Goal: Check status: Check status

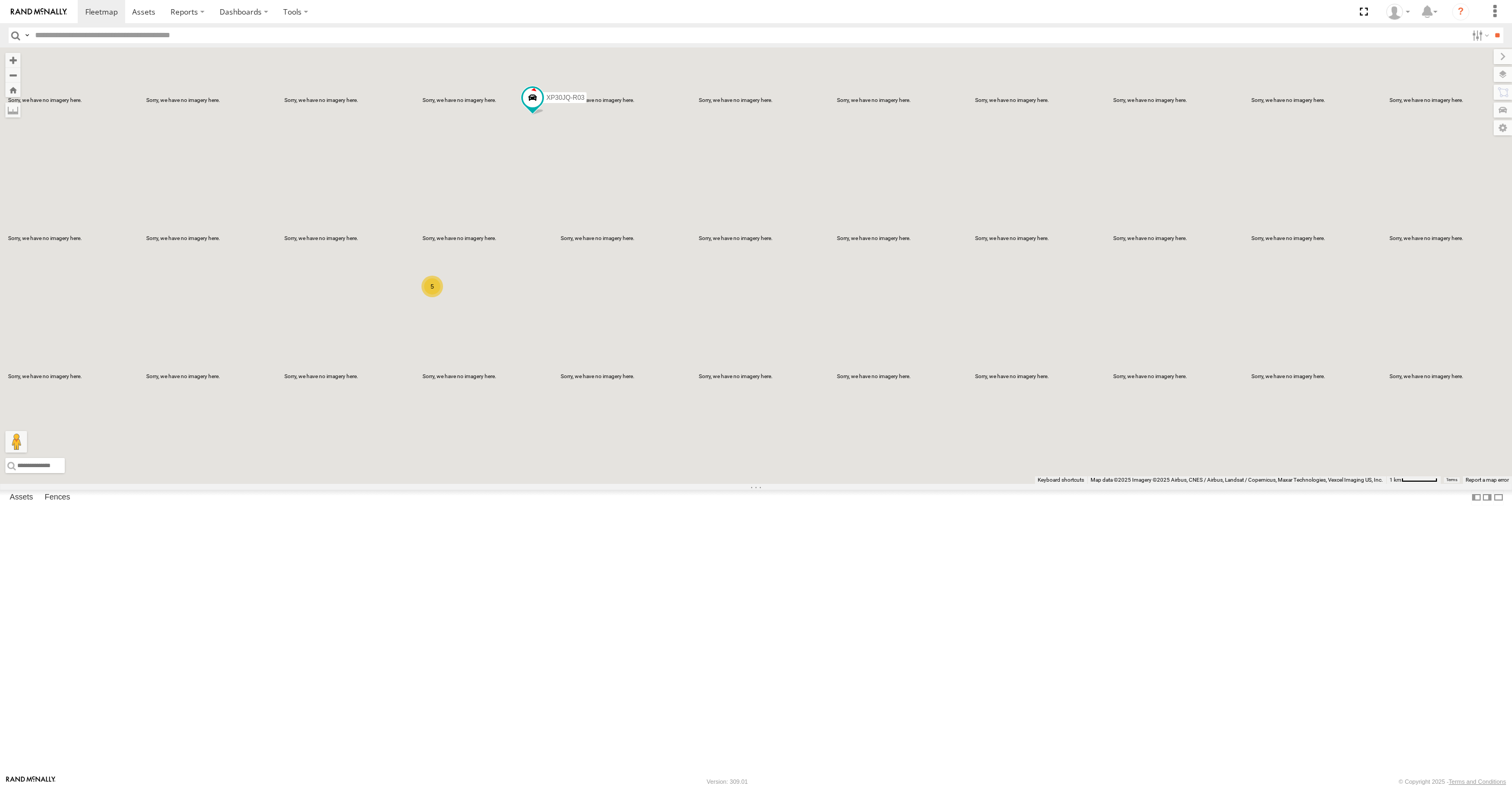
select select "**********"
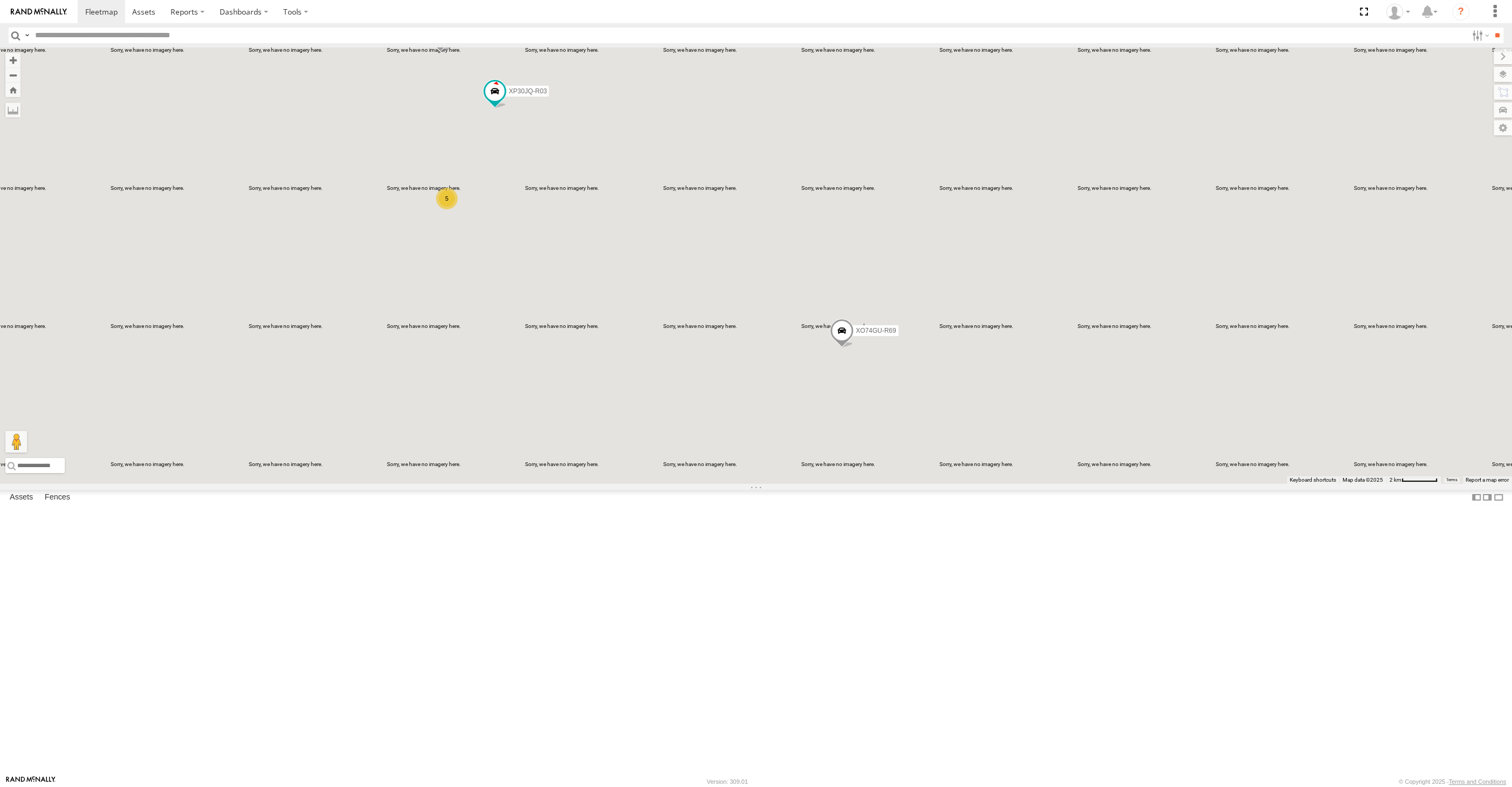
drag, startPoint x: 439, startPoint y: 263, endPoint x: 469, endPoint y: 319, distance: 63.5
click at [468, 319] on div "XP30JQ-R03 RJ5911-R79 XO74GU-R69 5 Loading..." at bounding box center [756, 266] width 1512 height 436
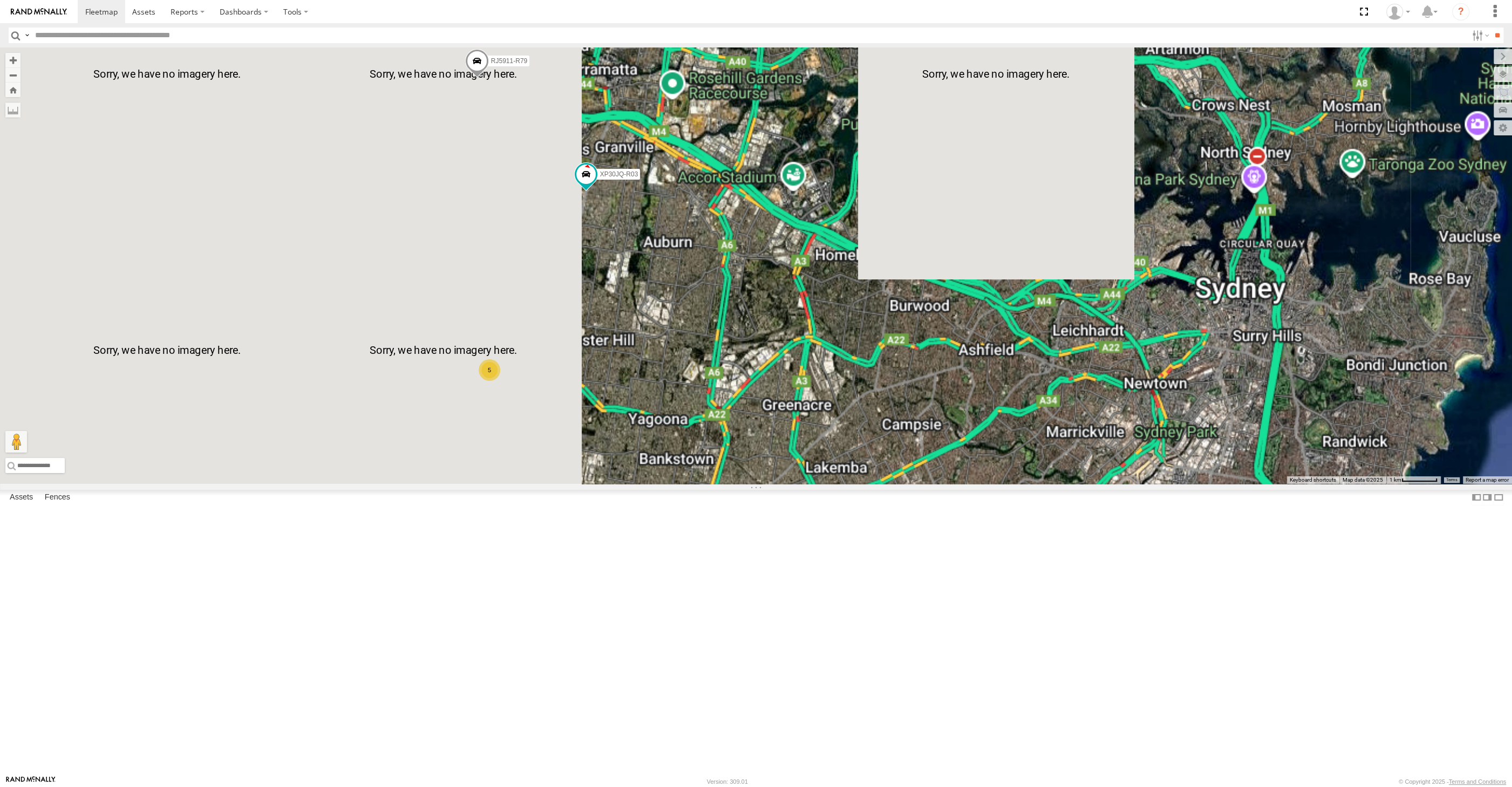
drag, startPoint x: 567, startPoint y: 394, endPoint x: 581, endPoint y: 405, distance: 17.8
click at [579, 403] on div "XP30JQ-R03 RJ5911-R79 XO74GU-R69 5 Loading..." at bounding box center [756, 266] width 1512 height 436
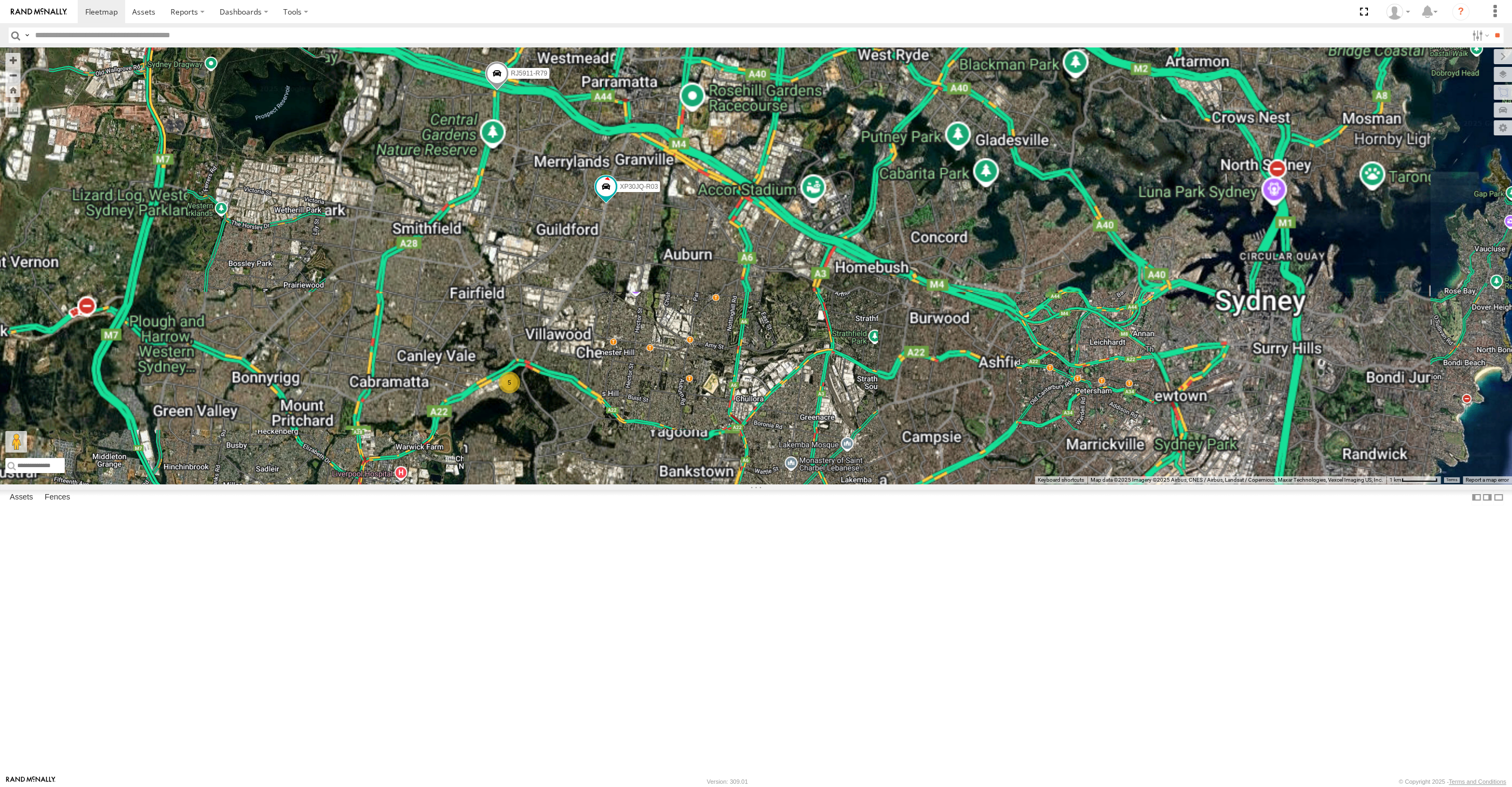
click at [563, 362] on div "XP30JQ-R03 RJ5911-R79 XO74GU-R69 5 Loading..." at bounding box center [756, 266] width 1512 height 436
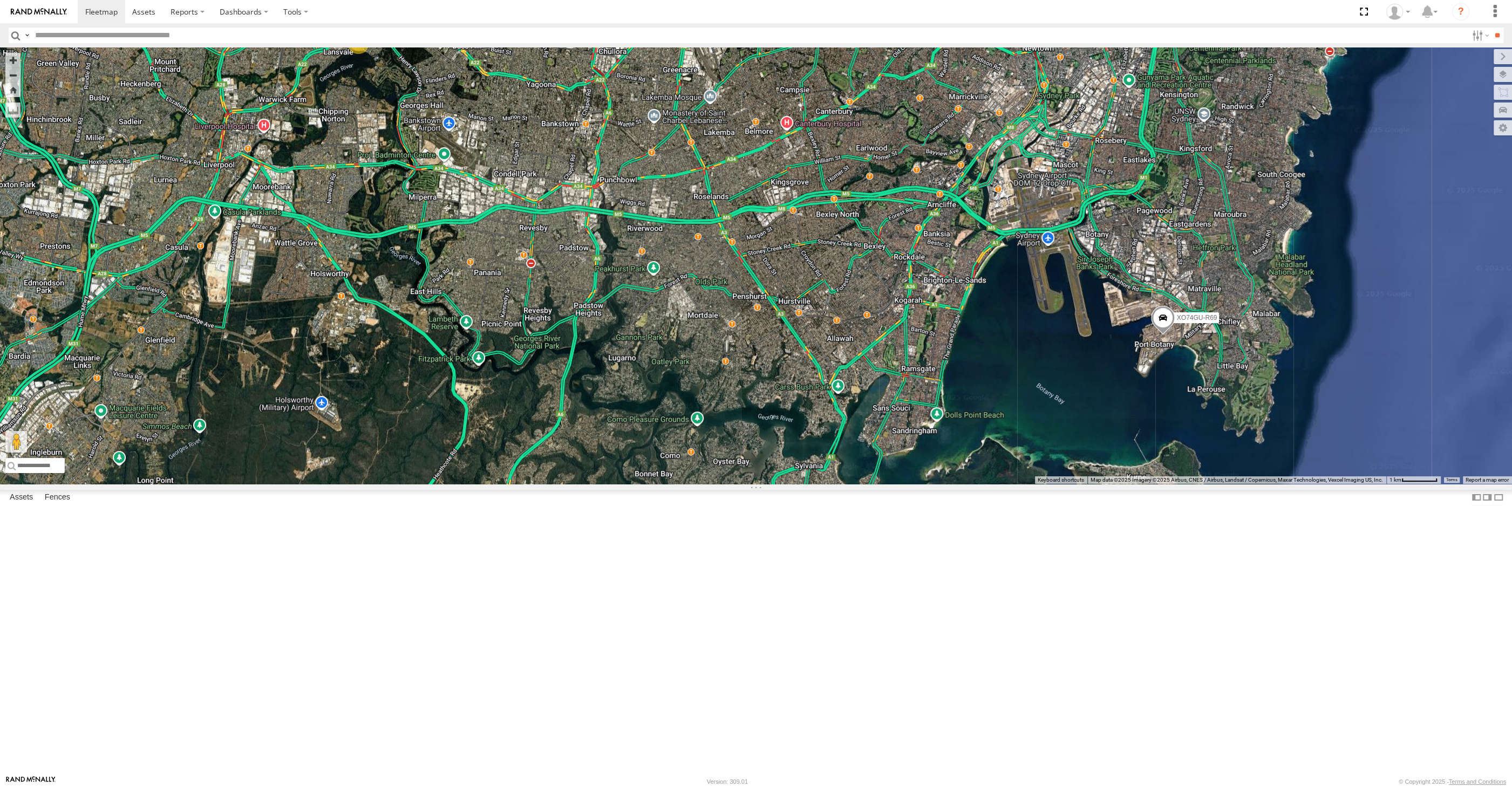
drag, startPoint x: 933, startPoint y: 438, endPoint x: 977, endPoint y: 538, distance: 109.3
click at [975, 483] on div "XO74GU-R69 5 Loading..." at bounding box center [756, 266] width 1512 height 436
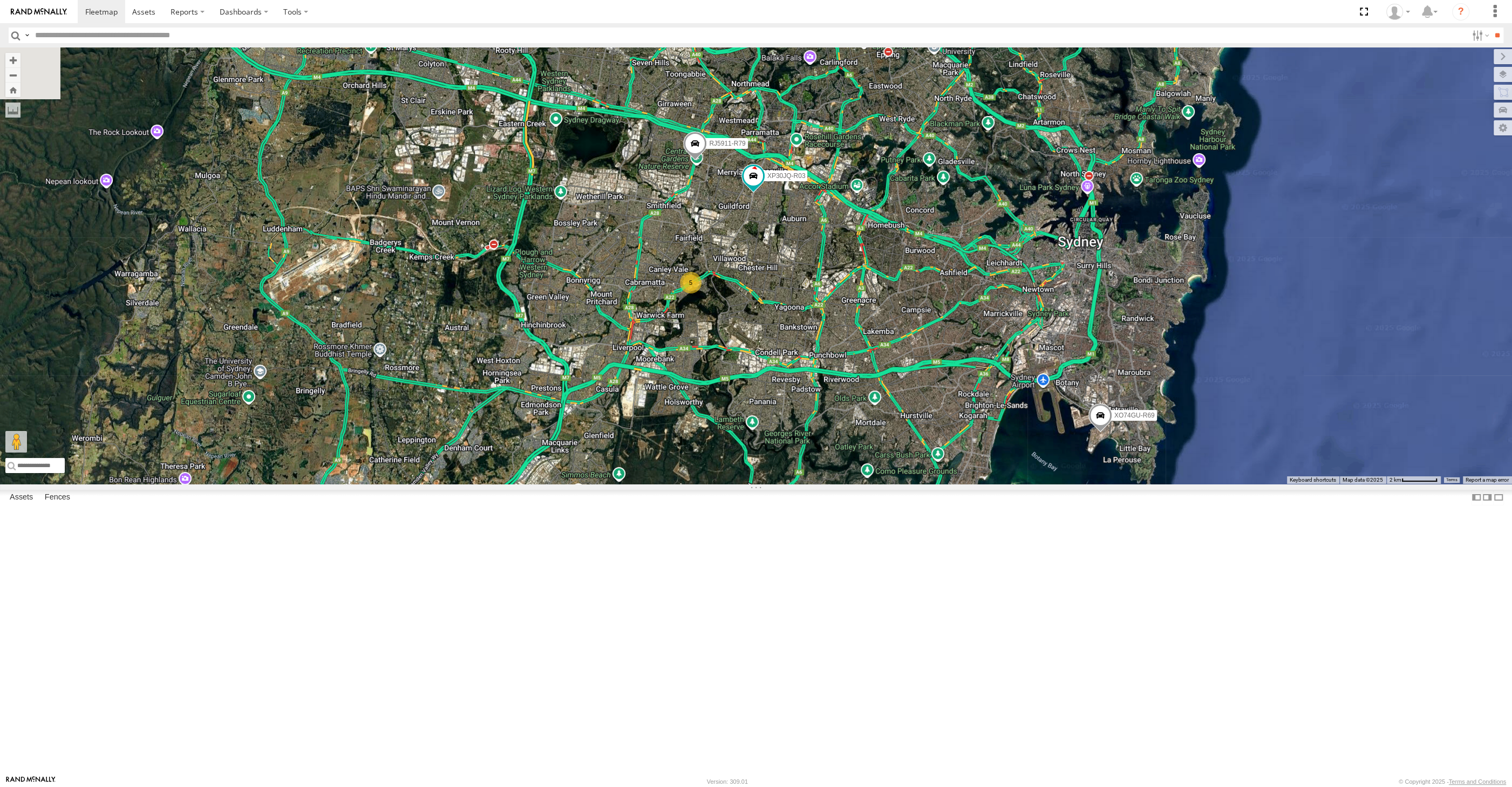
drag, startPoint x: 823, startPoint y: 466, endPoint x: 831, endPoint y: 470, distance: 8.9
click at [829, 470] on div "XO74GU-R69 XP30JQ-R03 5 RJ5911-R79 Loading..." at bounding box center [756, 266] width 1512 height 436
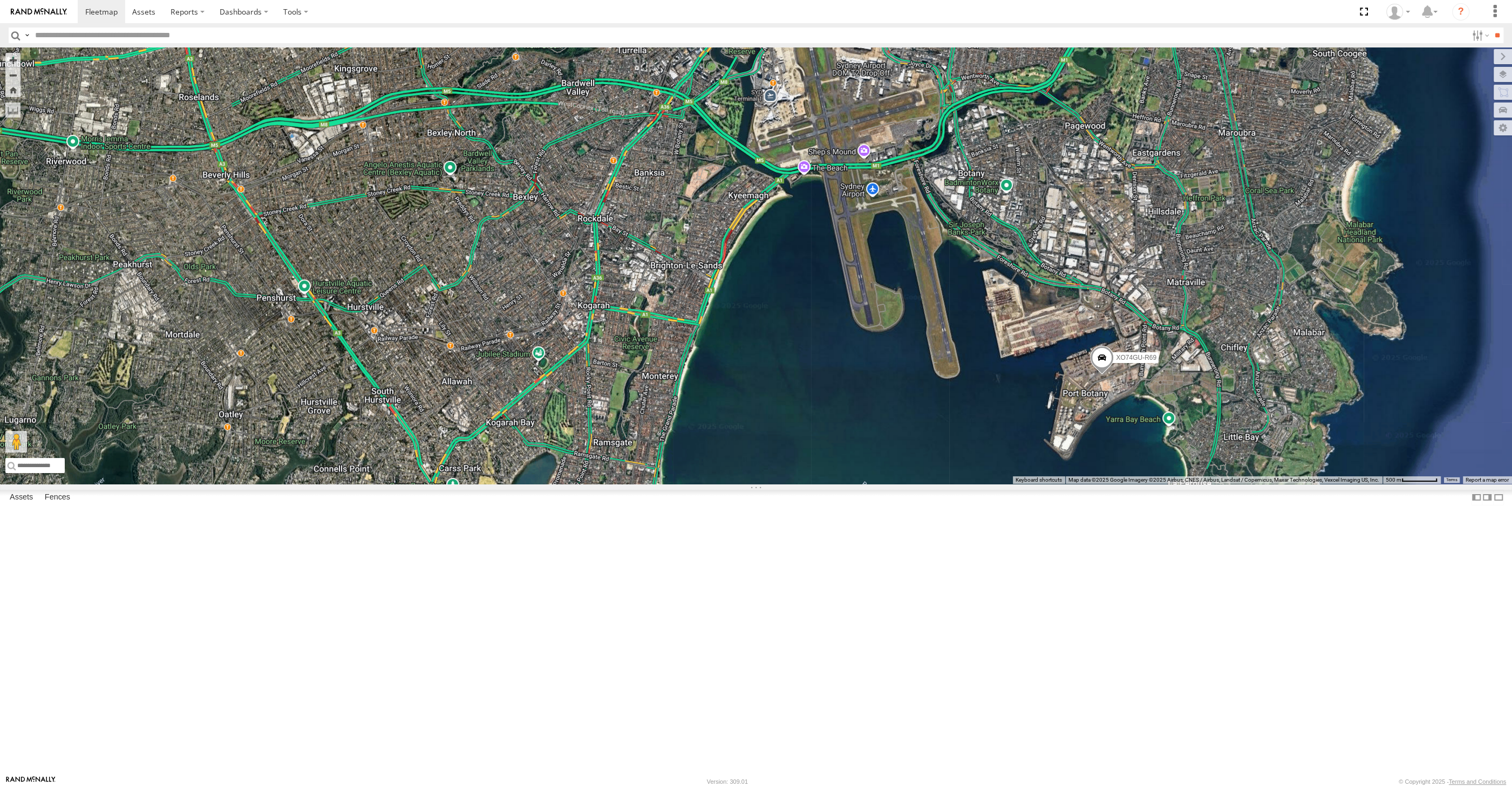
click at [1101, 374] on span at bounding box center [1102, 360] width 24 height 29
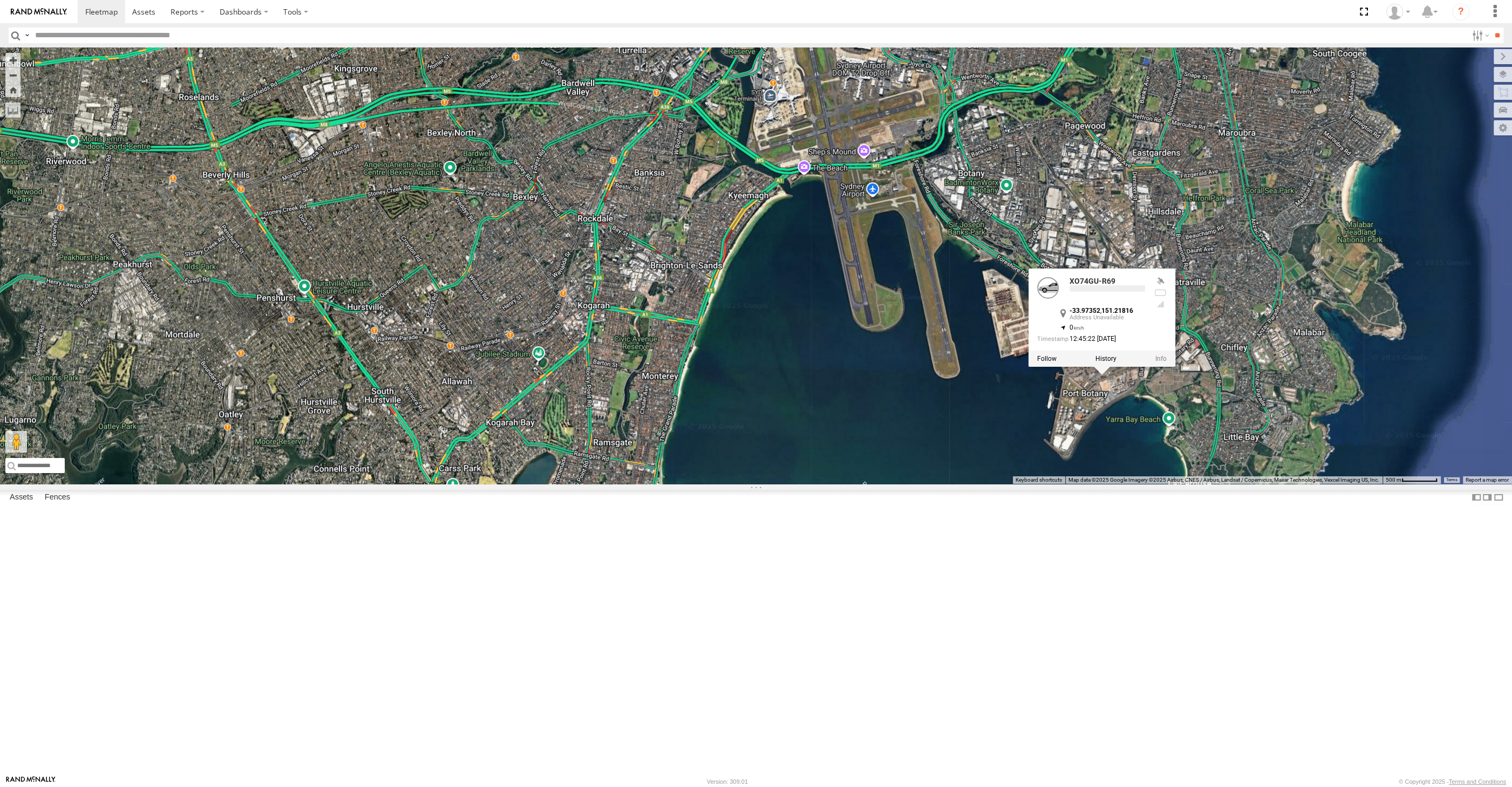
click at [1125, 483] on div "XO74GU-R69 XP30JQ-R03 RJ5911-R79 XO74GU-R69 -33.97352 , 151.21816 0 12:45:22 02…" at bounding box center [756, 266] width 1512 height 436
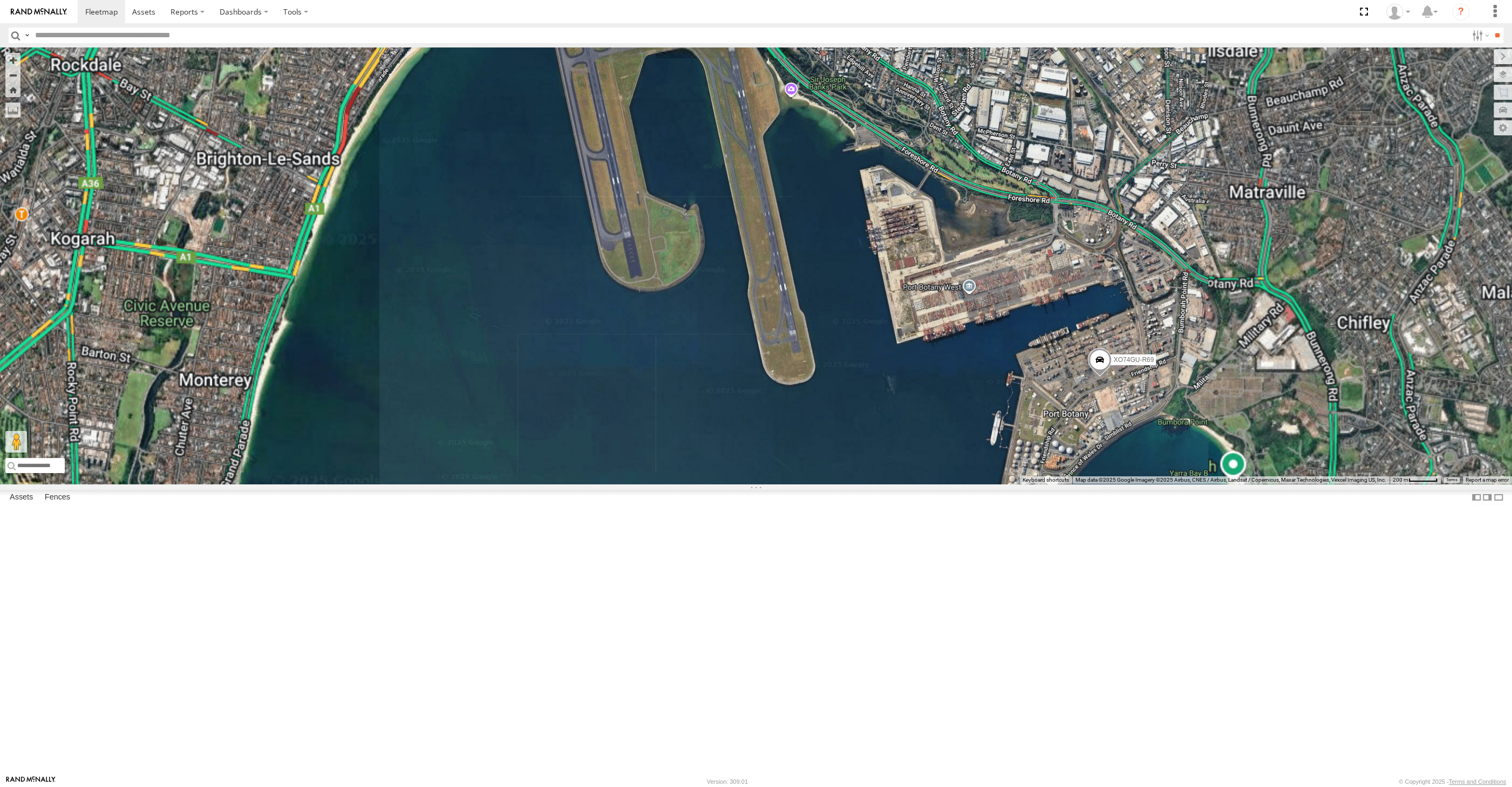
click at [1104, 377] on span at bounding box center [1099, 362] width 24 height 29
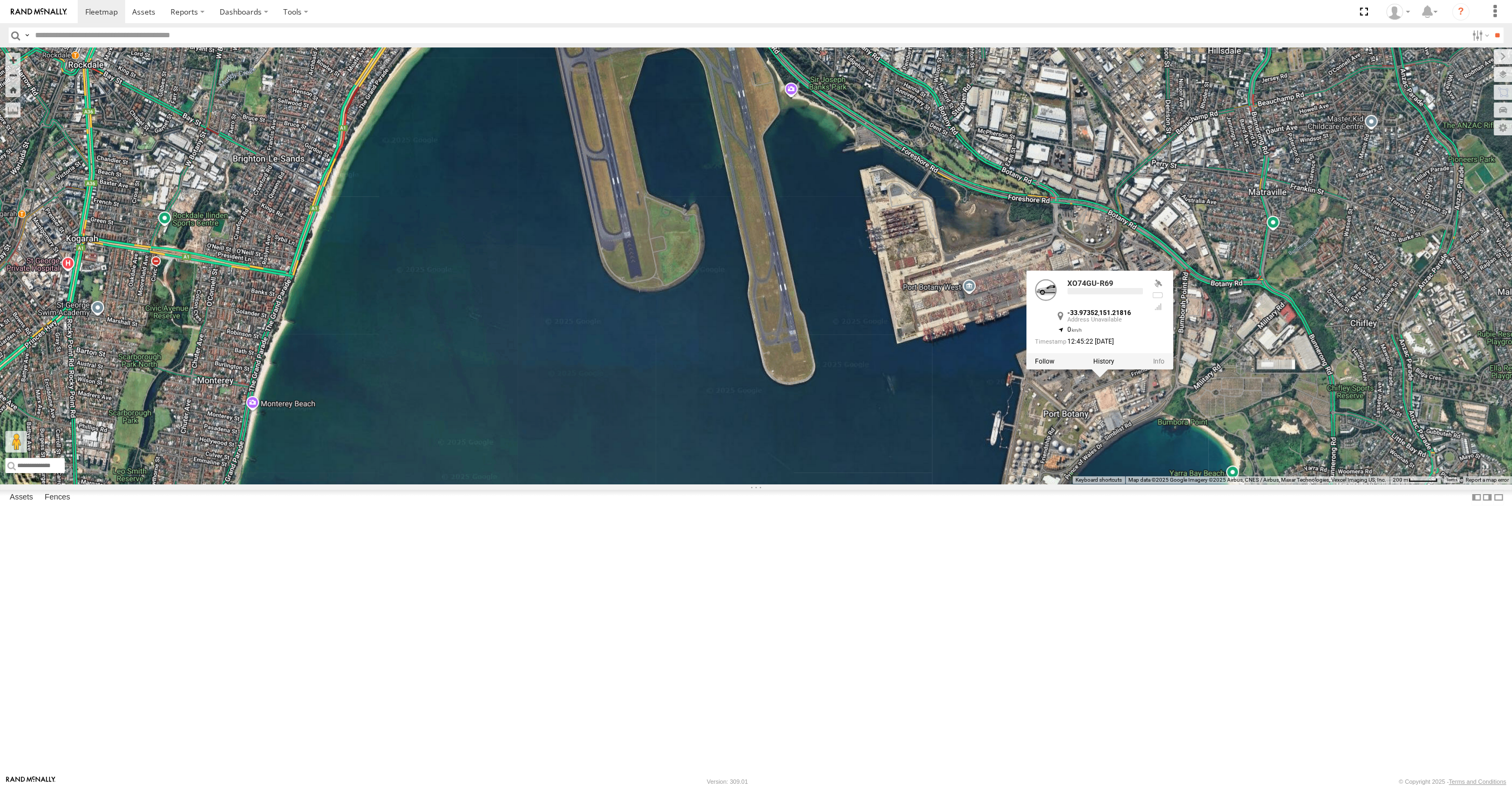
click at [1167, 483] on div "XO74GU-R69 XP30JQ-R03 RJ5911-R79 XO74GU-R69 -33.97352 , 151.21816 0 12:45:22 02…" at bounding box center [756, 266] width 1512 height 436
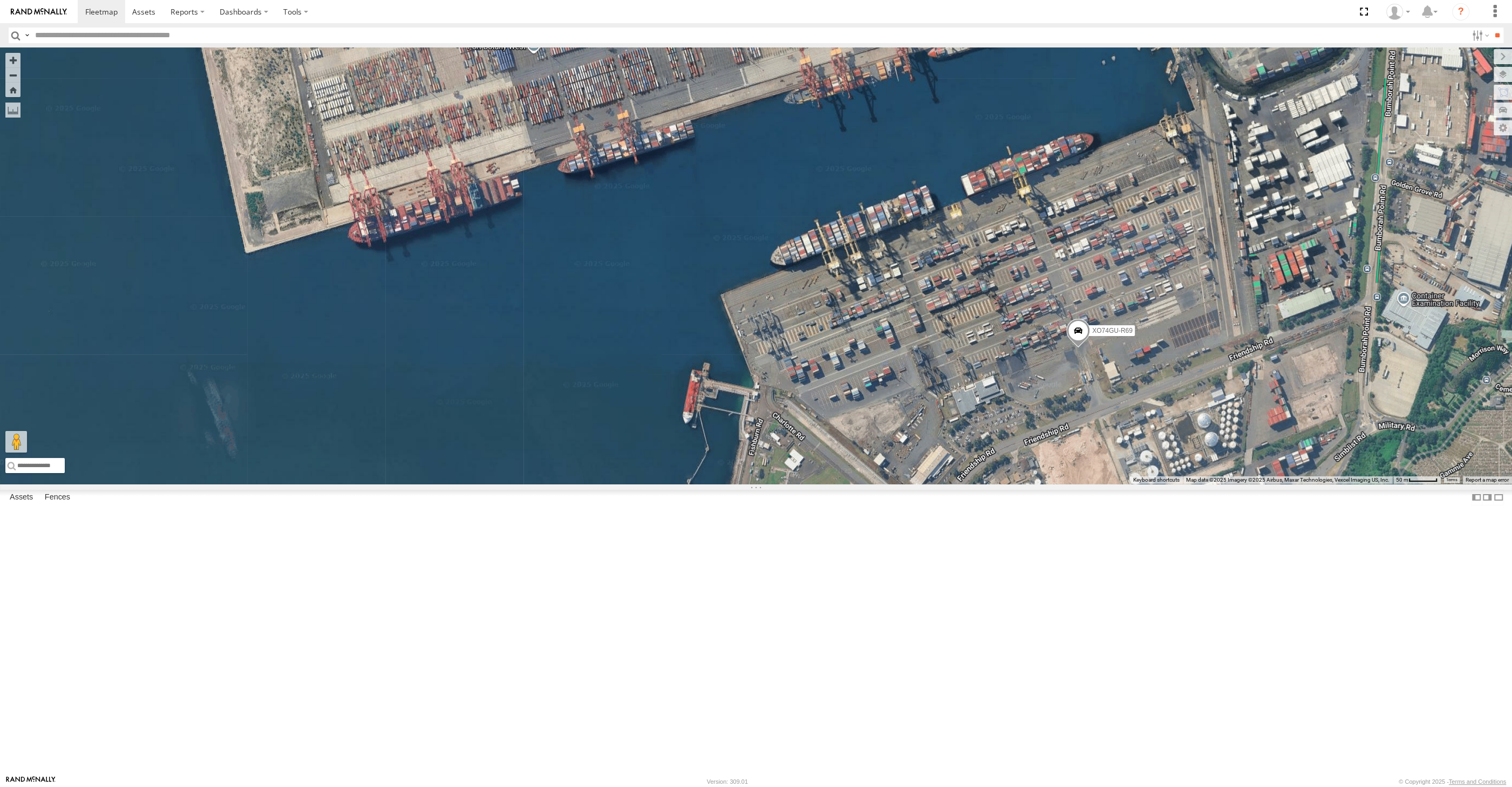
click at [1264, 483] on div "XO74GU-R69 Loading..." at bounding box center [756, 266] width 1512 height 436
drag, startPoint x: 1243, startPoint y: 633, endPoint x: 1213, endPoint y: 629, distance: 30.3
click at [1217, 483] on div "XO74GU-R69 Loading..." at bounding box center [756, 266] width 1512 height 436
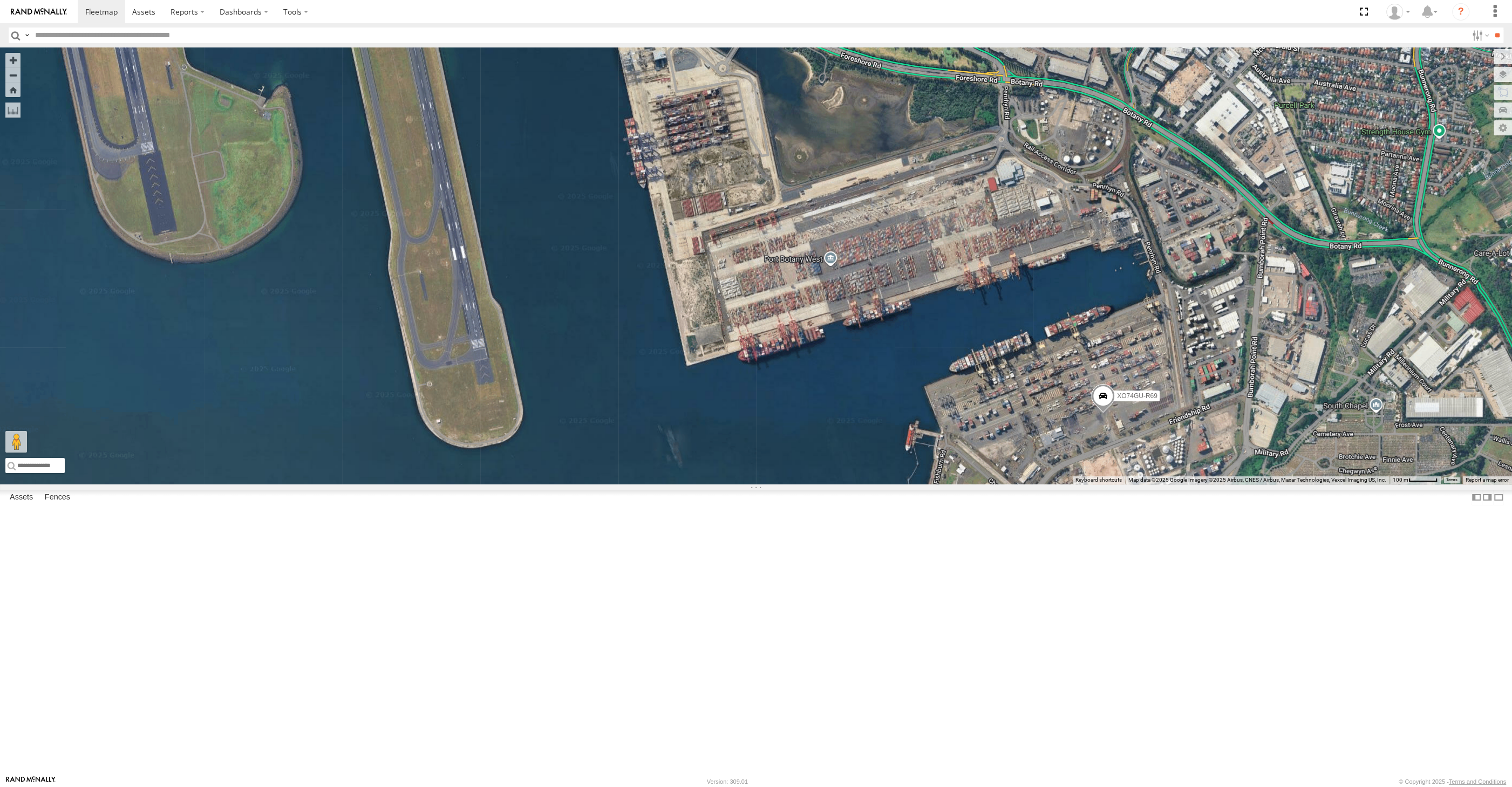
click at [1242, 483] on div "XO74GU-R69 Loading..." at bounding box center [756, 266] width 1512 height 436
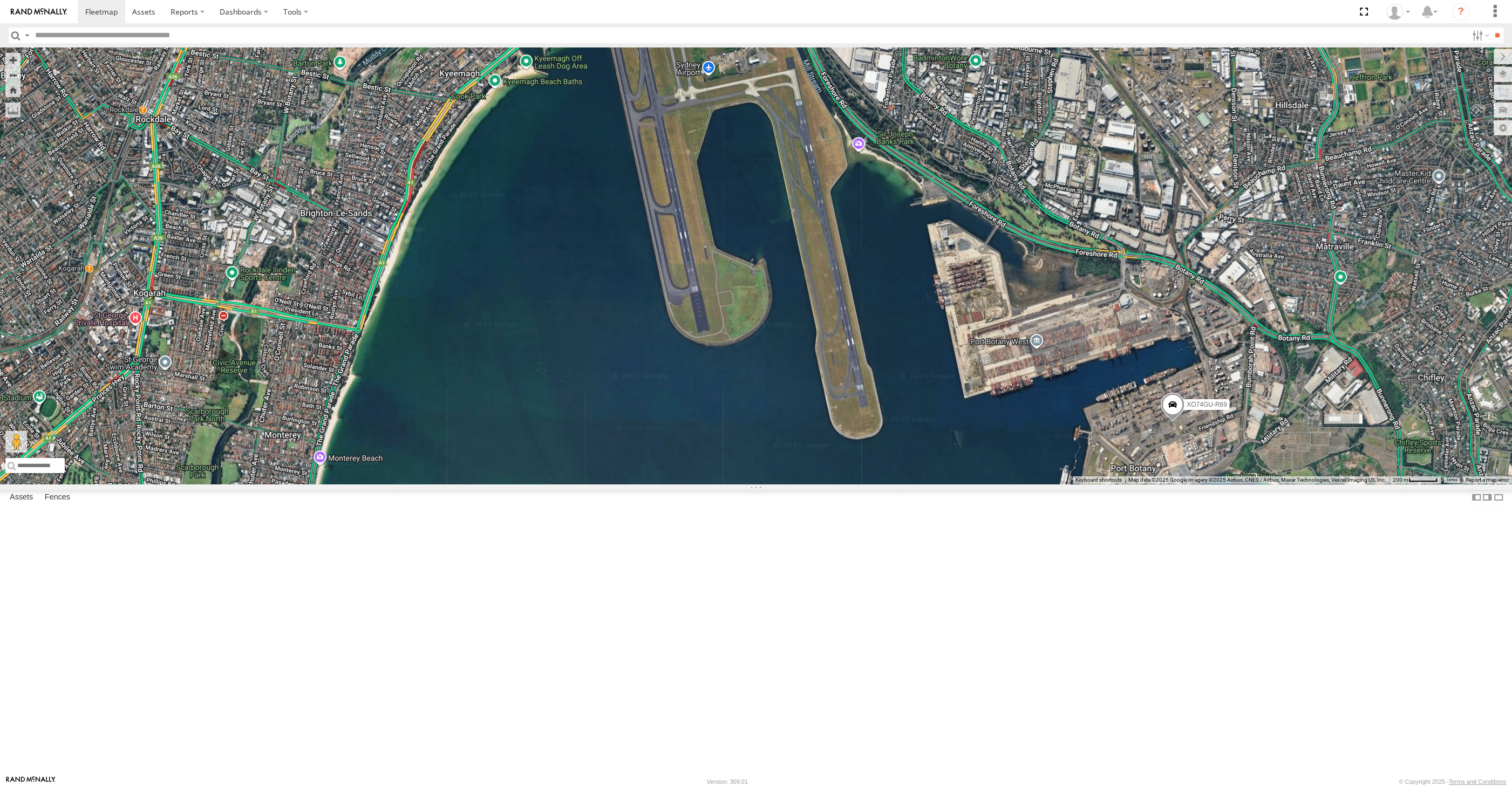
drag, startPoint x: 1235, startPoint y: 620, endPoint x: 1214, endPoint y: 606, distance: 25.2
click at [1221, 483] on div "XO74GU-R69 Loading..." at bounding box center [756, 266] width 1512 height 436
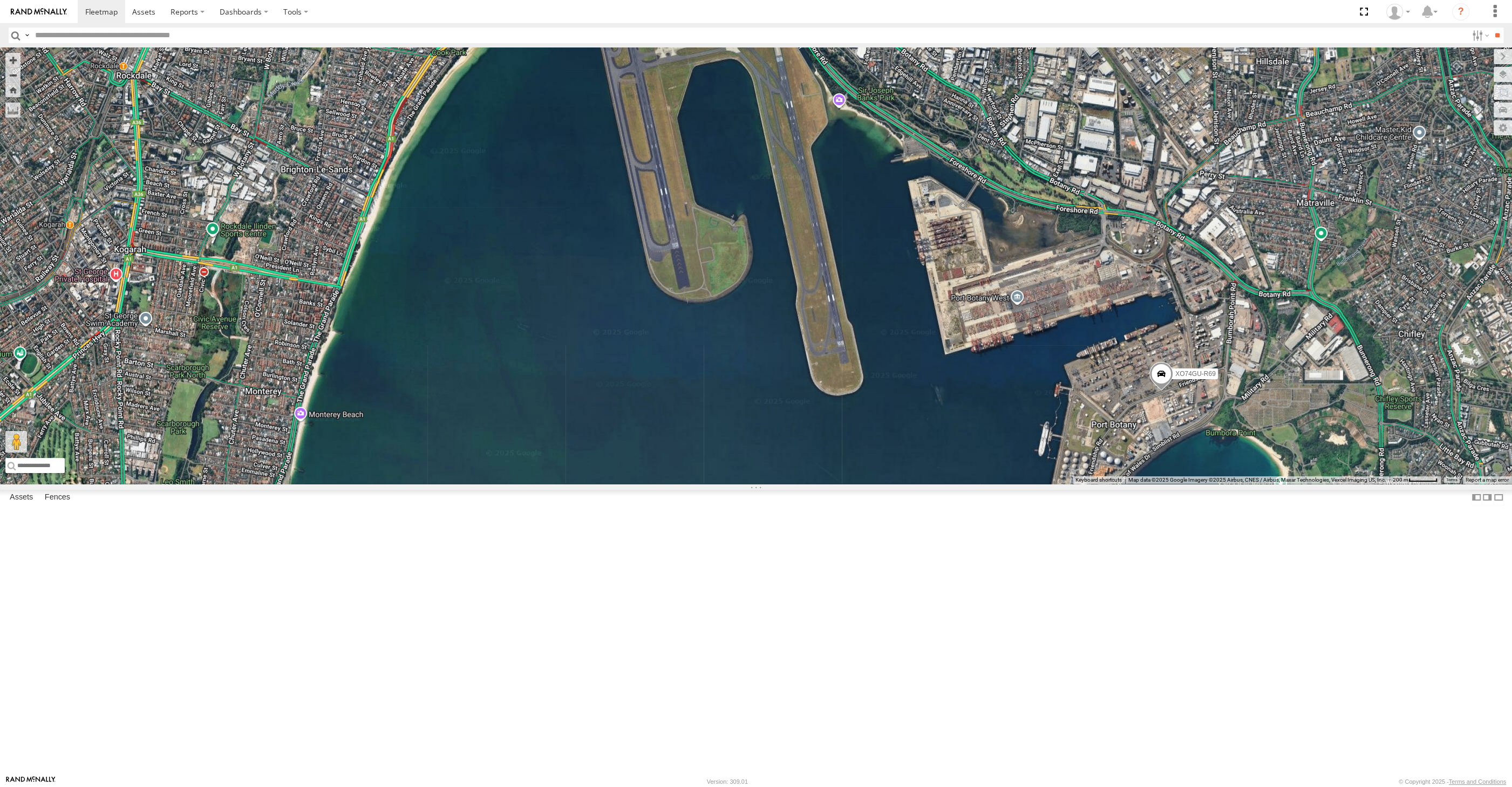
drag, startPoint x: 1244, startPoint y: 626, endPoint x: 1244, endPoint y: 589, distance: 37.0
click at [1244, 483] on div "XO74GU-R69 Loading..." at bounding box center [756, 266] width 1512 height 436
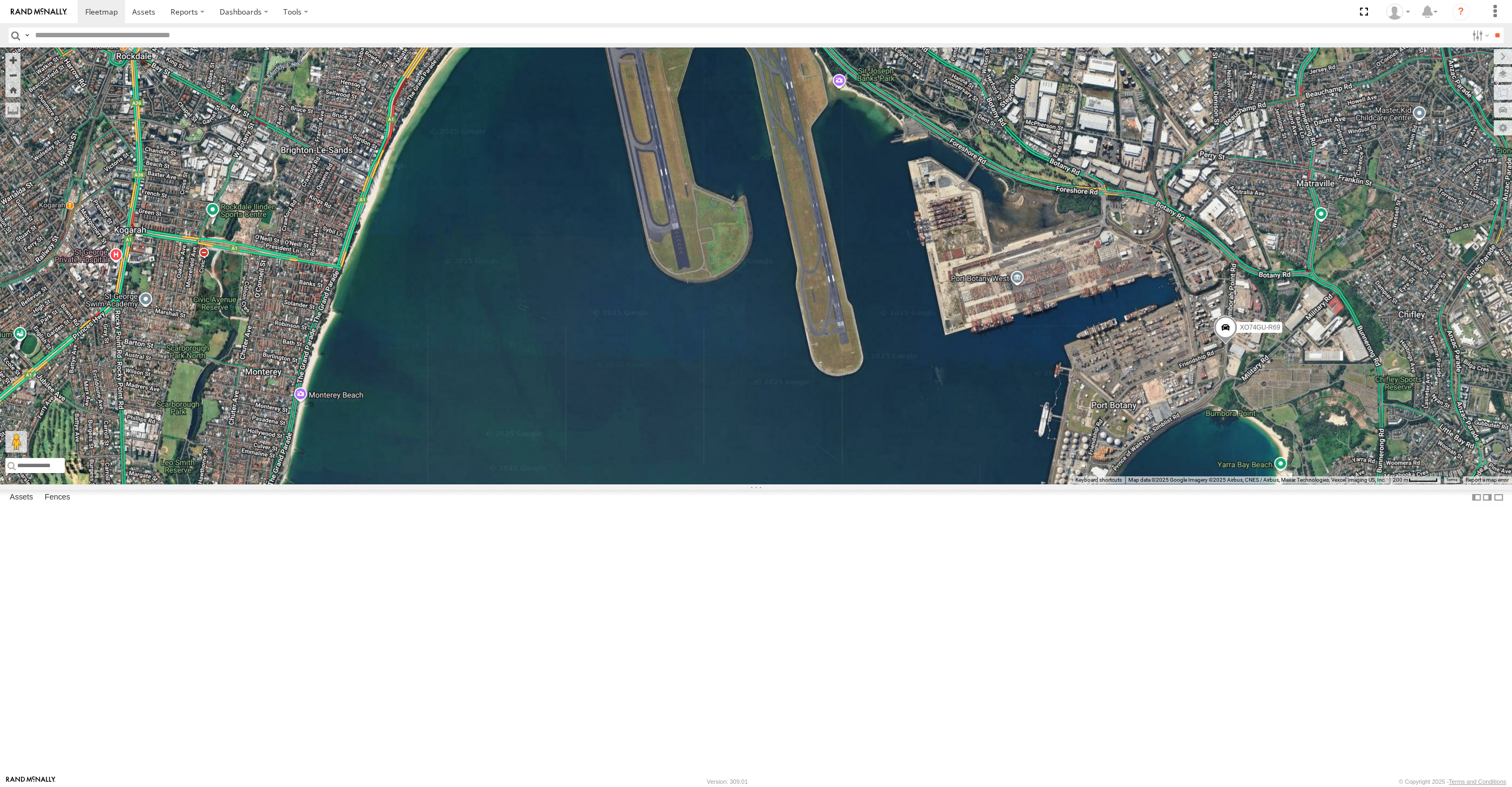
drag, startPoint x: 687, startPoint y: 632, endPoint x: 711, endPoint y: 628, distance: 24.3
click at [710, 483] on div "XO74GU-R69 Loading..." at bounding box center [756, 266] width 1512 height 436
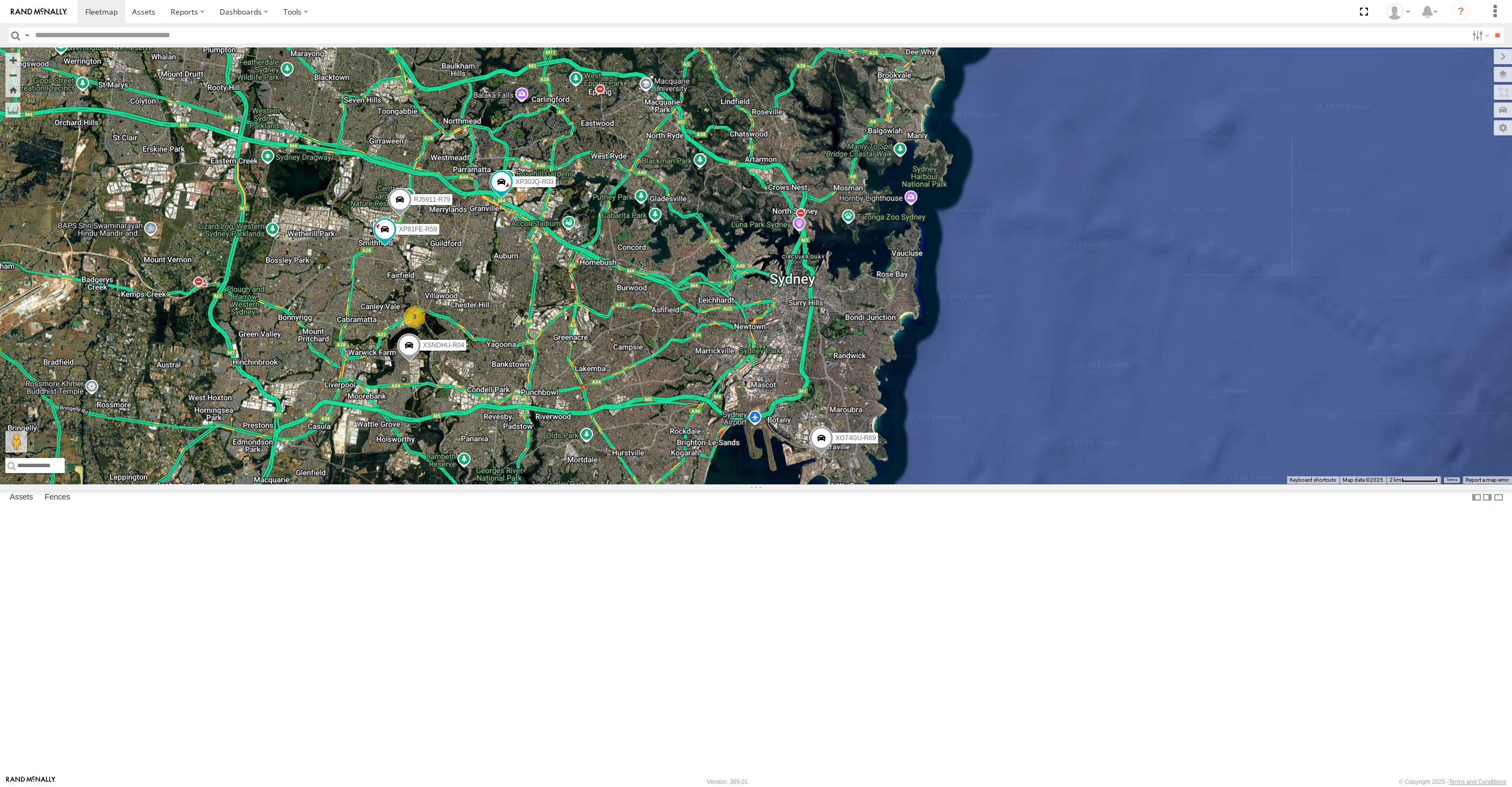
drag, startPoint x: 570, startPoint y: 613, endPoint x: 617, endPoint y: 615, distance: 47.0
click at [617, 483] on div "XO74GU-R69 XP30JQ-R03 XSNDHU-R04 RJ5911-R79 3 XP81FE-R59 Loading..." at bounding box center [756, 266] width 1512 height 436
drag, startPoint x: 776, startPoint y: 595, endPoint x: 770, endPoint y: 576, distance: 19.9
click at [771, 483] on div "XO74GU-R69 XP30JQ-R03 XSNDHU-R04 RJ5911-R79 3 XP81FE-R59 Loading..." at bounding box center [756, 266] width 1512 height 436
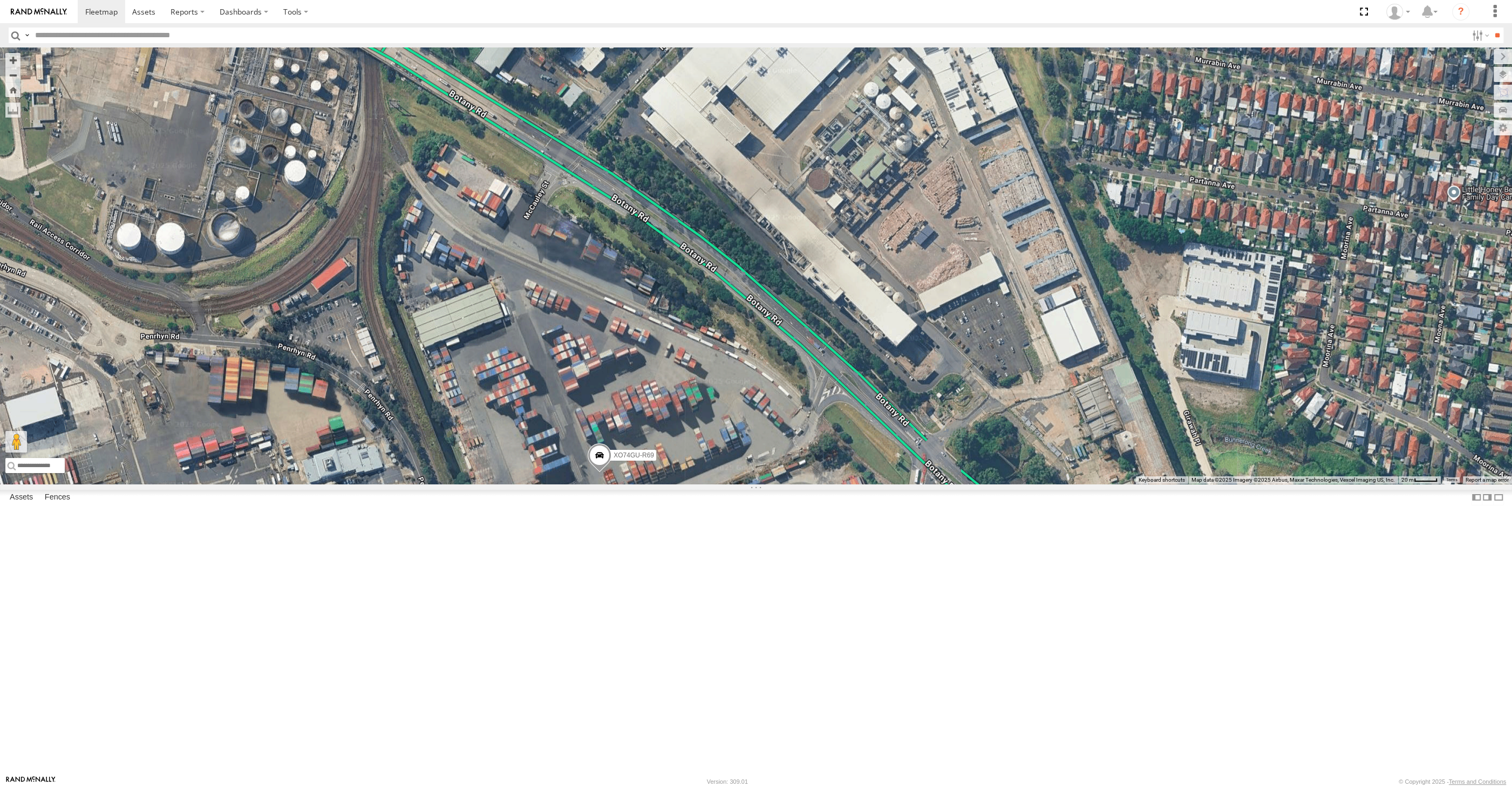
drag, startPoint x: 765, startPoint y: 616, endPoint x: 785, endPoint y: 559, distance: 60.4
click at [785, 483] on div "XO74GU-R69 XP30JQ-R03 XSNDHU-R04 RJ5911-R79 XP81FE-R59 Loading..." at bounding box center [756, 266] width 1512 height 436
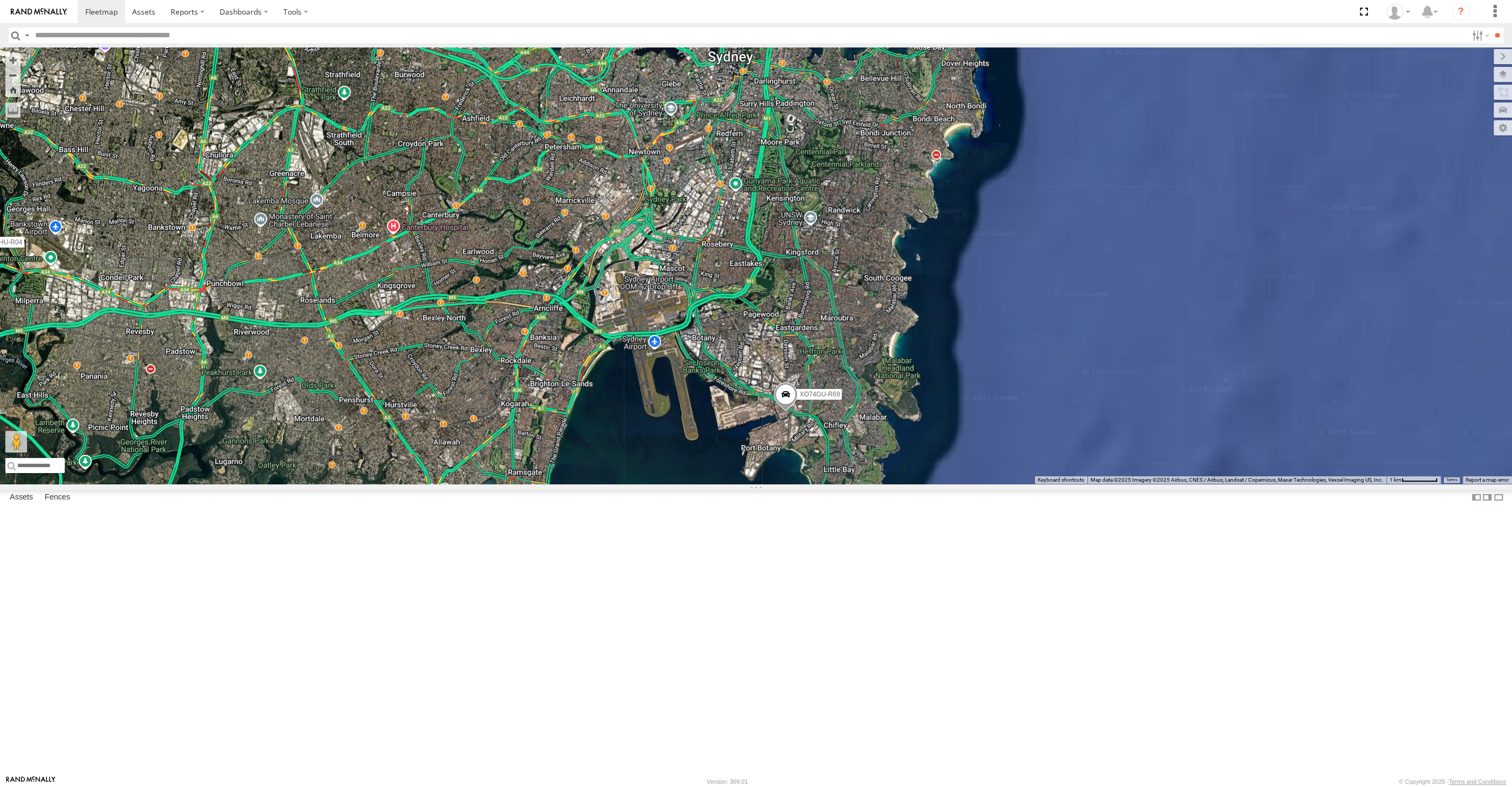
click at [1217, 380] on div "XO74GU-R69 XP30JQ-R03 XSNDHU-R04 RJ5911-R79 XP81FE-R59 Loading..." at bounding box center [756, 266] width 1512 height 436
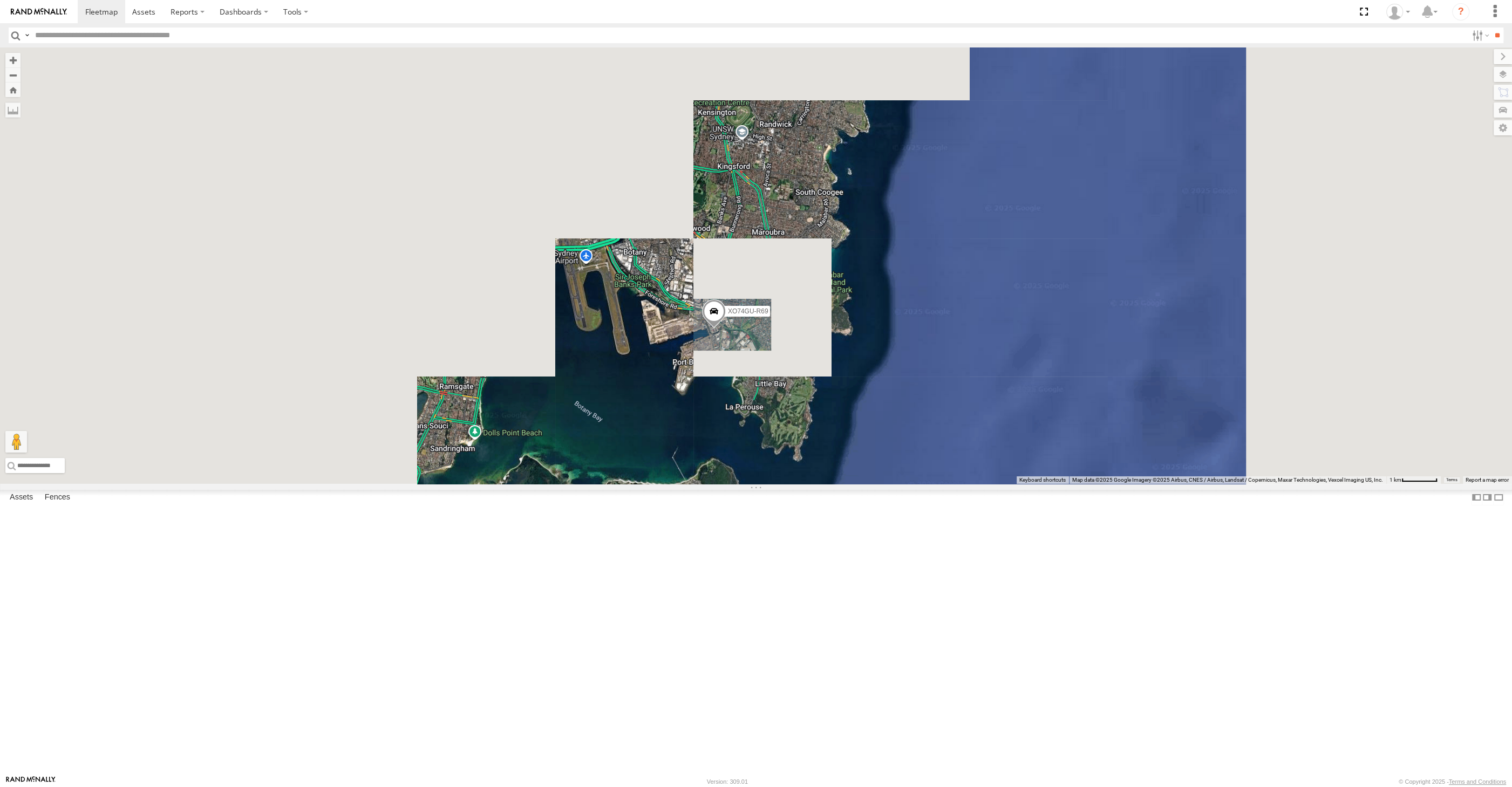
drag, startPoint x: 587, startPoint y: 537, endPoint x: 767, endPoint y: 540, distance: 180.0
click at [753, 483] on div "XO74GU-R69 XP30JQ-R03 XSNDHU-R04 RJ5911-R79 XP81FE-R59 Loading..." at bounding box center [756, 266] width 1512 height 436
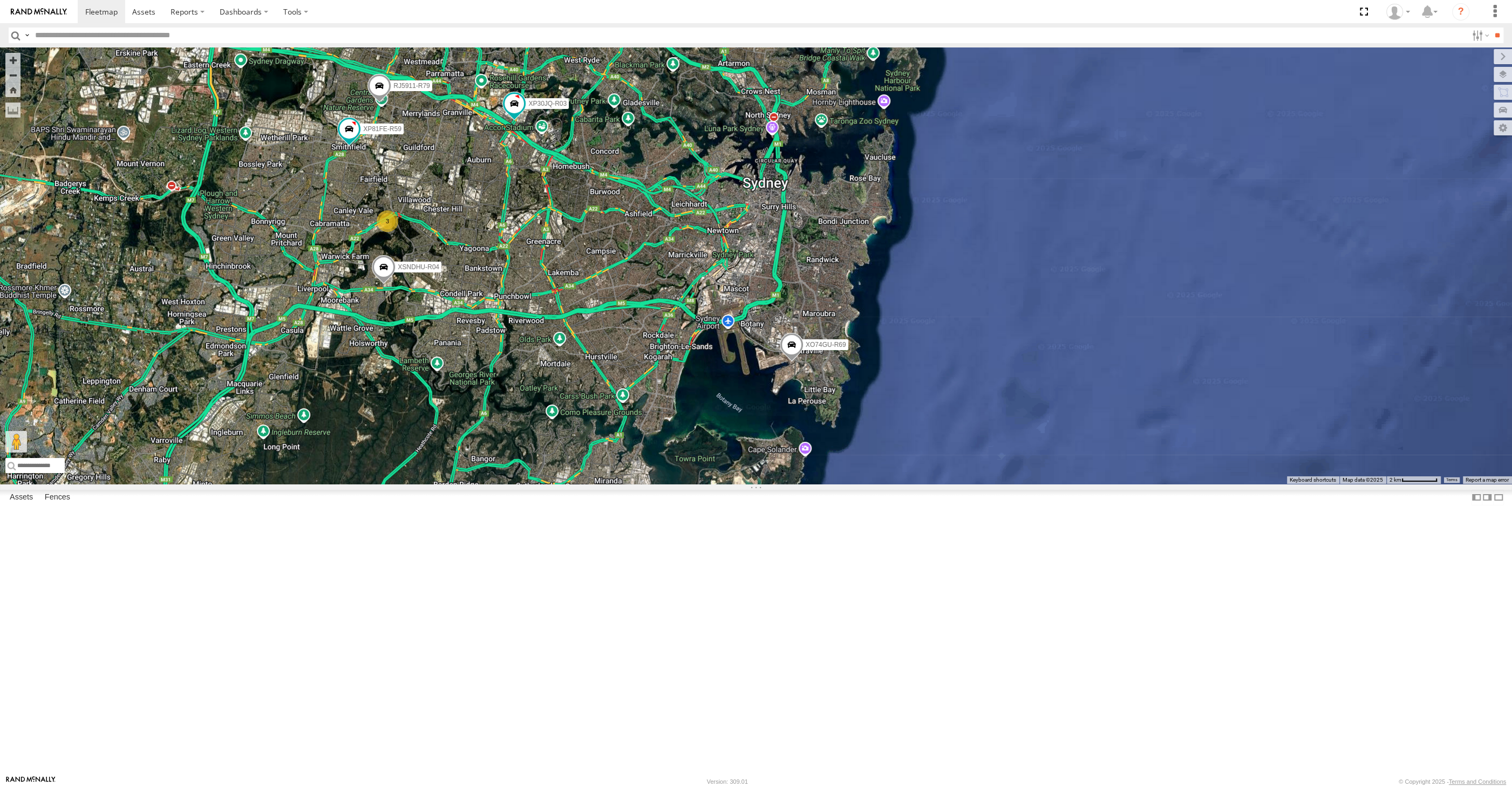
drag, startPoint x: 667, startPoint y: 549, endPoint x: 721, endPoint y: 563, distance: 55.8
click at [721, 483] on div "XO74GU-R69 XP30JQ-R03 XSNDHU-R04 RJ5911-R79 XP81FE-R59 3 Loading..." at bounding box center [756, 266] width 1512 height 436
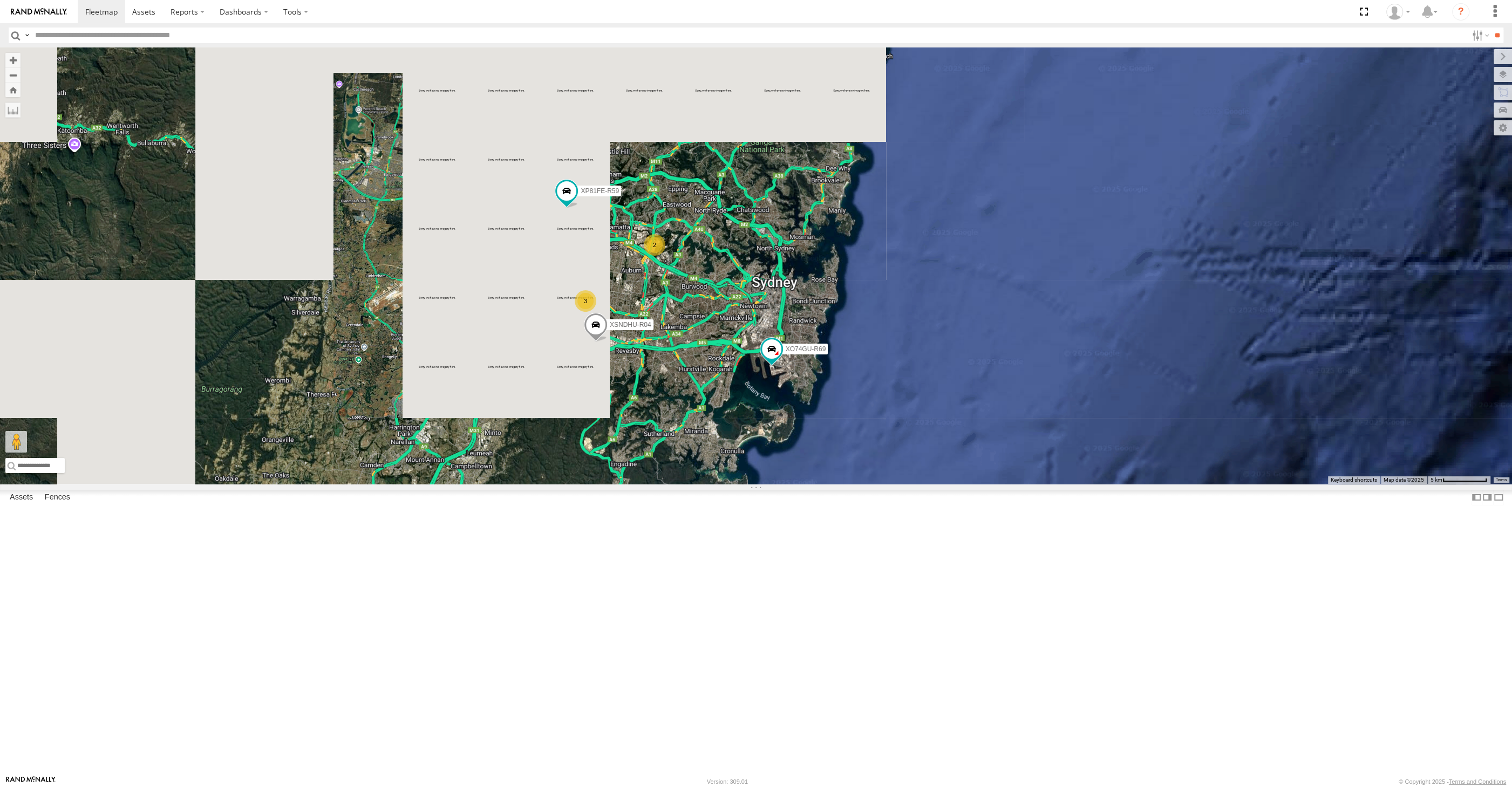
drag, startPoint x: 697, startPoint y: 532, endPoint x: 715, endPoint y: 538, distance: 19.0
click at [713, 483] on div "XSNDHU-R04 XP81FE-R59 XO74GU-R69 2 3 Loading..." at bounding box center [756, 266] width 1512 height 436
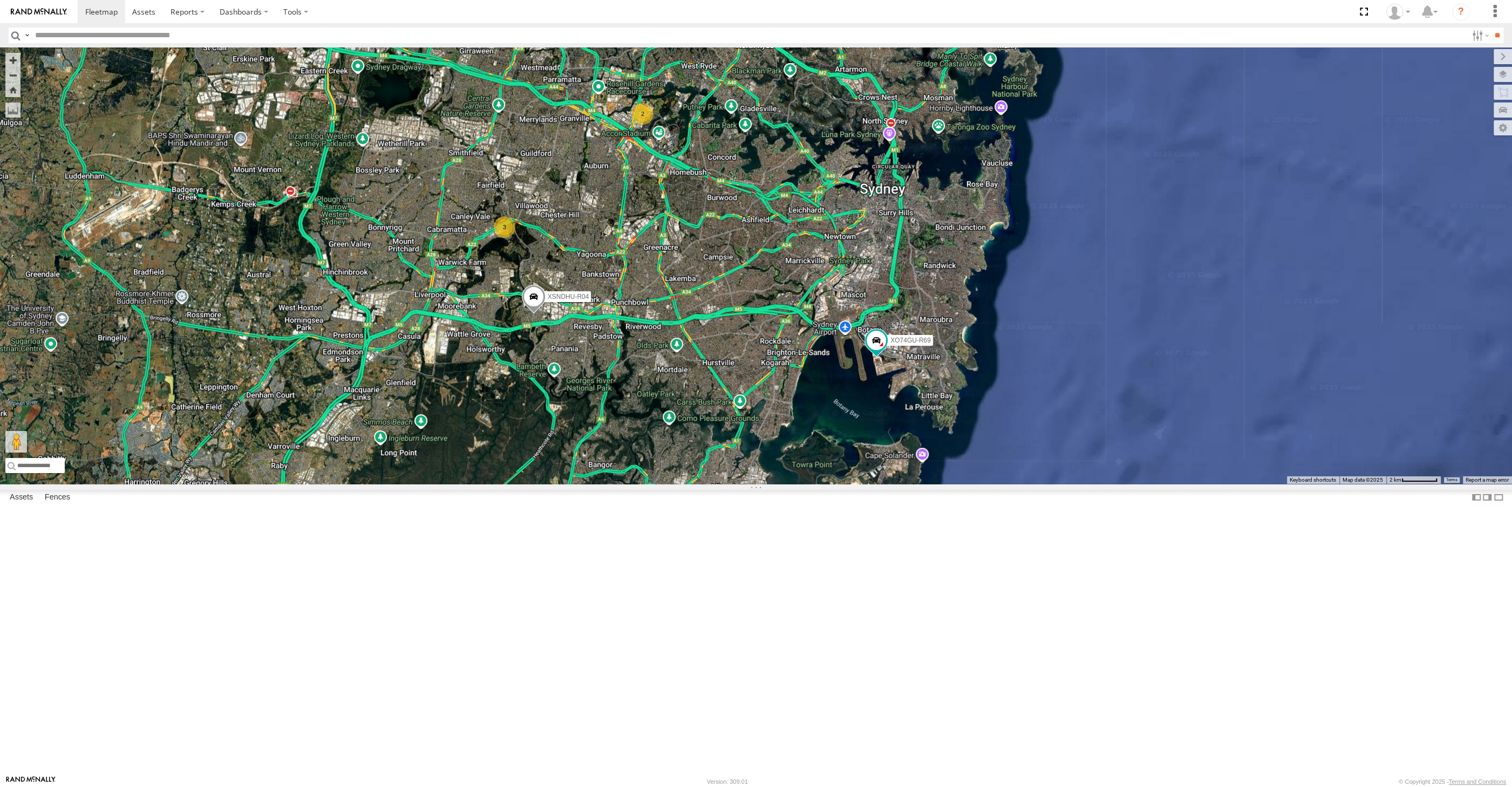
drag, startPoint x: 678, startPoint y: 356, endPoint x: 683, endPoint y: 360, distance: 6.4
click at [682, 358] on div "XSNDHU-R04 XP81FE-R59 XO74GU-R69 2 3 Loading..." at bounding box center [756, 266] width 1512 height 436
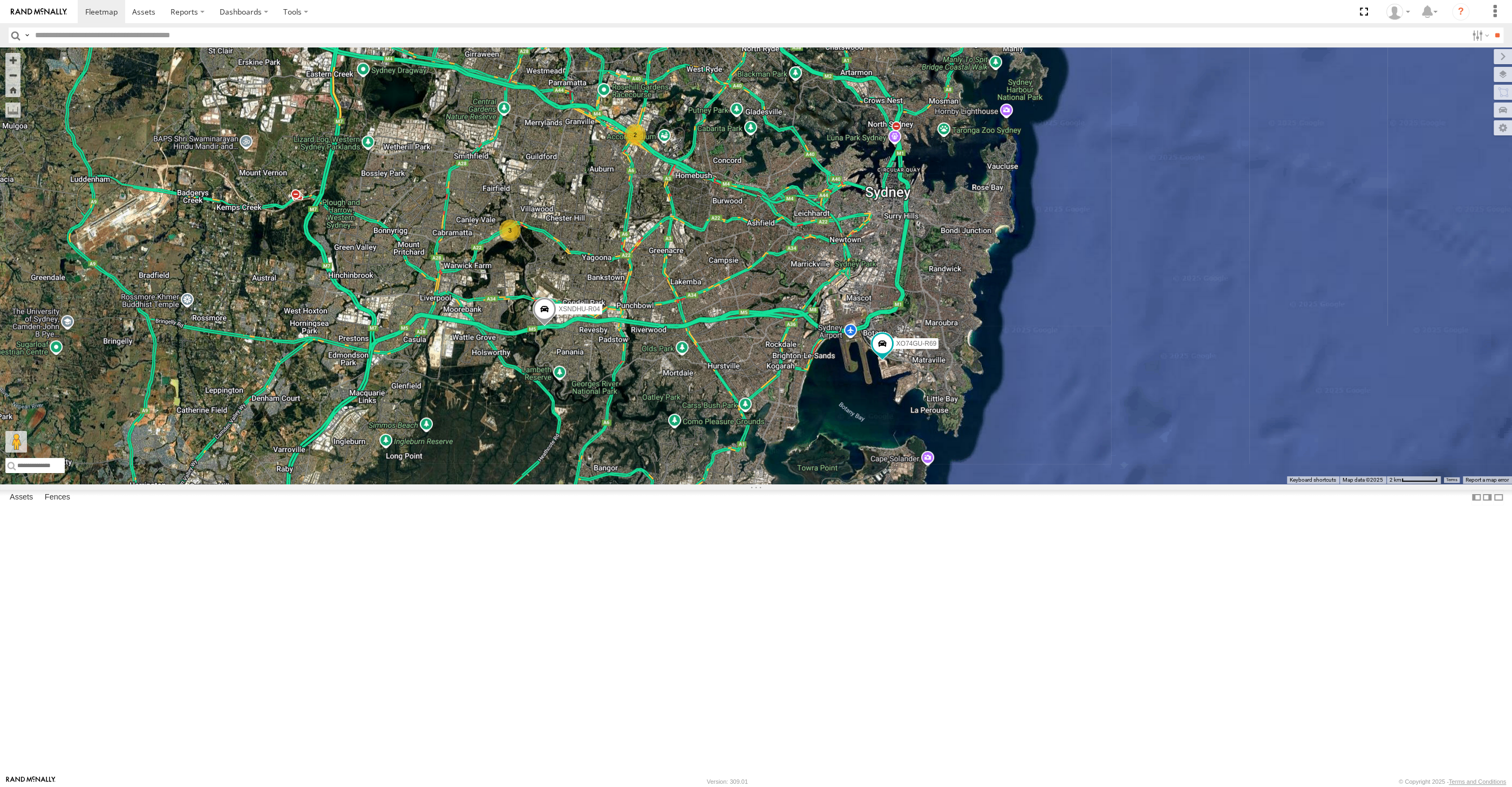
click at [769, 483] on div "2 XSNDHU-R04 3 XP81FE-R59 XO74GU-R69 Loading..." at bounding box center [756, 266] width 1512 height 436
drag, startPoint x: 750, startPoint y: 581, endPoint x: 757, endPoint y: 586, distance: 8.6
click at [757, 483] on div "2 XSNDHU-R04 3 XP81FE-R59 XO74GU-R69 Loading..." at bounding box center [756, 266] width 1512 height 436
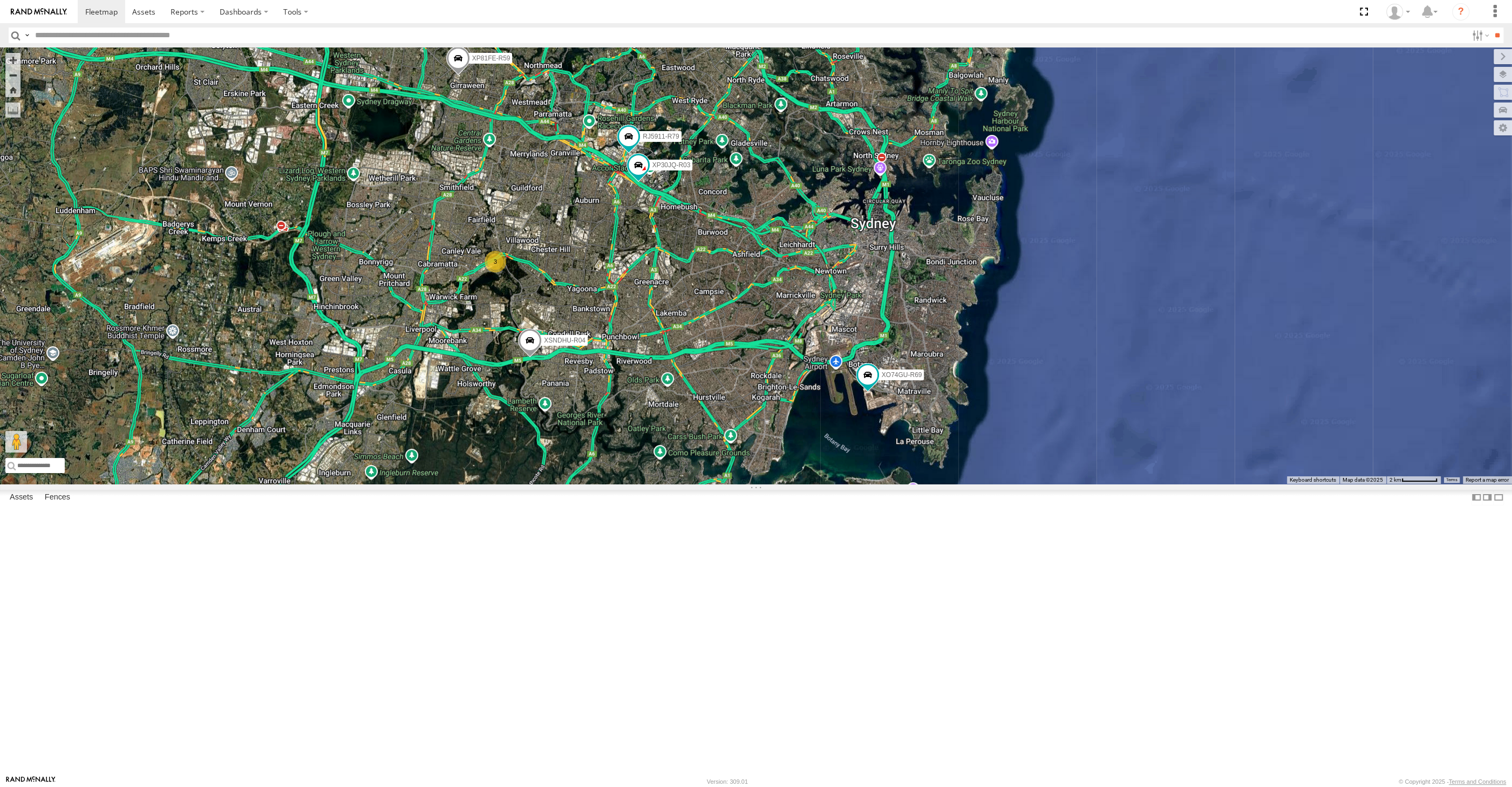
drag, startPoint x: 624, startPoint y: 429, endPoint x: 626, endPoint y: 438, distance: 9.2
click at [626, 438] on div "XSNDHU-R04 XP81FE-R59 XO74GU-R69 XP30JQ-R03 RJ5911-R79 3 Loading..." at bounding box center [756, 266] width 1512 height 436
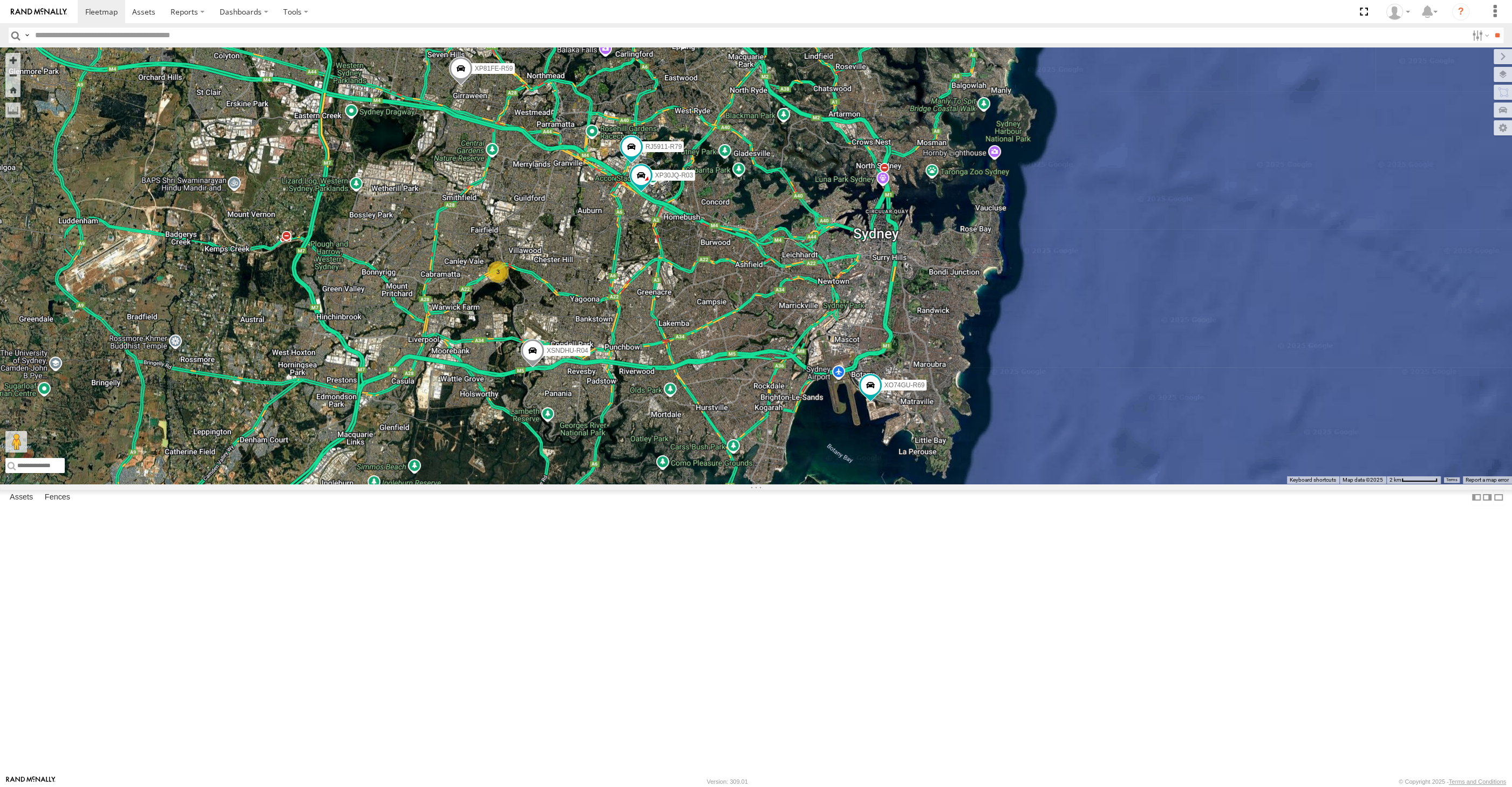
drag, startPoint x: 618, startPoint y: 476, endPoint x: 660, endPoint y: 496, distance: 46.5
click at [660, 483] on div "XSNDHU-R04 XP81FE-R59 XO74GU-R69 XP30JQ-R03 3 RJ5911-R79 Loading..." at bounding box center [756, 266] width 1512 height 436
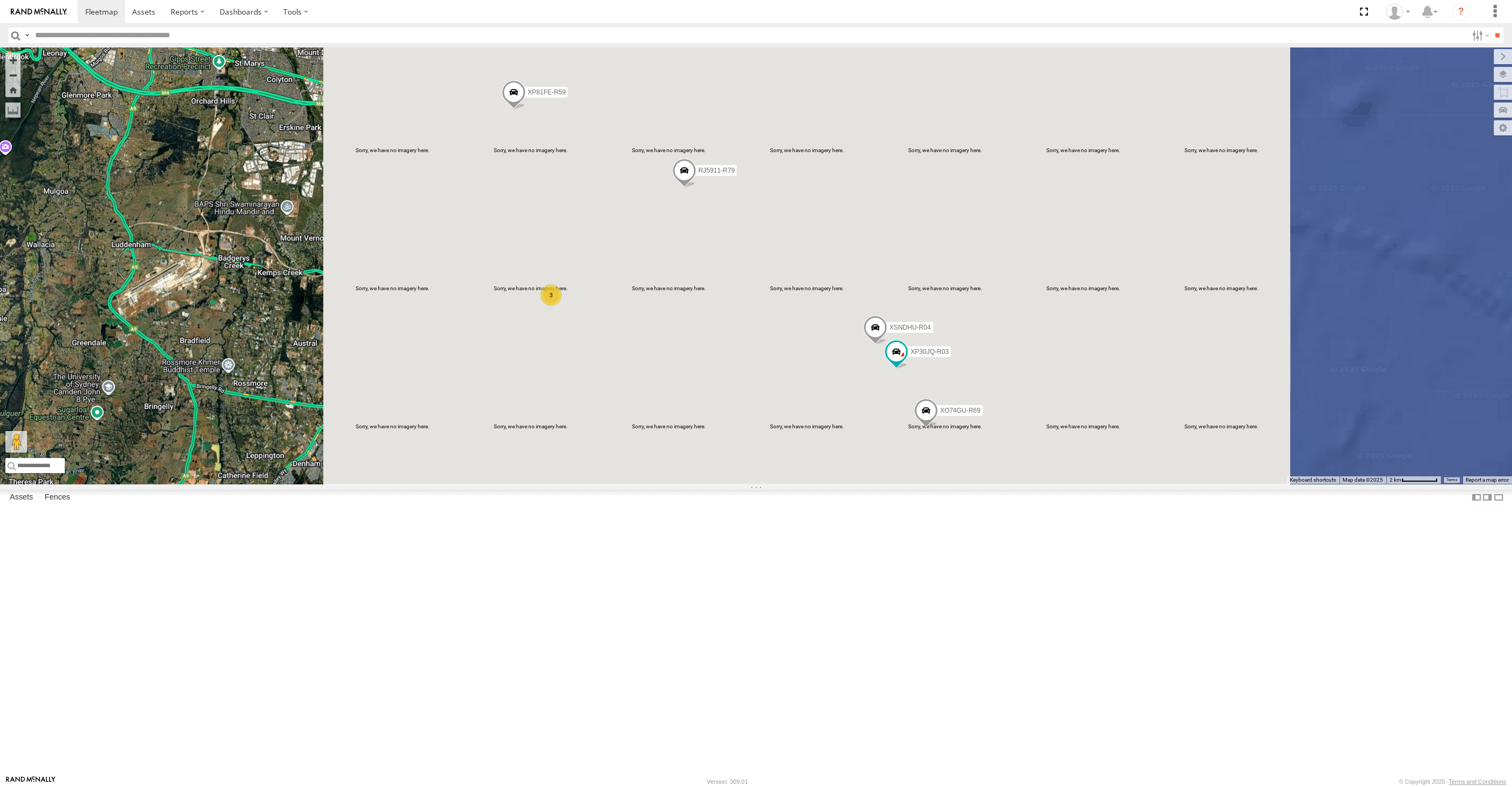
click at [963, 336] on div "XP30JQ-R03 XSNDHU-R04 3 RJ5911-R79 XP81FE-R59 XO74GU-R69 Loading..." at bounding box center [756, 266] width 1512 height 436
click at [740, 458] on div "XP30JQ-R03 XSNDHU-R04 3 RJ5911-R79 XP81FE-R59 XO74GU-R69 Loading..." at bounding box center [756, 266] width 1512 height 436
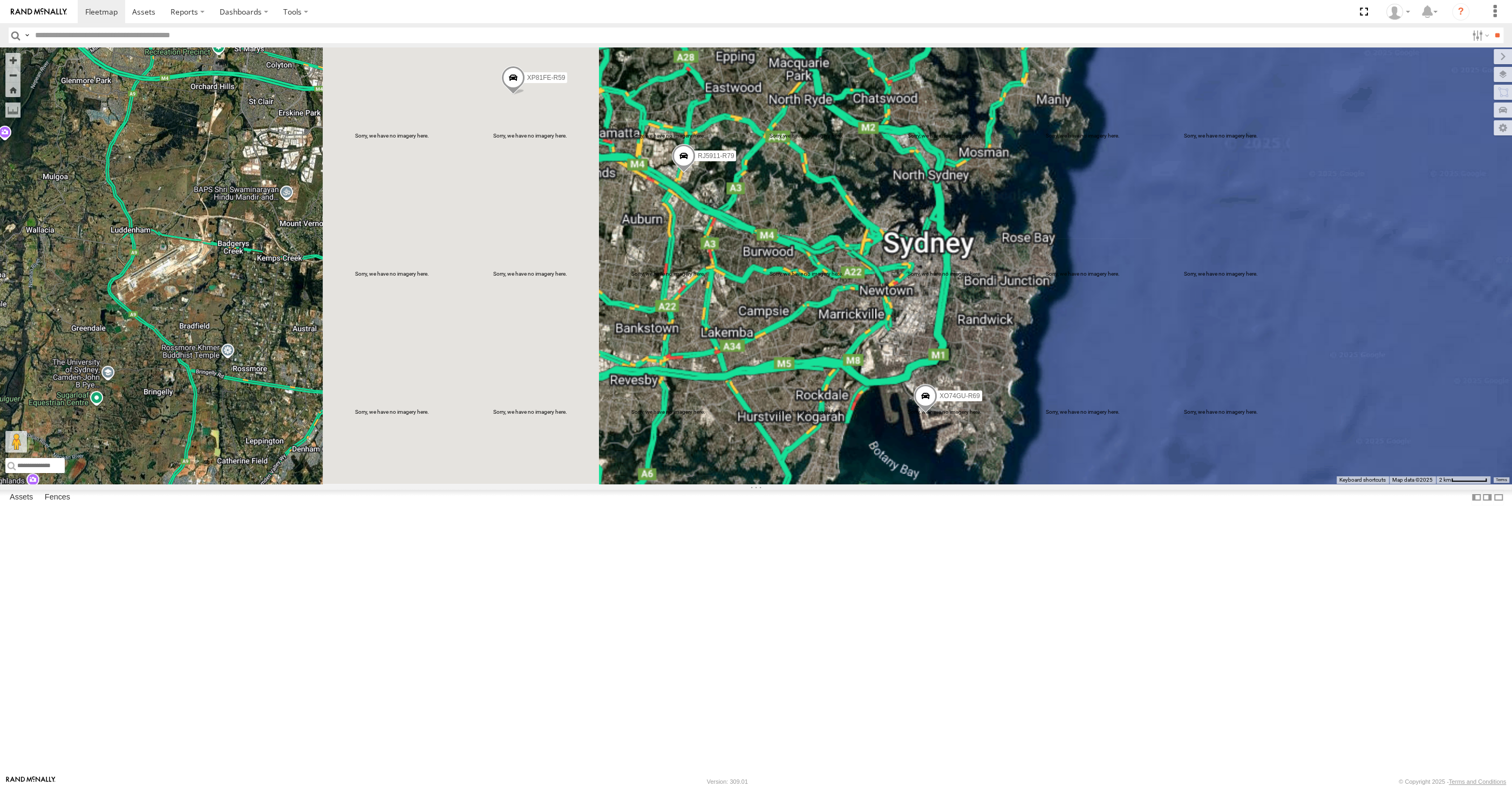
click at [805, 483] on div "RJ5911-R79 XP81FE-R59 XO74GU-R69 Loading..." at bounding box center [756, 266] width 1512 height 436
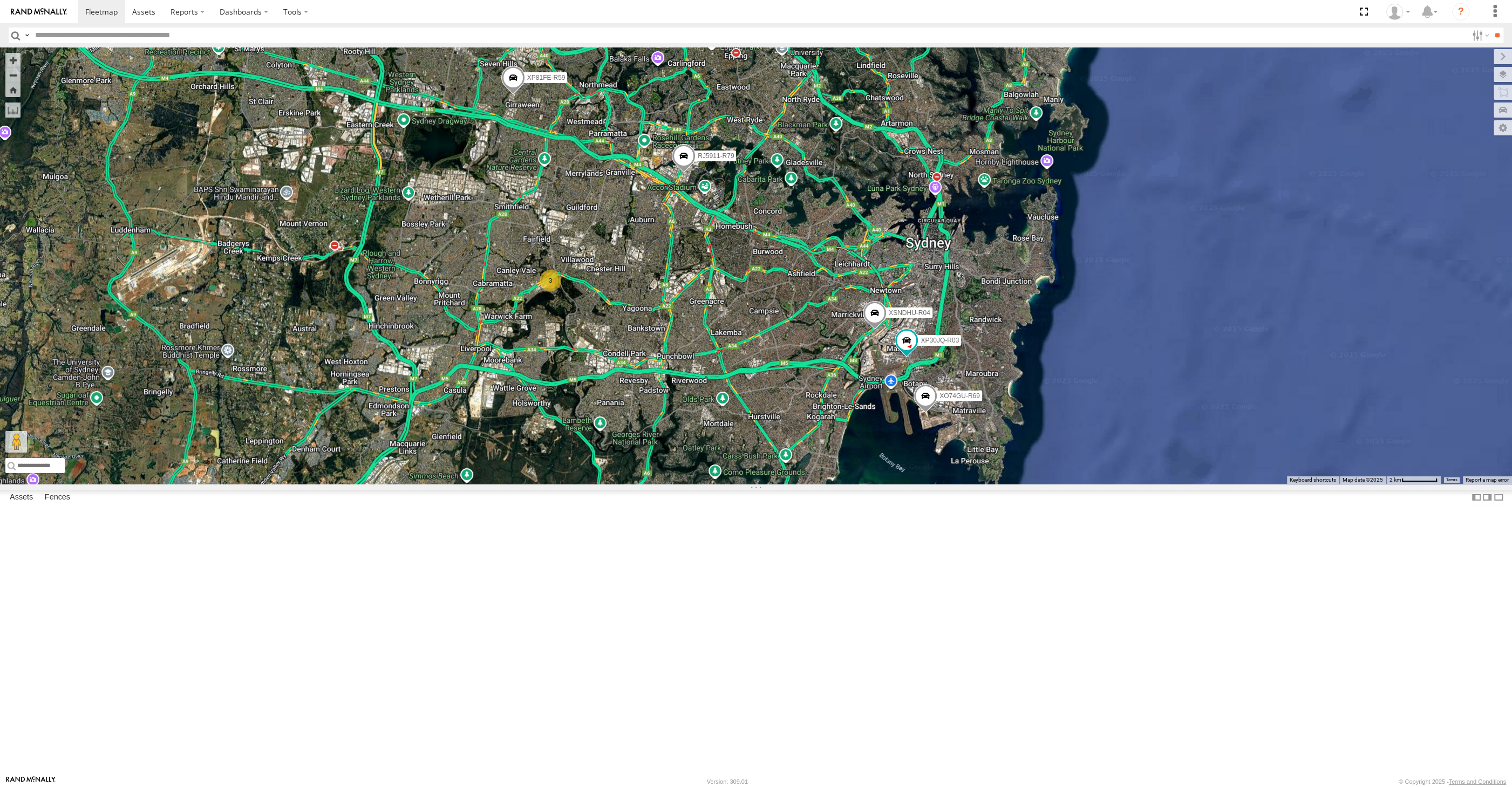
drag, startPoint x: 960, startPoint y: 514, endPoint x: 948, endPoint y: 496, distance: 21.6
click at [948, 483] on div "RJ5911-R79 XP81FE-R59 XO74GU-R69 XP30JQ-R03 XSNDHU-R04 3 Loading..." at bounding box center [756, 266] width 1512 height 436
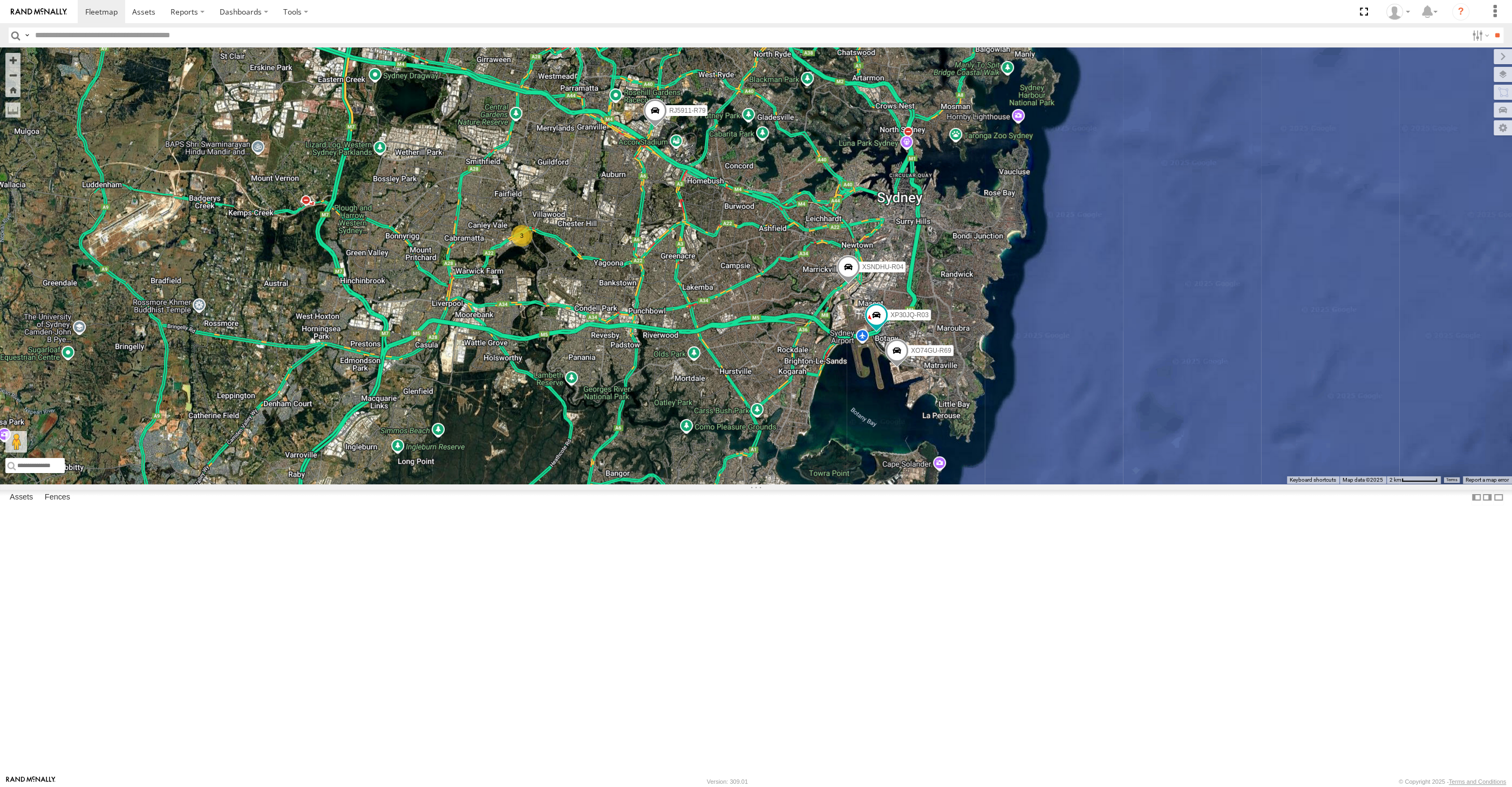
drag, startPoint x: 935, startPoint y: 579, endPoint x: 937, endPoint y: 573, distance: 6.3
click at [937, 483] on div "RJ5911-R79 XP81FE-R59 XO74GU-R69 XP30JQ-R03 XSNDHU-R04 3 Loading..." at bounding box center [756, 266] width 1512 height 436
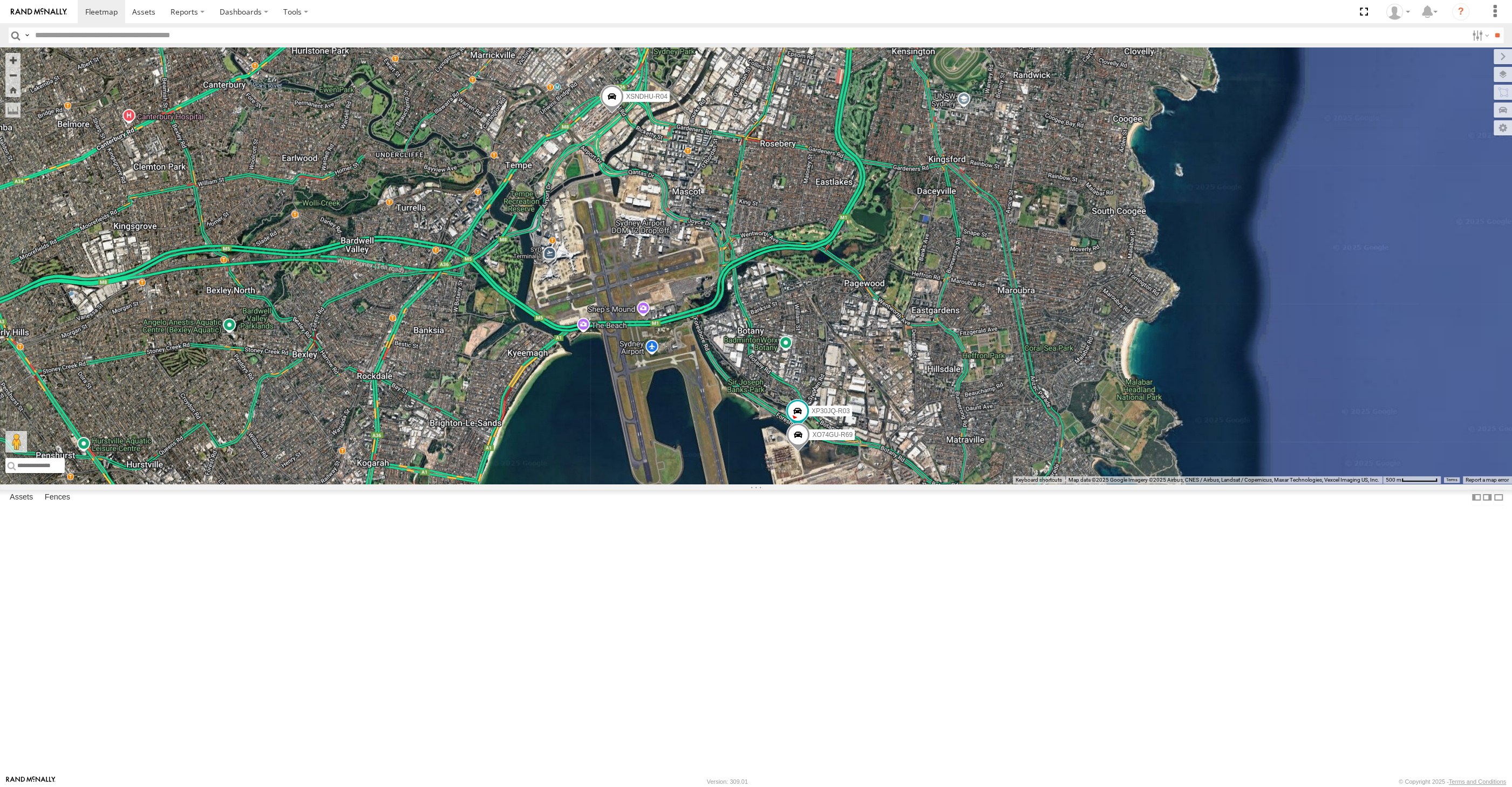
click at [899, 483] on div "XP30JQ-R03 XSNDHU-R04 RJ5911-R79 XP81FE-R59 XO74GU-R69 Loading..." at bounding box center [756, 266] width 1512 height 436
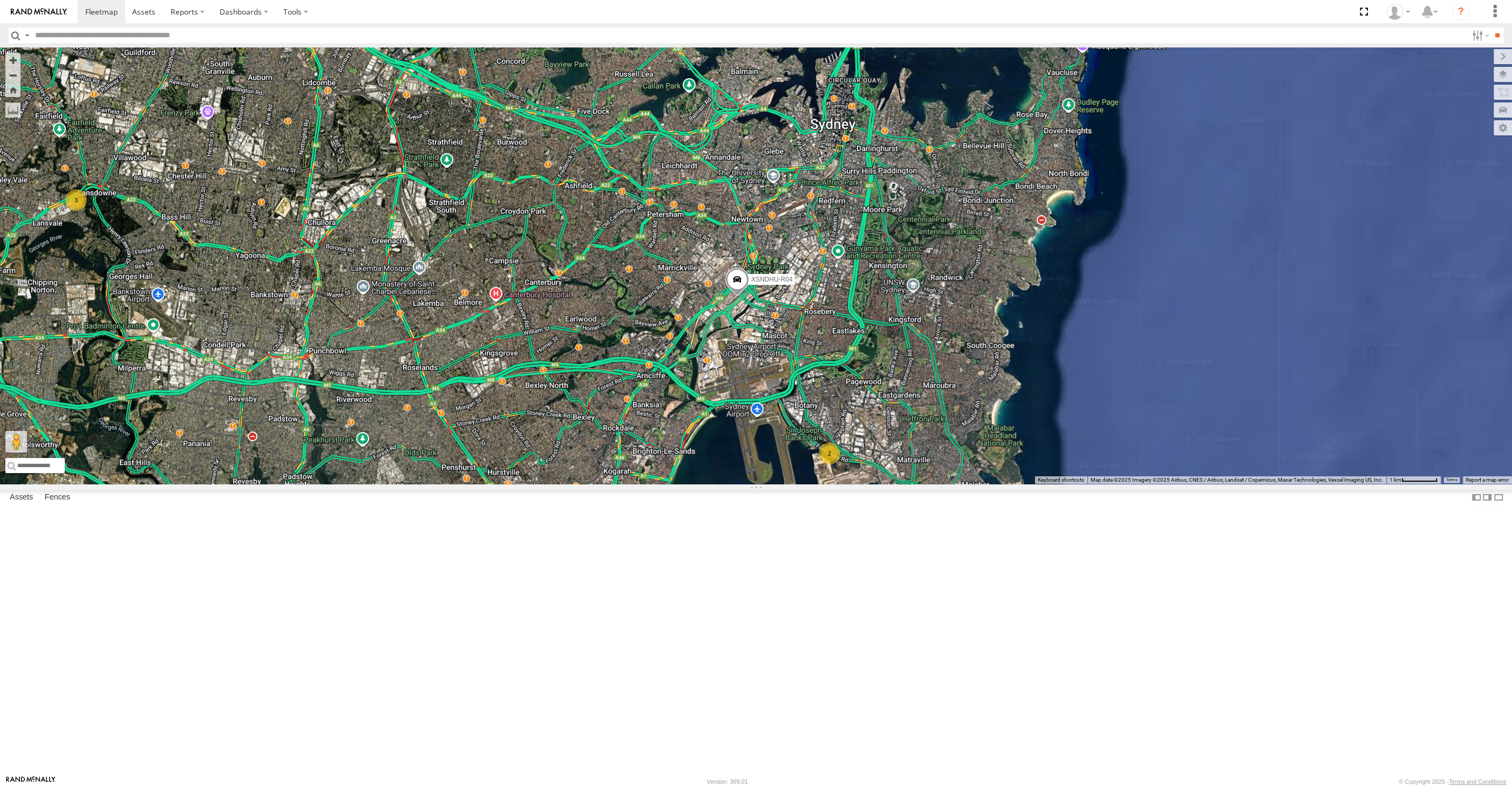
drag, startPoint x: 412, startPoint y: 600, endPoint x: 444, endPoint y: 595, distance: 32.4
click at [438, 483] on div "XSNDHU-R04 RJ5911-R79 XP81FE-R59 2 3 Loading..." at bounding box center [756, 266] width 1512 height 436
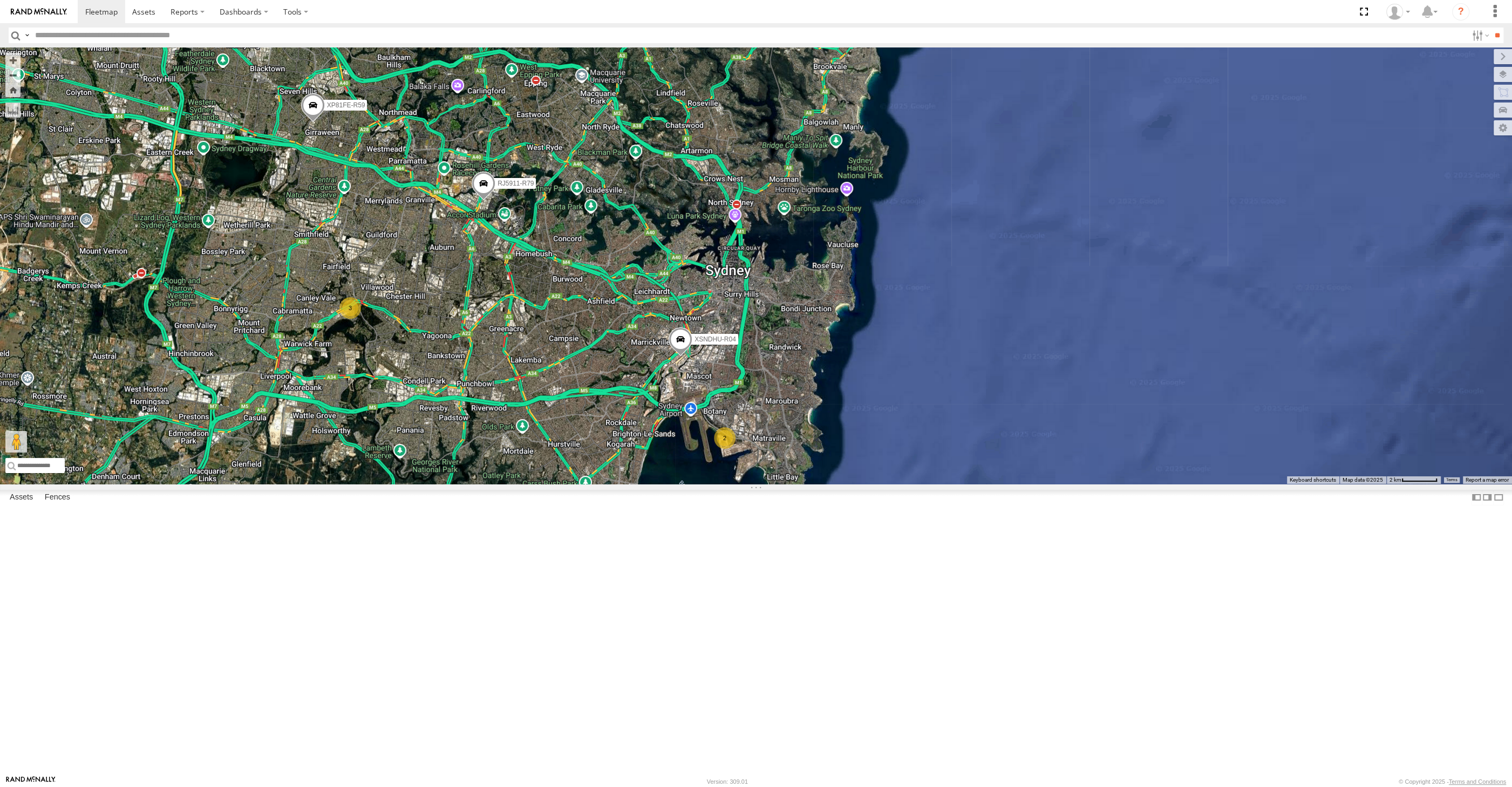
drag, startPoint x: 419, startPoint y: 591, endPoint x: 478, endPoint y: 576, distance: 60.9
click at [478, 483] on div "XSNDHU-R04 RJ5911-R79 XP81FE-R59 2 3 Loading..." at bounding box center [756, 266] width 1512 height 436
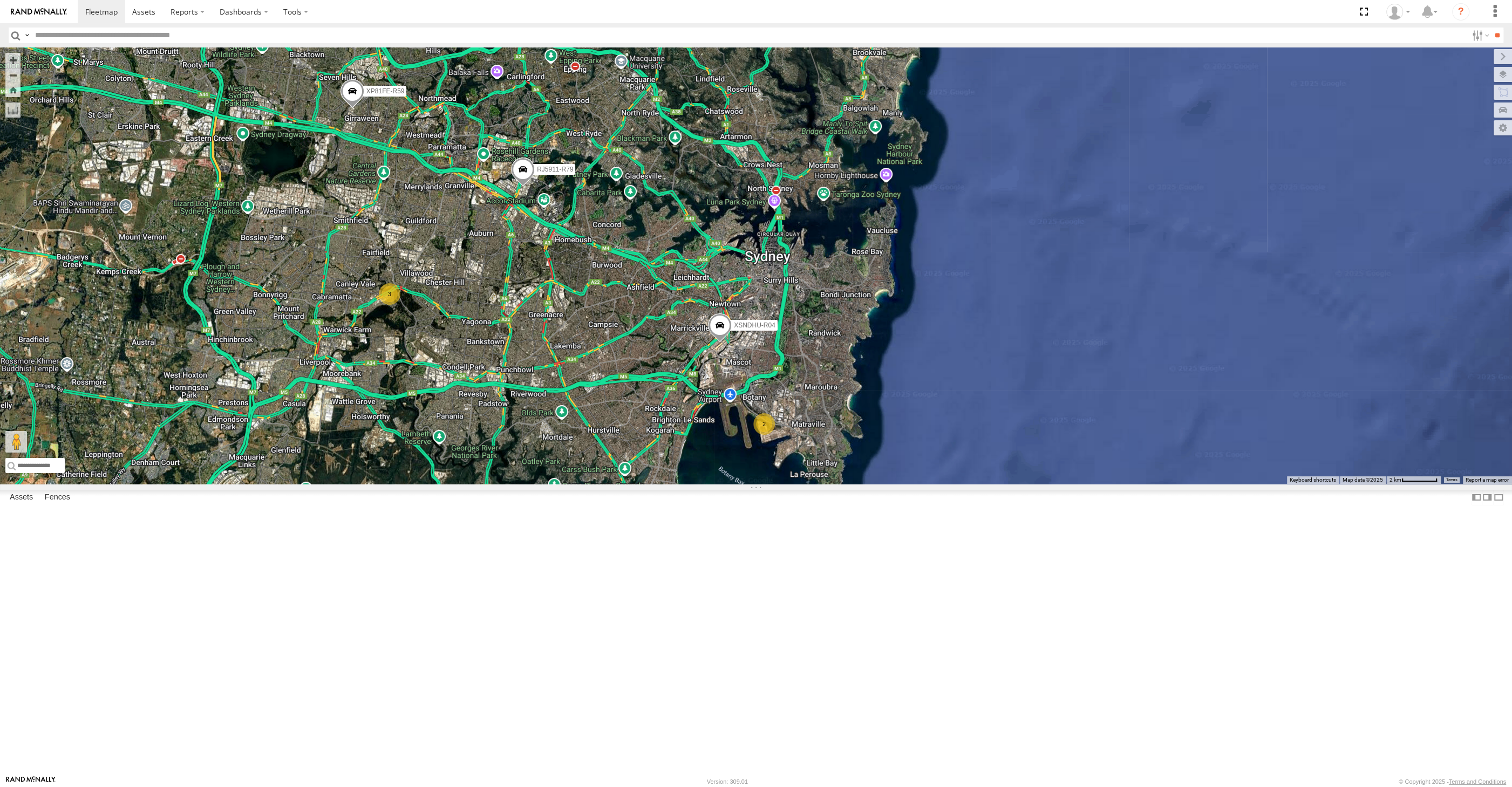
click at [935, 483] on div "XSNDHU-R04 RJ5911-R79 XP81FE-R59 2 3 Loading..." at bounding box center [756, 266] width 1512 height 436
drag, startPoint x: 935, startPoint y: 551, endPoint x: 934, endPoint y: 541, distance: 10.0
click at [934, 483] on div "XSNDHU-R04 RJ5911-R79 XP81FE-R59 2 3 Loading..." at bounding box center [756, 266] width 1512 height 436
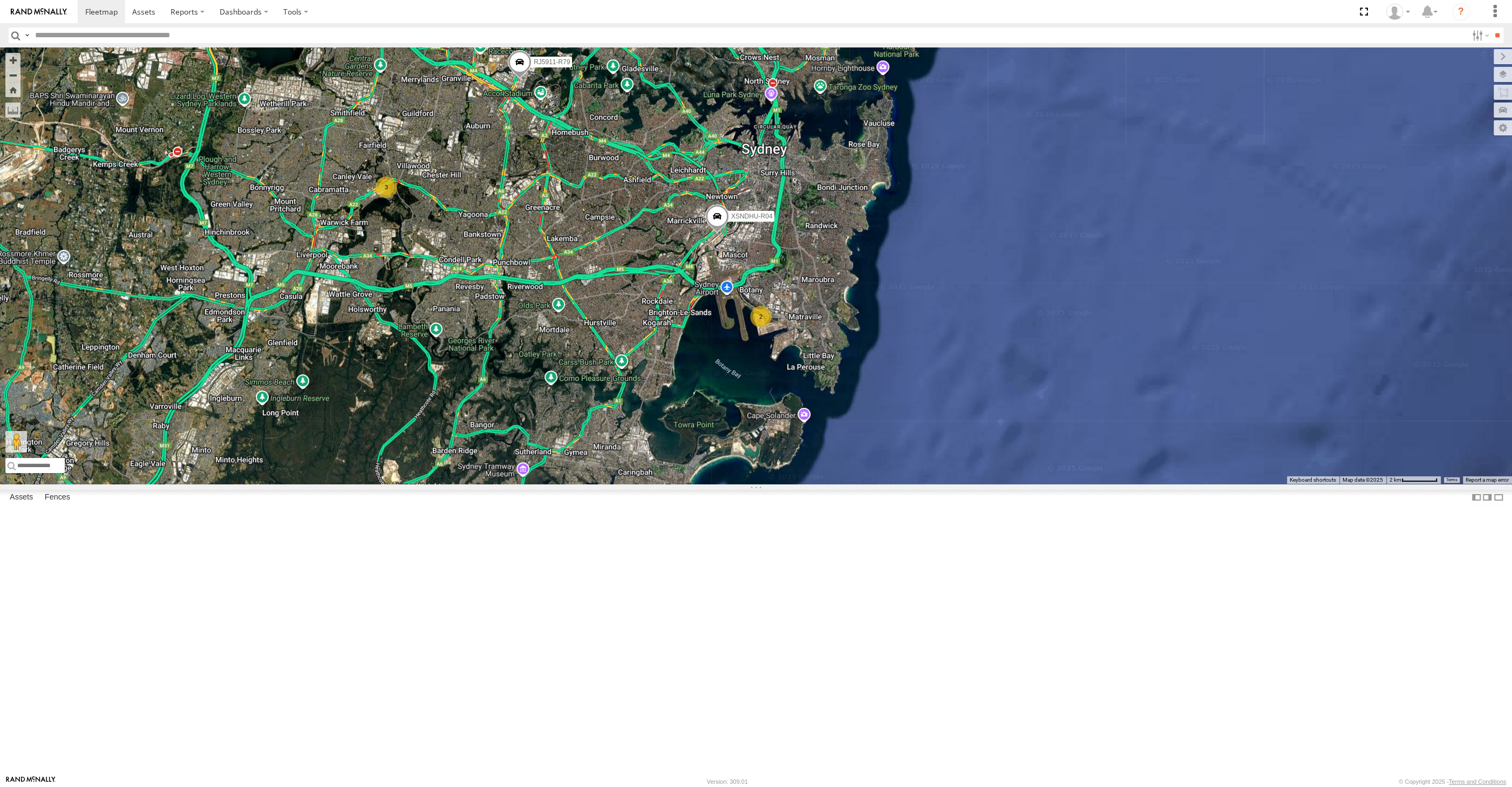
drag, startPoint x: 637, startPoint y: 536, endPoint x: 646, endPoint y: 535, distance: 9.1
click at [653, 483] on div "XSNDHU-R04 RJ5911-R79 XP81FE-R59 2 3 Loading..." at bounding box center [756, 266] width 1512 height 436
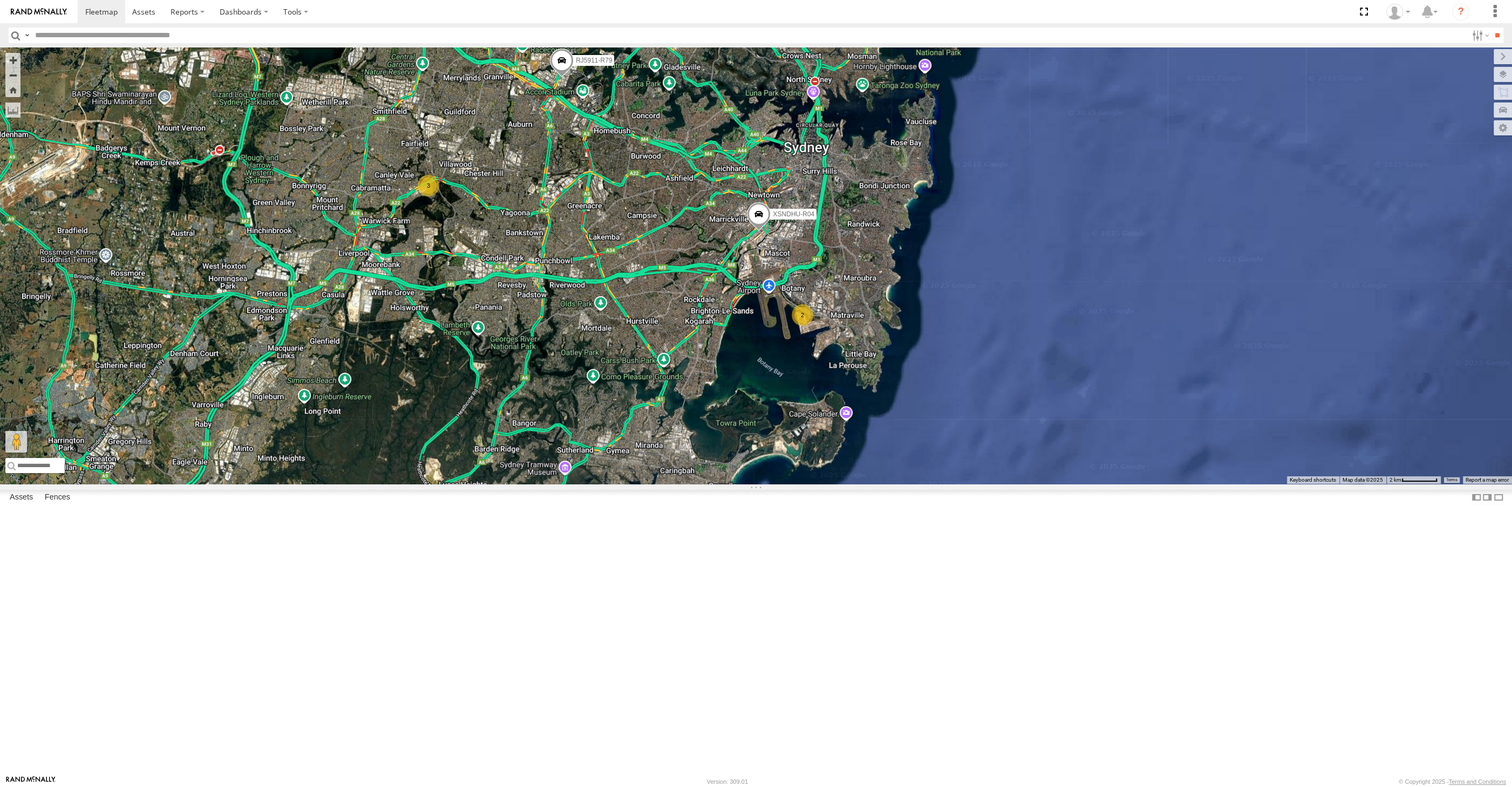
drag, startPoint x: 707, startPoint y: 538, endPoint x: 756, endPoint y: 548, distance: 50.0
click at [747, 483] on div "XSNDHU-R04 RJ5911-R79 XP81FE-R59 2 3 Loading..." at bounding box center [756, 266] width 1512 height 436
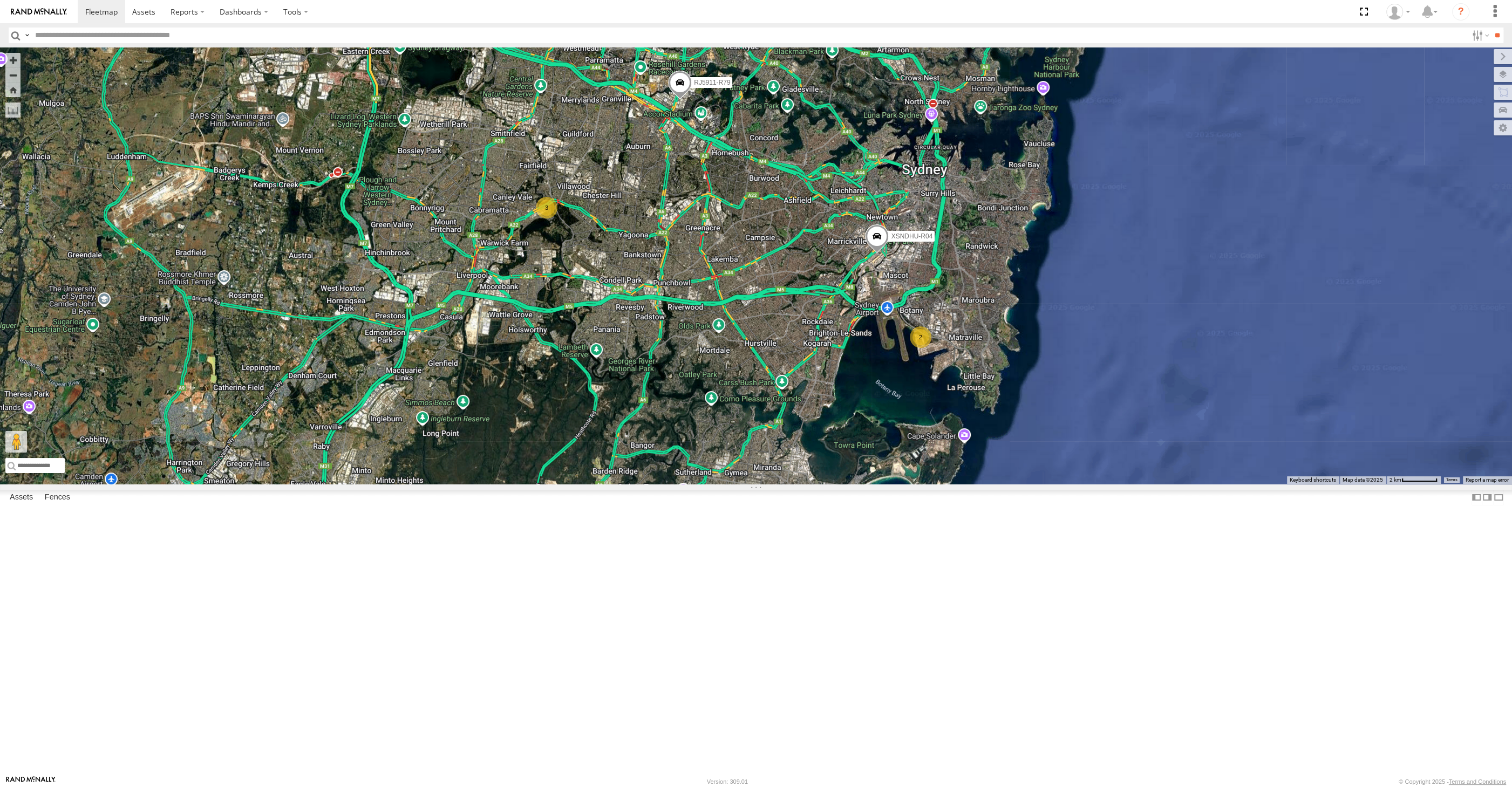
click at [797, 786] on footer "Rand McNally Version: 309.01 © Copyright 2025 - Terms and Conditions" at bounding box center [756, 781] width 1512 height 12
click at [988, 483] on div "XSNDHU-R04 RJ5911-R79 XP81FE-R59 2 3 Loading..." at bounding box center [756, 266] width 1512 height 436
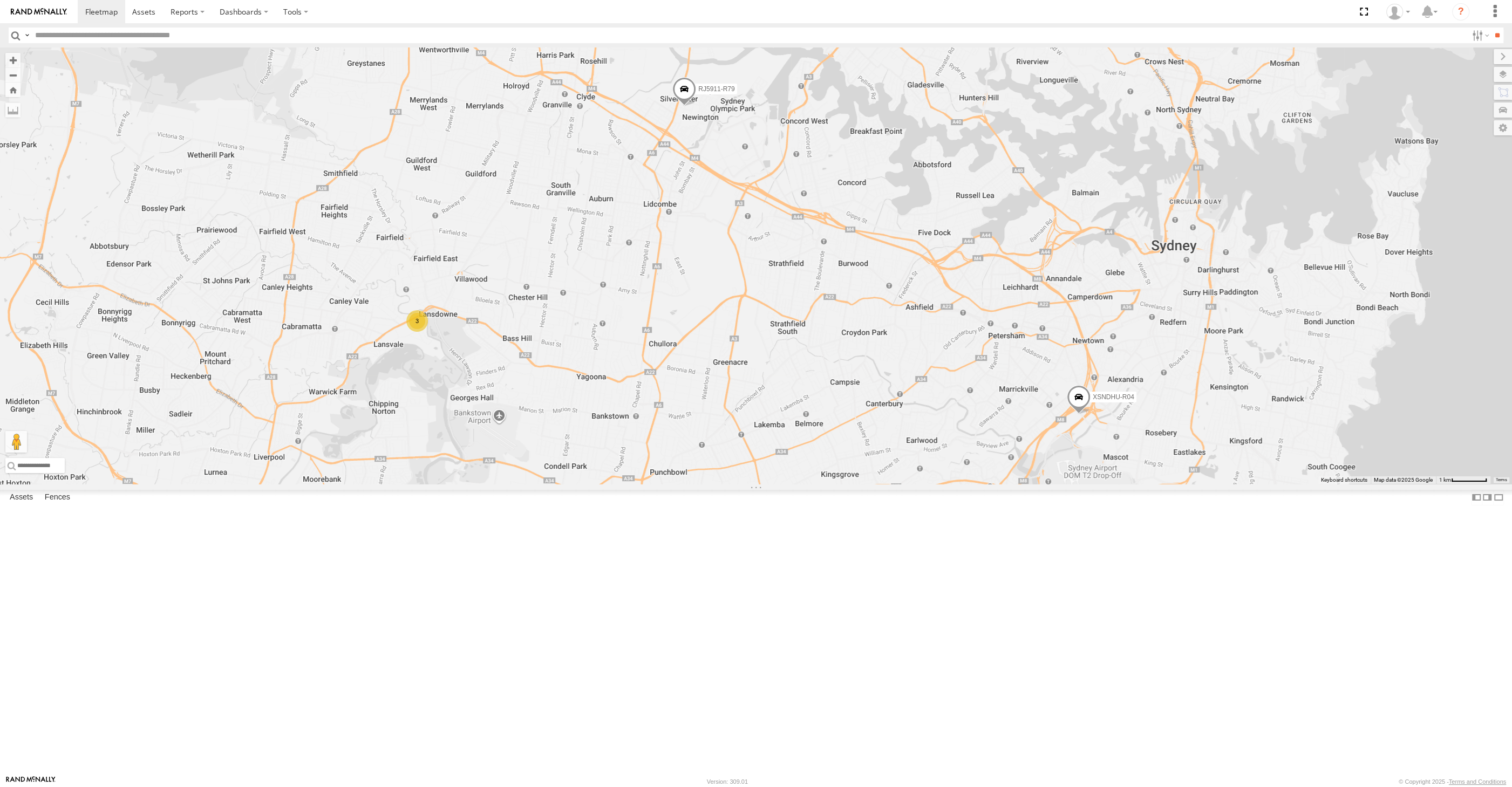
click at [604, 468] on div "2 XSNDHU-R04 3 RJ5911-R79 XP81FE-R59" at bounding box center [756, 266] width 1512 height 436
drag, startPoint x: 1002, startPoint y: 415, endPoint x: 1270, endPoint y: 228, distance: 326.8
click at [1002, 415] on div "2 XSNDHU-R04 3 RJ5911-R79 XP81FE-R59 Birrong Birrong T6 and more. View on Googl…" at bounding box center [756, 266] width 1512 height 436
click at [1499, 81] on label at bounding box center [1492, 75] width 39 height 15
click at [0, 0] on span "Satellite + Roadmap" at bounding box center [0, 0] width 0 height 0
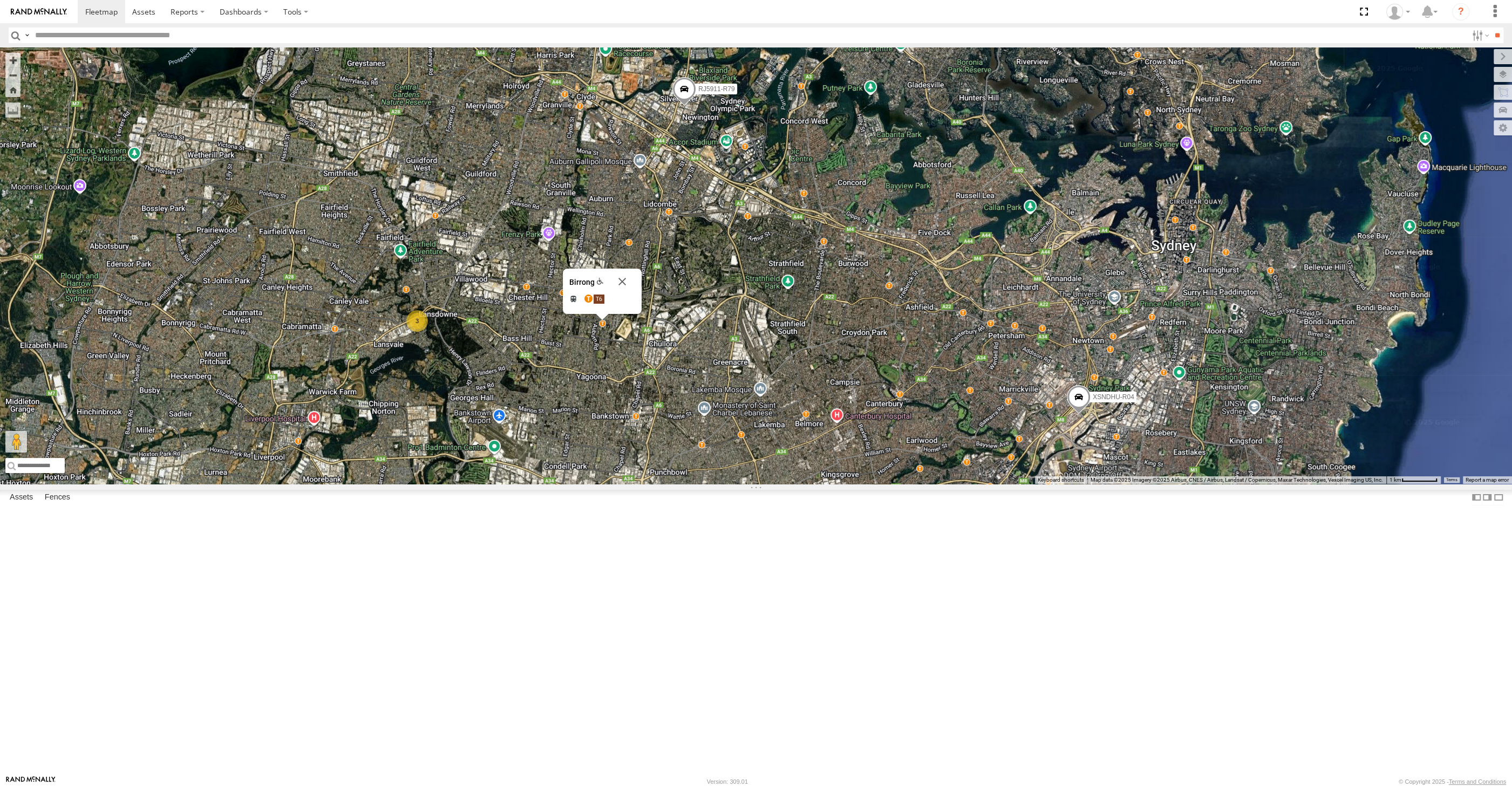
click at [0, 0] on span "Traffic" at bounding box center [0, 0] width 0 height 0
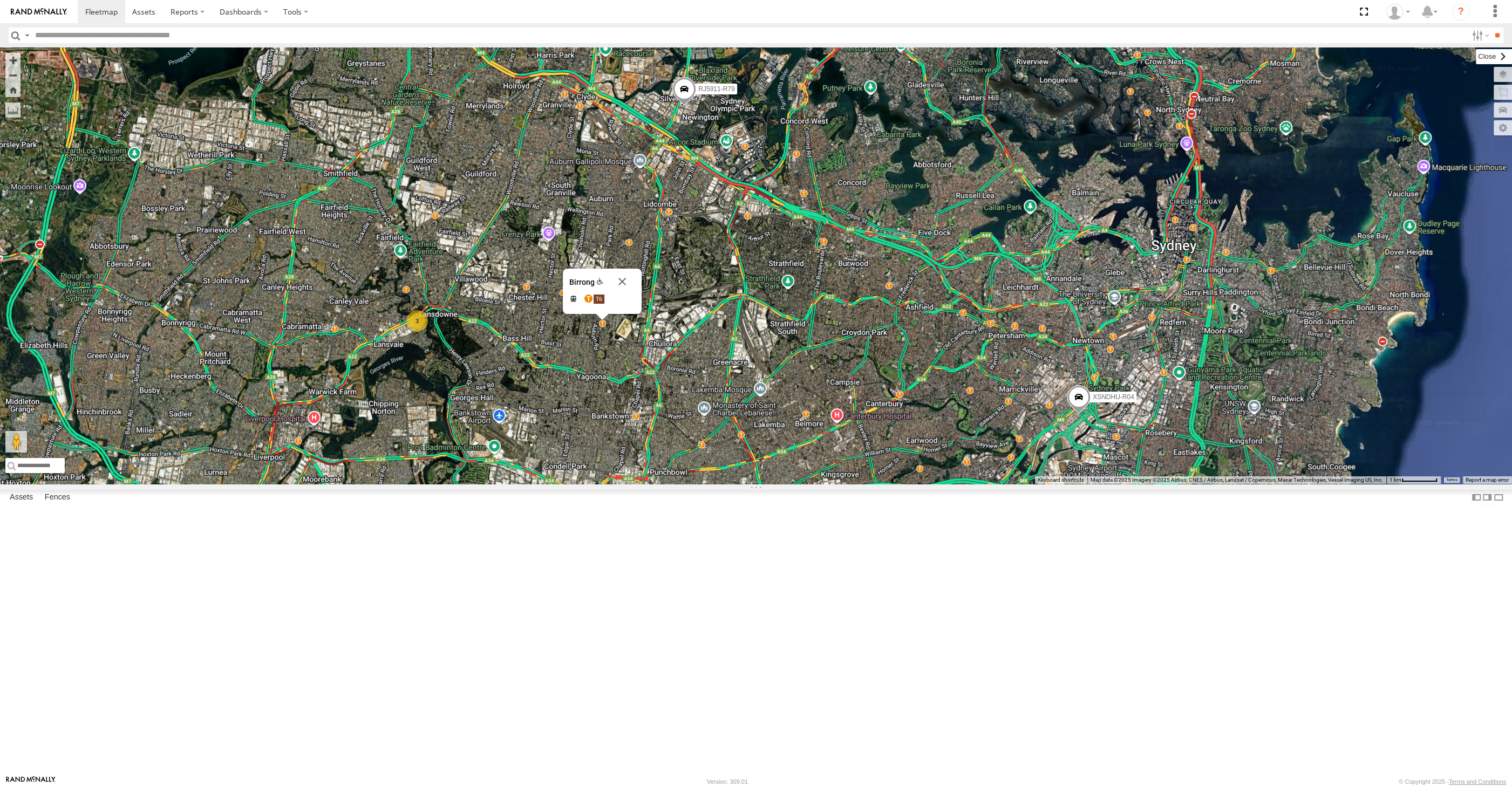
click at [1476, 56] on label at bounding box center [1494, 56] width 36 height 15
drag, startPoint x: 610, startPoint y: 603, endPoint x: 593, endPoint y: 542, distance: 63.3
click at [593, 483] on div "2 XSNDHU-R04 3 RJ5911-R79 XP81FE-R59 Birrong Birrong T6 and more. View on Googl…" at bounding box center [756, 266] width 1512 height 436
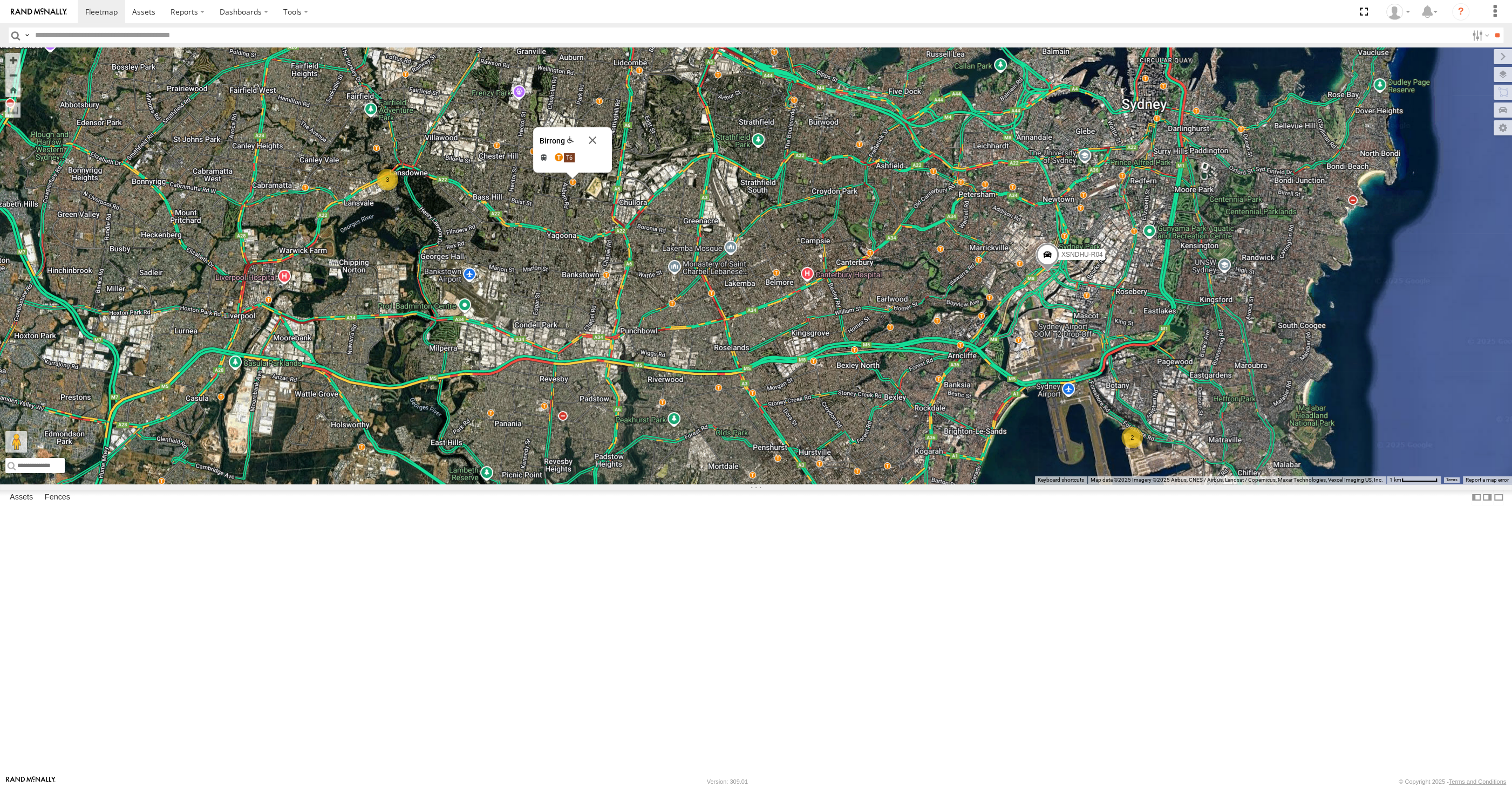
drag, startPoint x: 640, startPoint y: 574, endPoint x: 677, endPoint y: 613, distance: 53.8
click at [658, 483] on div "2 XSNDHU-R04 3 RJ5911-R79 XP81FE-R59 Birrong Birrong T6 and more. View on Googl…" at bounding box center [756, 266] width 1512 height 436
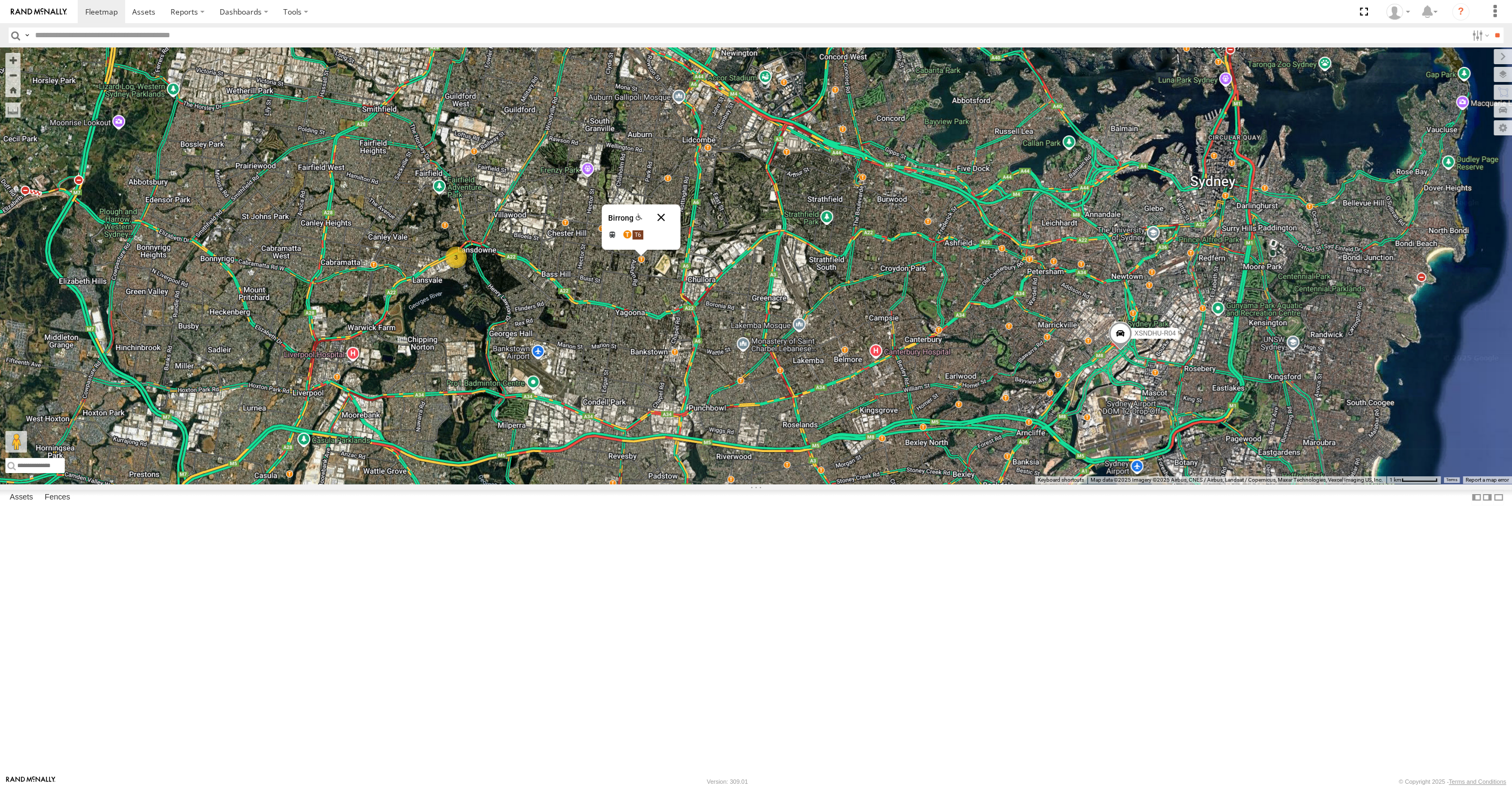
click at [665, 231] on button "Close" at bounding box center [661, 218] width 26 height 26
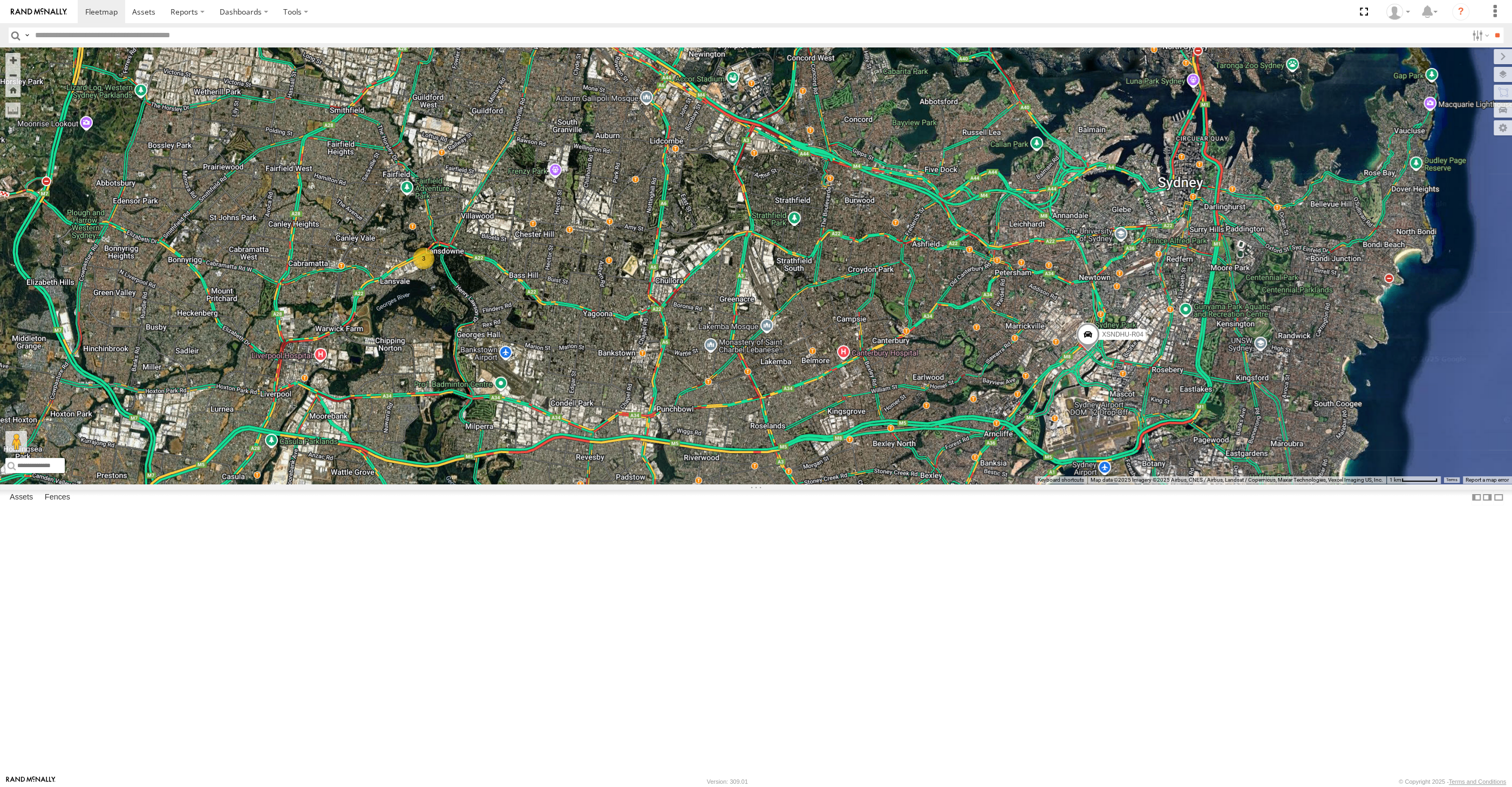
drag, startPoint x: 794, startPoint y: 589, endPoint x: 777, endPoint y: 589, distance: 17.0
click at [777, 483] on div "2 XSNDHU-R04 3 RJ5911-R79 XP81FE-R59" at bounding box center [756, 266] width 1512 height 436
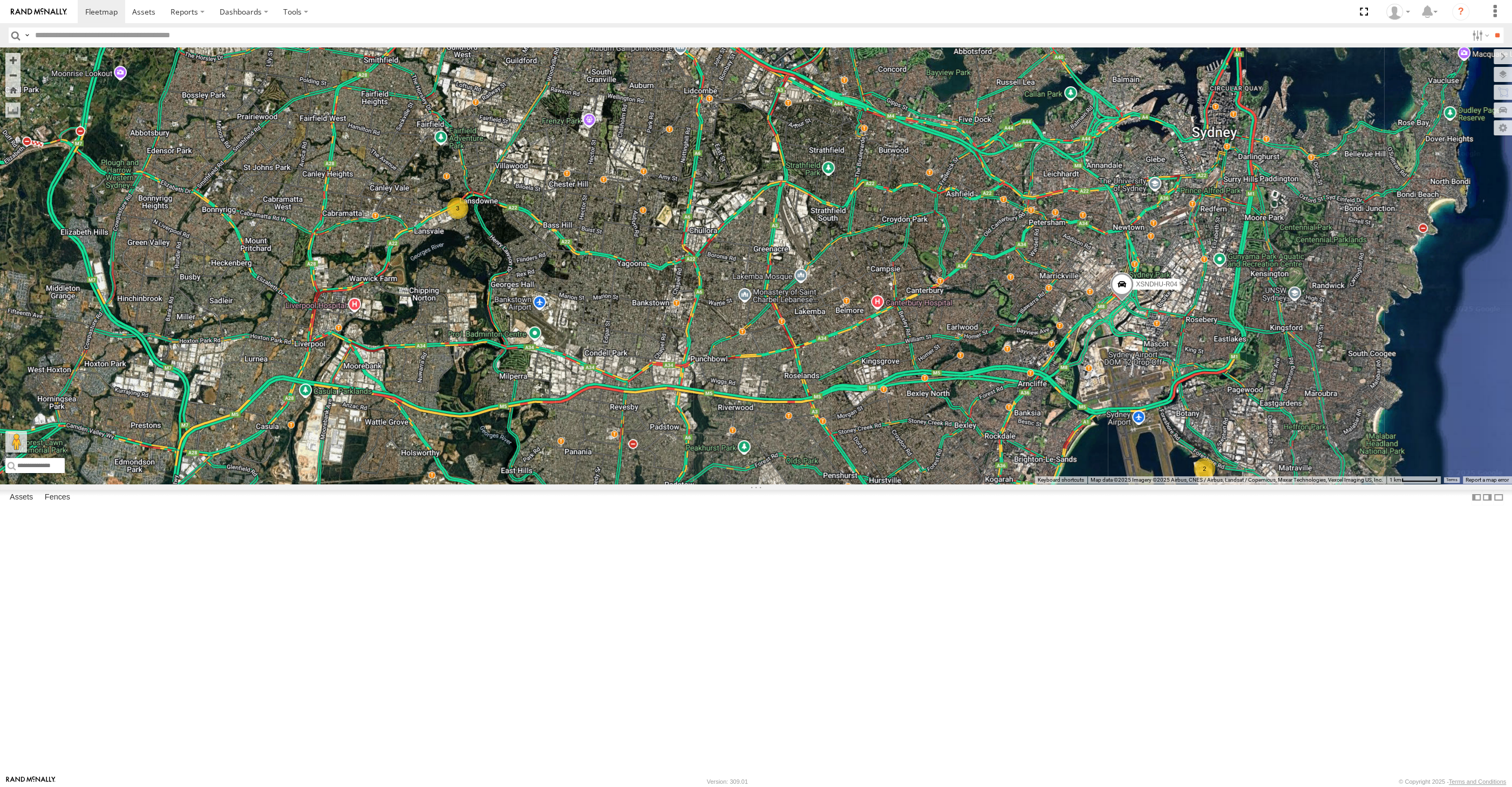
click at [744, 483] on div "XSNDHU-R04 RJ5911-R79 XP81FE-R59 2 3" at bounding box center [756, 266] width 1512 height 436
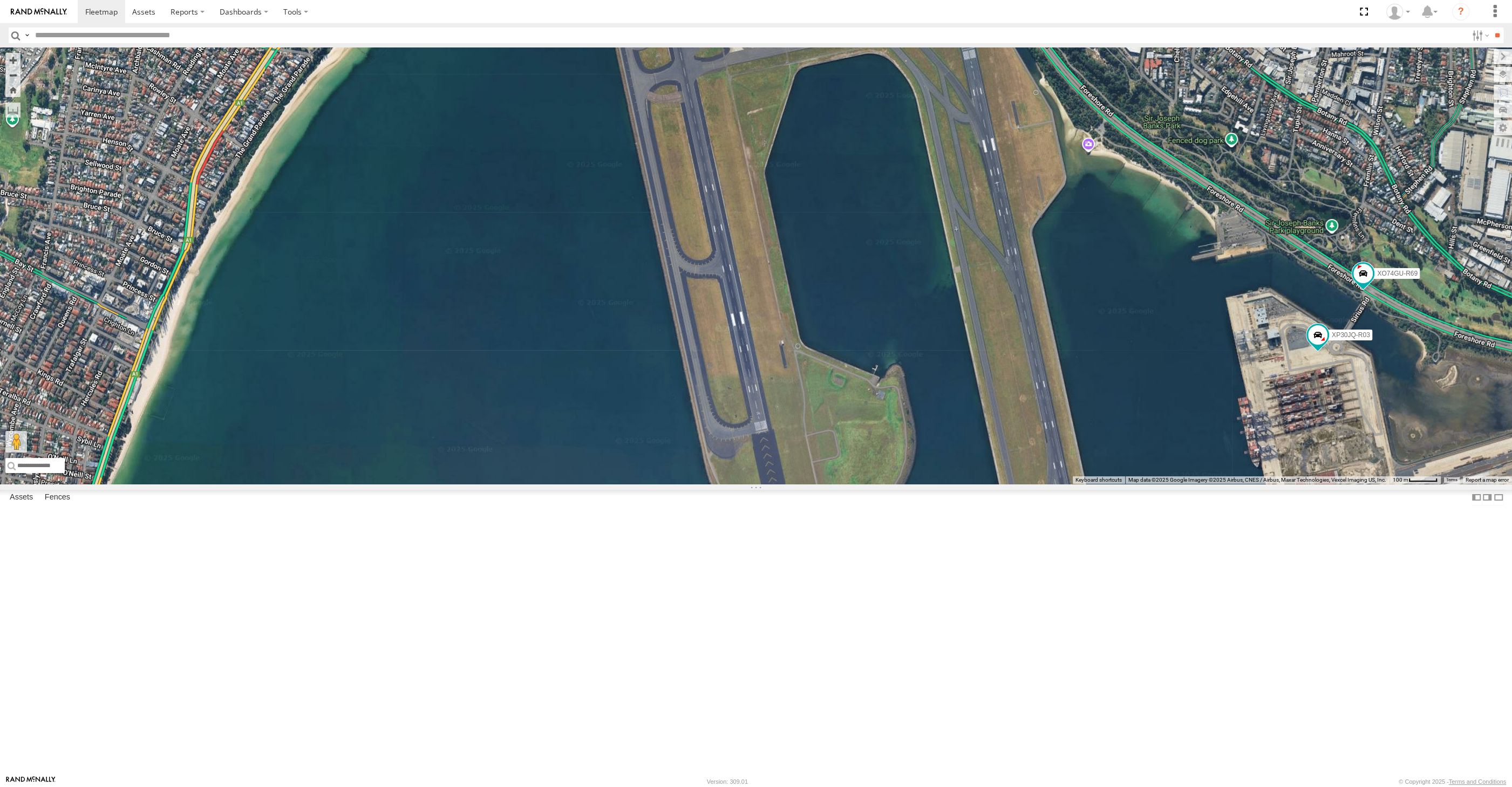
drag, startPoint x: 1383, startPoint y: 524, endPoint x: 1261, endPoint y: 489, distance: 126.9
click at [1271, 483] on div "XSNDHU-R04 RJ5911-R79 XP81FE-R59 XP30JQ-R03 XO74GU-R69" at bounding box center [756, 266] width 1512 height 436
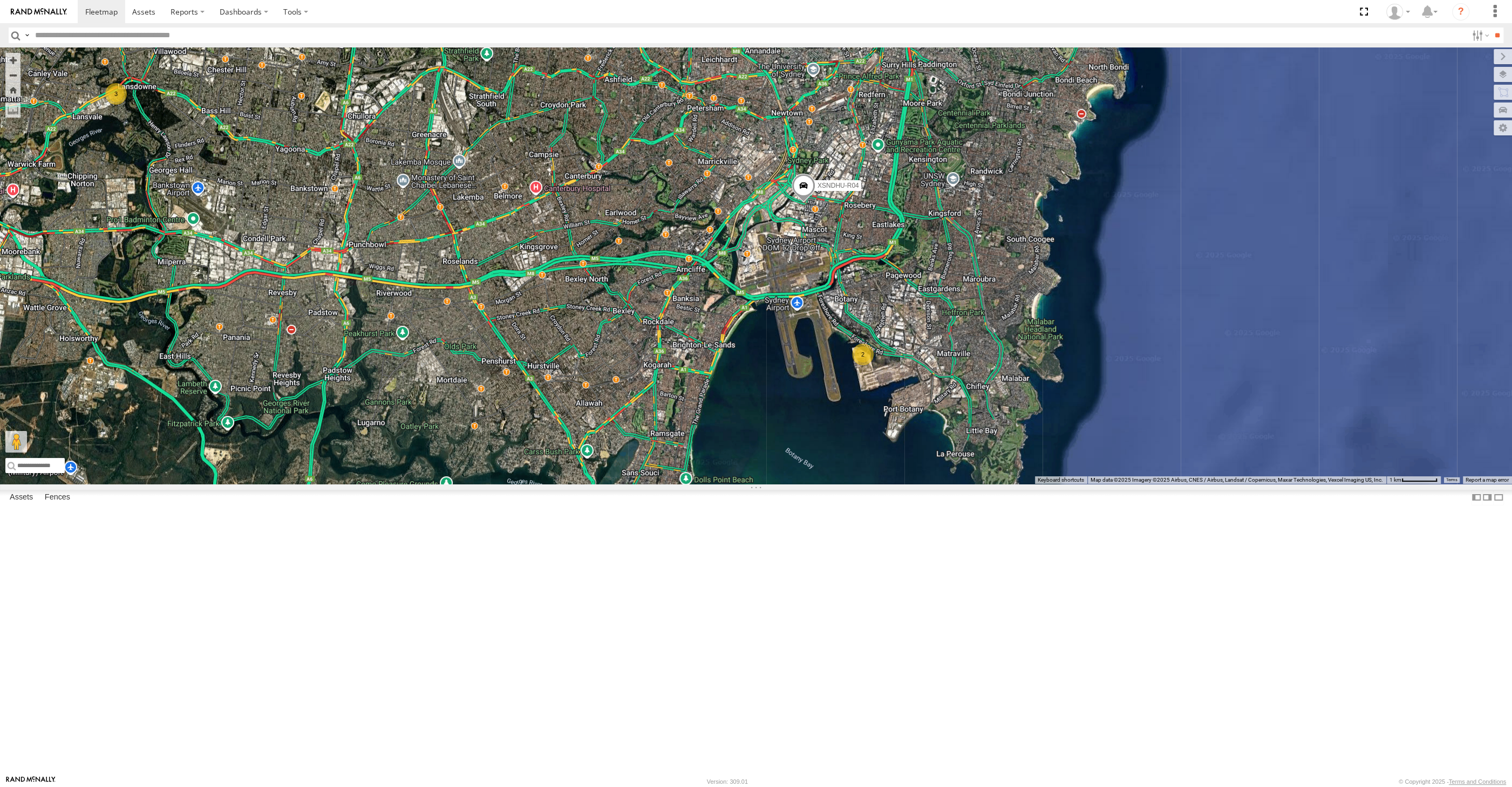
click at [448, 376] on div "XSNDHU-R04 RJ5911-R79 XP81FE-R59 2 3" at bounding box center [756, 266] width 1512 height 436
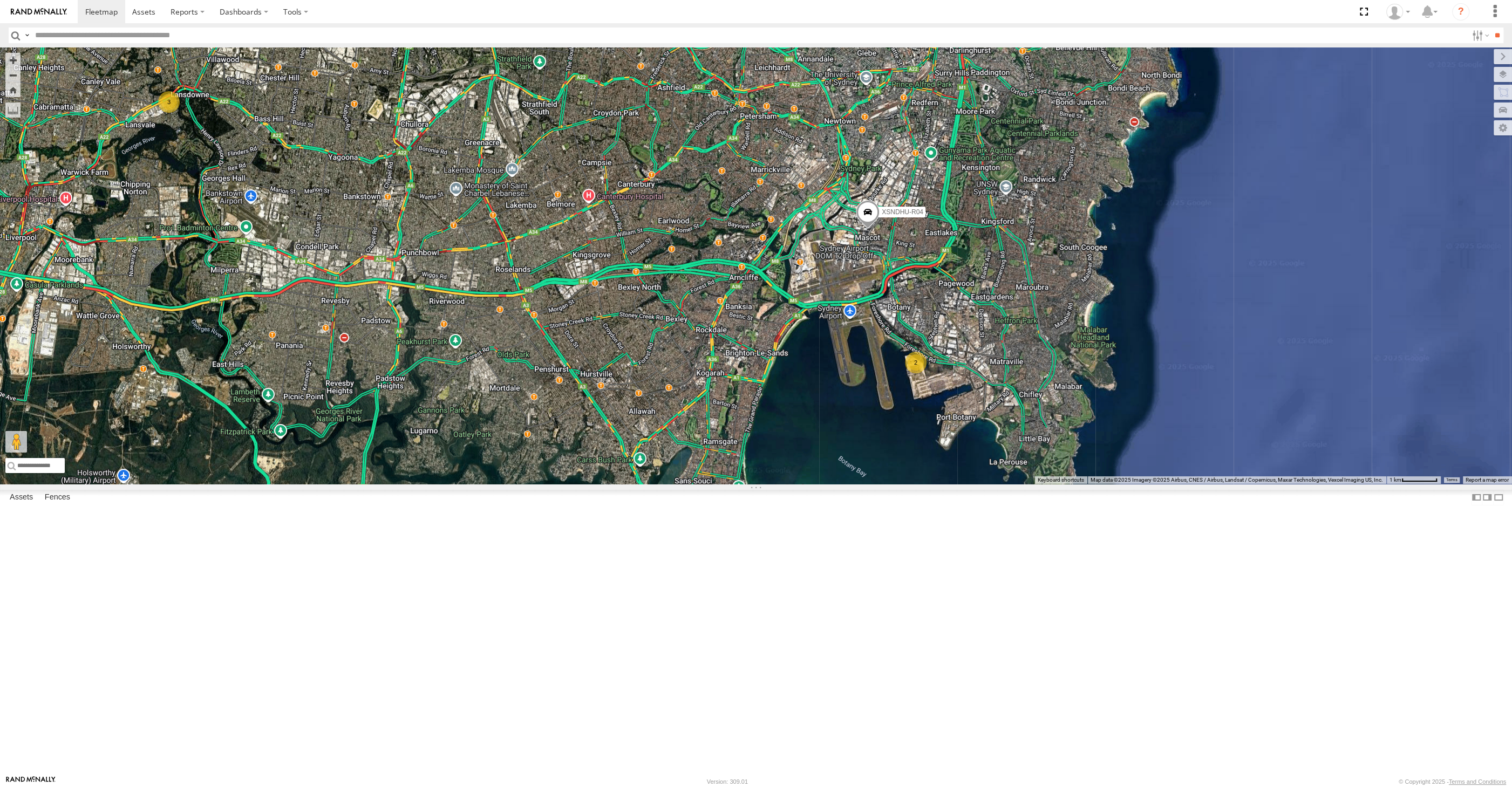
drag, startPoint x: 850, startPoint y: 619, endPoint x: 982, endPoint y: 632, distance: 132.6
click at [982, 483] on div "2 XSNDHU-R04 3" at bounding box center [756, 266] width 1512 height 436
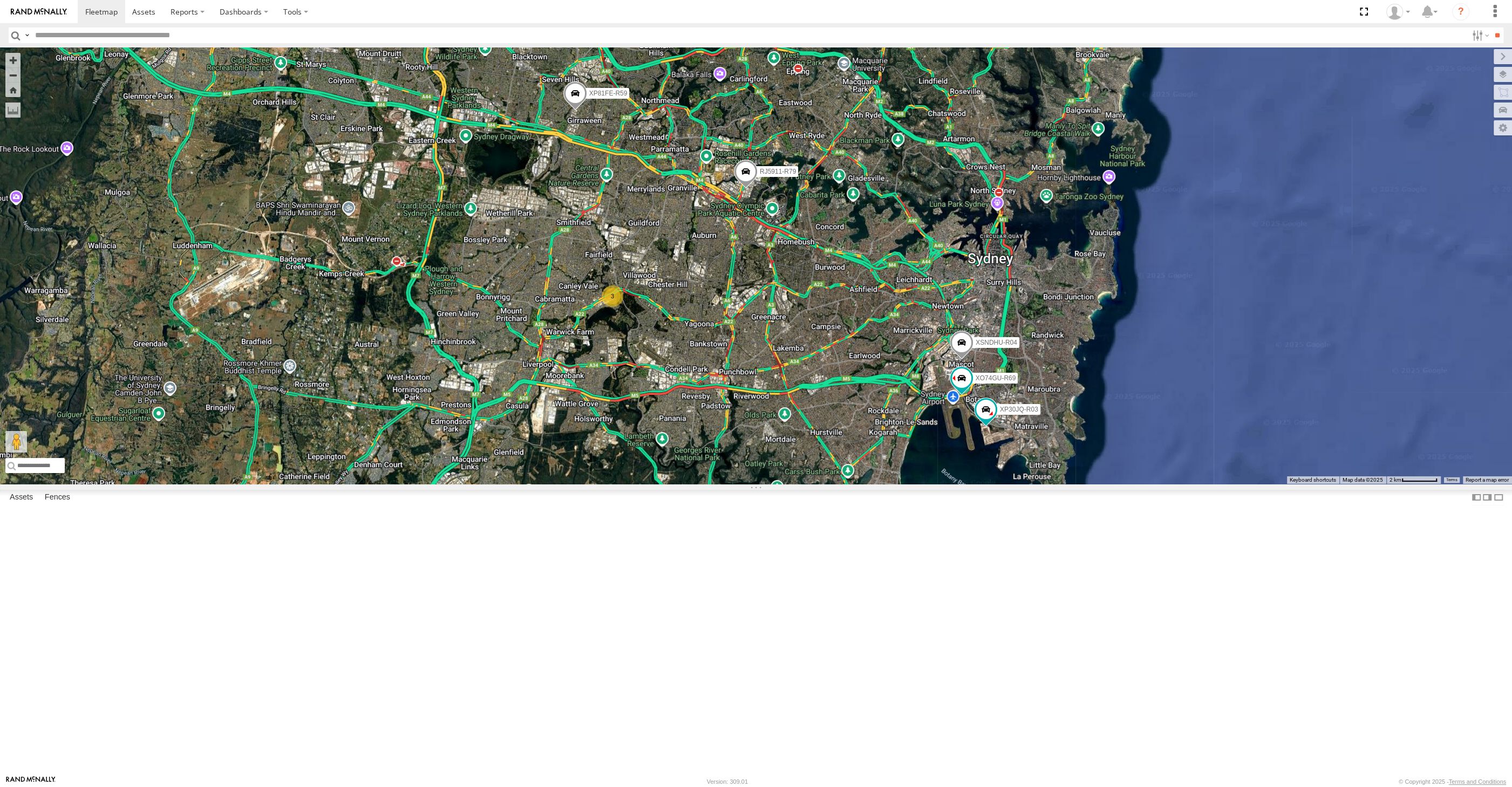
drag, startPoint x: 916, startPoint y: 676, endPoint x: 903, endPoint y: 662, distance: 19.1
click at [904, 483] on div "XSNDHU-R04 RJ5911-R79 XP30JQ-R03 3 XP81FE-R59 XO74GU-R69" at bounding box center [756, 266] width 1512 height 436
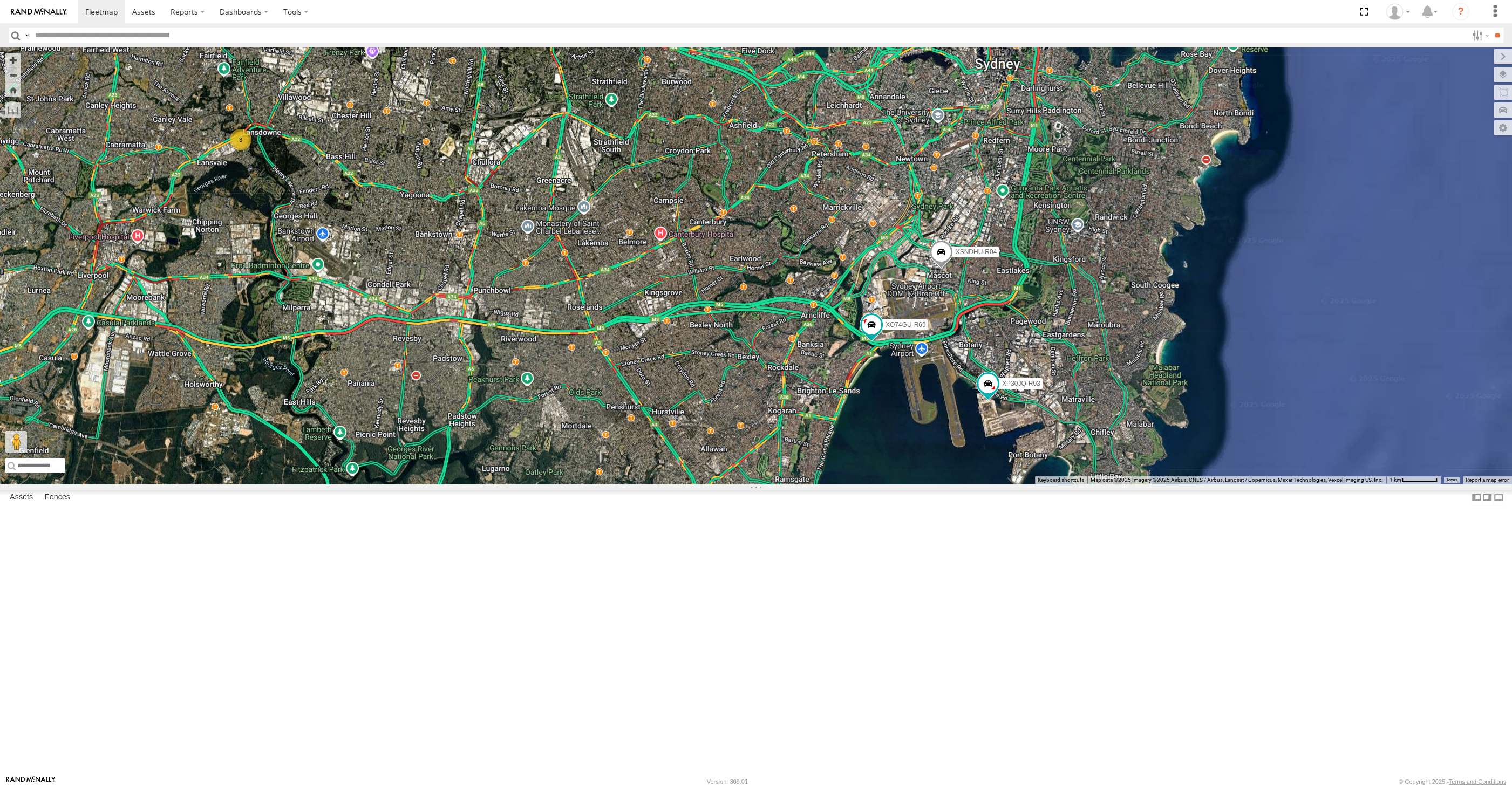
drag, startPoint x: 954, startPoint y: 592, endPoint x: 936, endPoint y: 568, distance: 30.0
click at [946, 483] on div "XSNDHU-R04 RJ5911-R79 XP30JQ-R03 XP81FE-R59 XO74GU-R69 3" at bounding box center [756, 266] width 1512 height 436
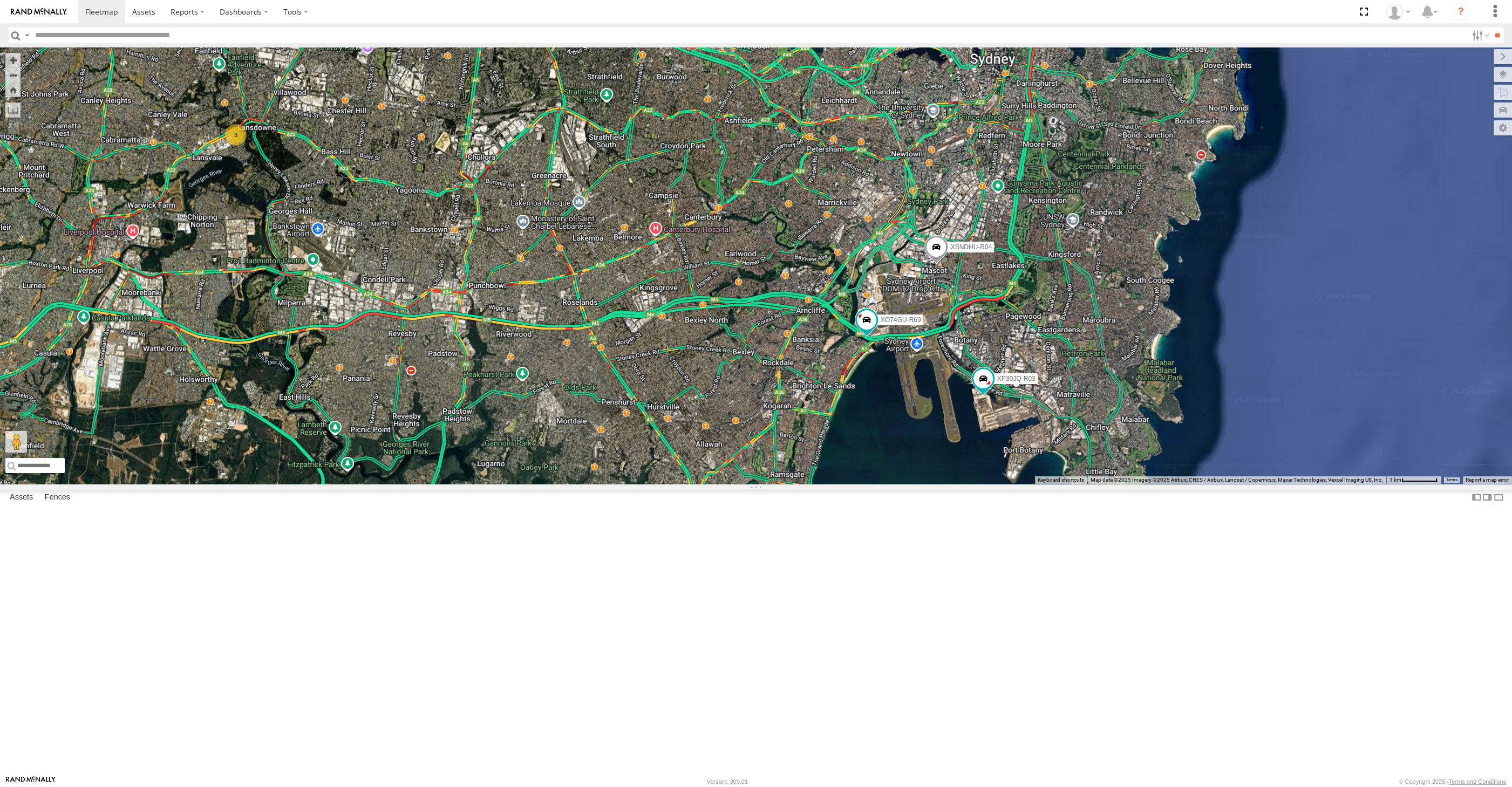
drag, startPoint x: 730, startPoint y: 630, endPoint x: 769, endPoint y: 639, distance: 40.0
click at [769, 483] on div "XSNDHU-R04 RJ5911-R79 XP30JQ-R03 XP81FE-R59 XO74GU-R69 3" at bounding box center [756, 266] width 1512 height 436
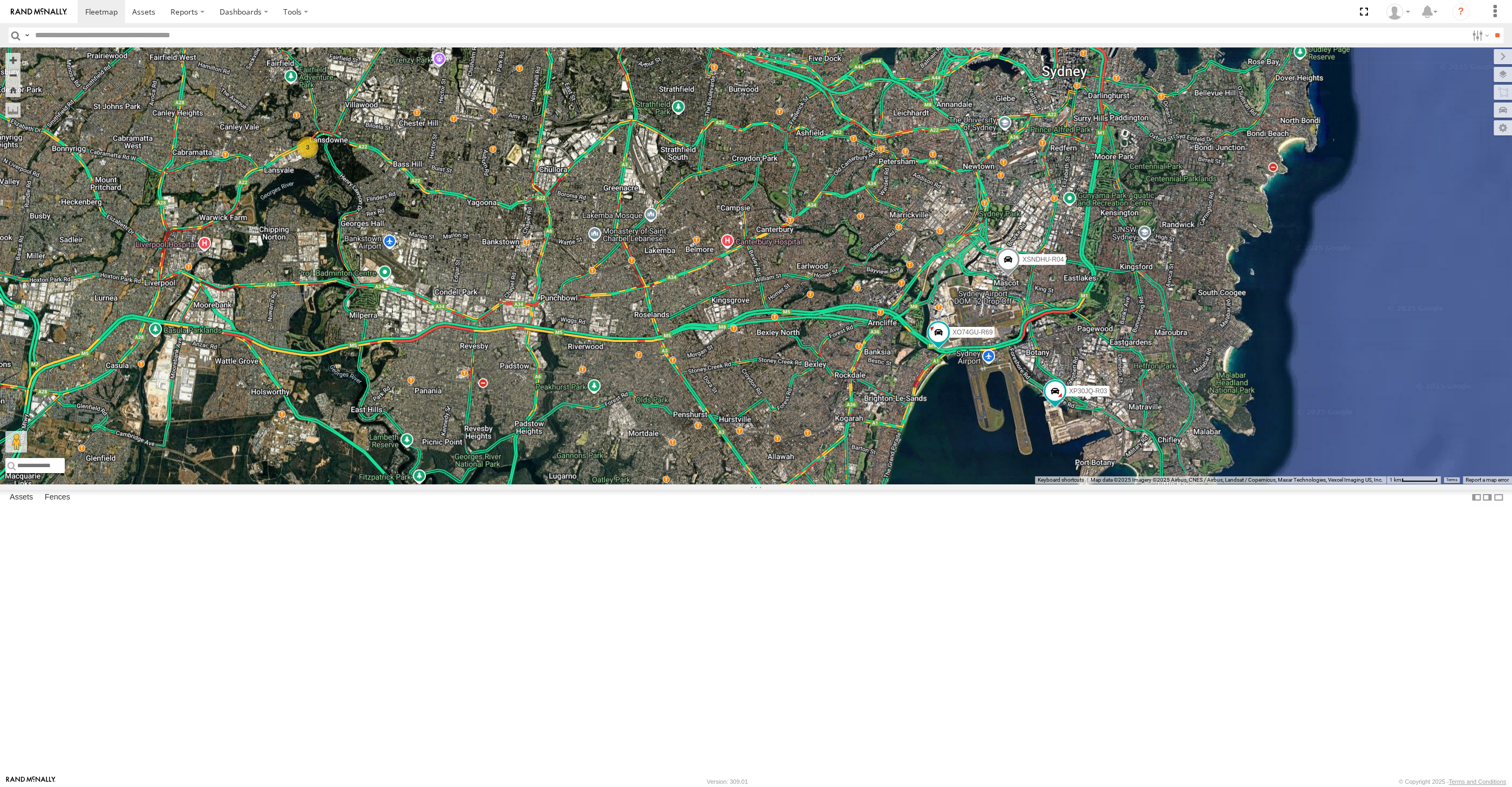
drag, startPoint x: 801, startPoint y: 633, endPoint x: 777, endPoint y: 626, distance: 25.0
click at [777, 483] on div "XSNDHU-R04 RJ5911-R79 XP30JQ-R03 XP81FE-R59 XO74GU-R69 3" at bounding box center [756, 266] width 1512 height 436
click at [418, 483] on div "XP30JQ-R03 XSNDHU-R04 RJ5911-R79 XO74GU-R69 3" at bounding box center [756, 266] width 1512 height 436
drag, startPoint x: 686, startPoint y: 598, endPoint x: 708, endPoint y: 606, distance: 23.4
click at [708, 483] on div "XP30JQ-R03 XSNDHU-R04 RJ5911-R79 XO74GU-R69 3" at bounding box center [756, 266] width 1512 height 436
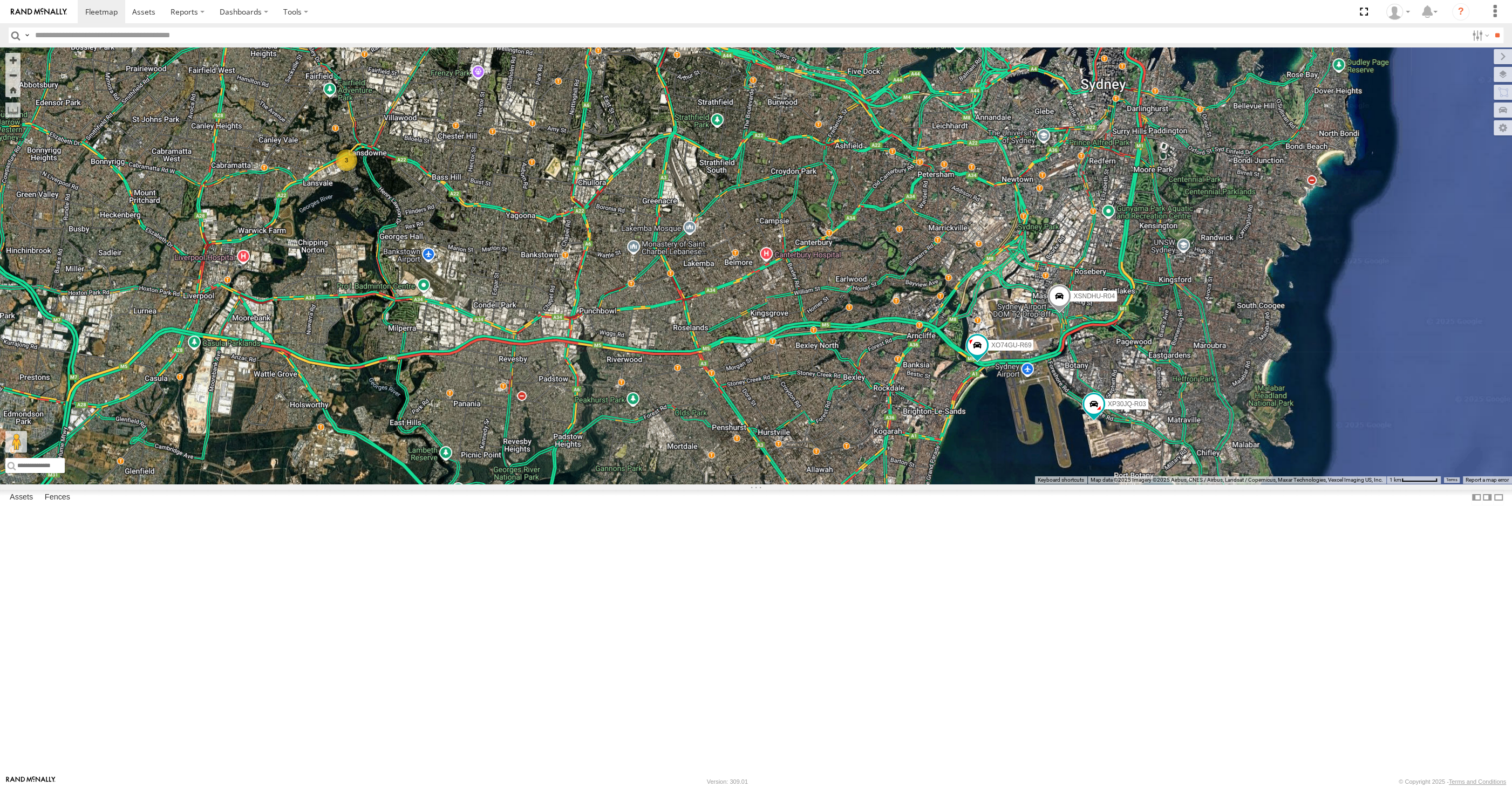
drag, startPoint x: 594, startPoint y: 381, endPoint x: 633, endPoint y: 464, distance: 91.7
click at [630, 462] on div "XP30JQ-R03 XSNDHU-R04 RJ5911-R79 XO74GU-R69 3" at bounding box center [756, 266] width 1512 height 436
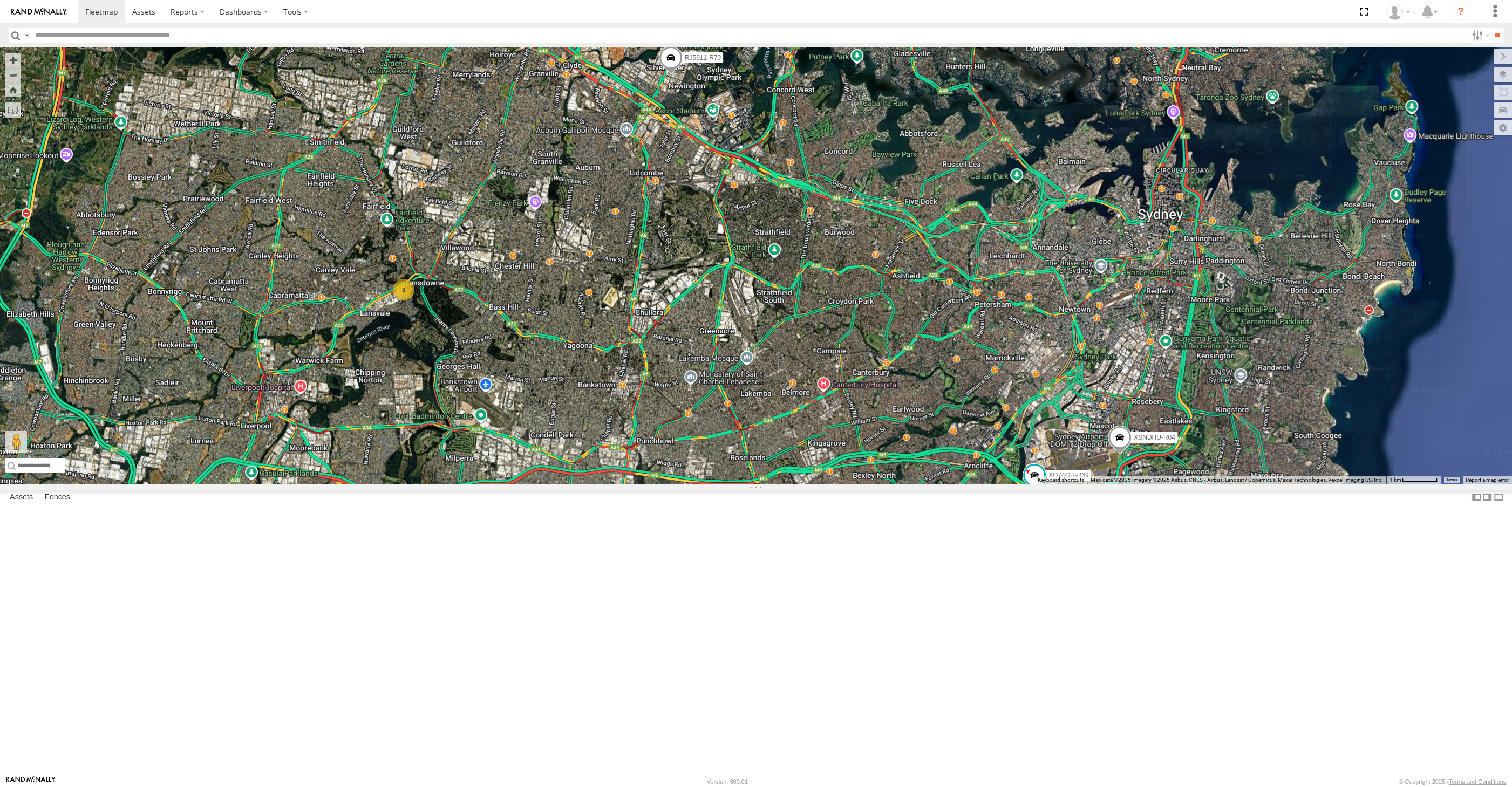
drag, startPoint x: 1172, startPoint y: 611, endPoint x: 1158, endPoint y: 598, distance: 19.1
click at [1171, 483] on div "XP30JQ-R03 XSNDHU-R04 RJ5911-R79 XO74GU-R69 3 XP81FE-R59" at bounding box center [756, 266] width 1512 height 436
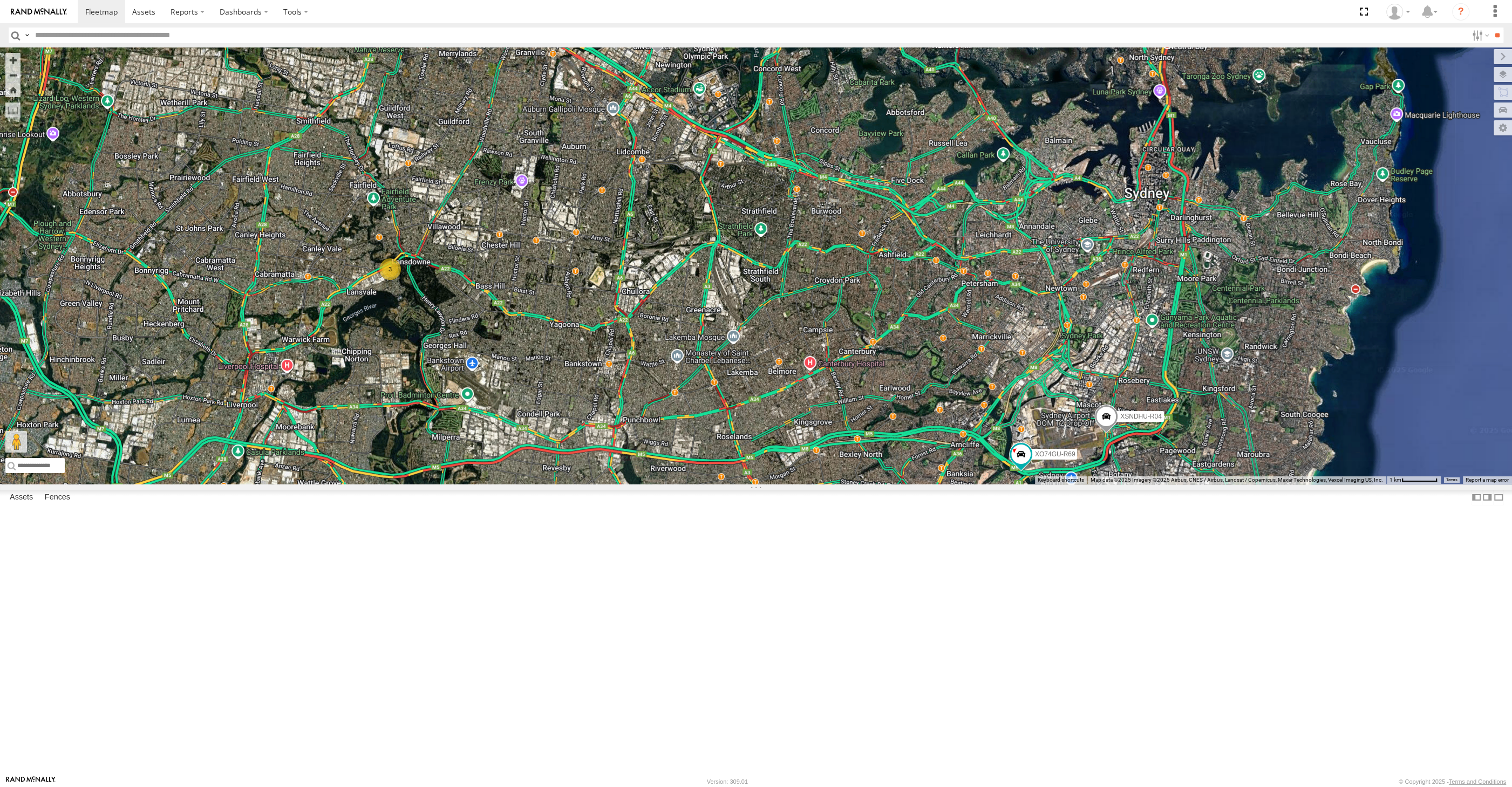
drag, startPoint x: 1235, startPoint y: 664, endPoint x: 1221, endPoint y: 641, distance: 26.9
click at [1227, 483] on div "XP30JQ-R03 XSNDHU-R04 RJ5911-R79 XO74GU-R69 3 XP81FE-R59" at bounding box center [756, 266] width 1512 height 436
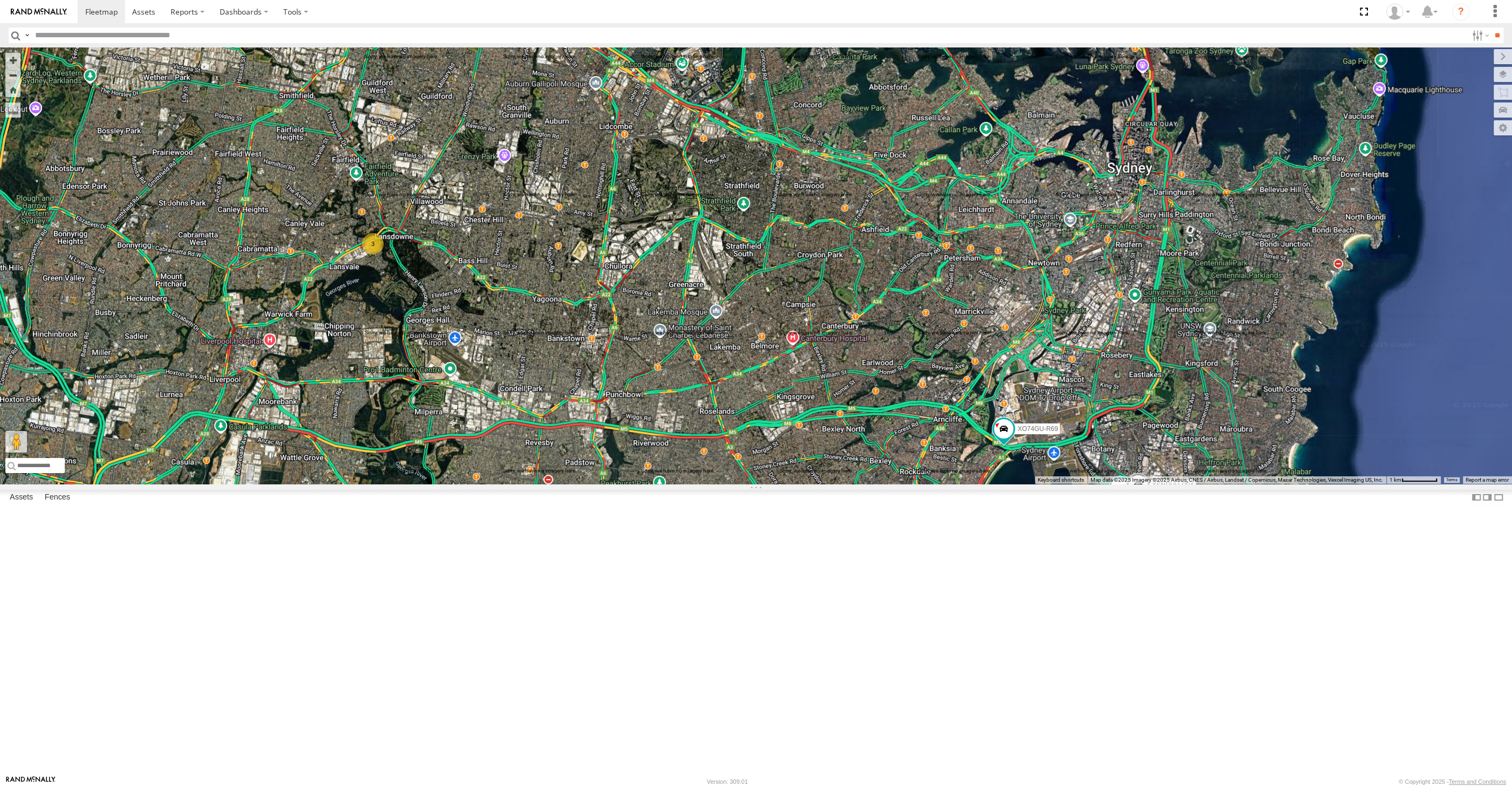
drag, startPoint x: 578, startPoint y: 382, endPoint x: 604, endPoint y: 455, distance: 77.5
click at [604, 455] on div "XP30JQ-R03 XSNDHU-R04 RJ5911-R79 XO74GU-R69 3" at bounding box center [756, 266] width 1512 height 436
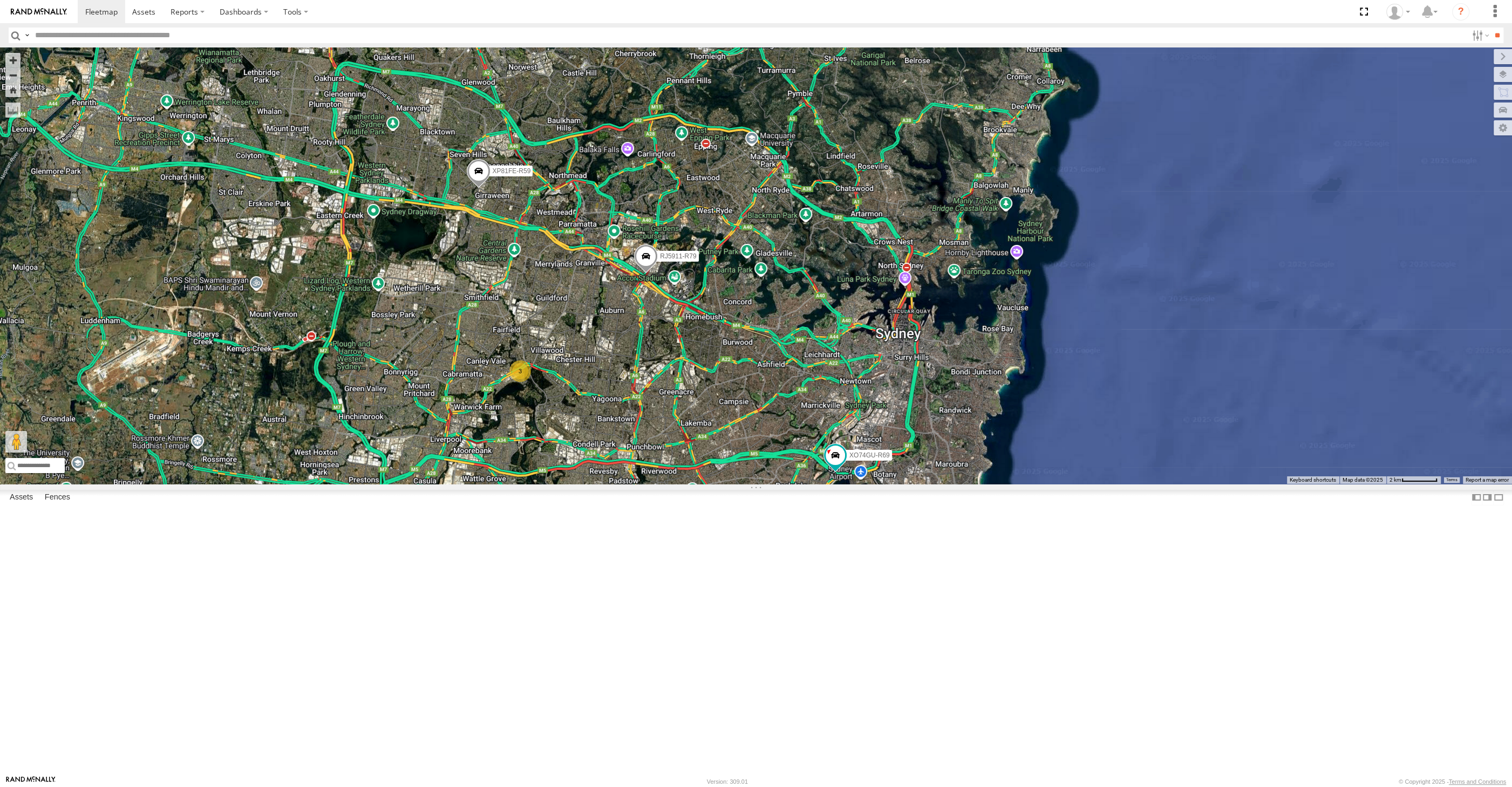
click at [470, 188] on span at bounding box center [478, 174] width 24 height 29
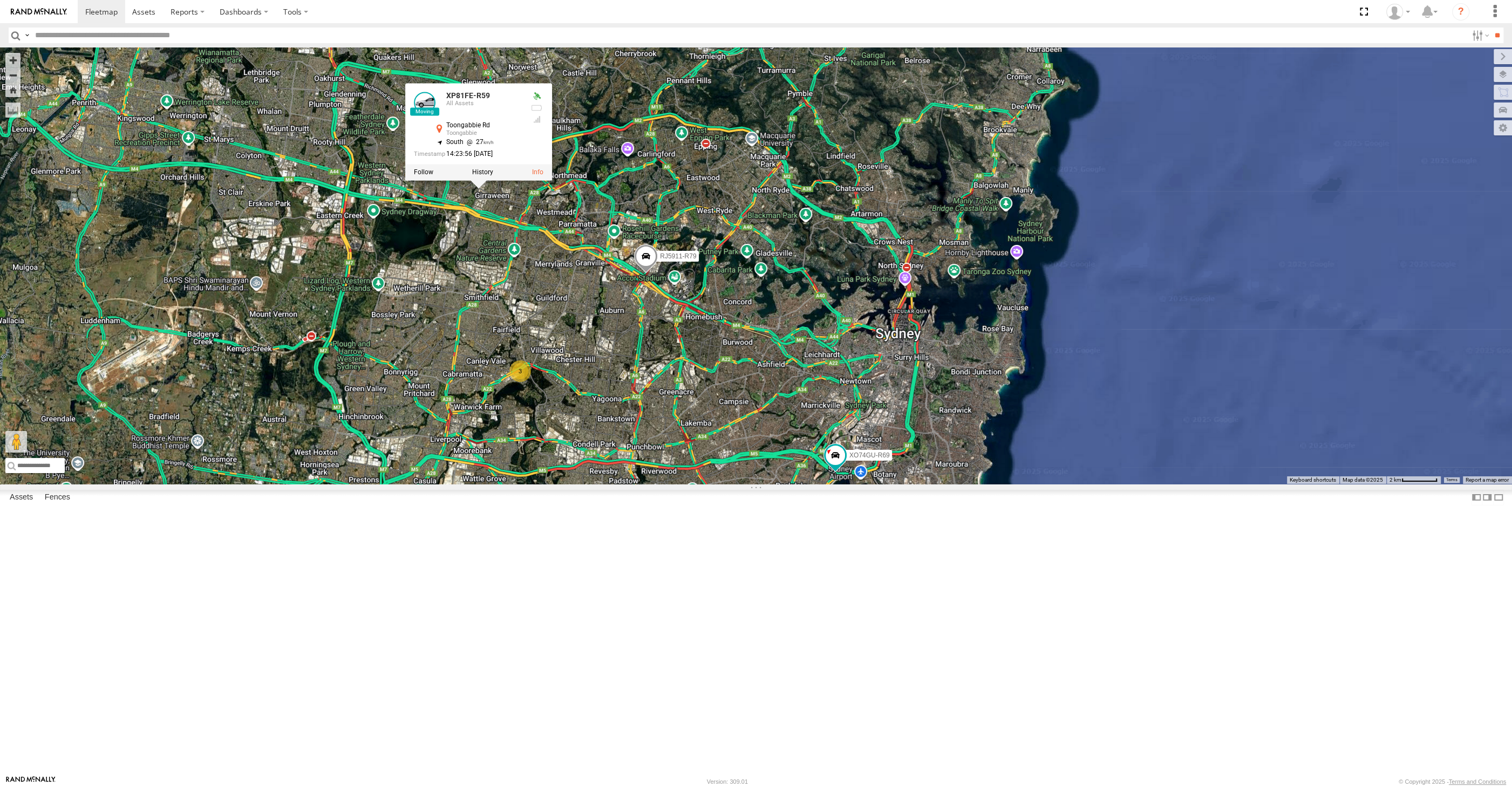
click at [517, 392] on div "RJ5911-R79 XO74GU-R69 2 3 XP81FE-R59 XP81FE-R59 All Assets Toongabbie Rd Toonga…" at bounding box center [756, 266] width 1512 height 436
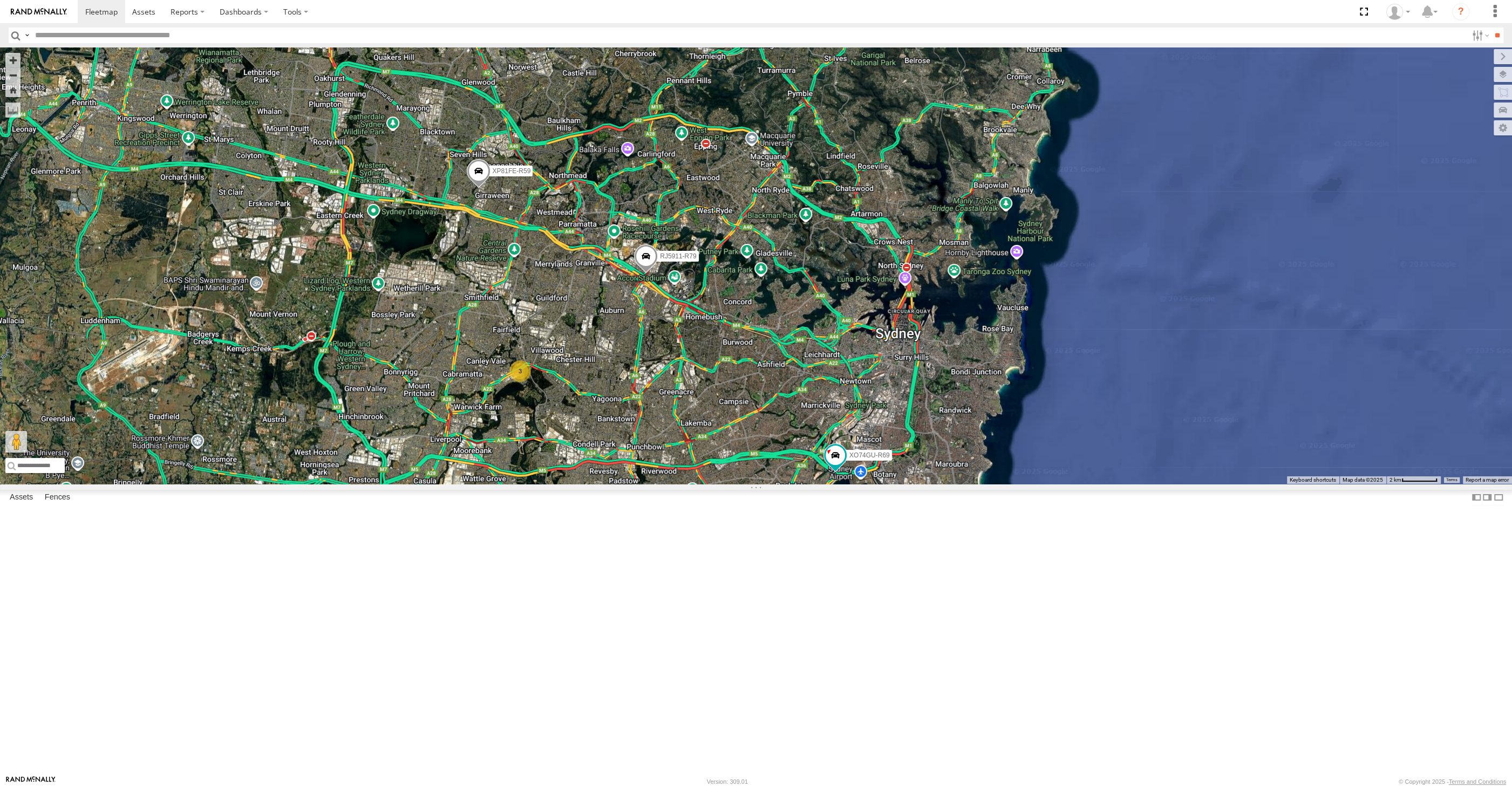
drag, startPoint x: 708, startPoint y: 531, endPoint x: 672, endPoint y: 478, distance: 64.1
click at [672, 478] on div "RJ5911-R79 XO74GU-R69 2 3 XP81FE-R59" at bounding box center [756, 266] width 1512 height 436
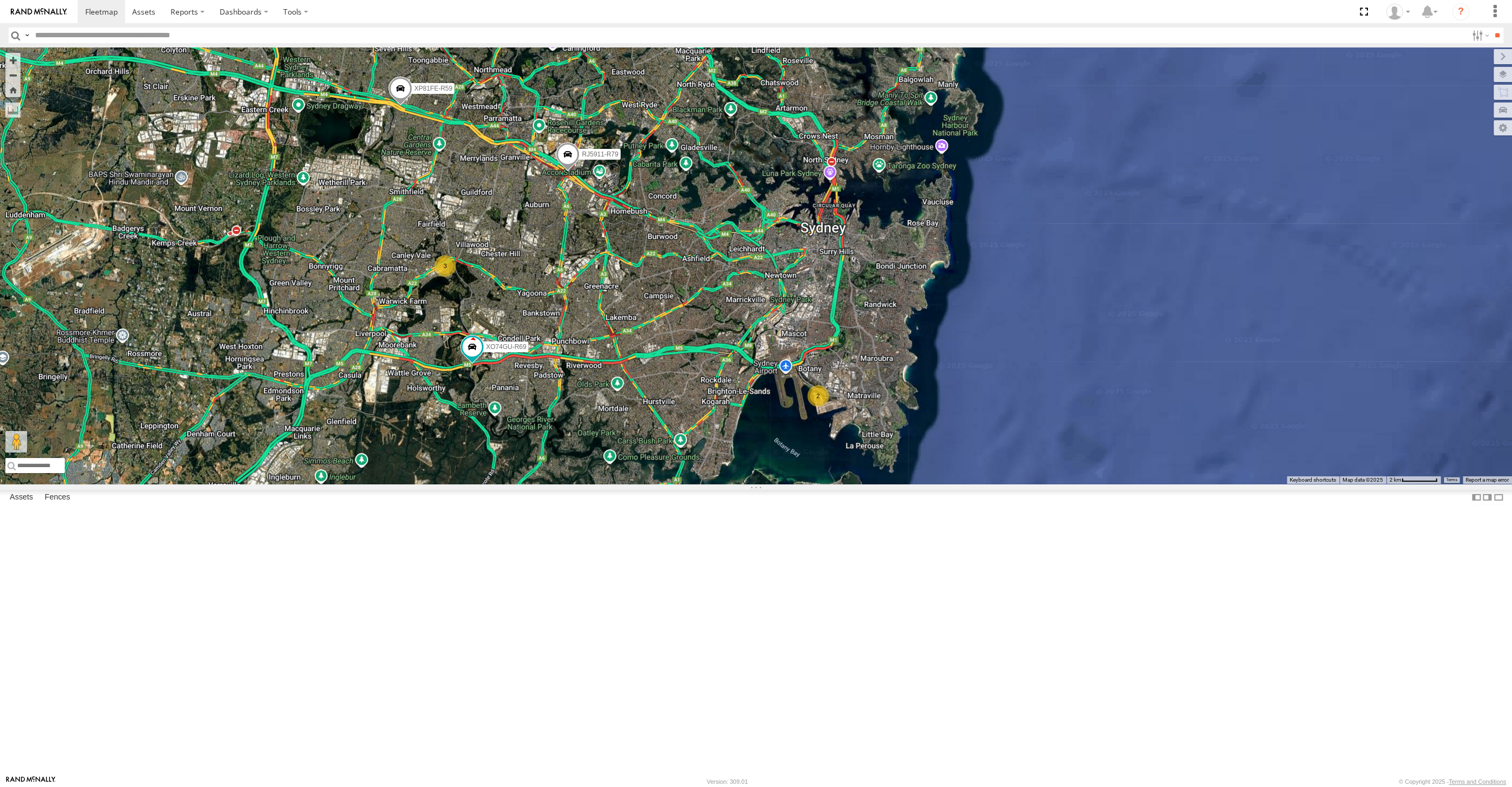
click at [779, 483] on div "RJ5911-R79 XO74GU-R69 2 3 XP81FE-R59" at bounding box center [756, 266] width 1512 height 436
click at [705, 483] on div "RJ5911-R79 XO74GU-R69 2 3 XP81FE-R59" at bounding box center [756, 266] width 1512 height 436
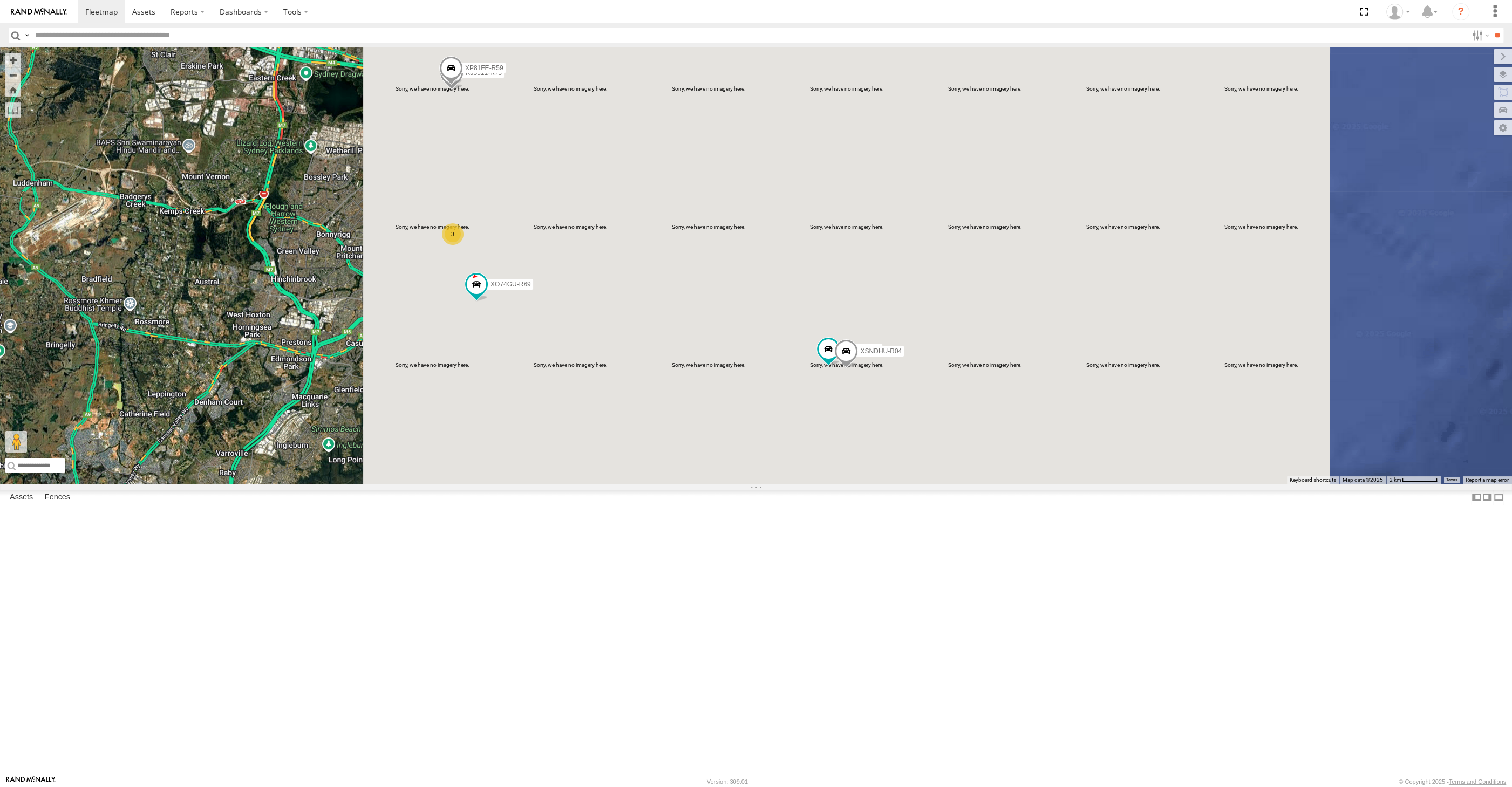
click at [202, 368] on div "XP30JQ-R03 XSNDHU-R04 RJ5911-R79 XP81FE-R59 XO74GU-R69 3" at bounding box center [756, 266] width 1512 height 436
click at [717, 425] on div "XP30JQ-R03 XSNDHU-R04 RJ5911-R79 XP81FE-R59 XO74GU-R69 3" at bounding box center [756, 266] width 1512 height 436
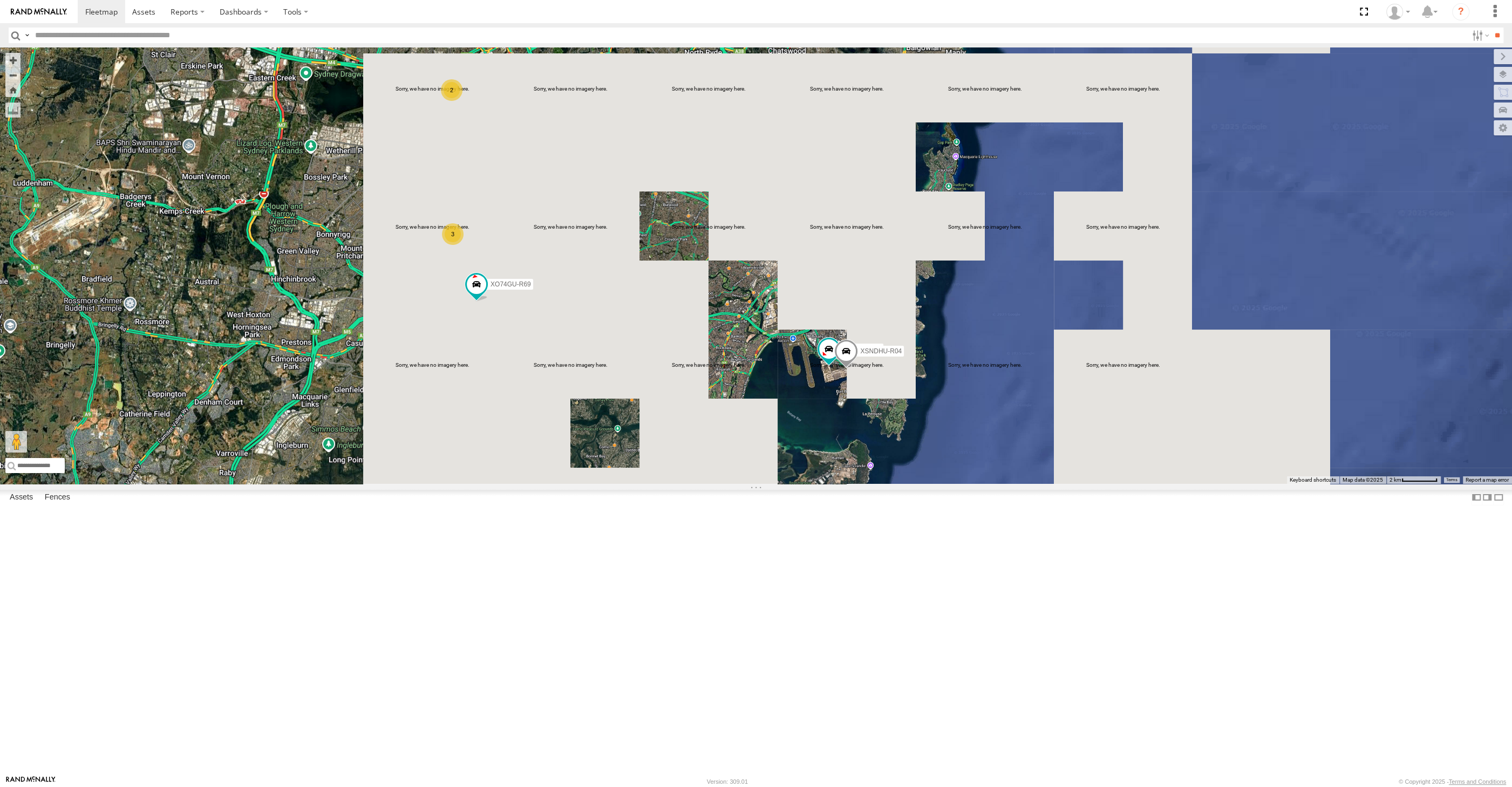
click at [725, 483] on div "XP30JQ-R03 XSNDHU-R04 XO74GU-R69 3 2" at bounding box center [756, 266] width 1512 height 436
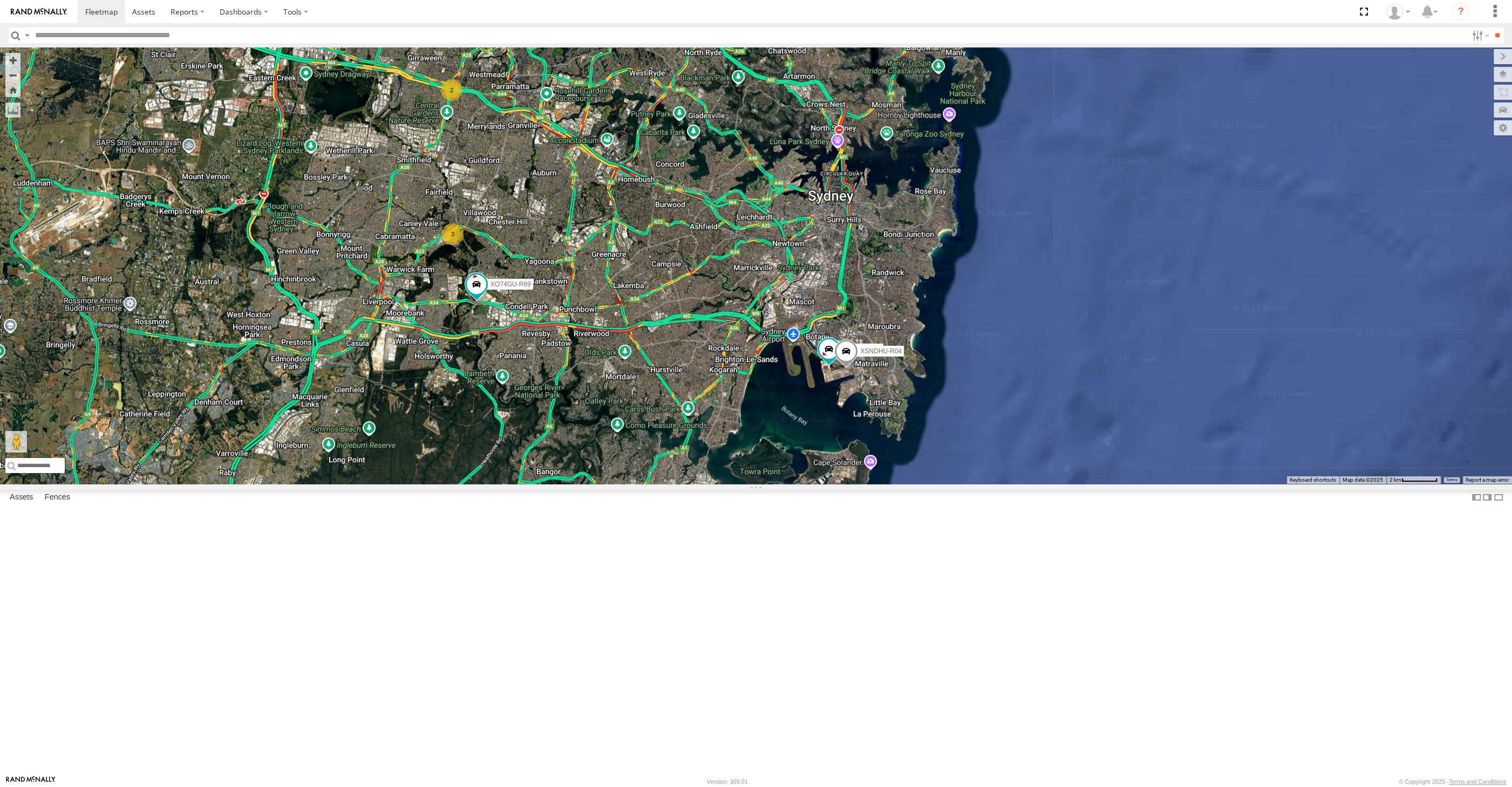
click at [725, 483] on div "XP30JQ-R03 XSNDHU-R04 XO74GU-R69 3 2" at bounding box center [756, 266] width 1512 height 436
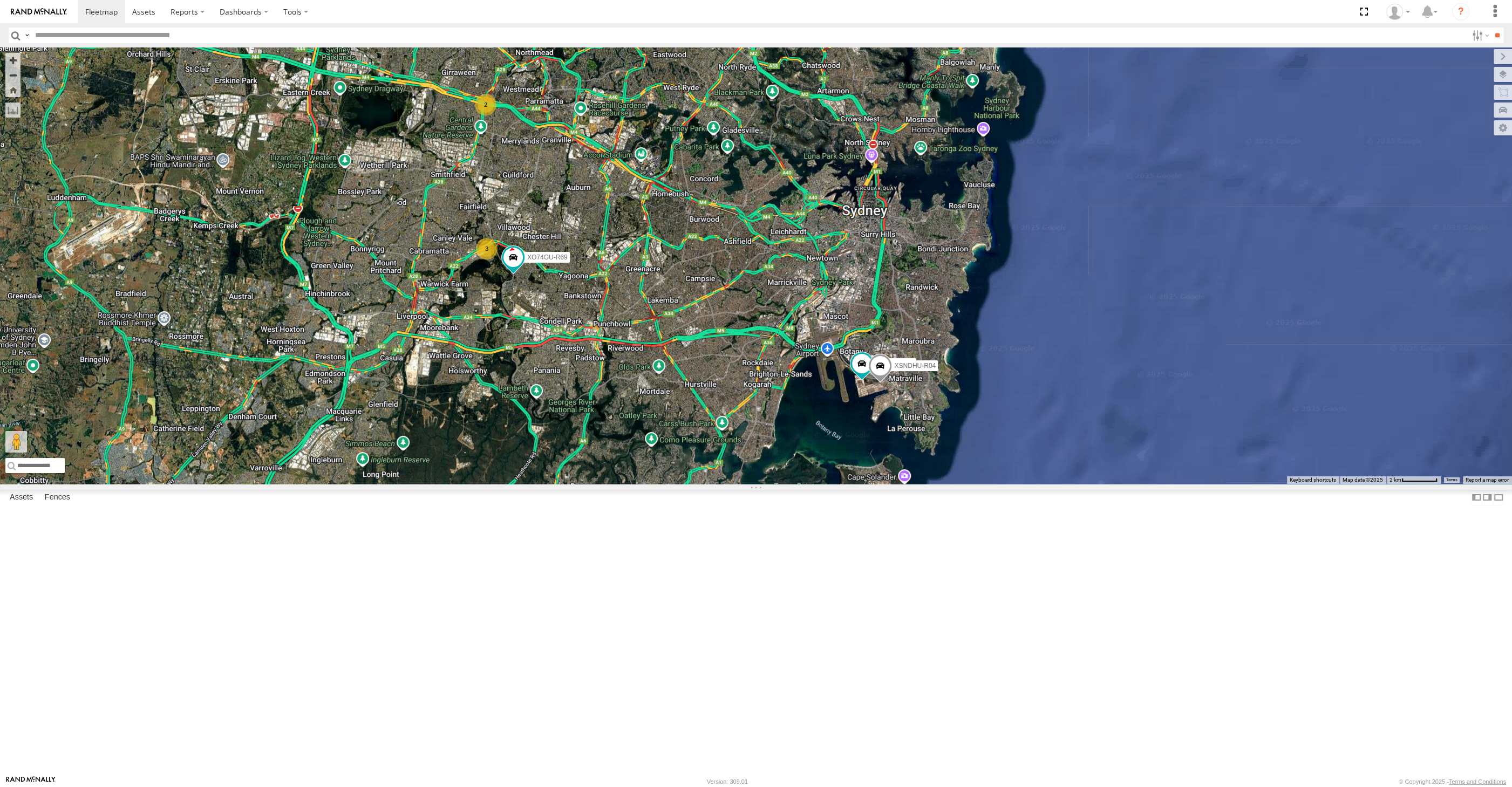
drag, startPoint x: 708, startPoint y: 537, endPoint x: 750, endPoint y: 557, distance: 46.5
click at [750, 483] on div "XP30JQ-R03 XSNDHU-R04 XO74GU-R69 3 2" at bounding box center [756, 266] width 1512 height 436
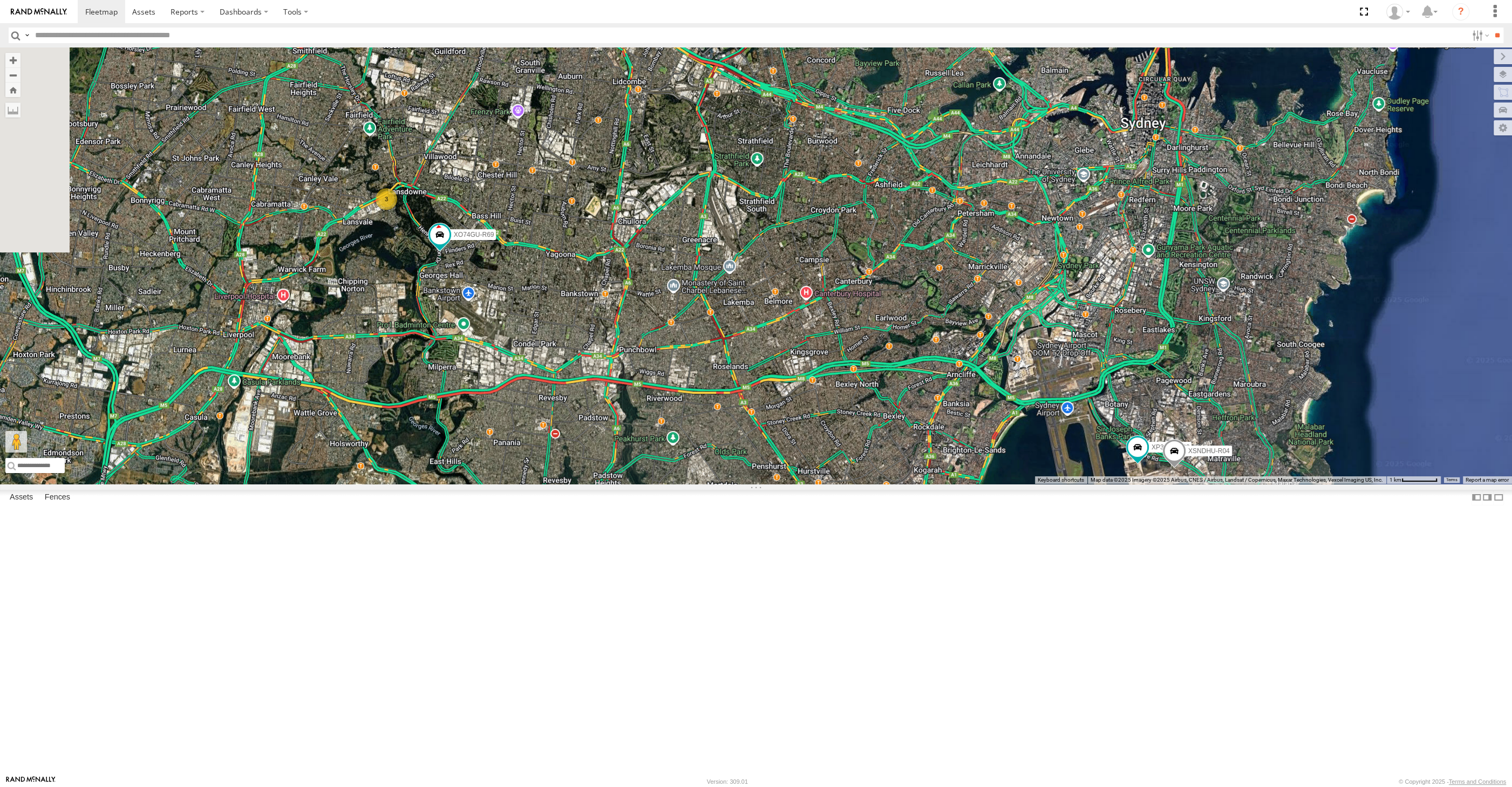
drag, startPoint x: 889, startPoint y: 364, endPoint x: 952, endPoint y: 429, distance: 90.5
click at [944, 429] on div "XP30JQ-R03 XSNDHU-R04 XO74GU-R69 3 RJ5911-R79" at bounding box center [756, 266] width 1512 height 436
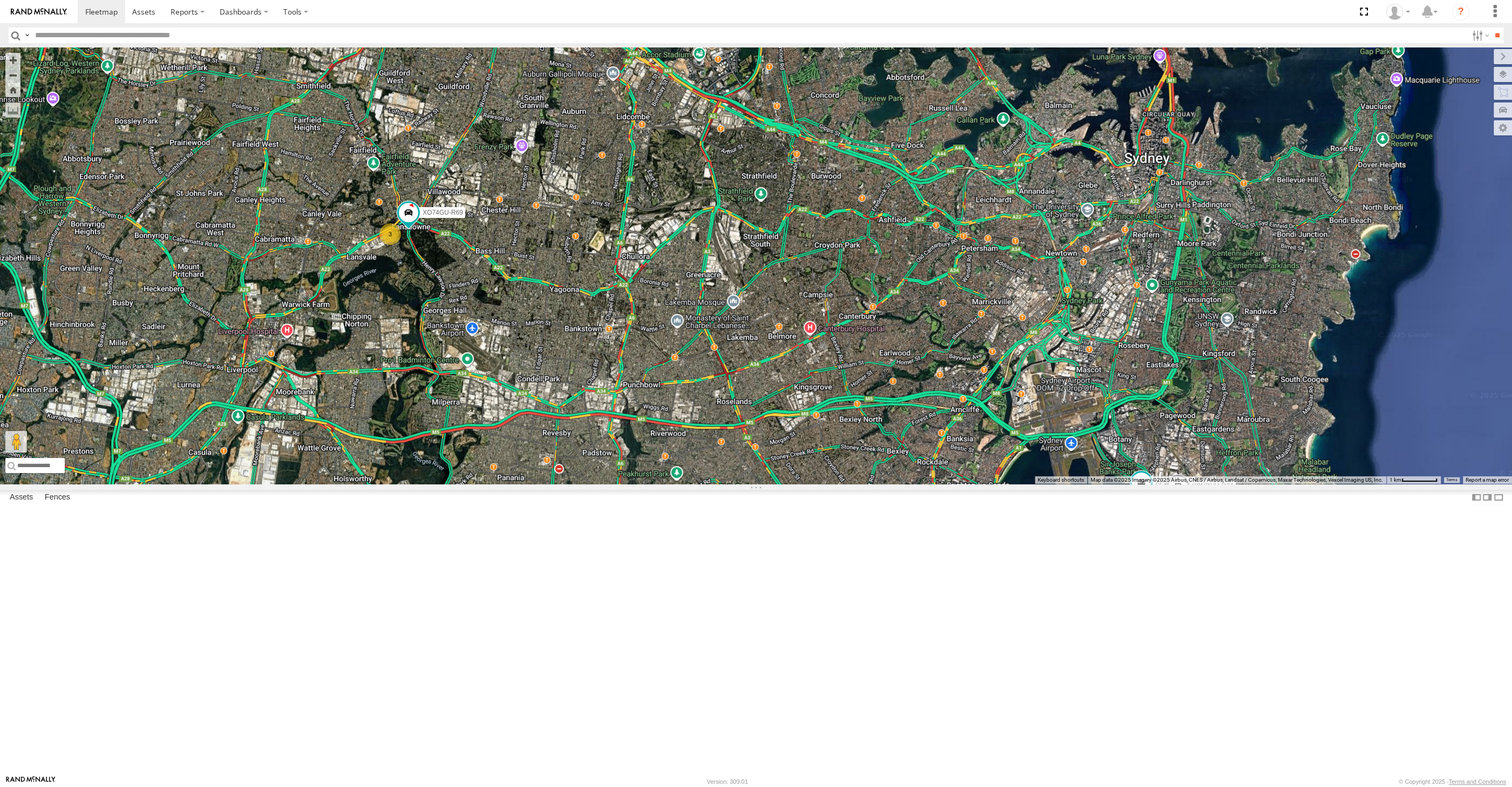
drag, startPoint x: 689, startPoint y: 525, endPoint x: 714, endPoint y: 517, distance: 26.2
click at [714, 483] on div "XP30JQ-R03 XSNDHU-R04 RJ5911-R79 XP81FE-R59 XO74GU-R69 3" at bounding box center [756, 266] width 1512 height 436
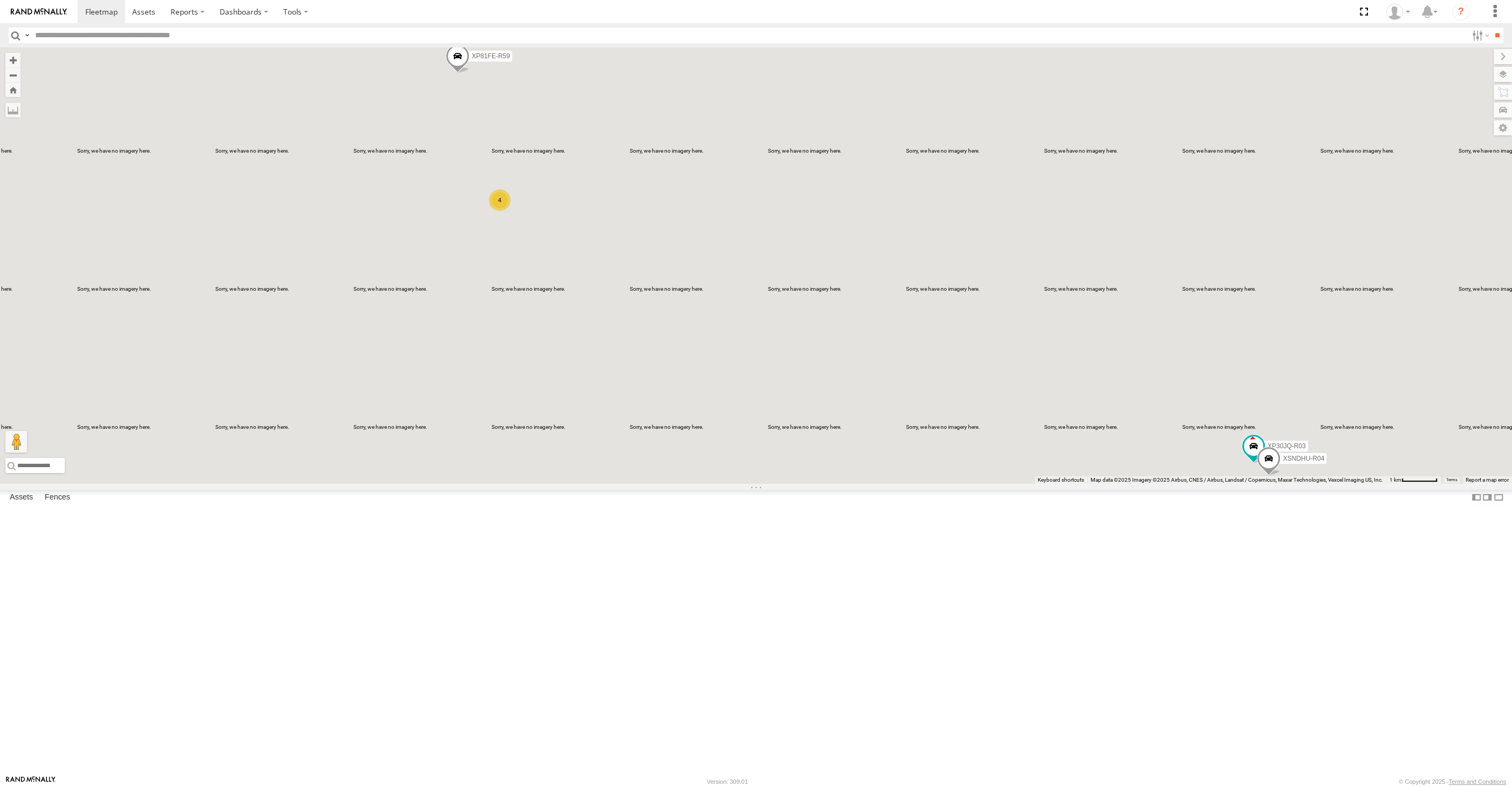
drag, startPoint x: 965, startPoint y: 575, endPoint x: 905, endPoint y: 525, distance: 78.1
click at [920, 483] on div "XP30JQ-R03 XSNDHU-R04 RJ5911-R79 XP81FE-R59 4" at bounding box center [756, 266] width 1512 height 436
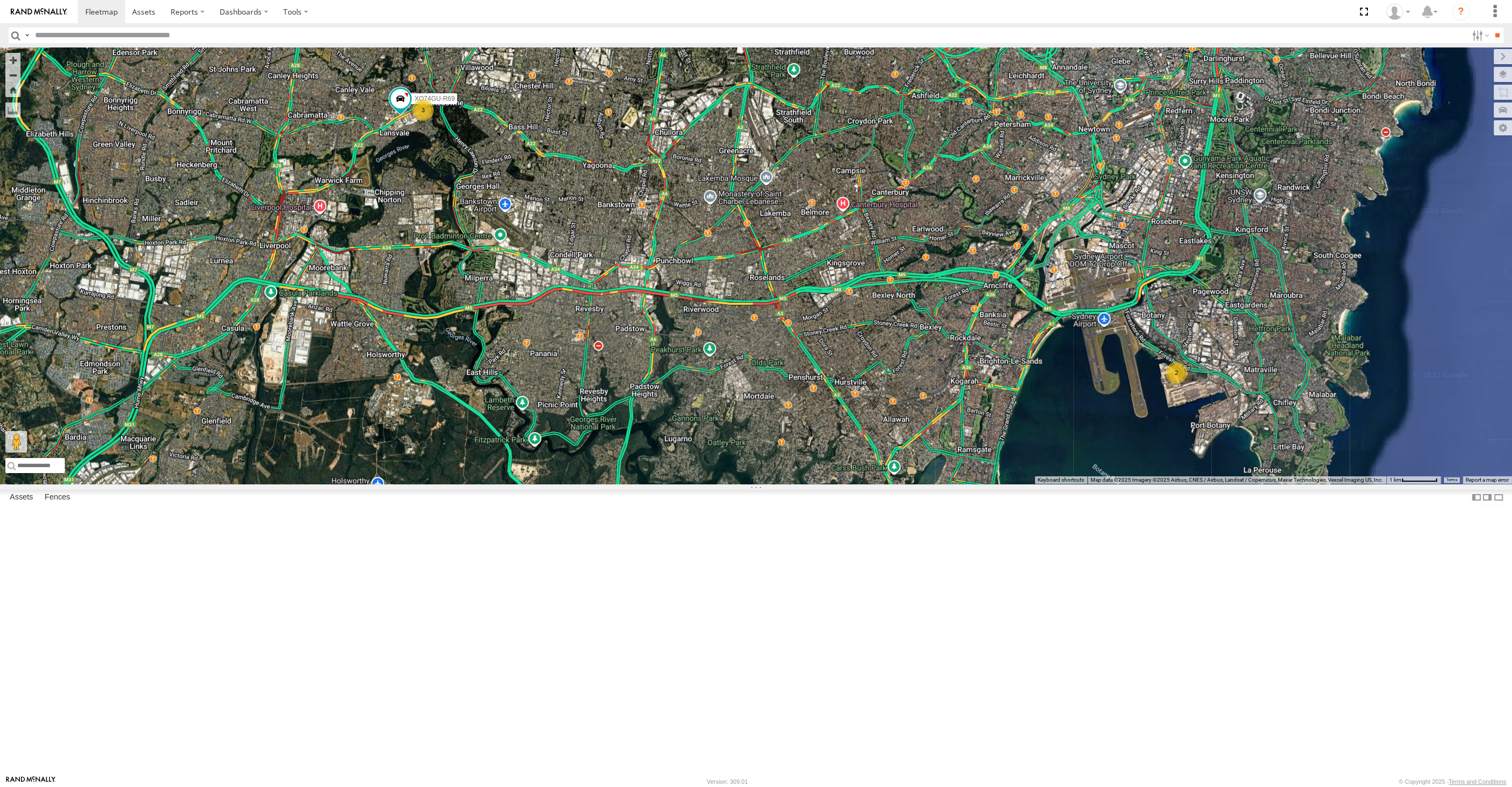
drag, startPoint x: 578, startPoint y: 332, endPoint x: 595, endPoint y: 388, distance: 58.5
click at [595, 384] on div "2 3 RJ5911-R79 XP81FE-R59 XO74GU-R69" at bounding box center [756, 266] width 1512 height 436
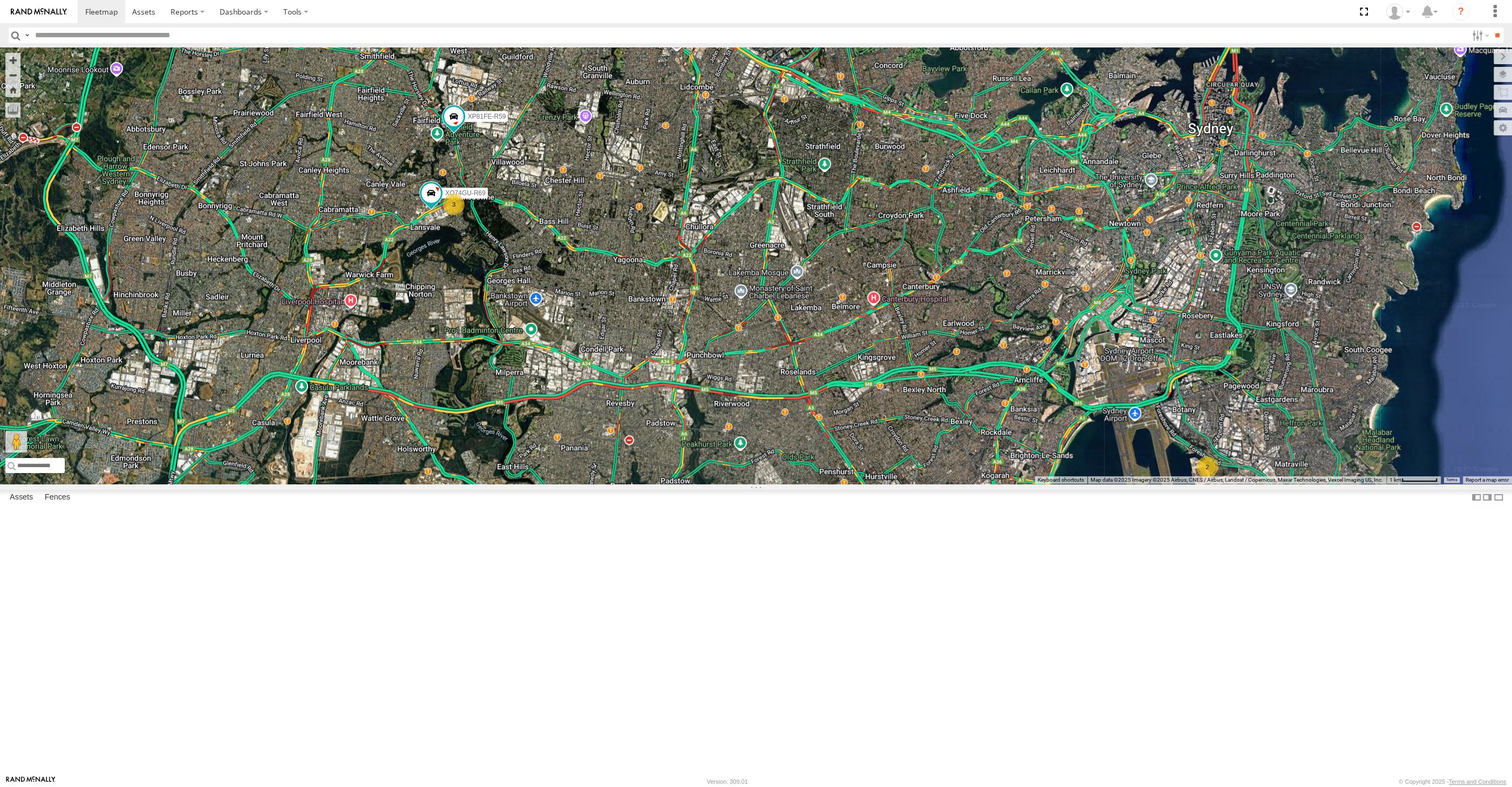
drag, startPoint x: 649, startPoint y: 479, endPoint x: 647, endPoint y: 453, distance: 26.1
click at [649, 466] on div "2 3 RJ5911-R79 XP81FE-R59 XO74GU-R69" at bounding box center [756, 266] width 1512 height 436
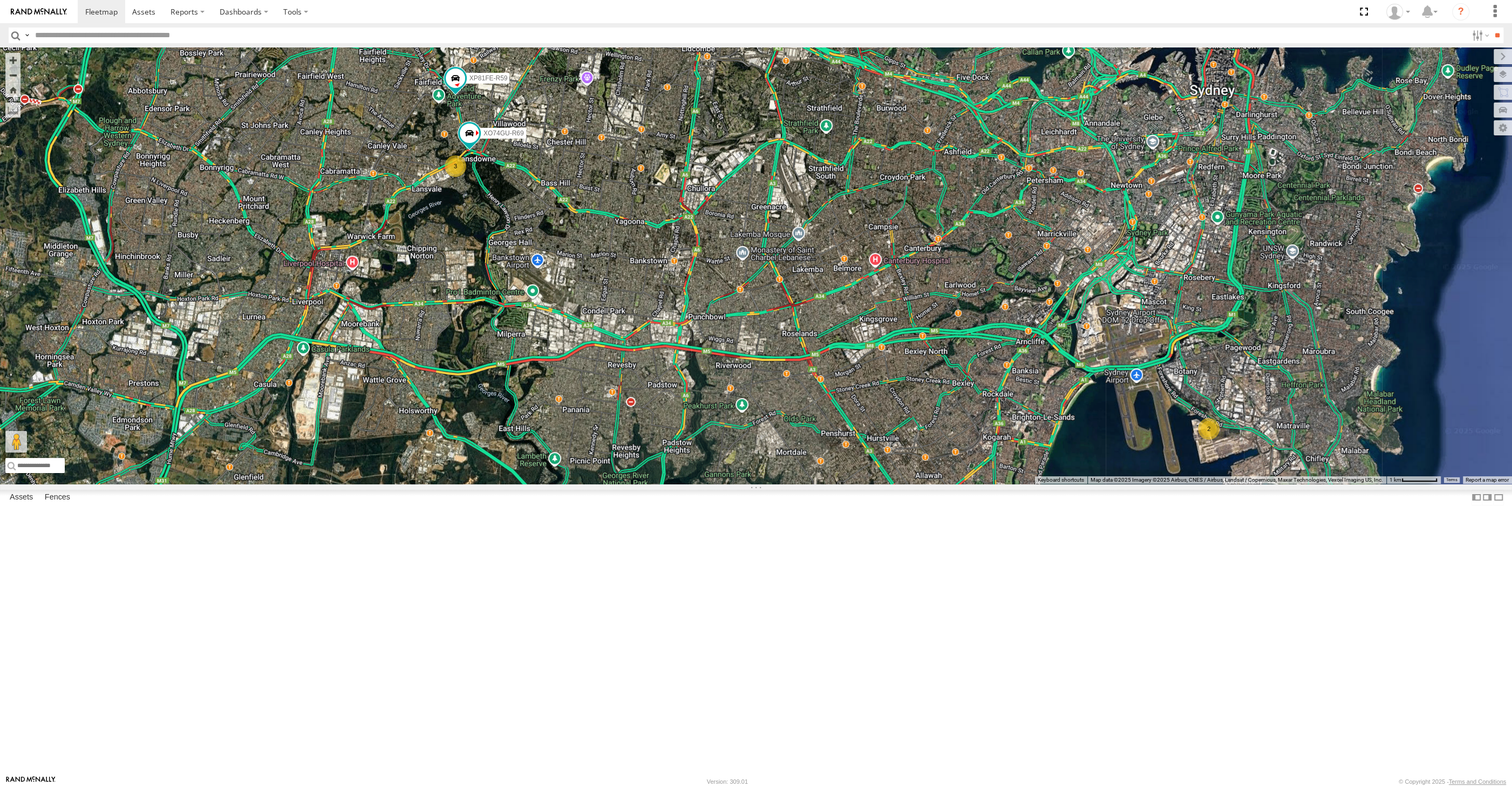
drag, startPoint x: 527, startPoint y: 367, endPoint x: 529, endPoint y: 386, distance: 19.1
click at [530, 380] on div "2 3 RJ5911-R79 XP81FE-R59 XO74GU-R69" at bounding box center [756, 266] width 1512 height 436
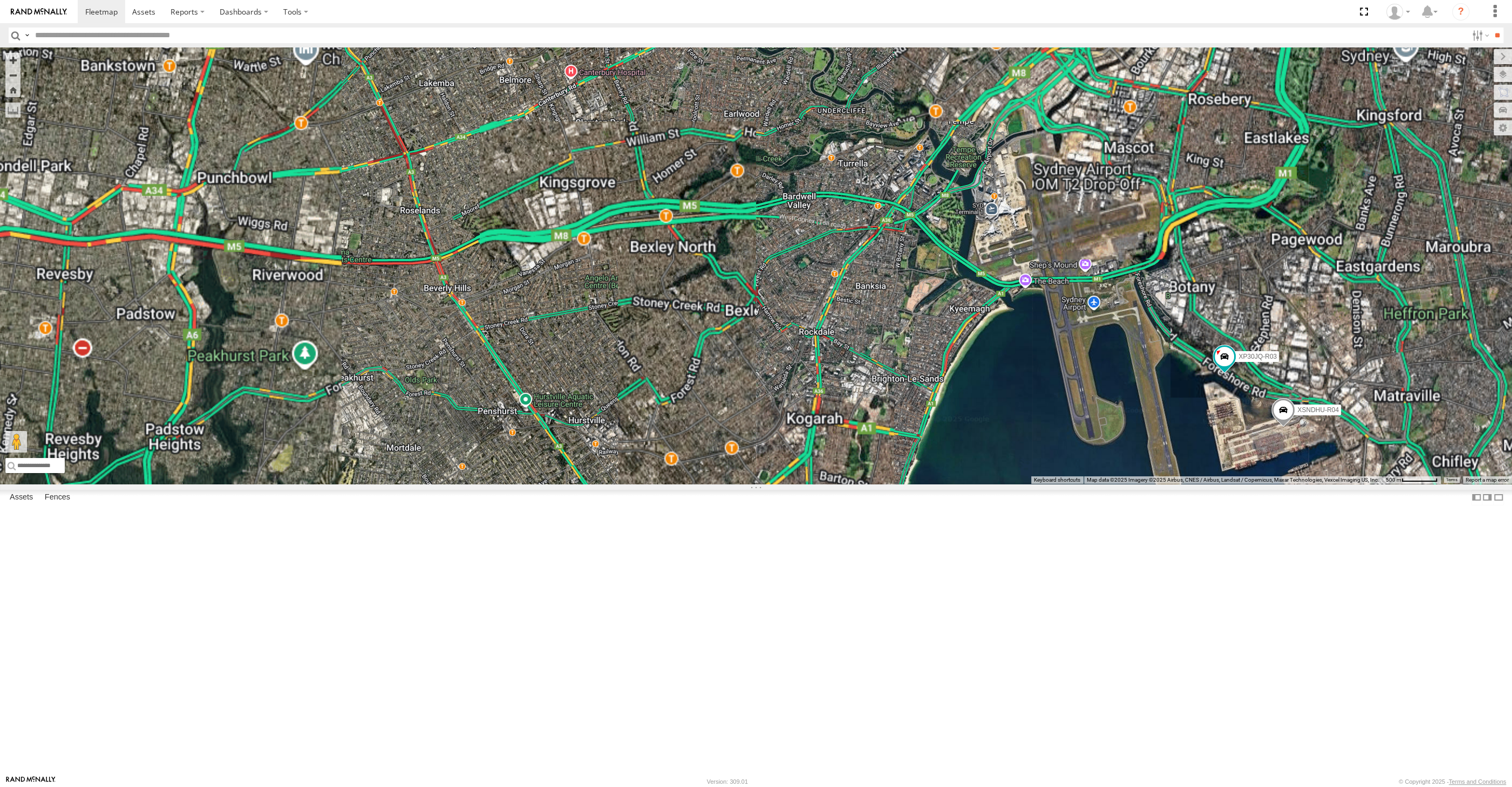
drag, startPoint x: 1229, startPoint y: 658, endPoint x: 1212, endPoint y: 648, distance: 19.7
click at [1212, 483] on div "RJ5911-R79 XP81FE-R59 XO74GU-R69 XP30JQ-R03 XSNDHU-R04" at bounding box center [756, 266] width 1512 height 436
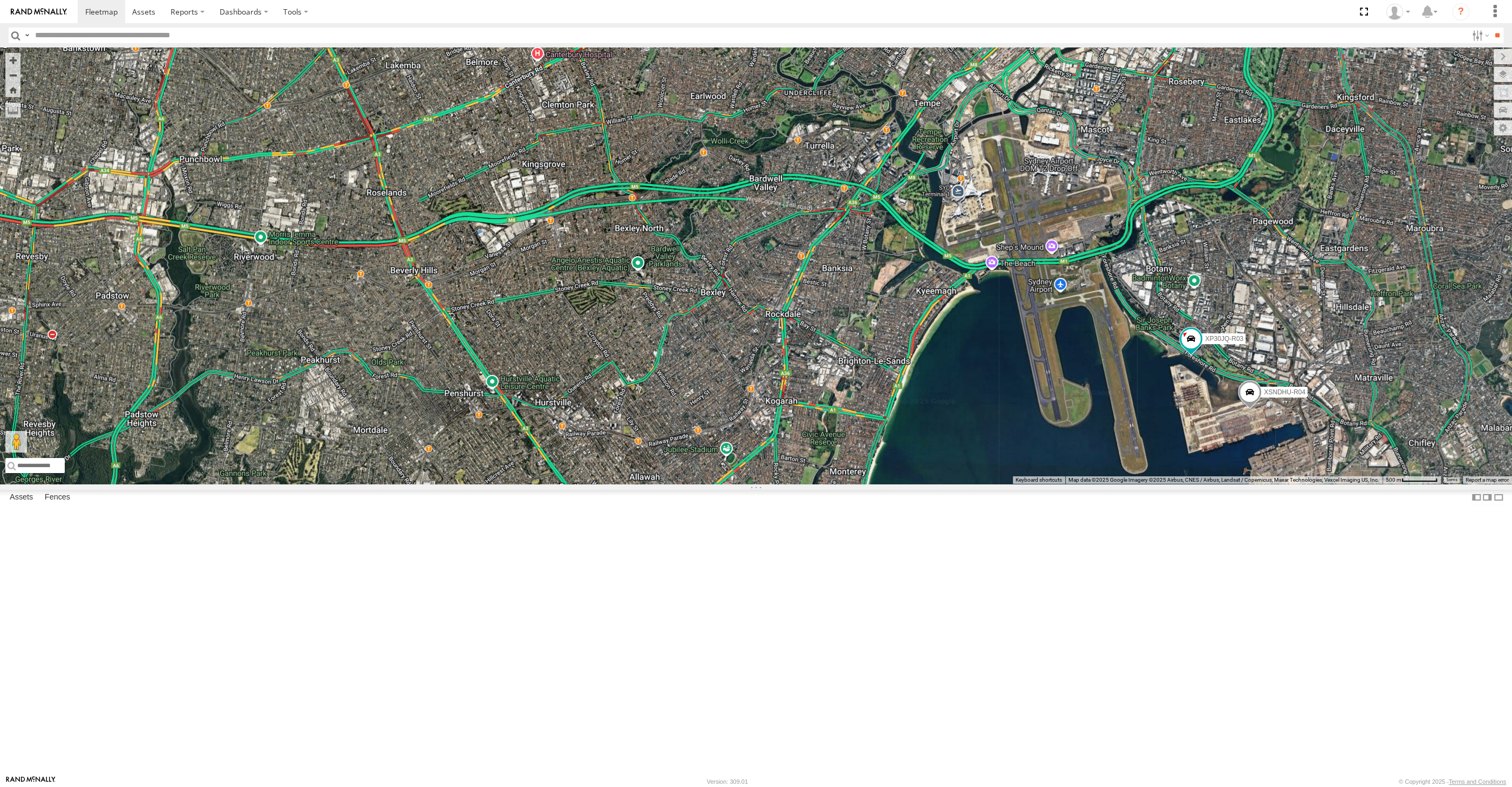
drag, startPoint x: 1250, startPoint y: 594, endPoint x: 1211, endPoint y: 598, distance: 39.2
click at [1211, 483] on div "RJ5911-R79 XP81FE-R59 XO74GU-R69 XP30JQ-R03 XSNDHU-R04" at bounding box center [756, 266] width 1512 height 436
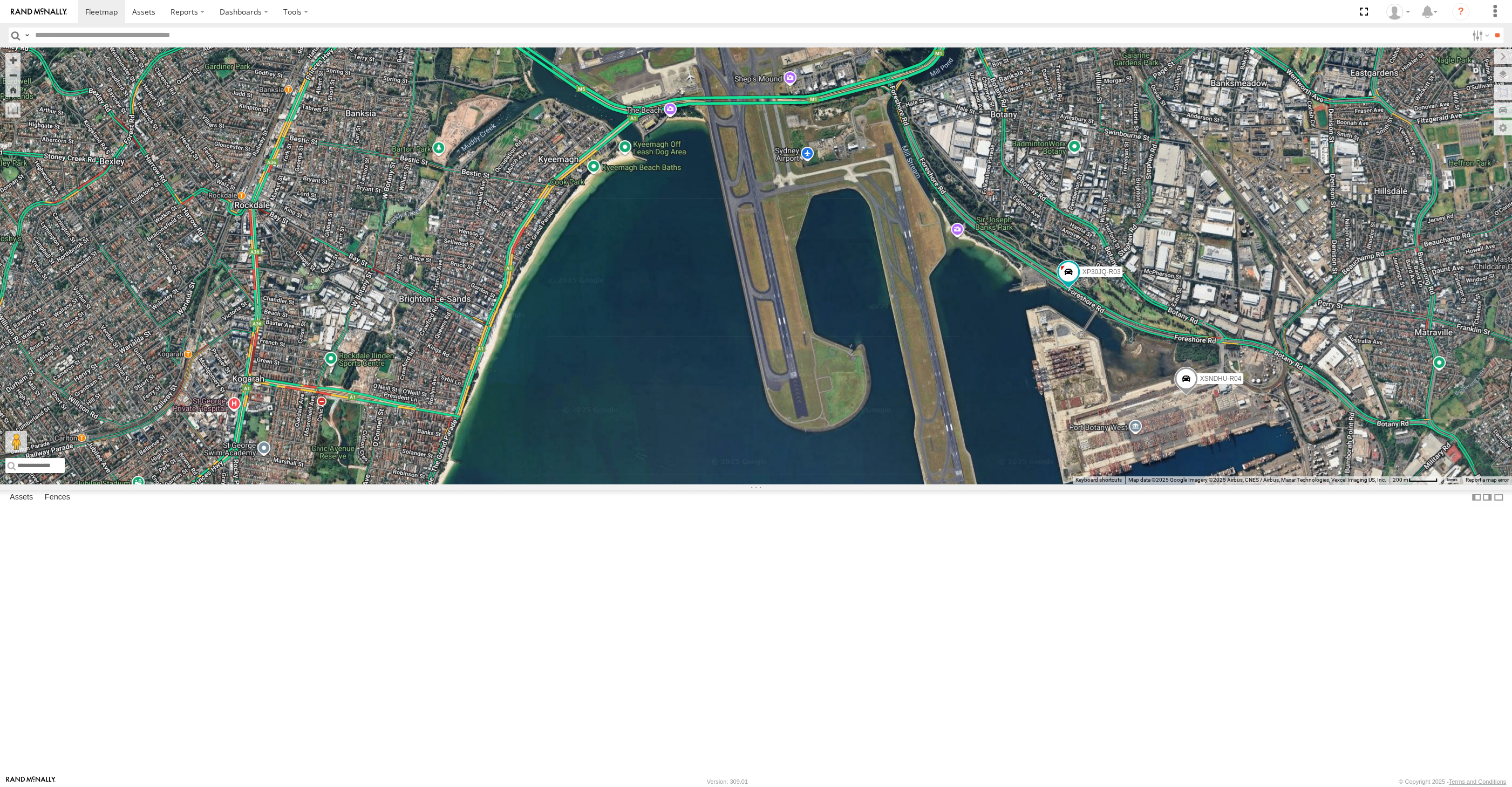
drag, startPoint x: 1160, startPoint y: 586, endPoint x: 1068, endPoint y: 586, distance: 92.0
click at [1117, 483] on div "RJ5911-R79 XP81FE-R59 XO74GU-R69 XP30JQ-R03 XSNDHU-R04" at bounding box center [756, 266] width 1512 height 436
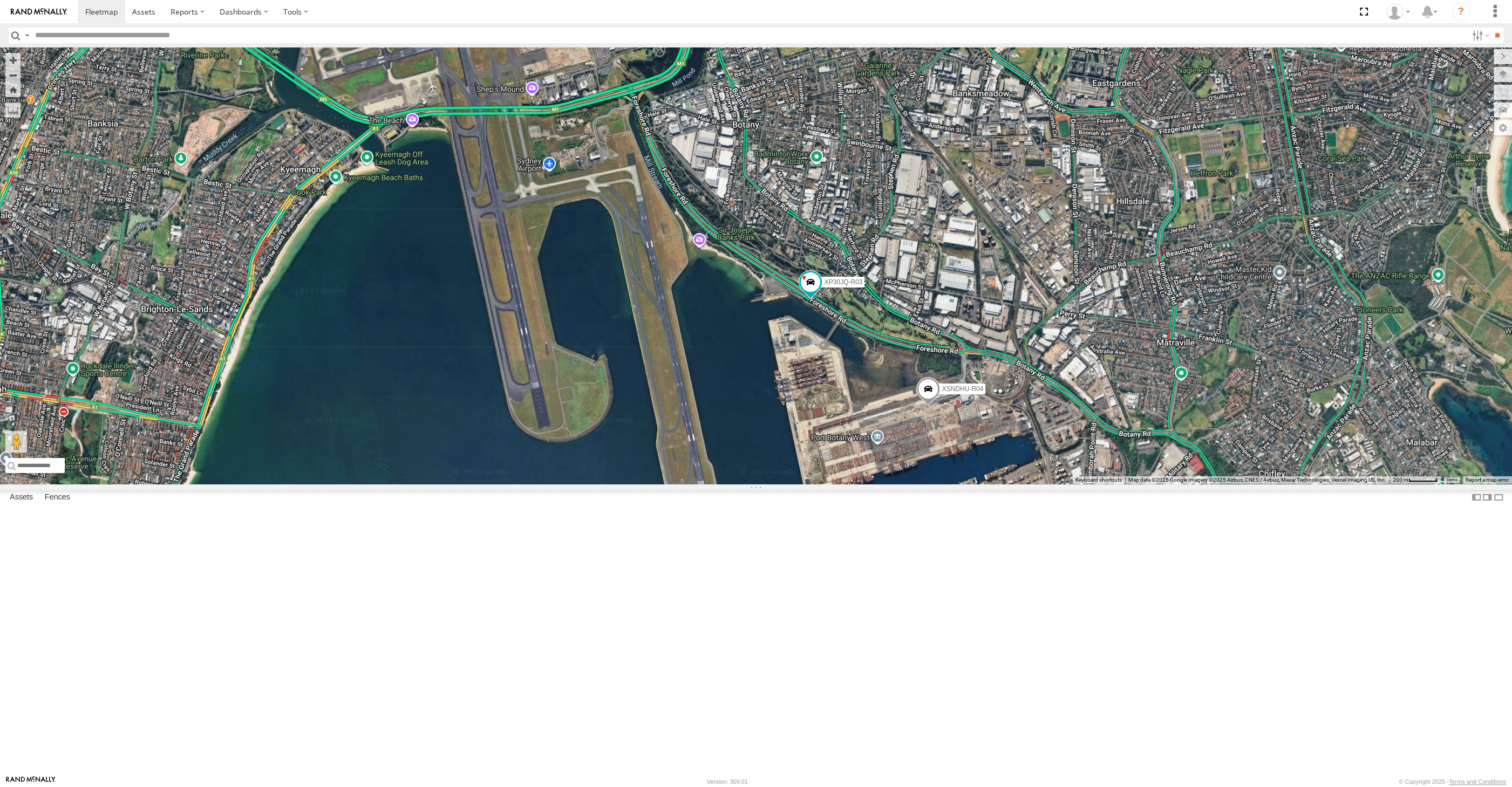
drag, startPoint x: 945, startPoint y: 594, endPoint x: 962, endPoint y: 581, distance: 21.4
click at [956, 483] on div "RJ5911-R79 XP81FE-R59 XO74GU-R69 XP30JQ-R03 XSNDHU-R04" at bounding box center [756, 266] width 1512 height 436
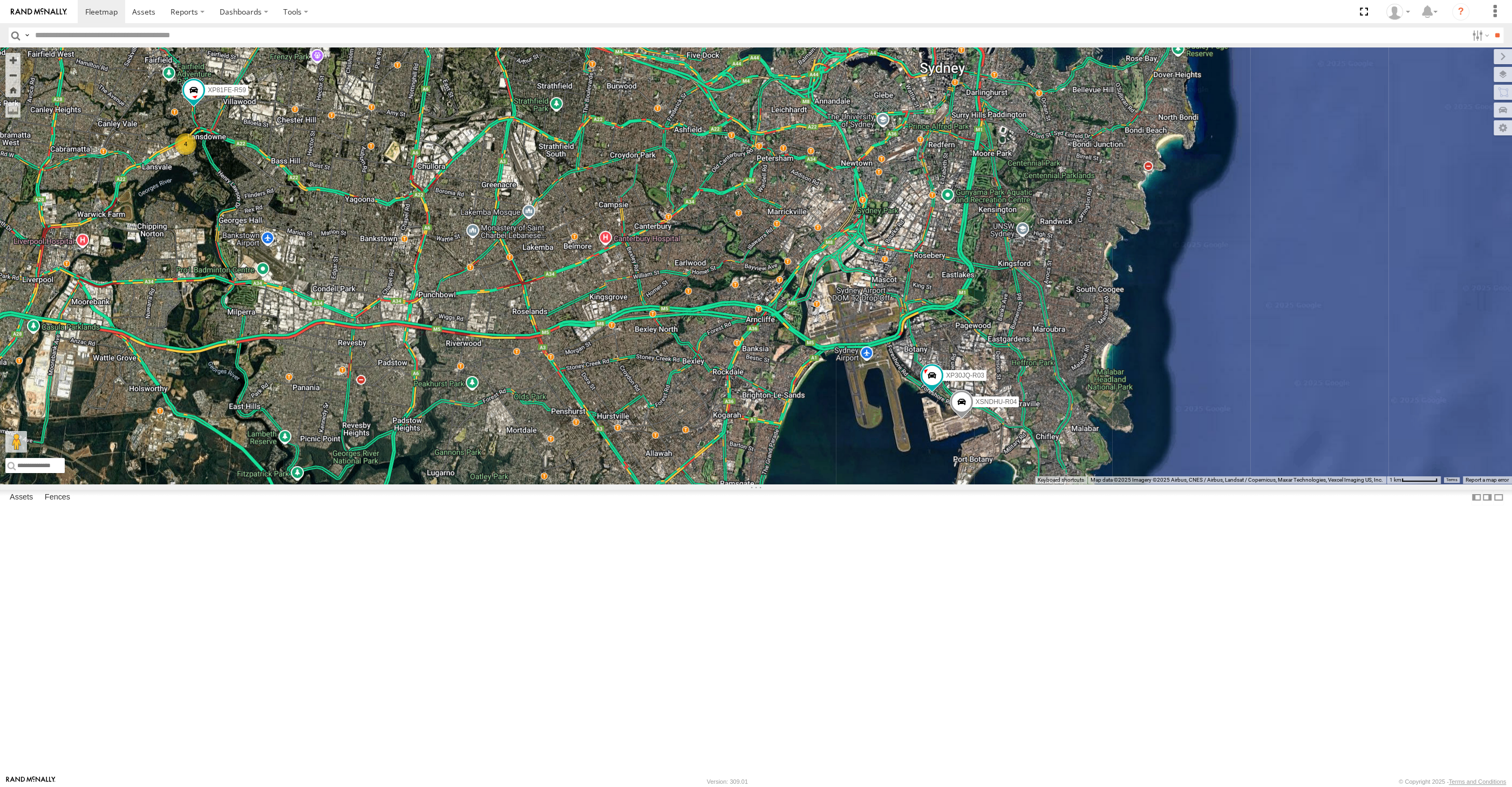
drag, startPoint x: 943, startPoint y: 626, endPoint x: 972, endPoint y: 611, distance: 32.6
click at [970, 483] on div "RJ5911-R79 XP81FE-R59 XP30JQ-R03 XSNDHU-R04 4" at bounding box center [756, 266] width 1512 height 436
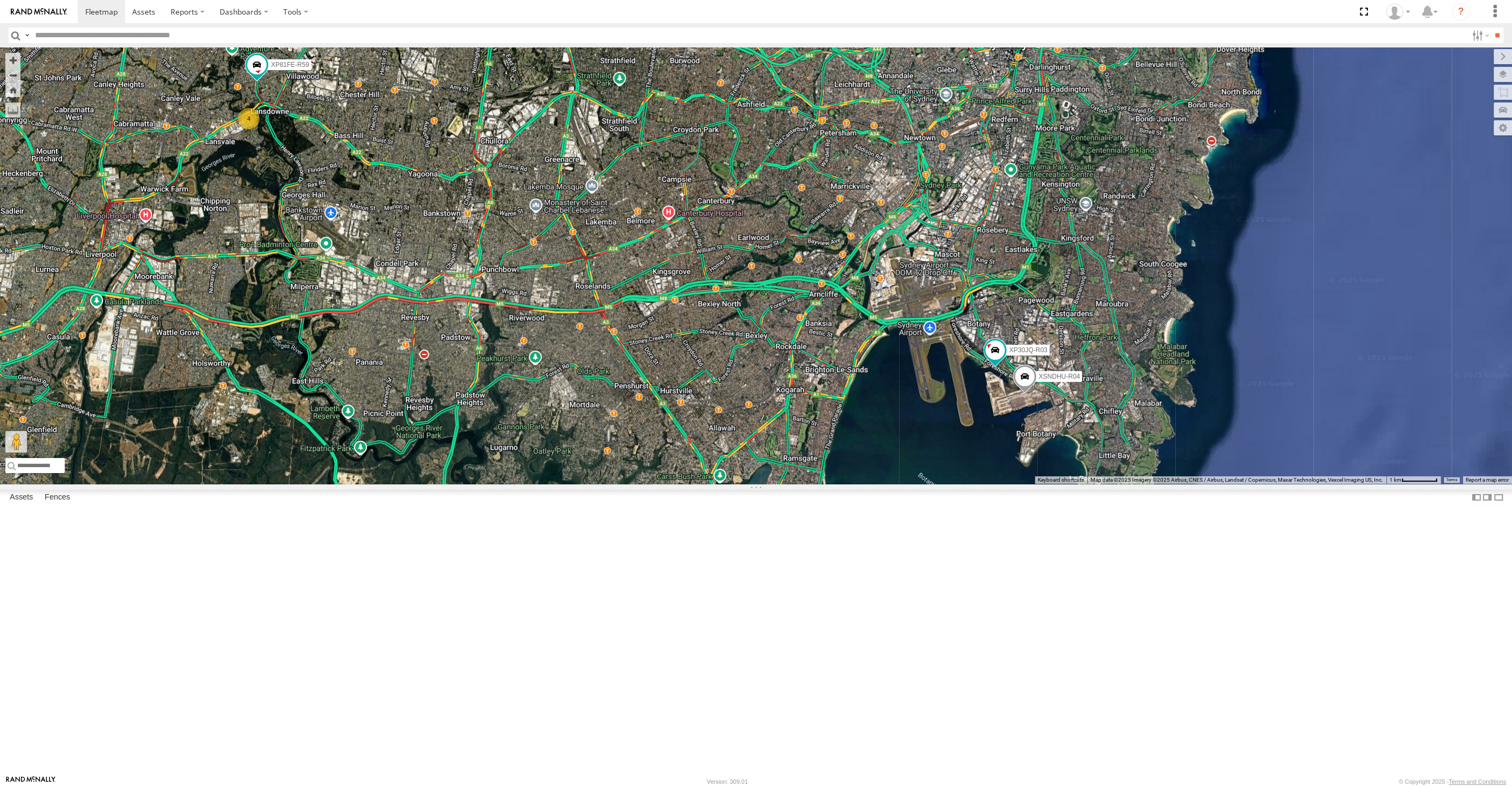
click at [952, 483] on div "RJ5911-R79 XP81FE-R59 XP30JQ-R03 XSNDHU-R04 4" at bounding box center [756, 266] width 1512 height 436
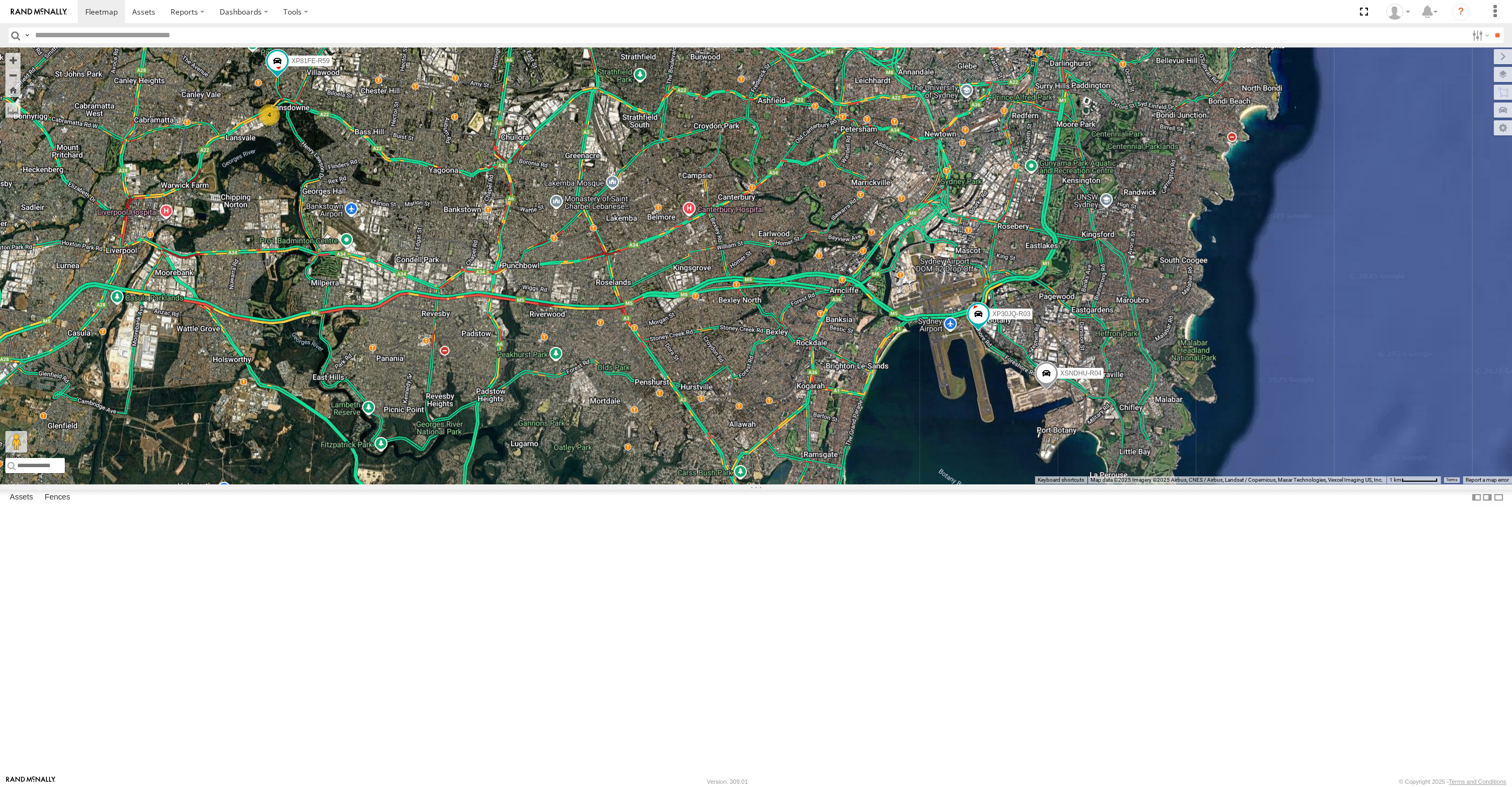
drag, startPoint x: 541, startPoint y: 459, endPoint x: 593, endPoint y: 452, distance: 52.5
click at [593, 452] on div "XP30JQ-R03 XSNDHU-R04 RJ5911-R79 XP81FE-R59 4" at bounding box center [756, 266] width 1512 height 436
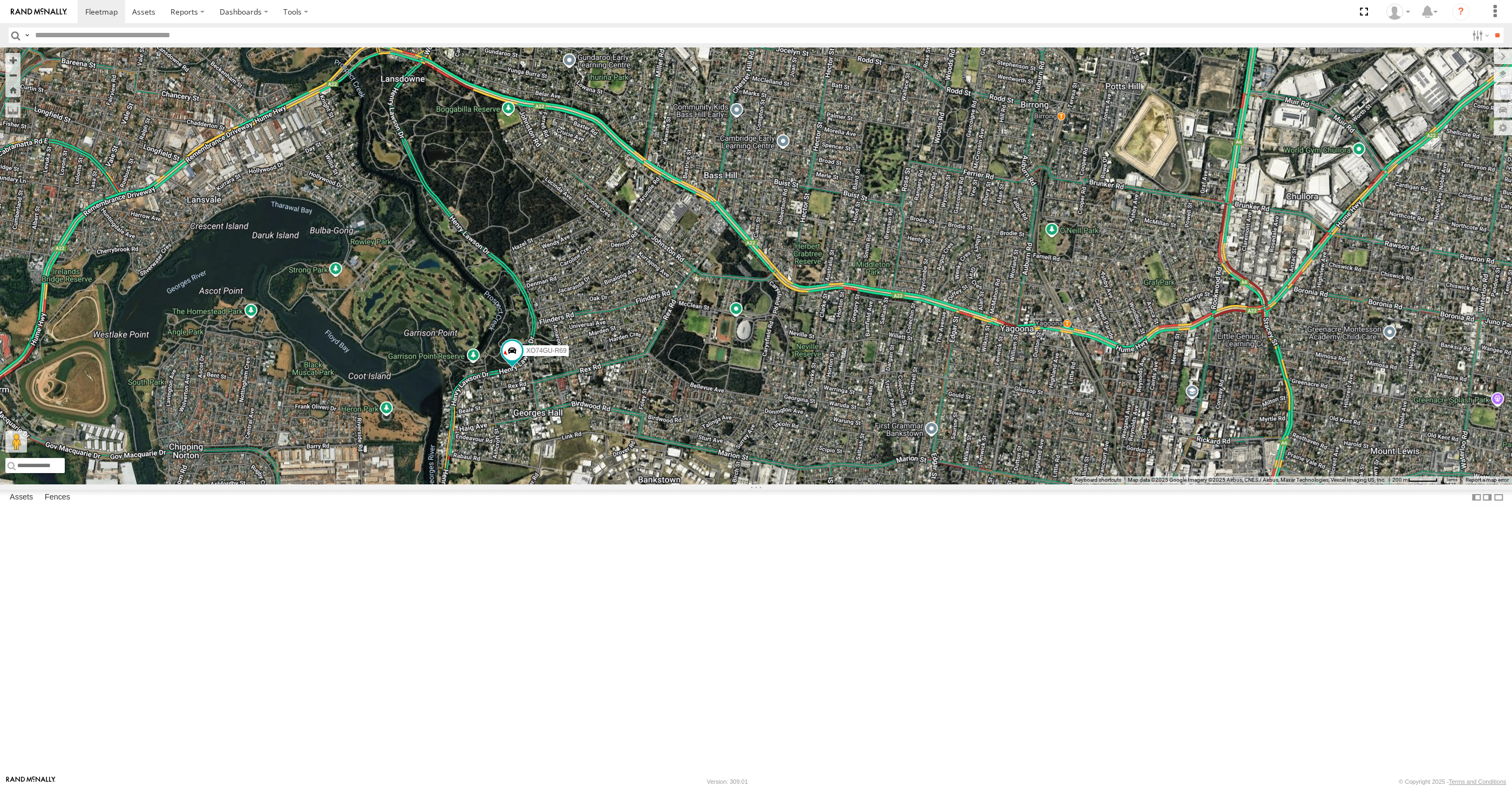
drag, startPoint x: 466, startPoint y: 269, endPoint x: 486, endPoint y: 298, distance: 35.2
click at [486, 298] on div "XP30JQ-R03 XSNDHU-R04 RJ5911-R79 XP81FE-R59 XO74GU-R69" at bounding box center [756, 266] width 1512 height 436
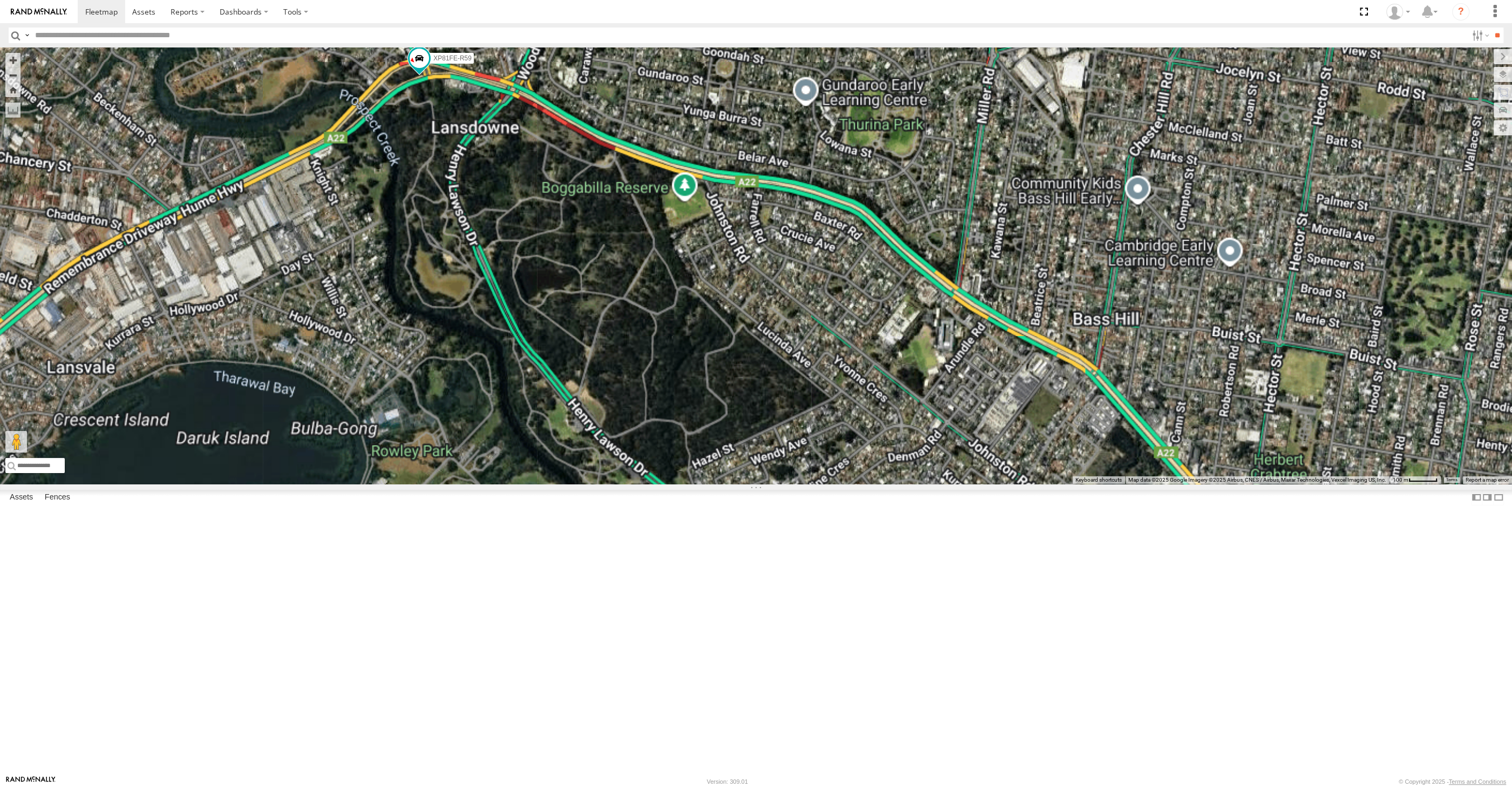
drag, startPoint x: 445, startPoint y: 248, endPoint x: 478, endPoint y: 341, distance: 98.7
click at [478, 341] on div "XP81FE-R59 XO74GU-R69" at bounding box center [756, 266] width 1512 height 436
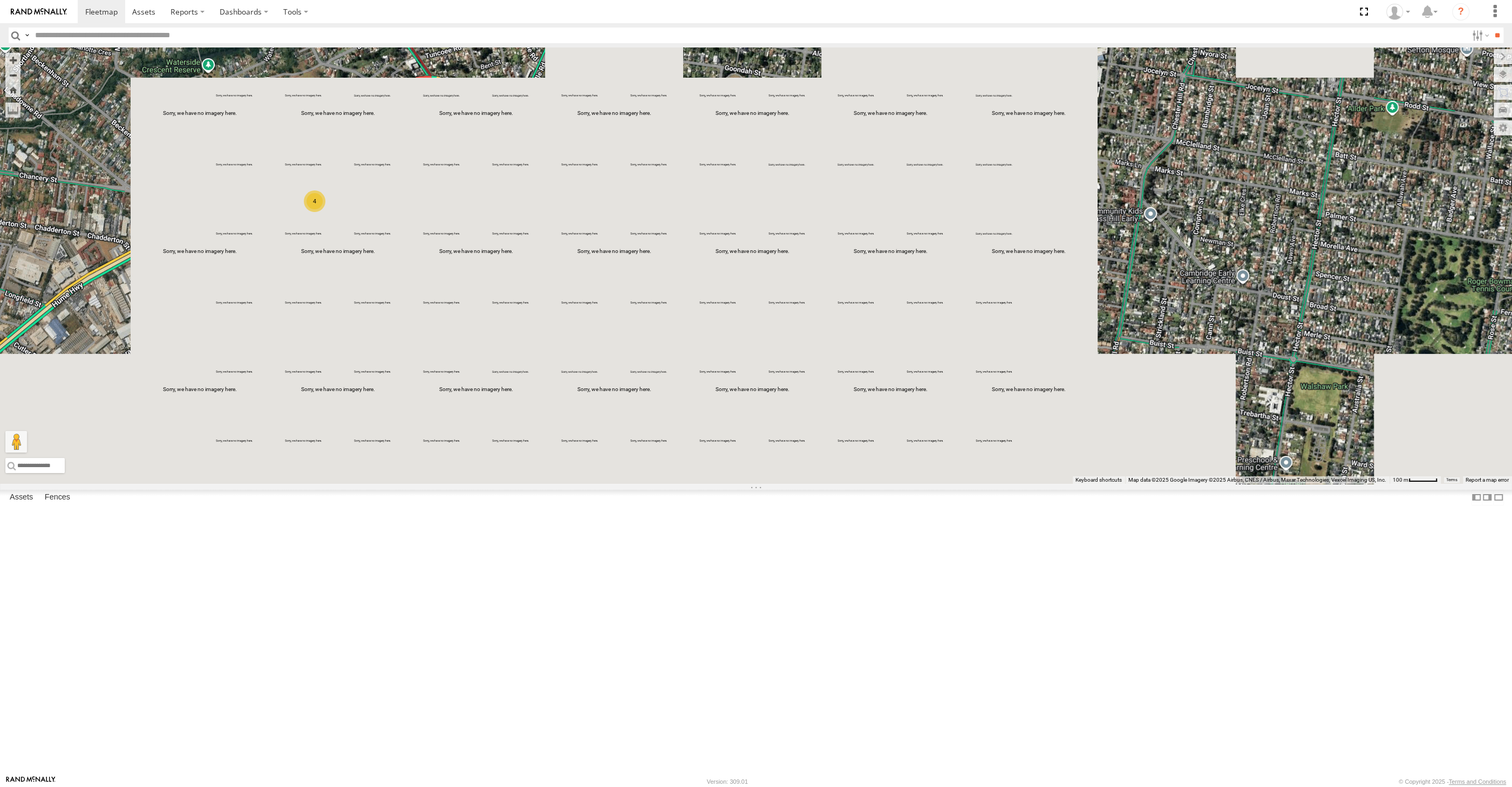
drag, startPoint x: 594, startPoint y: 553, endPoint x: 610, endPoint y: 553, distance: 16.0
click at [602, 483] on div "4" at bounding box center [756, 266] width 1512 height 436
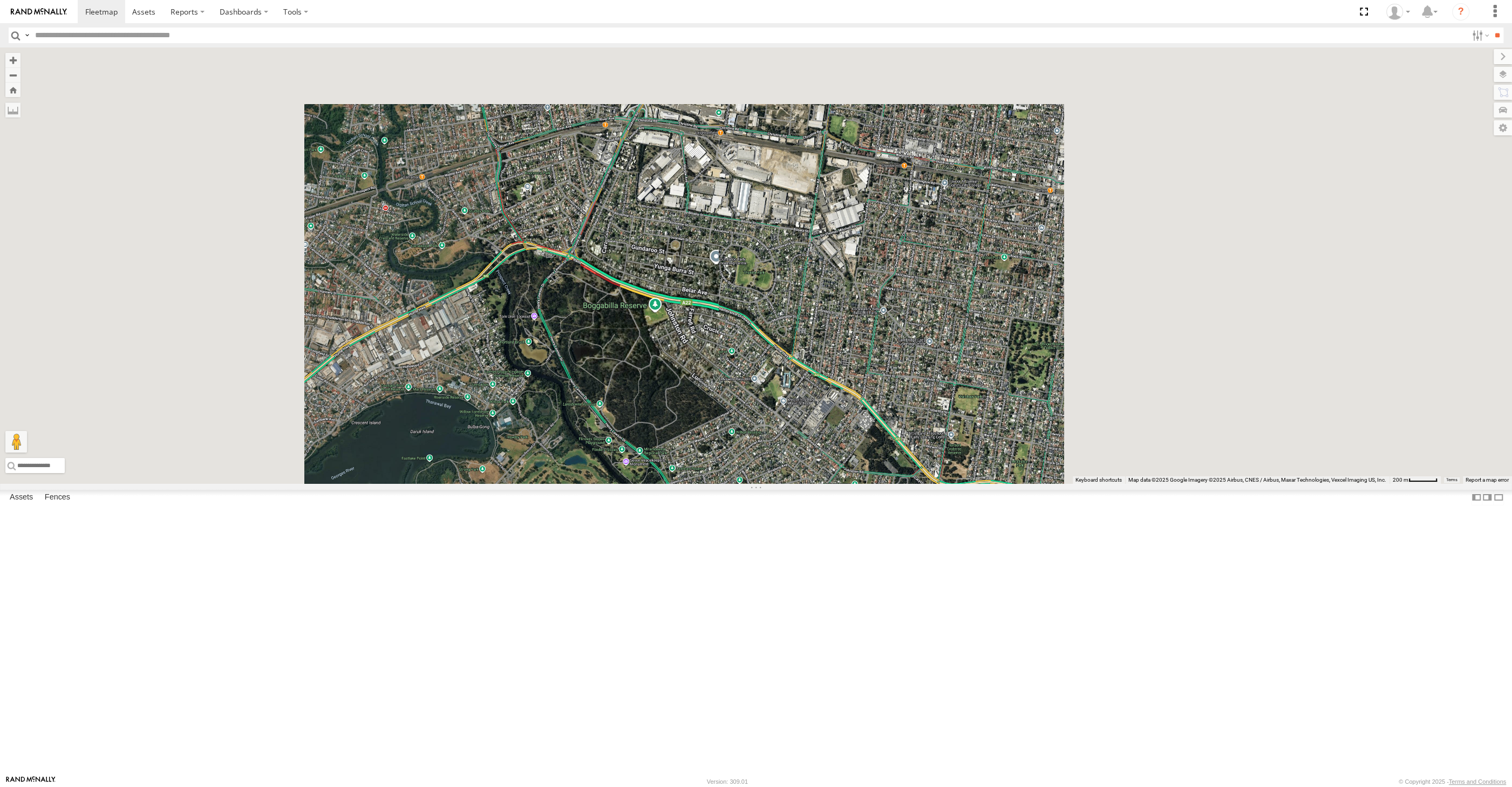
drag, startPoint x: 562, startPoint y: 561, endPoint x: 570, endPoint y: 564, distance: 8.5
click at [563, 483] on div at bounding box center [756, 266] width 1512 height 436
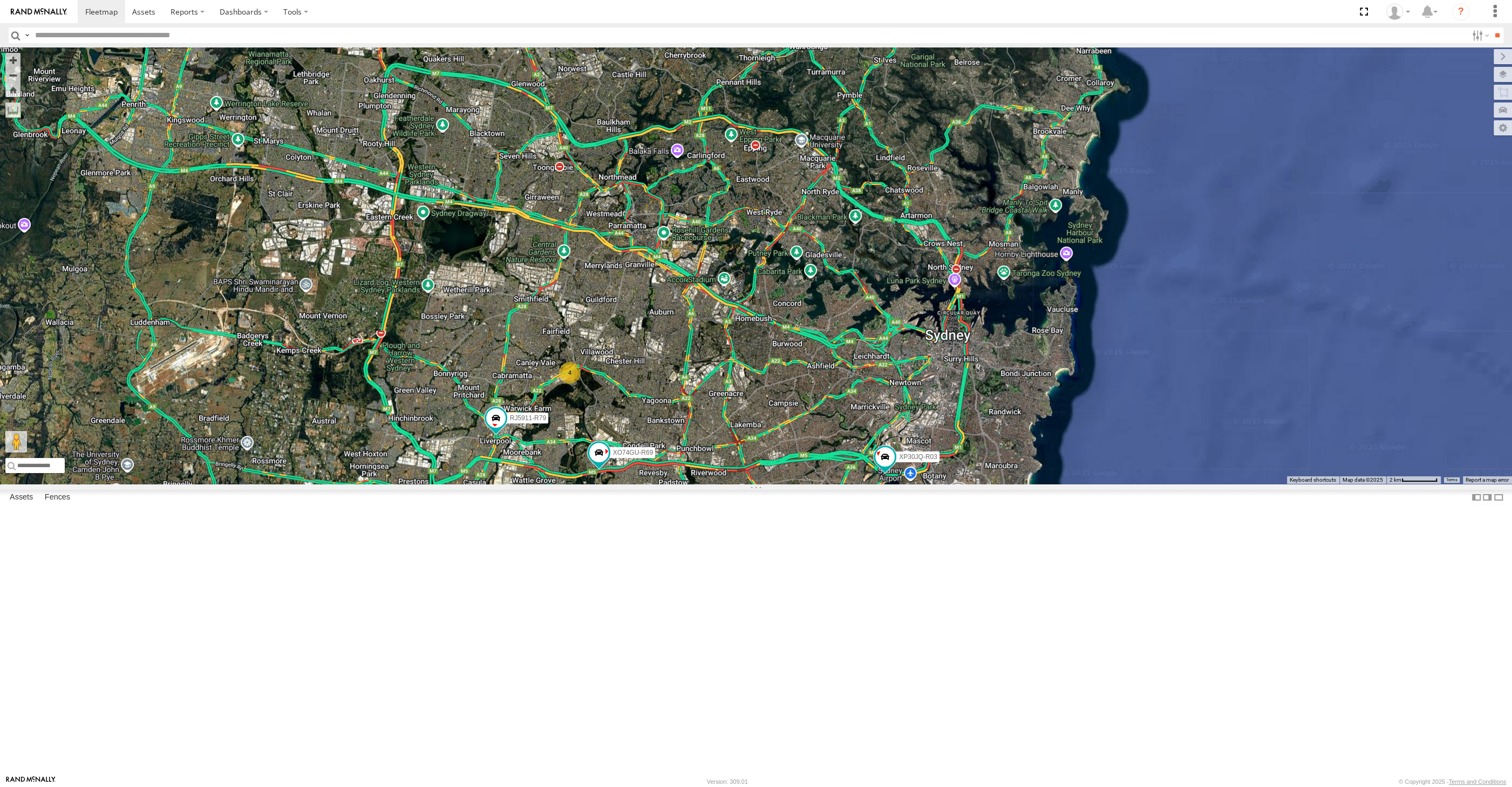
drag, startPoint x: 797, startPoint y: 662, endPoint x: 780, endPoint y: 616, distance: 49.0
click at [782, 483] on div "XP30JQ-R03 XSNDHU-R04 RJ5911-R79 XO74GU-R69 4" at bounding box center [756, 266] width 1512 height 436
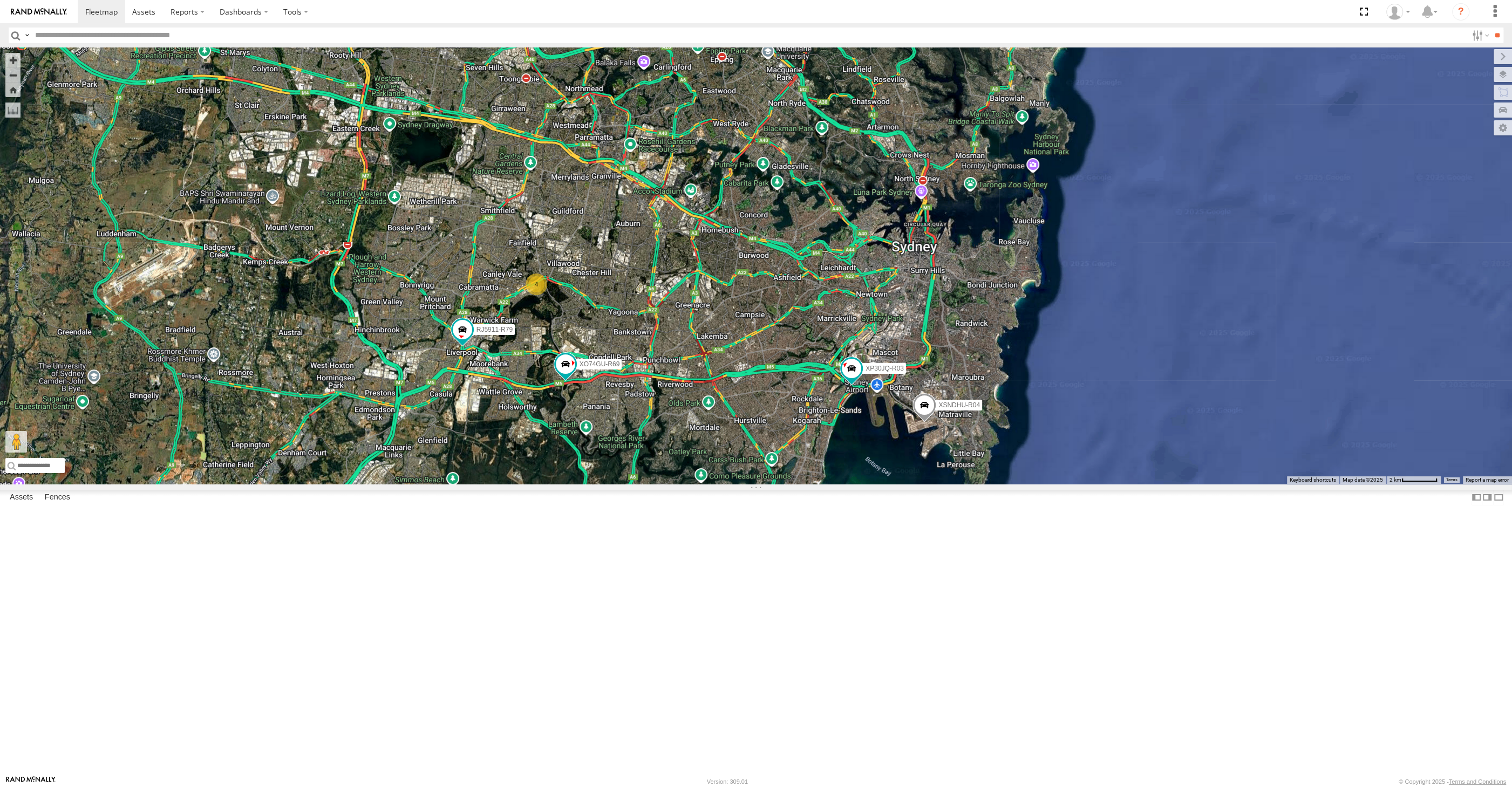
click at [707, 483] on div "XP30JQ-R03 XSNDHU-R04 RJ5911-R79 XO74GU-R69 4" at bounding box center [756, 266] width 1512 height 436
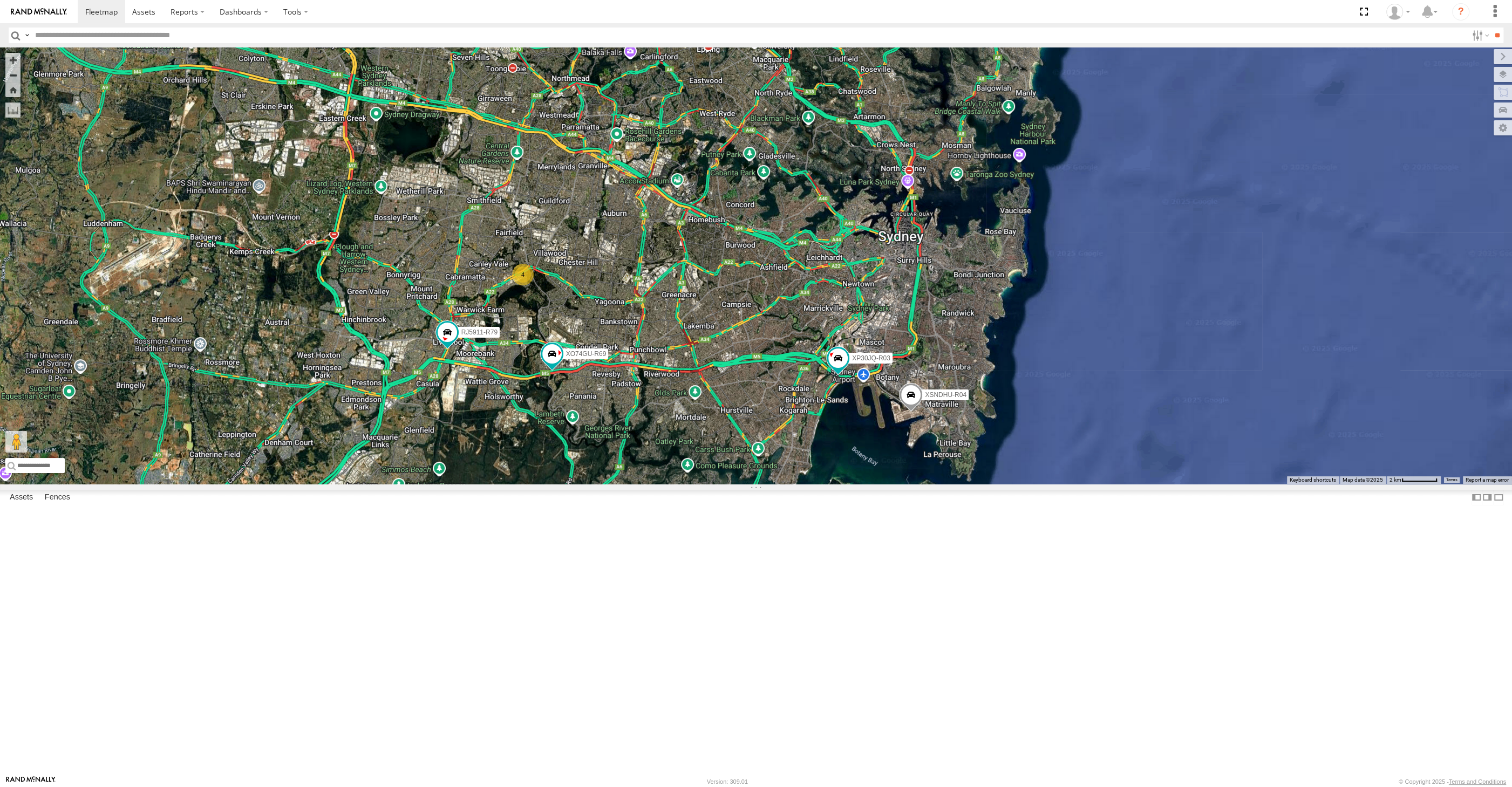
drag, startPoint x: 725, startPoint y: 619, endPoint x: 707, endPoint y: 604, distance: 23.4
click at [707, 483] on div "XP30JQ-R03 XSNDHU-R04 RJ5911-R79 XO74GU-R69 4" at bounding box center [756, 266] width 1512 height 436
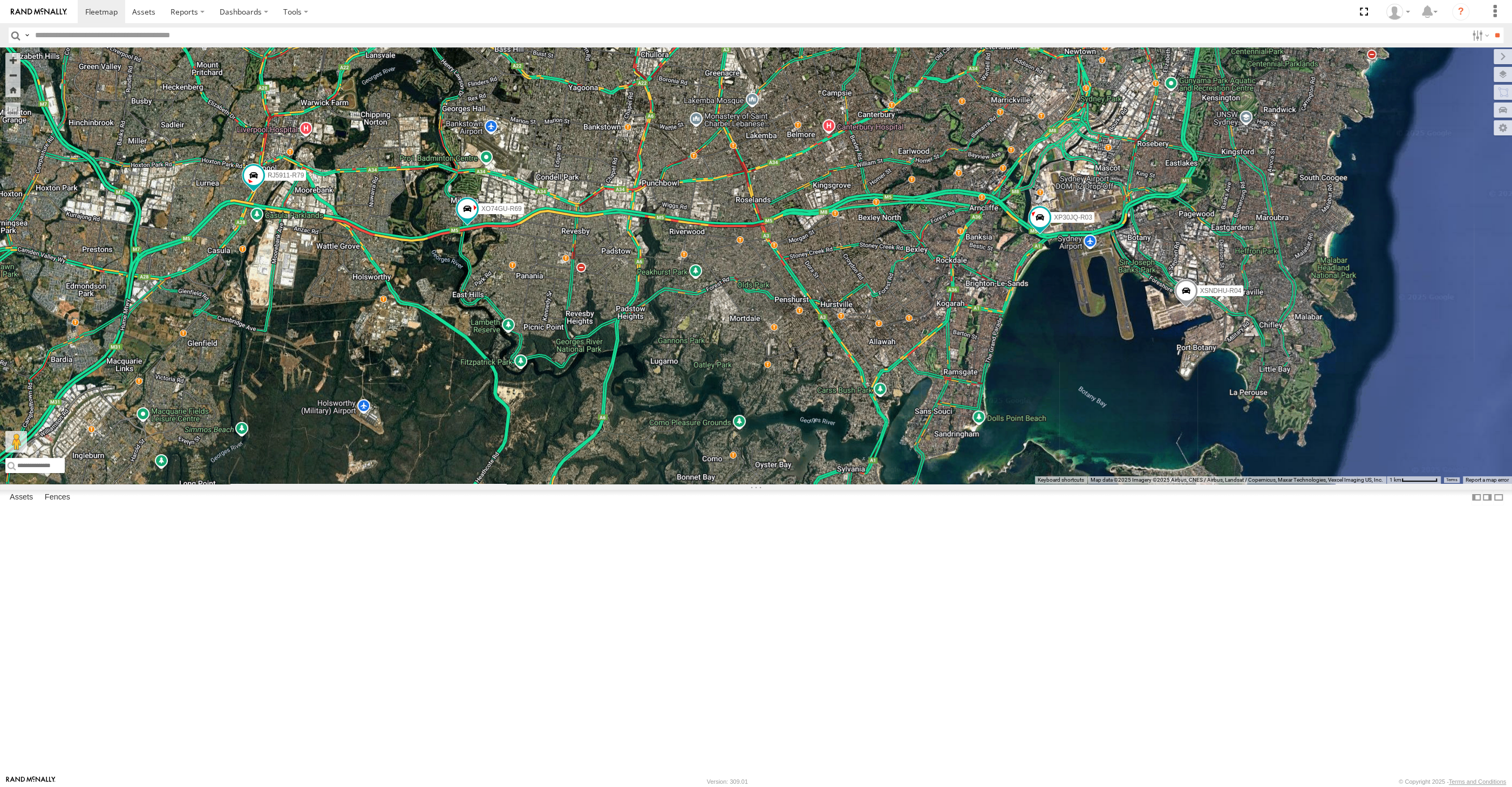
drag, startPoint x: 813, startPoint y: 647, endPoint x: 1080, endPoint y: 671, distance: 268.1
click at [1080, 483] on div "XP30JQ-R03 XSNDHU-R04 RJ5911-R79 XO74GU-R69 4" at bounding box center [756, 266] width 1512 height 436
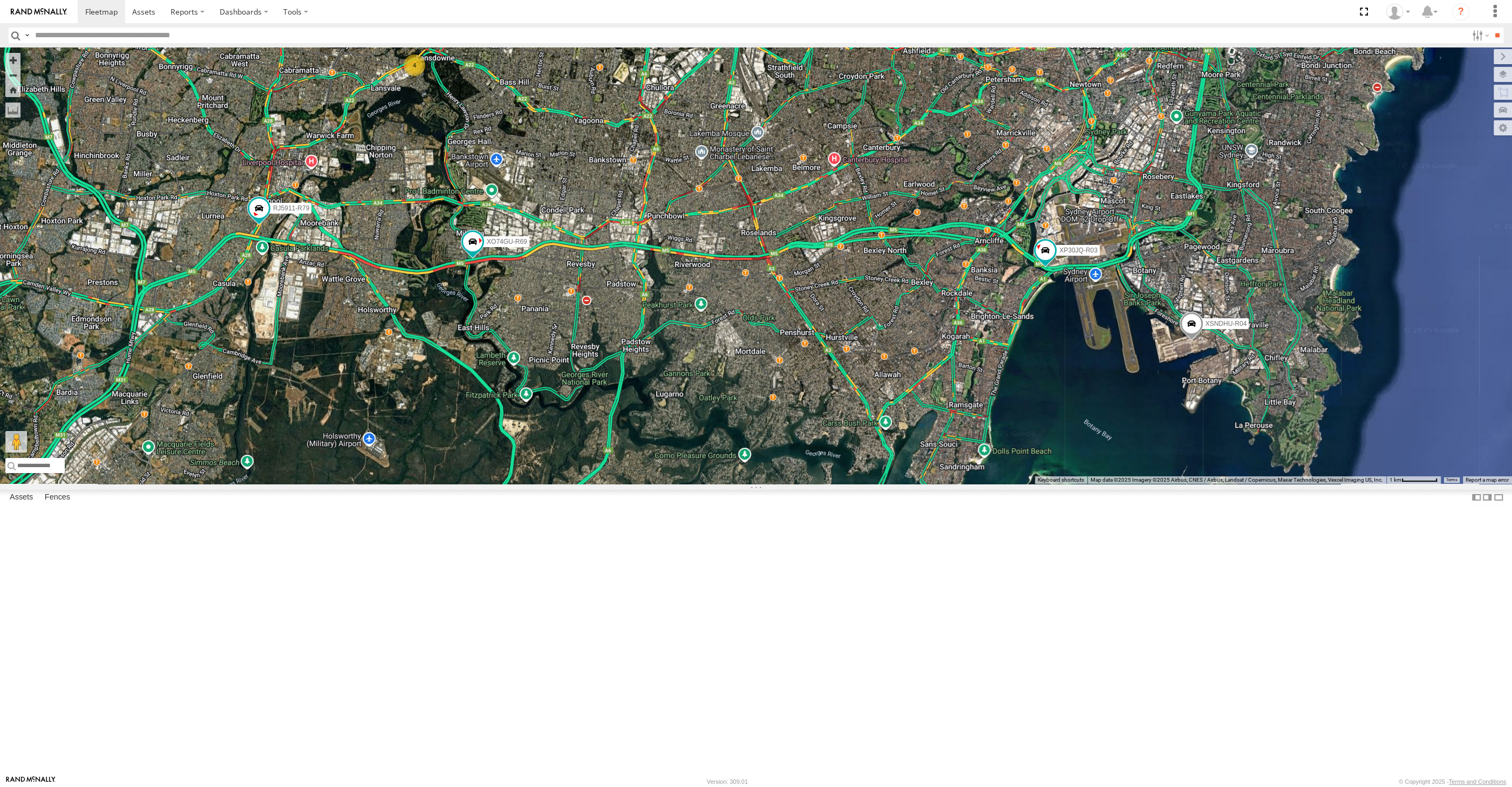
drag, startPoint x: 1074, startPoint y: 620, endPoint x: 1081, endPoint y: 678, distance: 58.4
click at [1081, 483] on div "XP30JQ-R03 XSNDHU-R04 RJ5911-R79 XO74GU-R69 4" at bounding box center [756, 266] width 1512 height 436
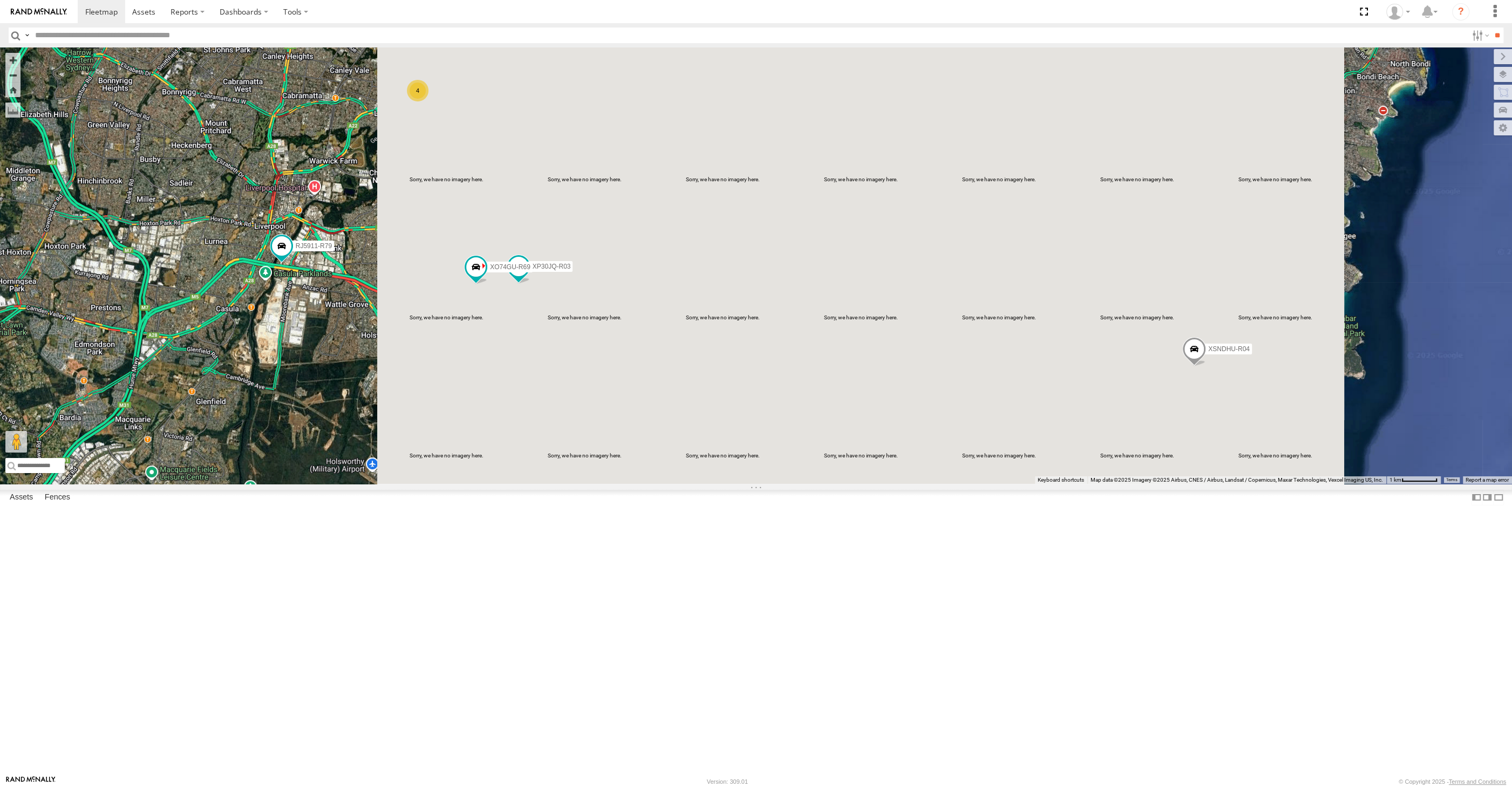
click at [426, 483] on div "XP30JQ-R03 XSNDHU-R04 RJ5911-R79 XO74GU-R69 4" at bounding box center [756, 266] width 1512 height 436
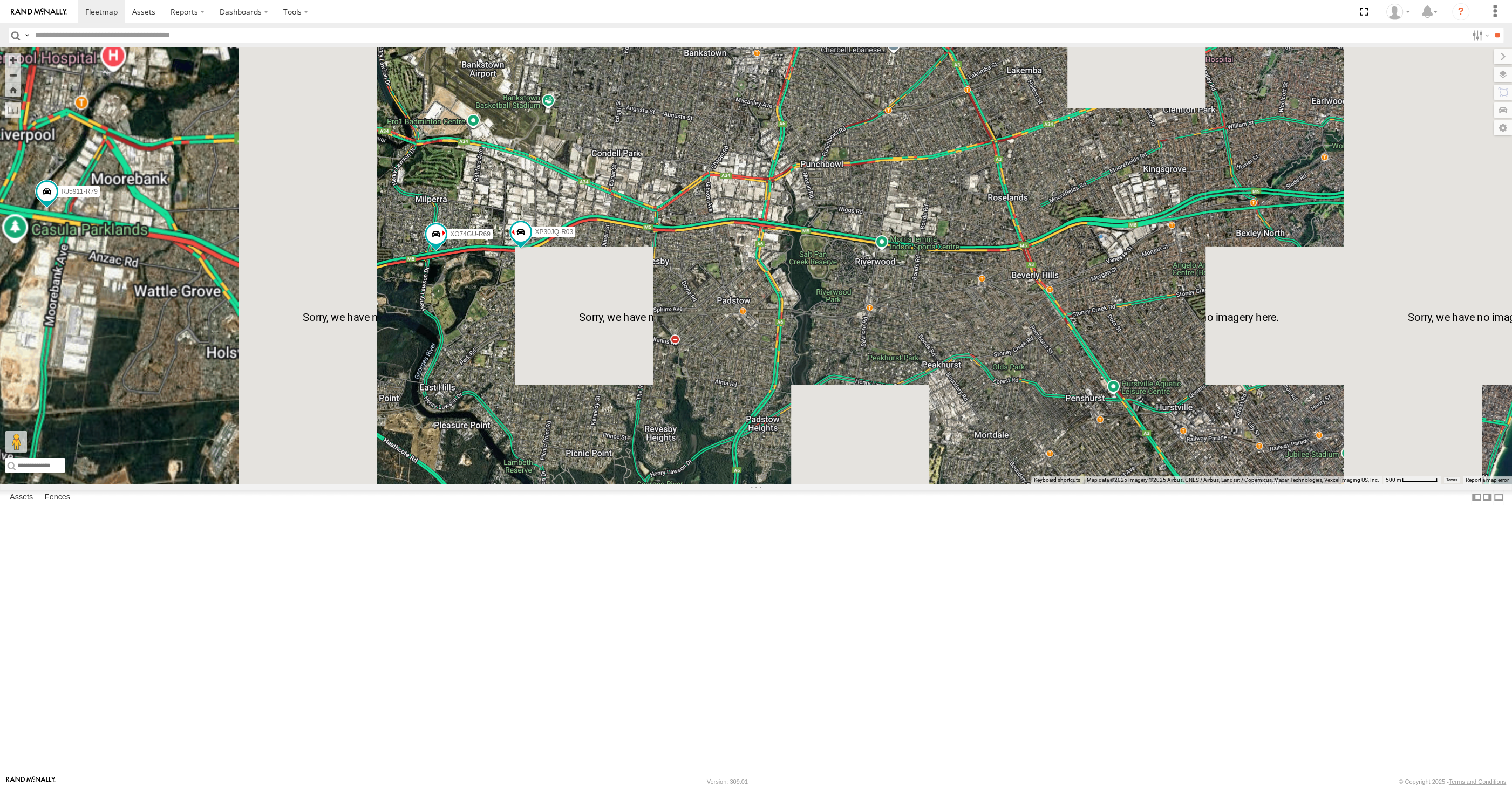
click at [516, 463] on div "XP30JQ-R03 XSNDHU-R04 RJ5911-R79 XO74GU-R69" at bounding box center [756, 266] width 1512 height 436
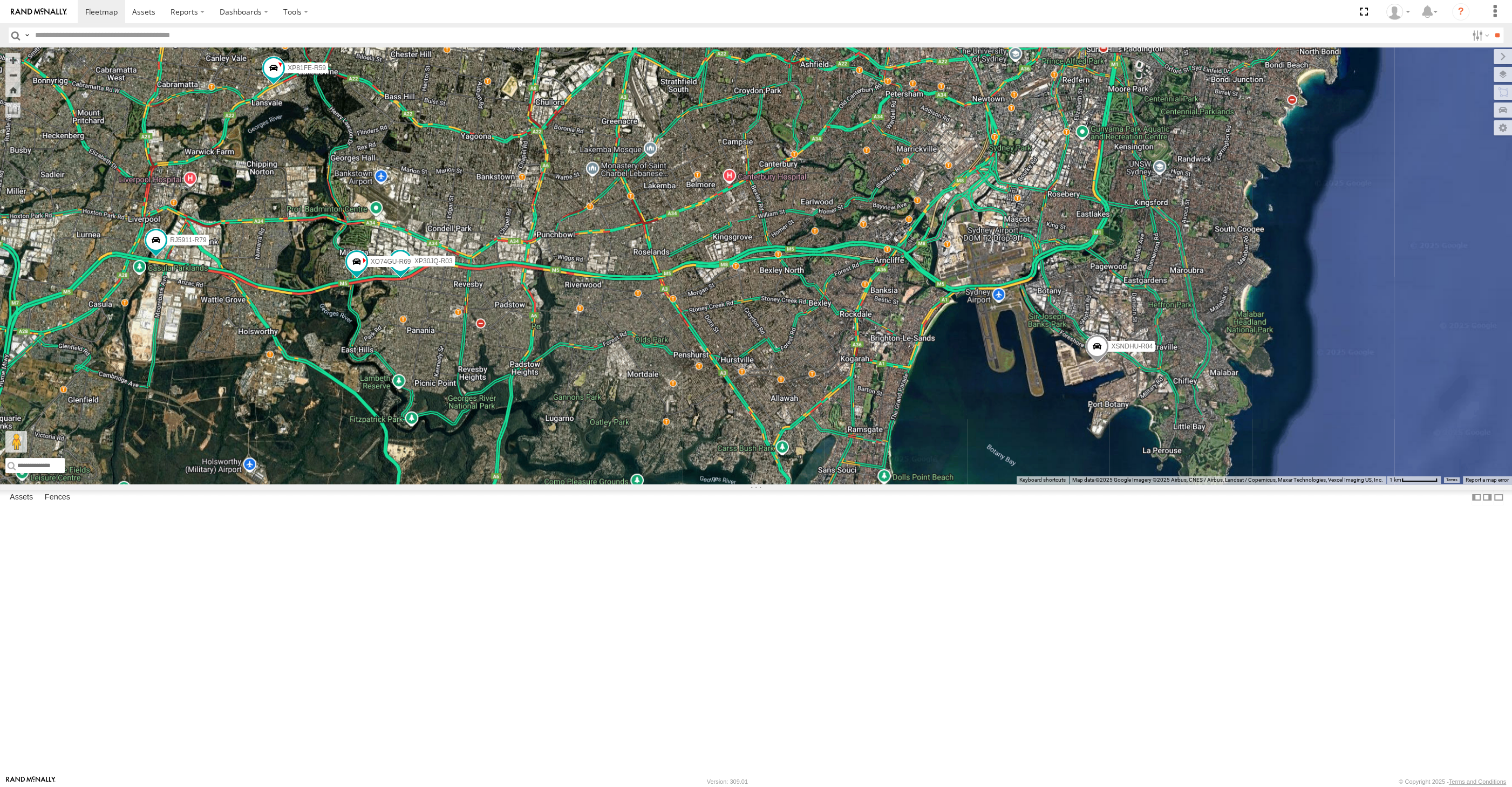
drag, startPoint x: 881, startPoint y: 562, endPoint x: 952, endPoint y: 563, distance: 71.0
click at [952, 483] on div "XP30JQ-R03 XSNDHU-R04 RJ5911-R79 XO74GU-R69 XP81FE-R59" at bounding box center [756, 266] width 1512 height 436
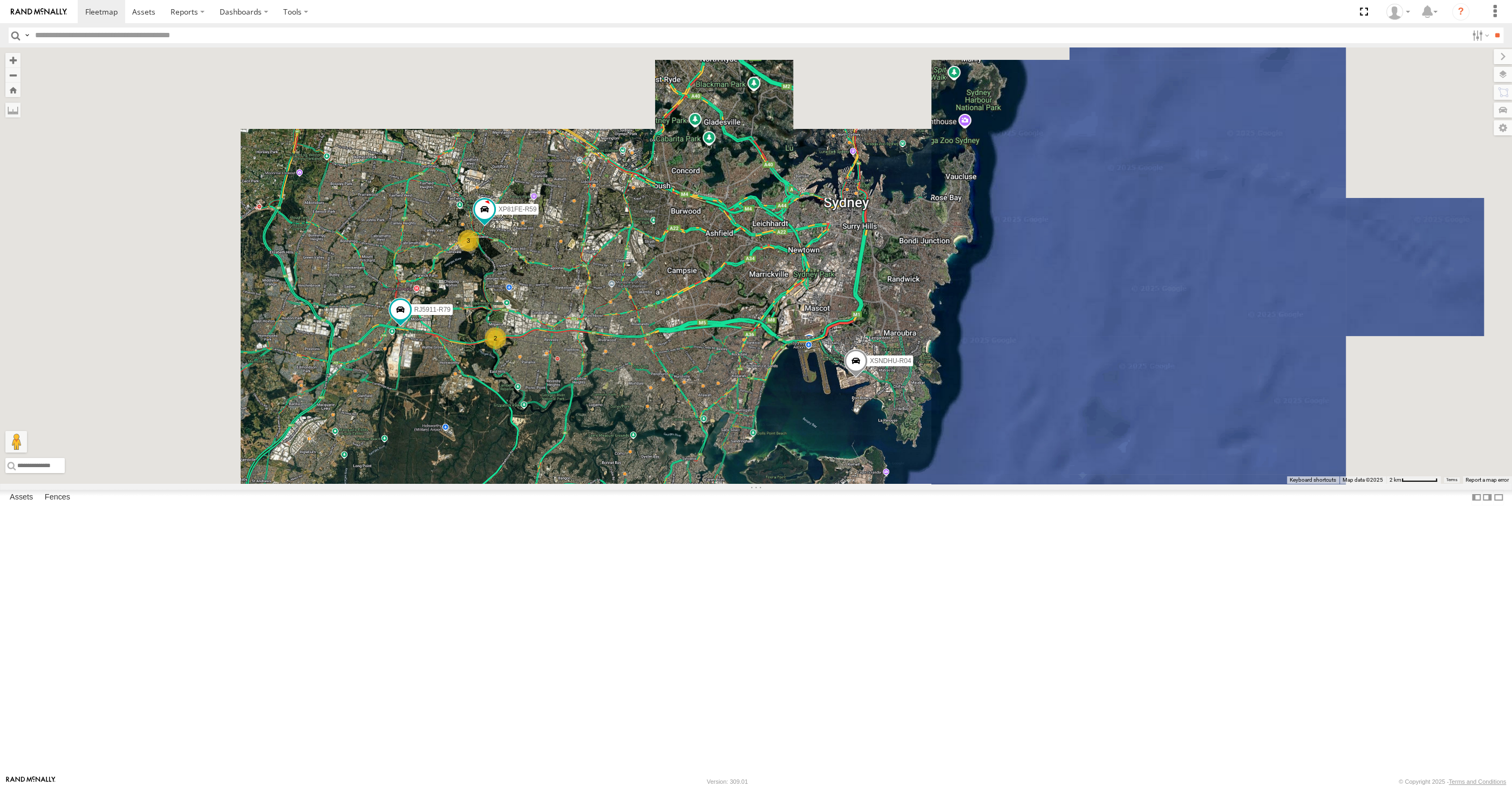
click at [594, 479] on div "XSNDHU-R04 RJ5911-R79 XP81FE-R59 2 3" at bounding box center [756, 266] width 1512 height 436
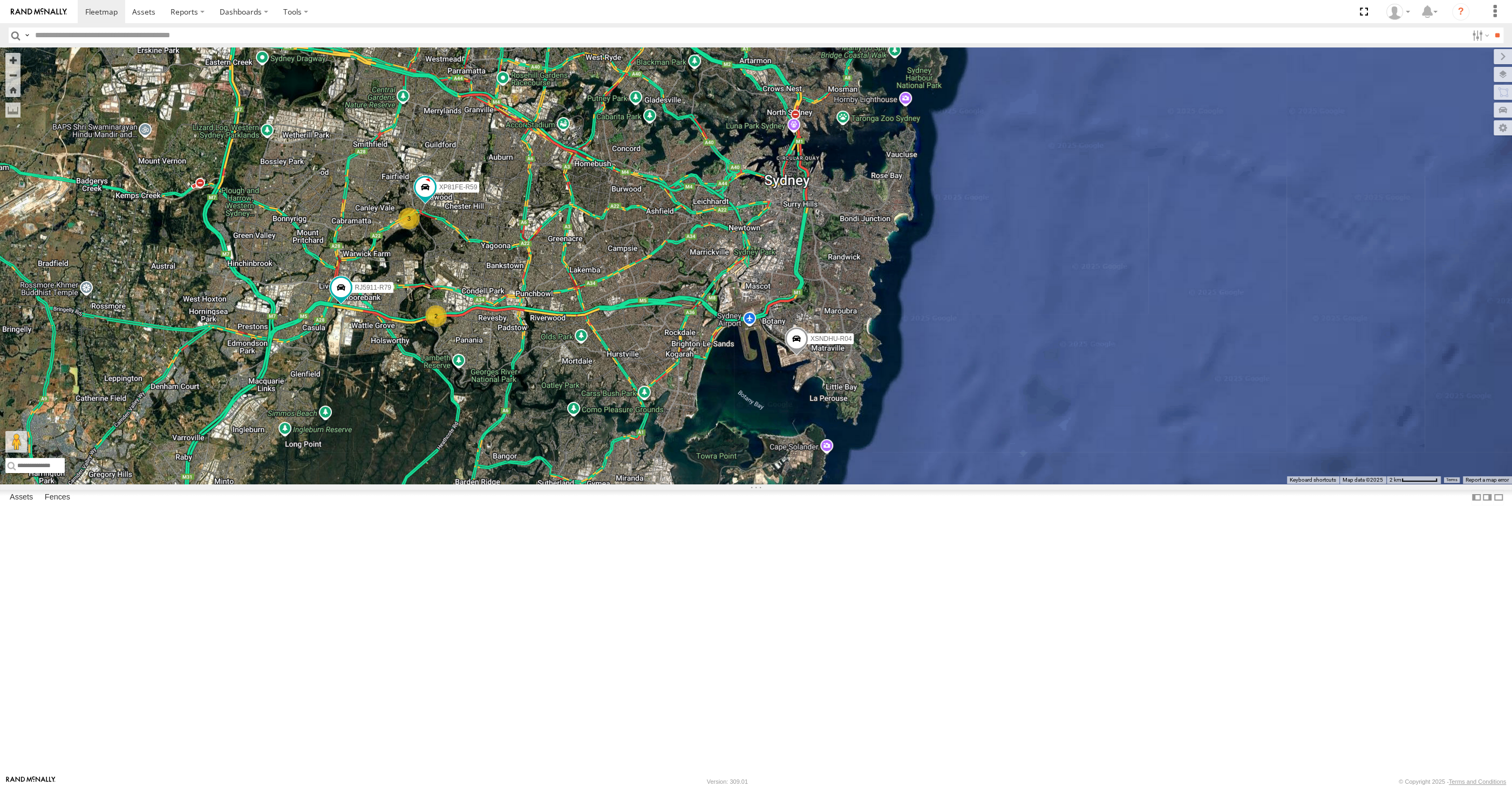
click at [669, 460] on div "XSNDHU-R04 RJ5911-R79 XP81FE-R59 2 3" at bounding box center [756, 266] width 1512 height 436
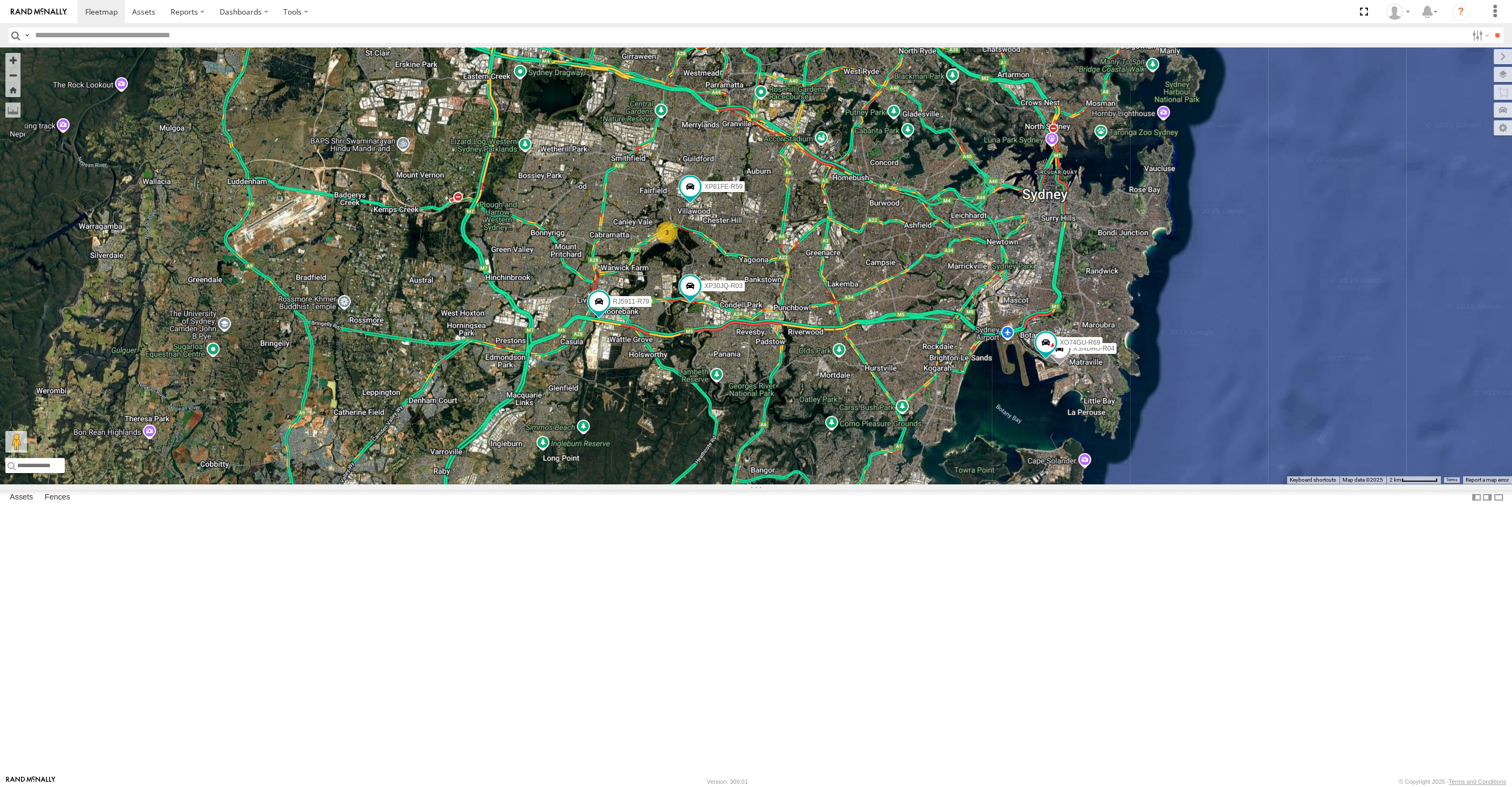
drag, startPoint x: 913, startPoint y: 486, endPoint x: 872, endPoint y: 494, distance: 41.8
click at [872, 483] on div "XP30JQ-R03 XSNDHU-R04 RJ5911-R79 XP81FE-R59 XO74GU-R69 3" at bounding box center [756, 266] width 1512 height 436
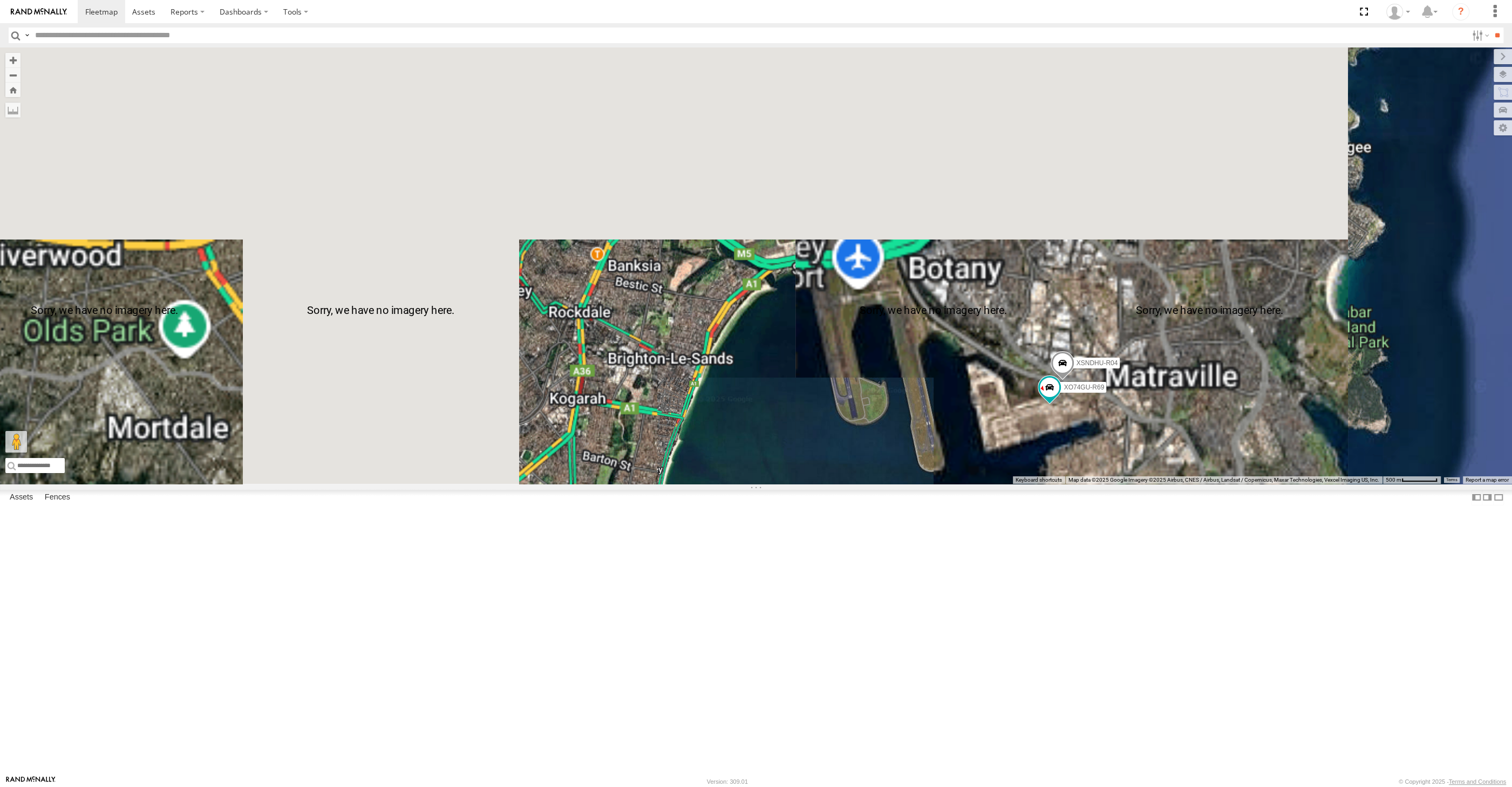
click at [1116, 483] on div "XP30JQ-R03 RJ5911-R79 XP81FE-R59 XSNDHU-R04 XO74GU-R69" at bounding box center [756, 266] width 1512 height 436
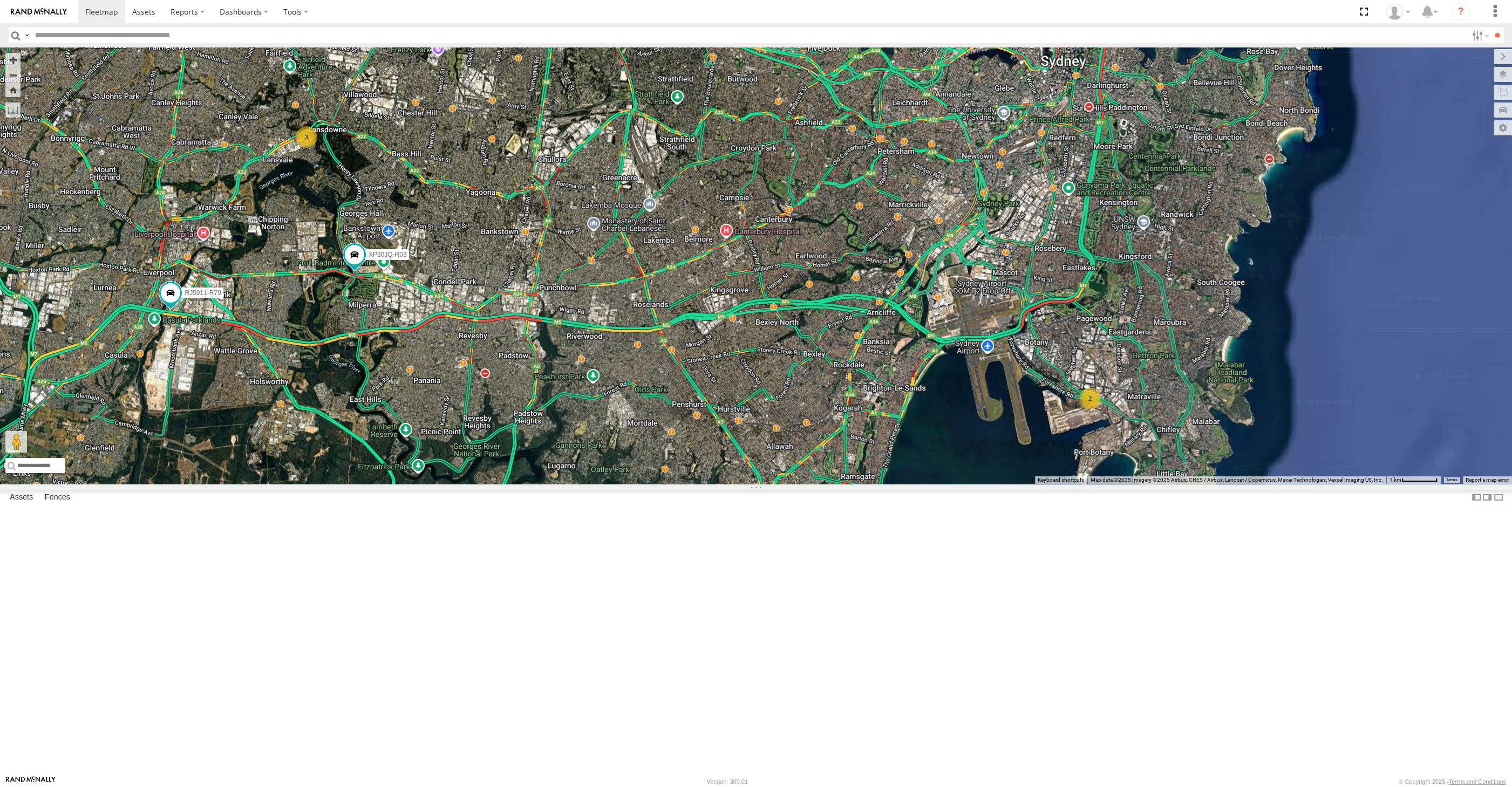
drag, startPoint x: 724, startPoint y: 568, endPoint x: 737, endPoint y: 579, distance: 17.0
click at [739, 483] on div "XP30JQ-R03 RJ5911-R79 XP81FE-R59 2 3" at bounding box center [756, 266] width 1512 height 436
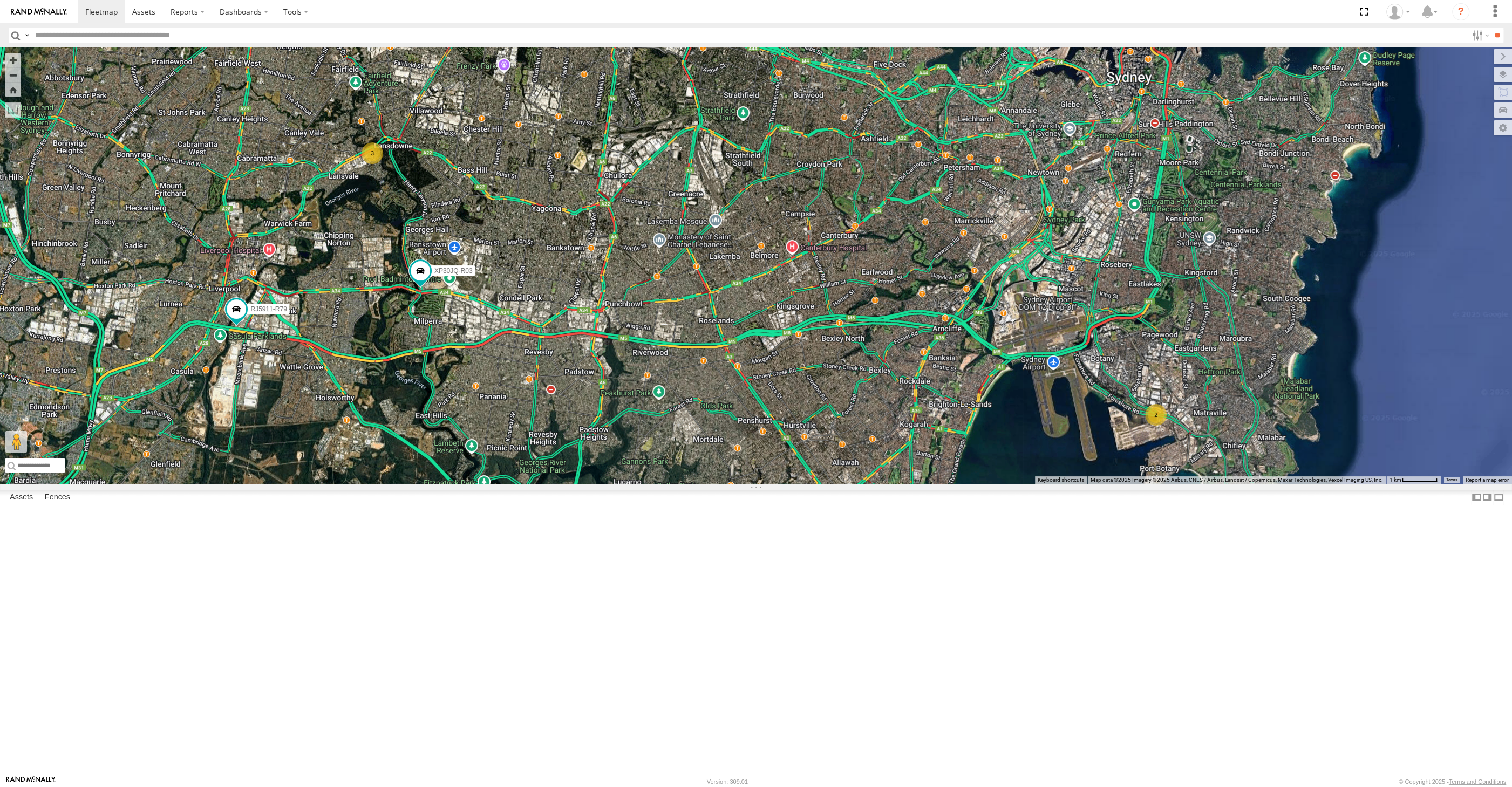
click at [697, 483] on div "XP30JQ-R03 RJ5911-R79 XP81FE-R59 2 3" at bounding box center [756, 266] width 1512 height 436
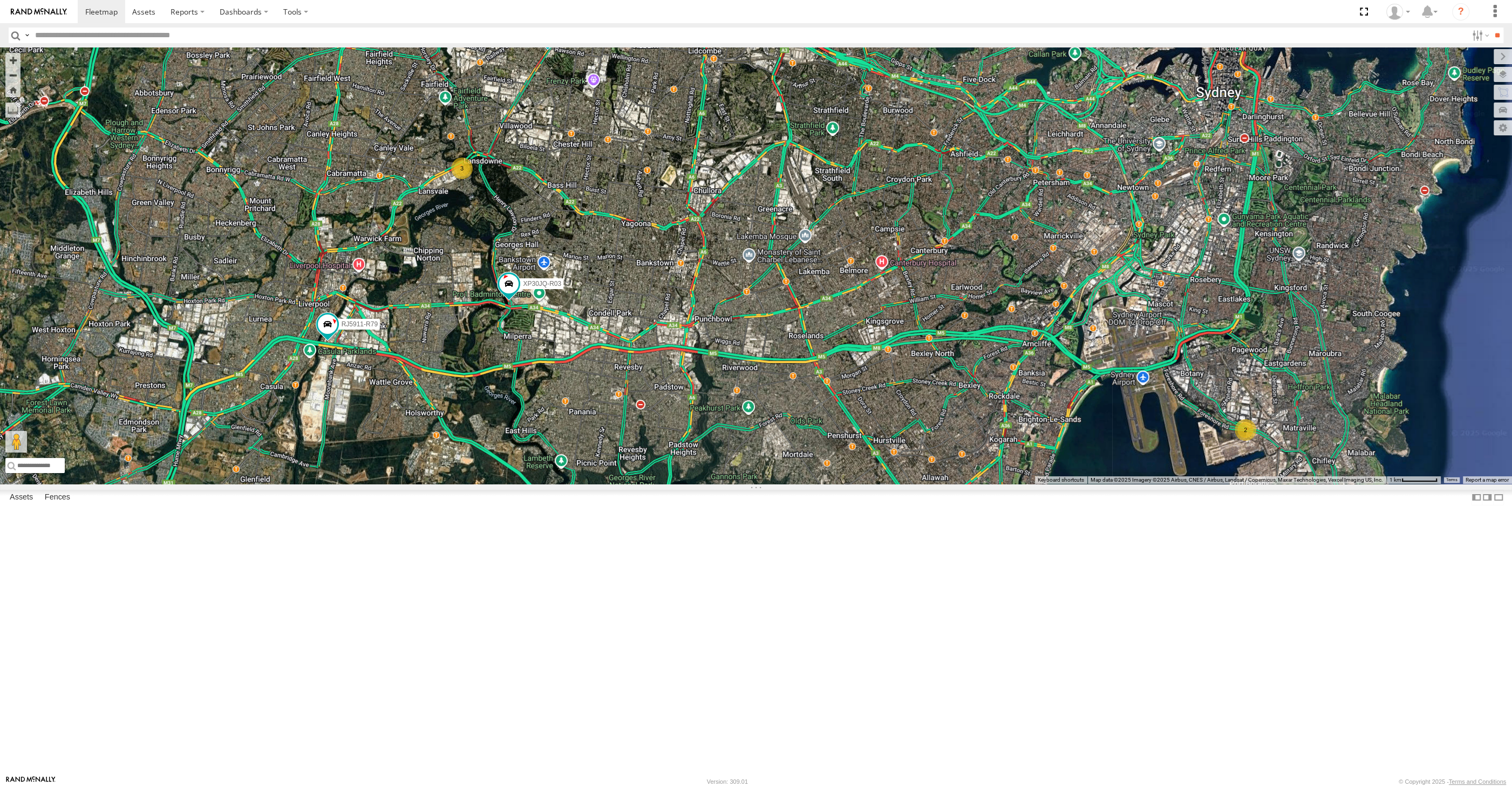
click at [715, 483] on div "XP30JQ-R03 RJ5911-R79 XP81FE-R59 2 3" at bounding box center [756, 266] width 1512 height 436
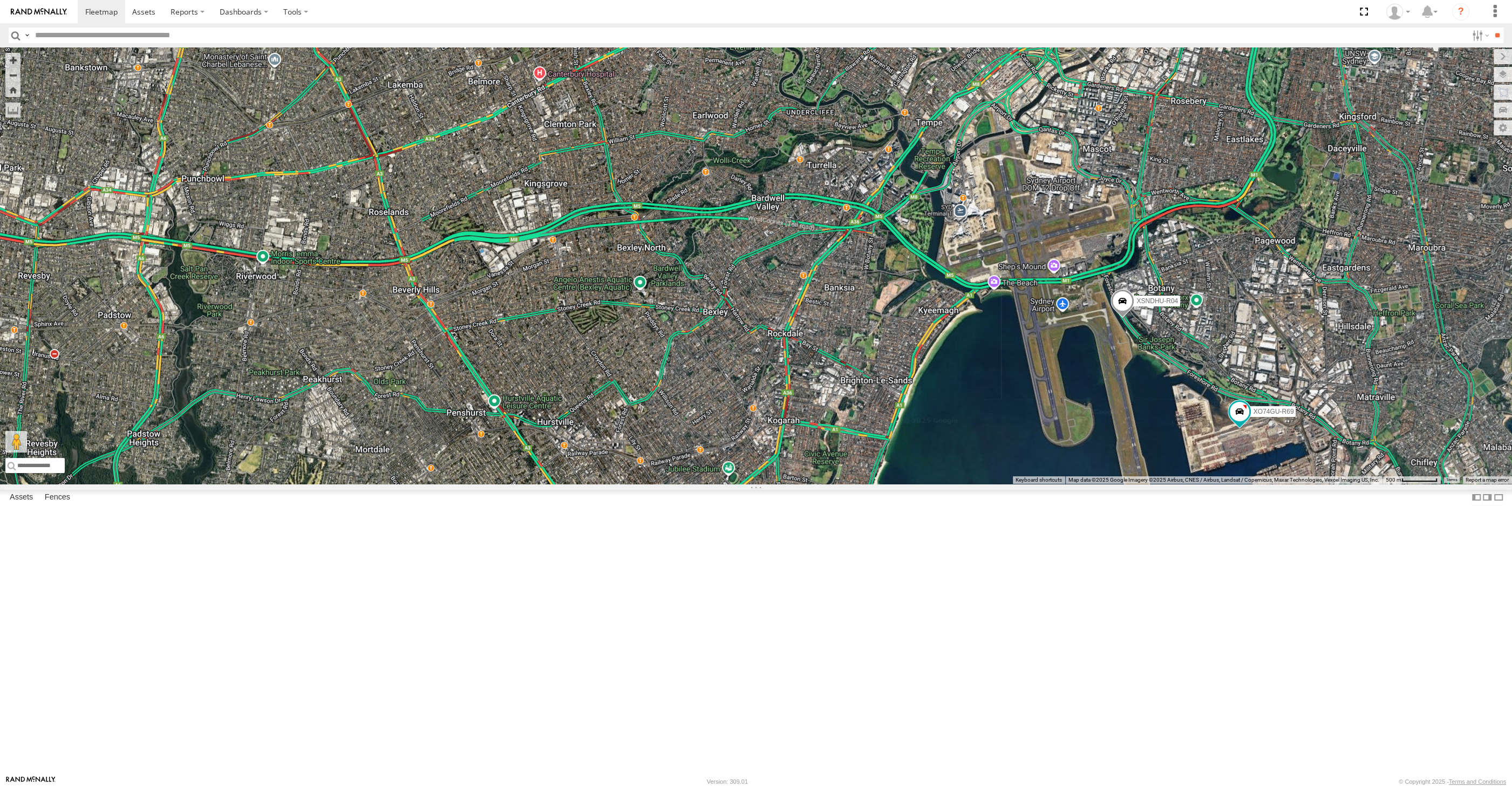
drag, startPoint x: 768, startPoint y: 542, endPoint x: 885, endPoint y: 551, distance: 117.3
click at [878, 483] on div "XSNDHU-R04 XO74GU-R69" at bounding box center [756, 266] width 1512 height 436
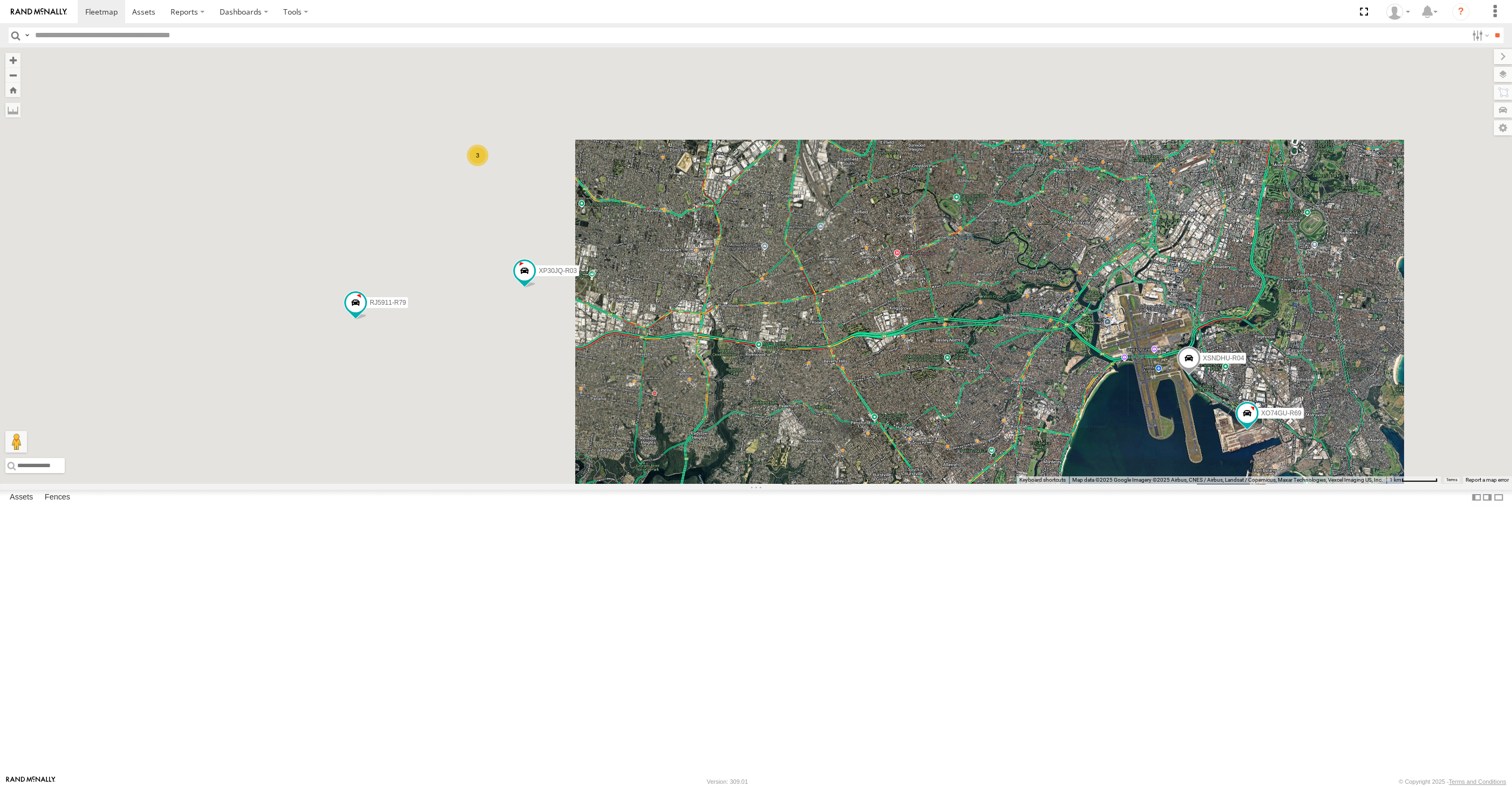
drag, startPoint x: 818, startPoint y: 568, endPoint x: 867, endPoint y: 567, distance: 49.0
click at [867, 483] on div "XSNDHU-R04 XO74GU-R69 XP30JQ-R03 3 RJ5911-R79 XP81FE-R59" at bounding box center [756, 266] width 1512 height 436
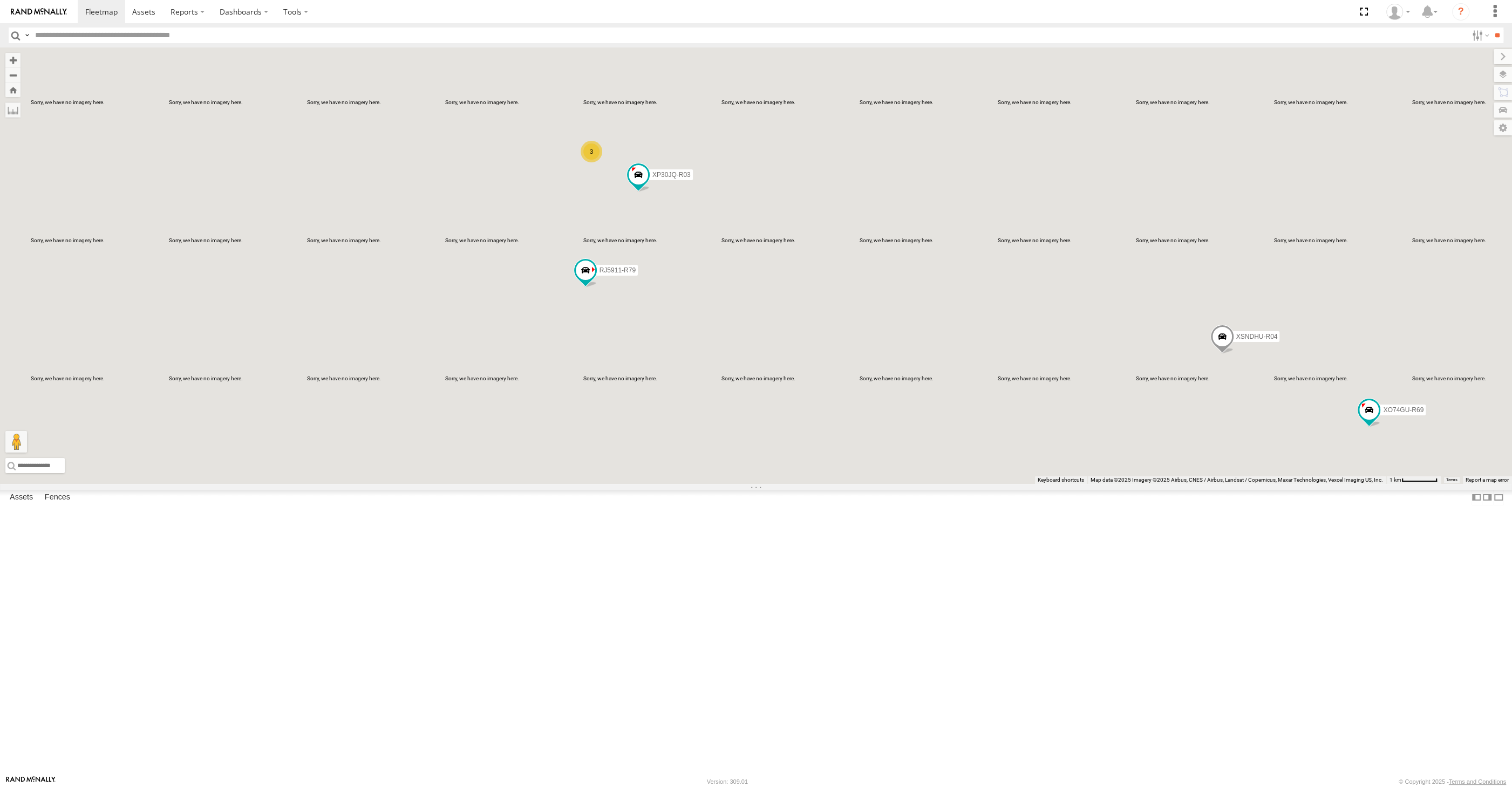
click at [689, 469] on div "XP30JQ-R03 XSNDHU-R04 RJ5911-R79 XP81FE-R59 XO74GU-R69 3" at bounding box center [756, 266] width 1512 height 436
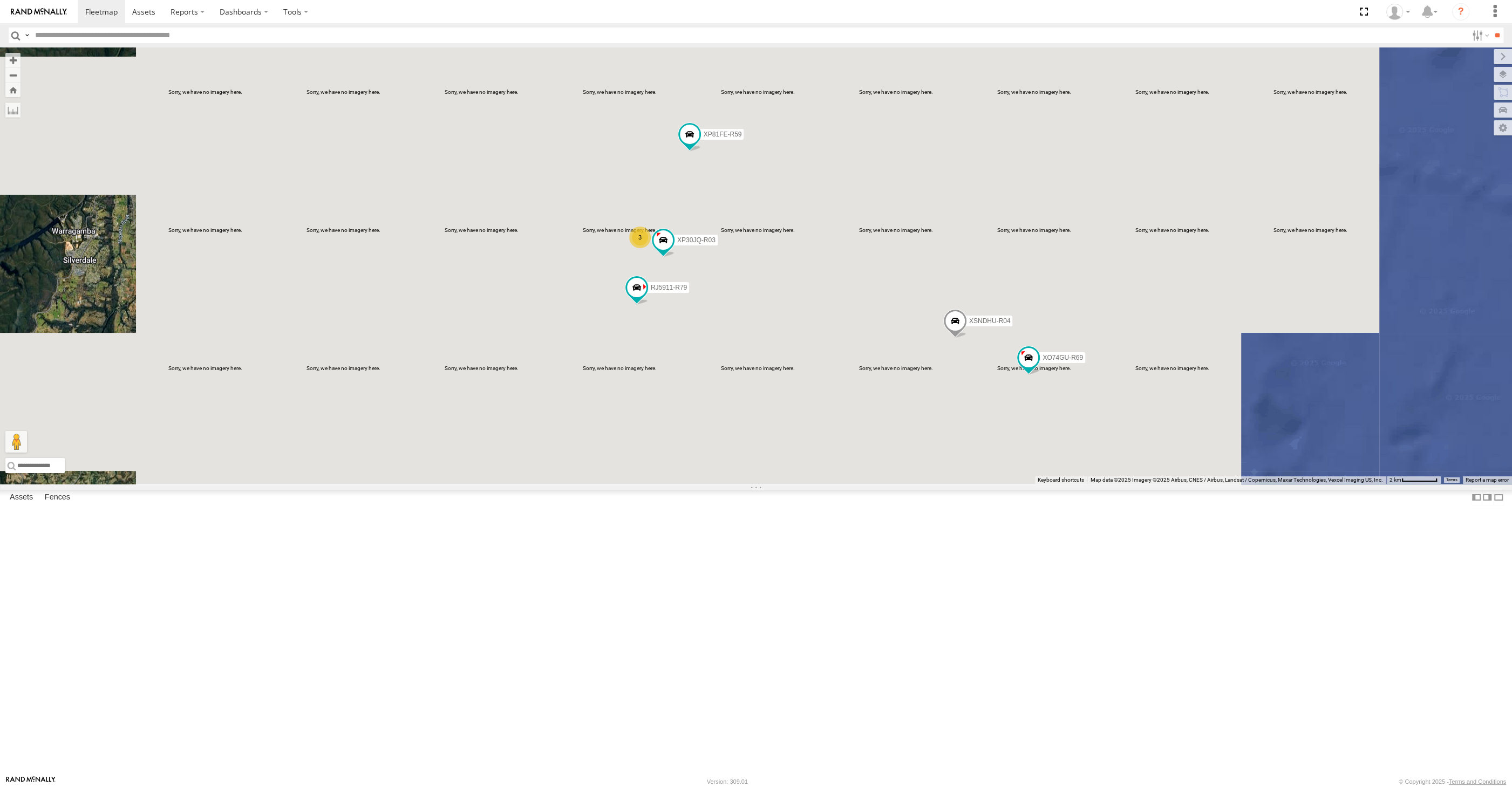
click at [689, 469] on div "XP30JQ-R03 XSNDHU-R04 RJ5911-R79 XP81FE-R59 XO74GU-R69 3" at bounding box center [756, 266] width 1512 height 436
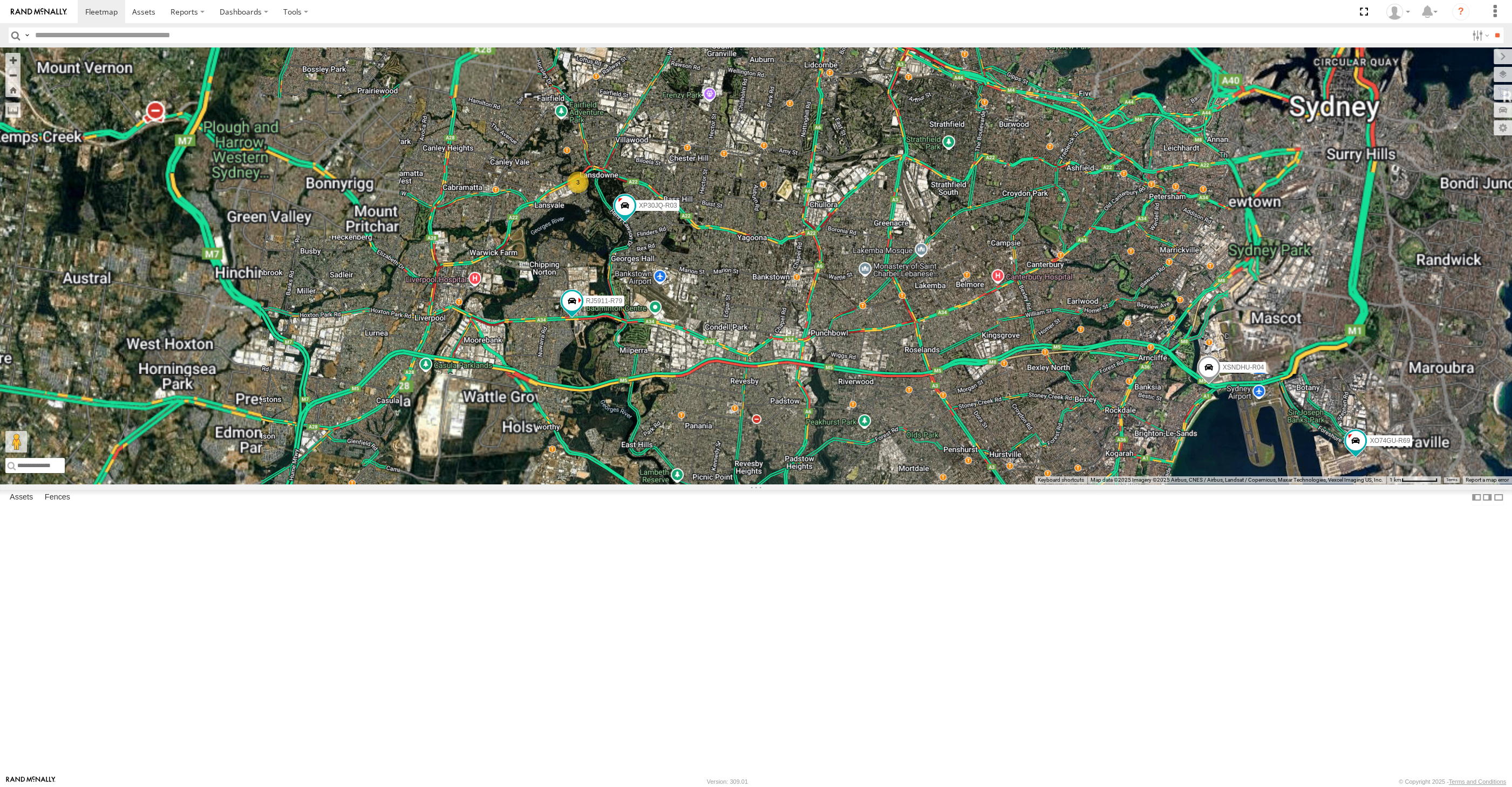
click at [696, 469] on div "XP30JQ-R03 XSNDHU-R04 RJ5911-R79 XP81FE-R59 XO74GU-R69 3" at bounding box center [756, 266] width 1512 height 436
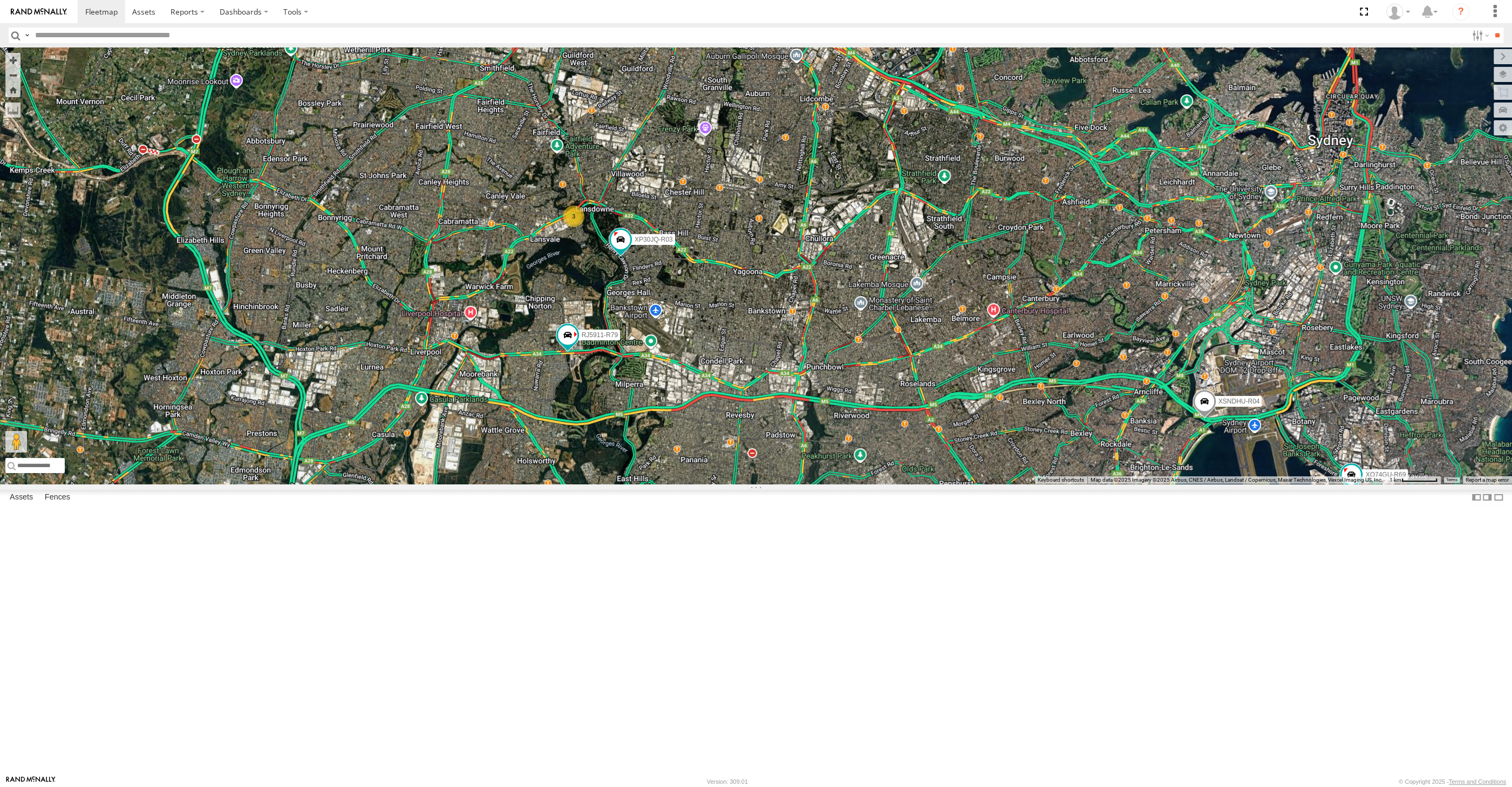
drag, startPoint x: 731, startPoint y: 460, endPoint x: 729, endPoint y: 495, distance: 35.1
click at [729, 483] on div "XP30JQ-R03 XSNDHU-R04 RJ5911-R79 XP81FE-R59 XO74GU-R69 3" at bounding box center [756, 266] width 1512 height 436
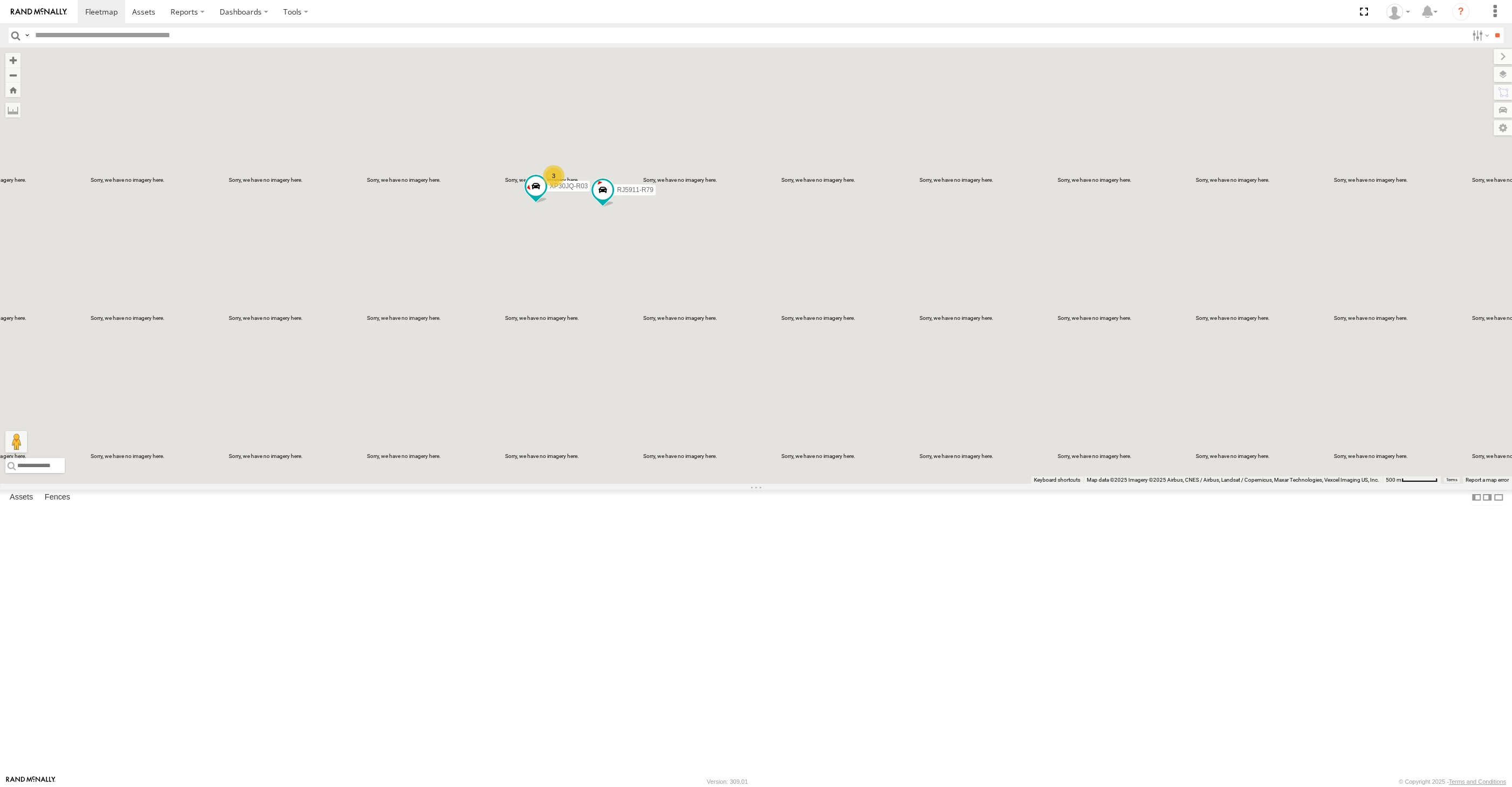
click at [646, 443] on div "XSNDHU-R04 RJ5911-R79 XP81FE-R59 XO74GU-R69 XP30JQ-R03 3" at bounding box center [756, 266] width 1512 height 436
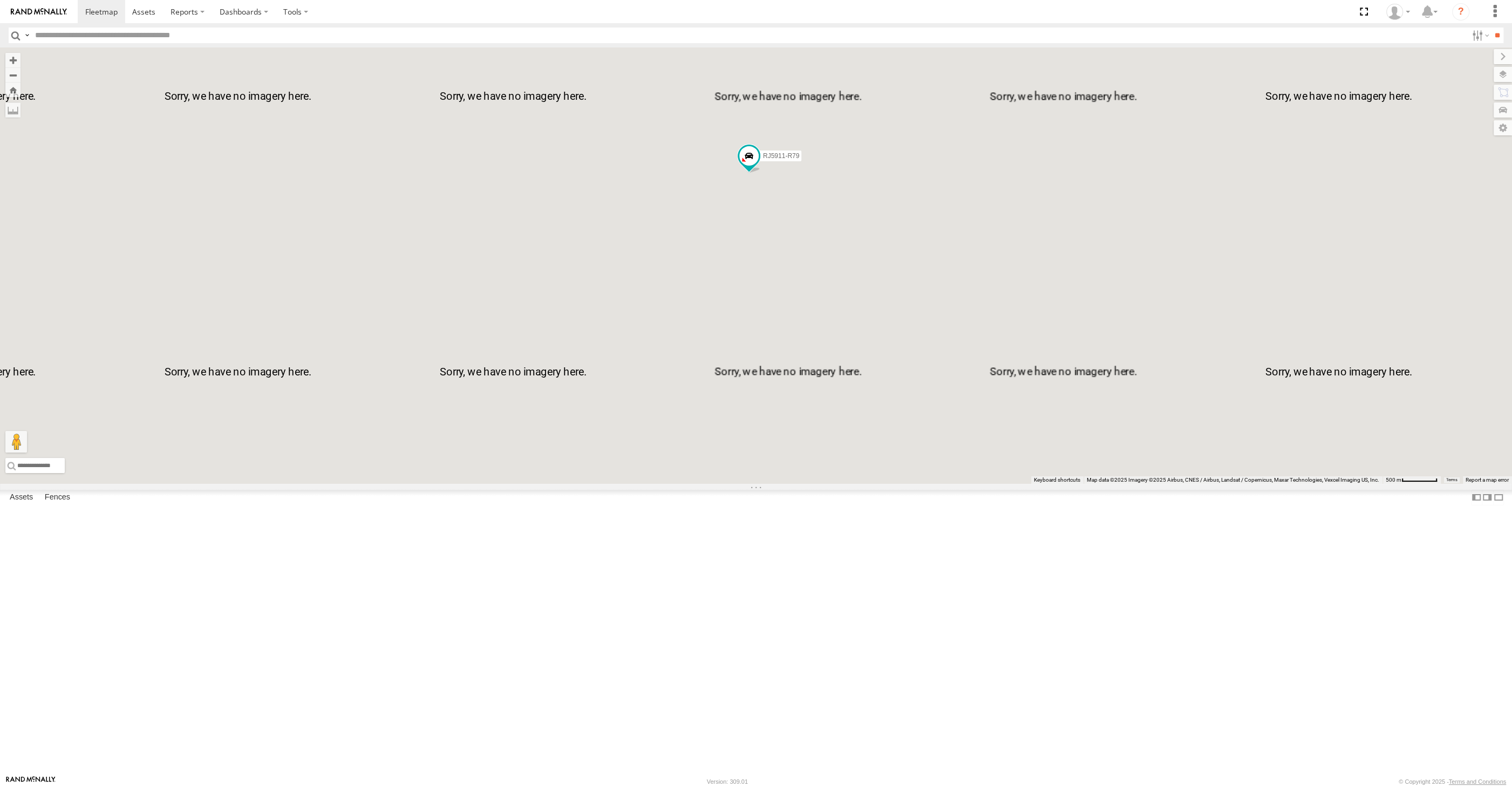
click at [840, 414] on div "XSNDHU-R04 RJ5911-R79 XP81FE-R59 XO74GU-R69" at bounding box center [756, 266] width 1512 height 436
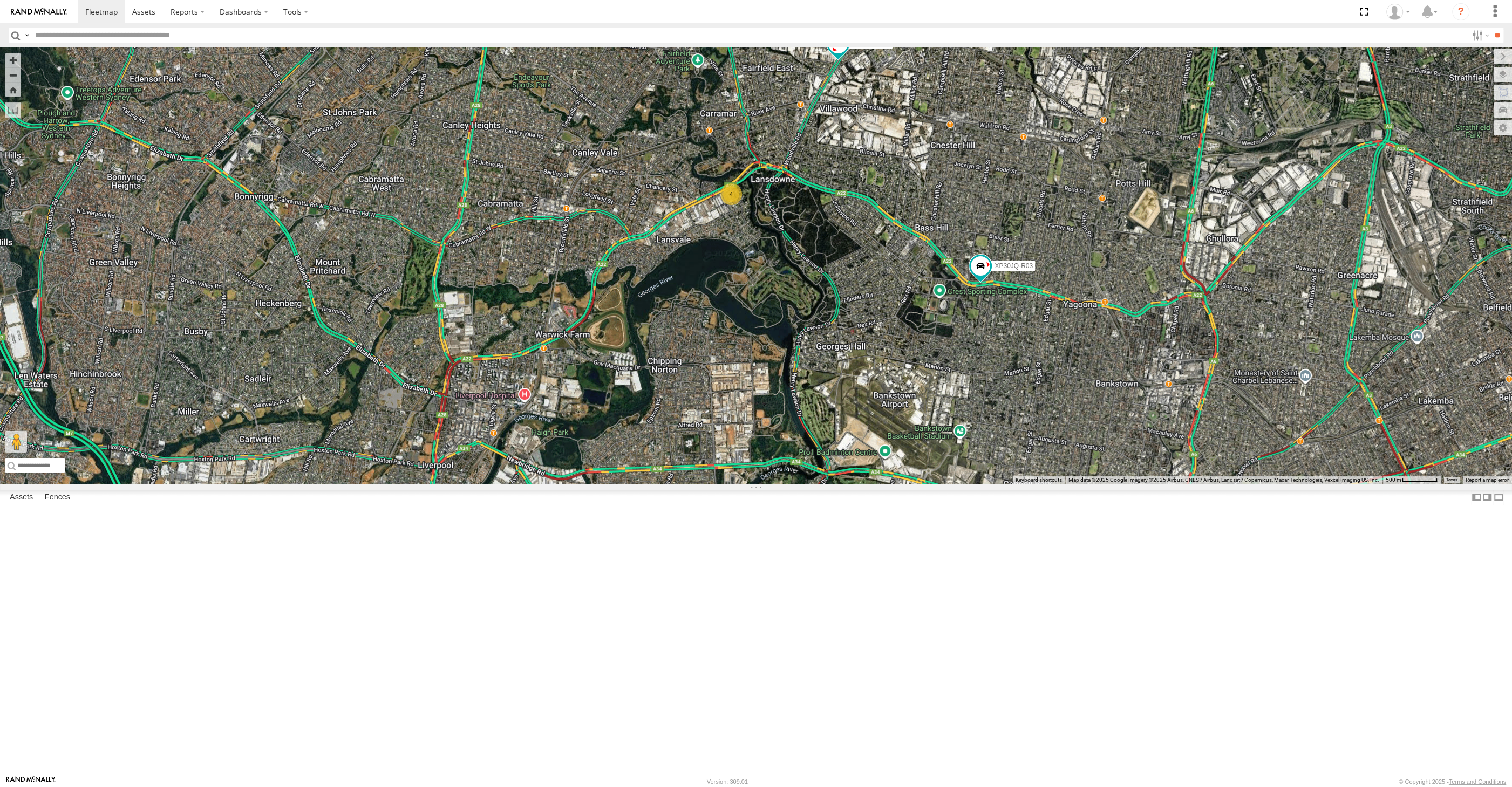
click at [857, 483] on div "XP30JQ-R03 XSNDHU-R04 XP81FE-R59 4" at bounding box center [756, 266] width 1512 height 436
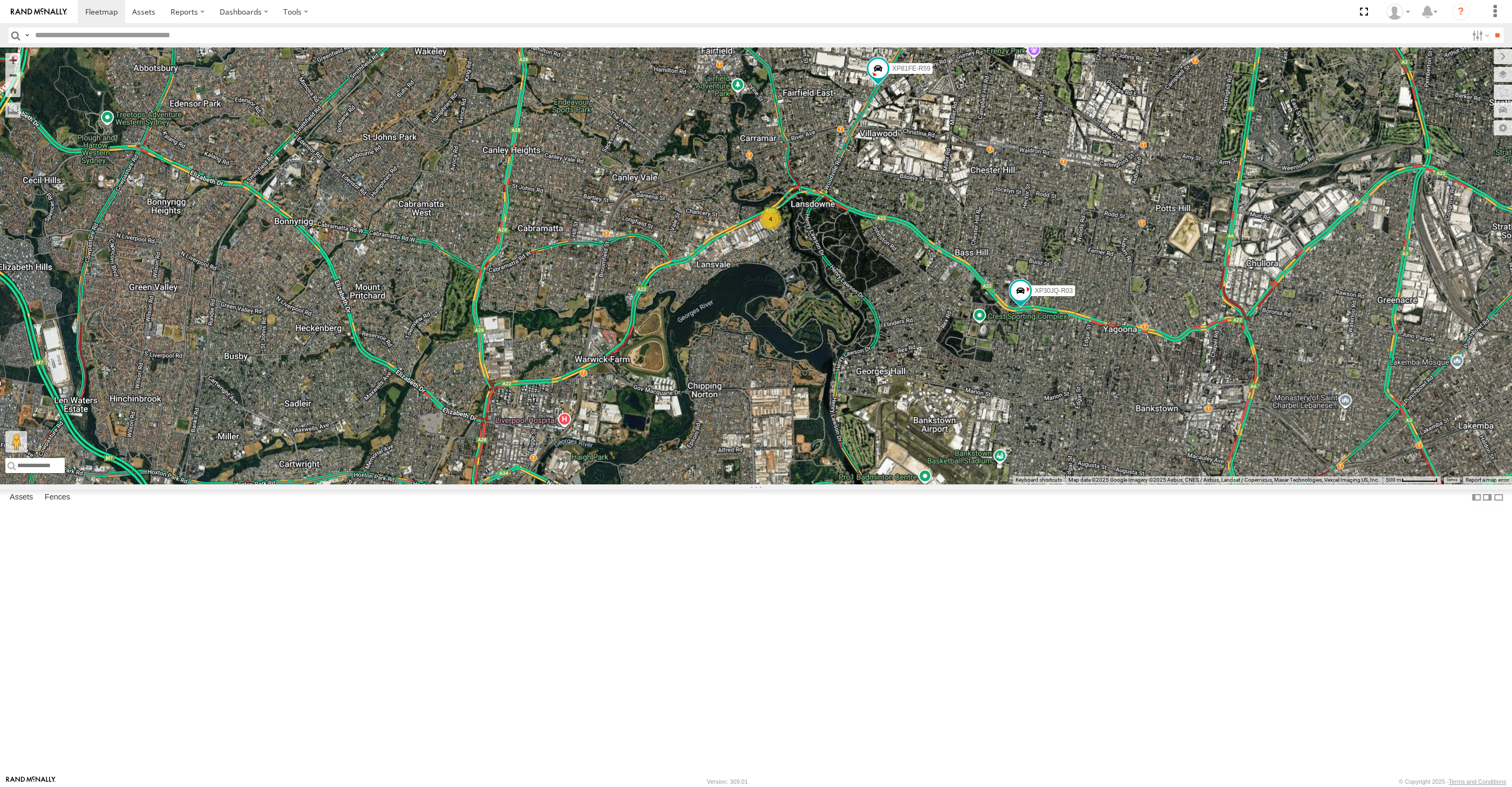
drag, startPoint x: 1186, startPoint y: 541, endPoint x: 1136, endPoint y: 508, distance: 59.9
click at [1168, 483] on div "XP30JQ-R03 XSNDHU-R04 XP81FE-R59 4" at bounding box center [756, 266] width 1512 height 436
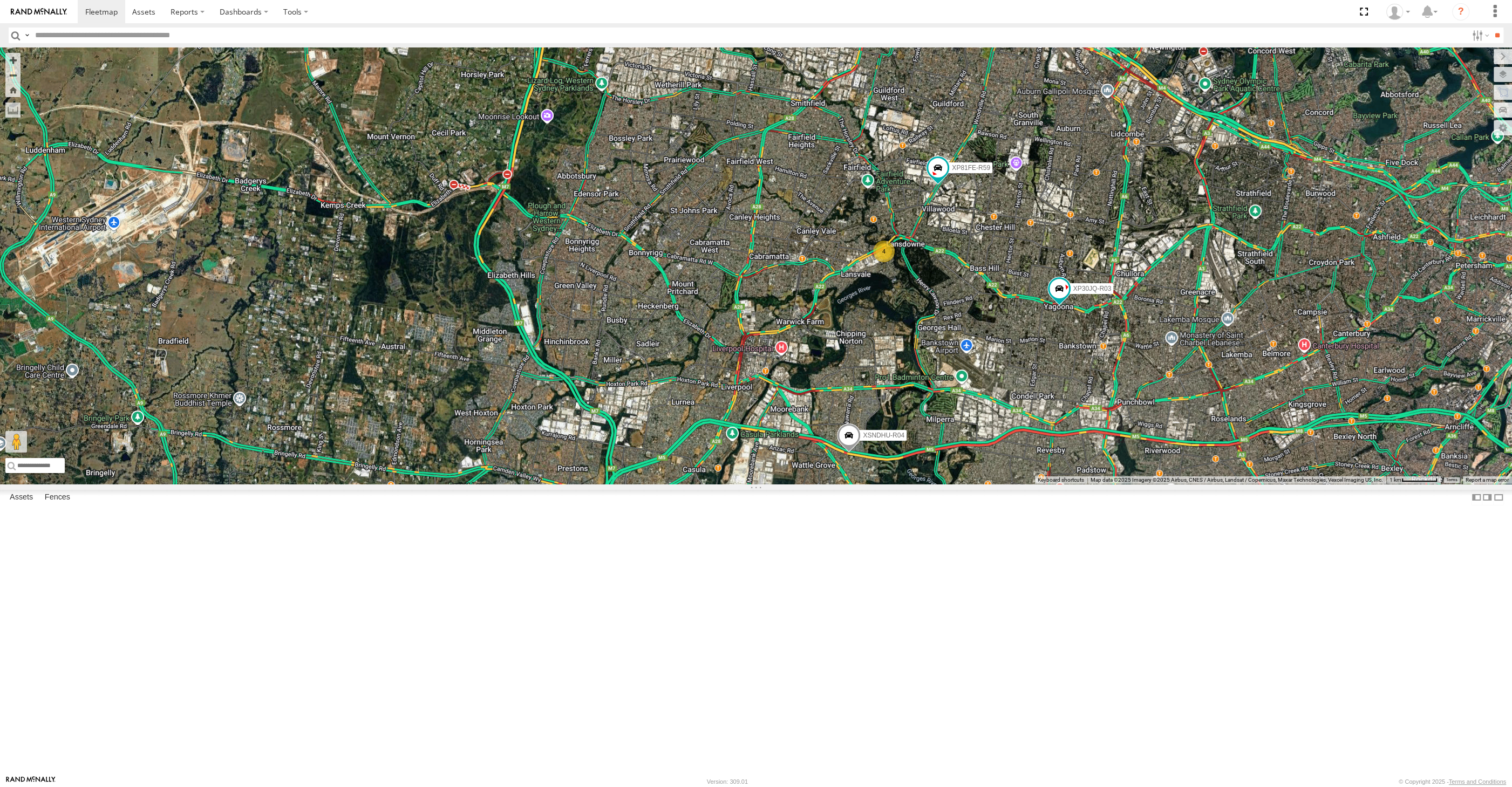
drag, startPoint x: 1192, startPoint y: 561, endPoint x: 1147, endPoint y: 554, distance: 45.5
click at [1143, 483] on div "XP30JQ-R03 XSNDHU-R04 XP81FE-R59 4" at bounding box center [756, 266] width 1512 height 436
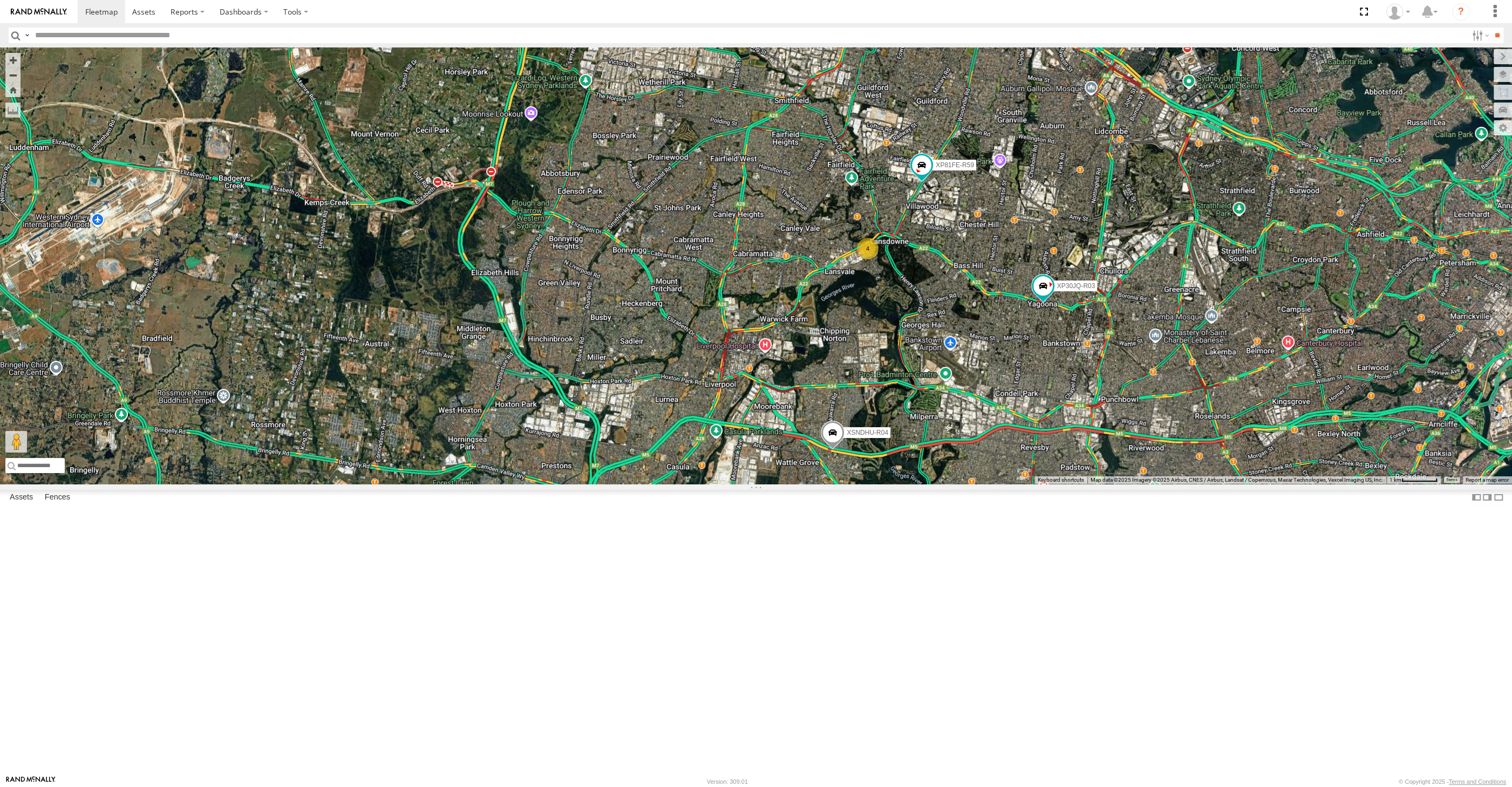
click at [1112, 483] on div "XP30JQ-R03 XSNDHU-R04 XP81FE-R59 4" at bounding box center [756, 266] width 1512 height 436
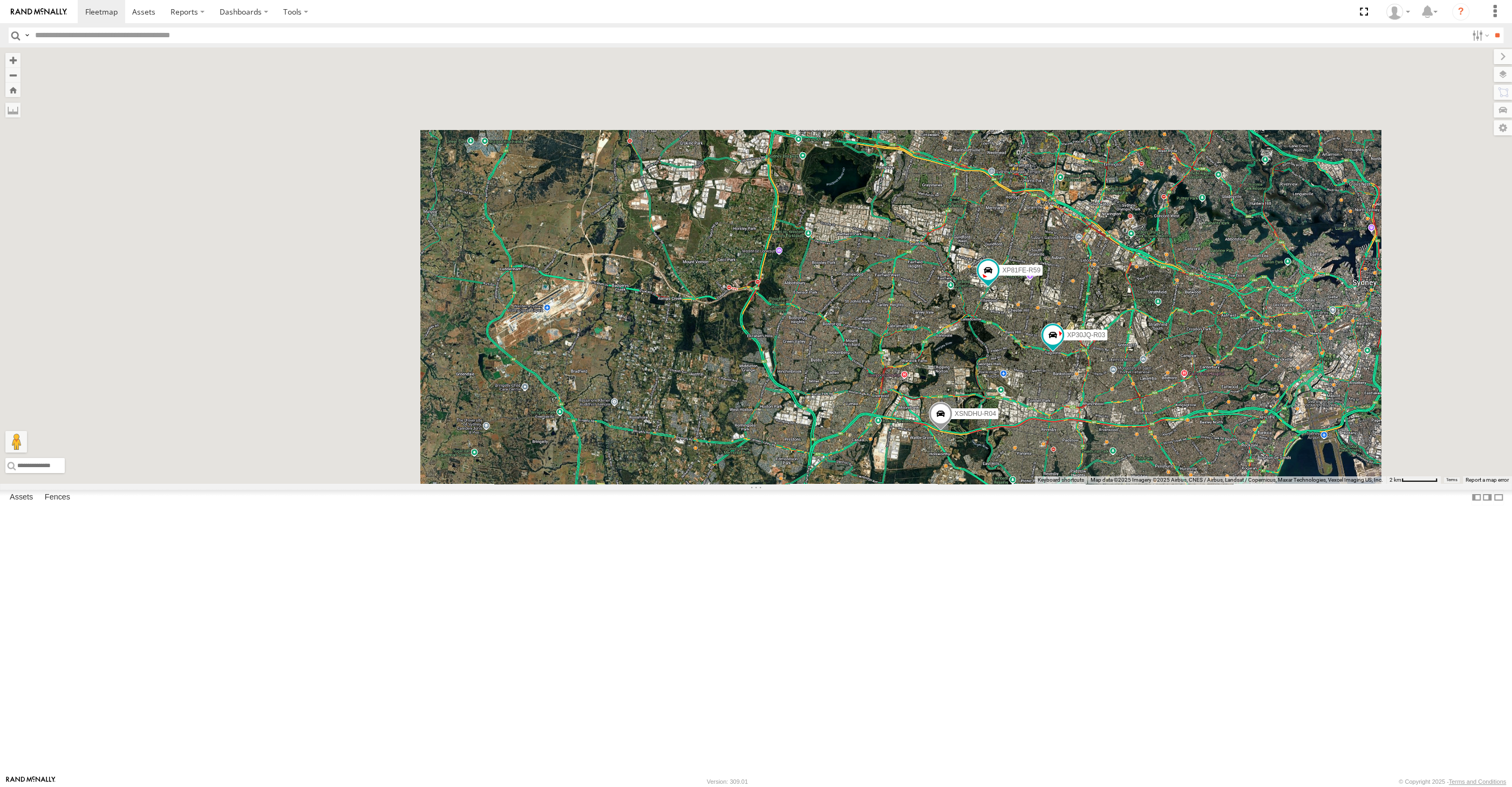
drag, startPoint x: 1104, startPoint y: 593, endPoint x: 1247, endPoint y: 575, distance: 144.1
click at [1089, 483] on div "XP30JQ-R03 XSNDHU-R04 XP81FE-R59" at bounding box center [756, 266] width 1512 height 436
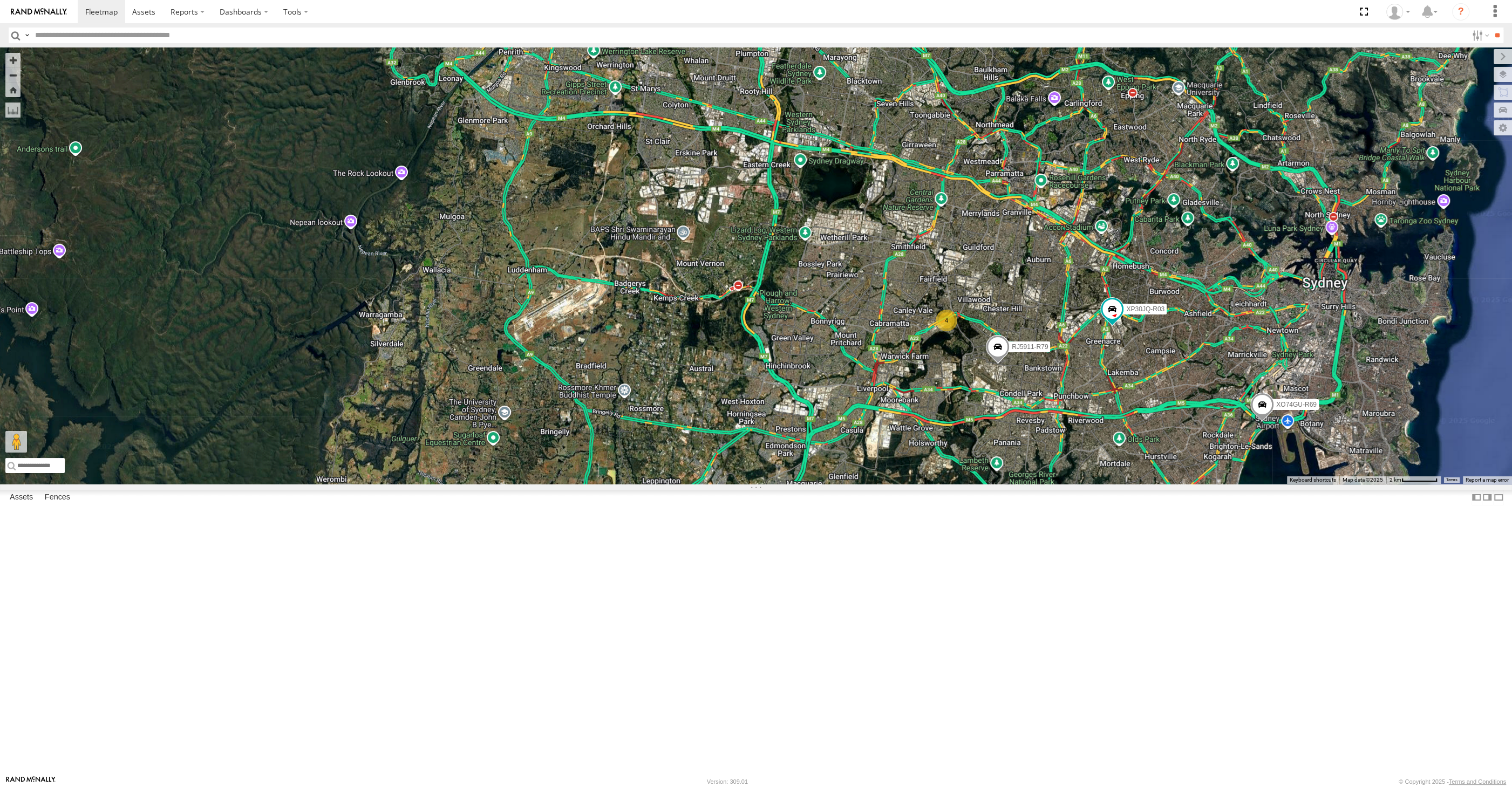
click at [1040, 483] on div "XP30JQ-R03 XSNDHU-R04 4 RJ5911-R79 XO74GU-R69" at bounding box center [756, 266] width 1512 height 436
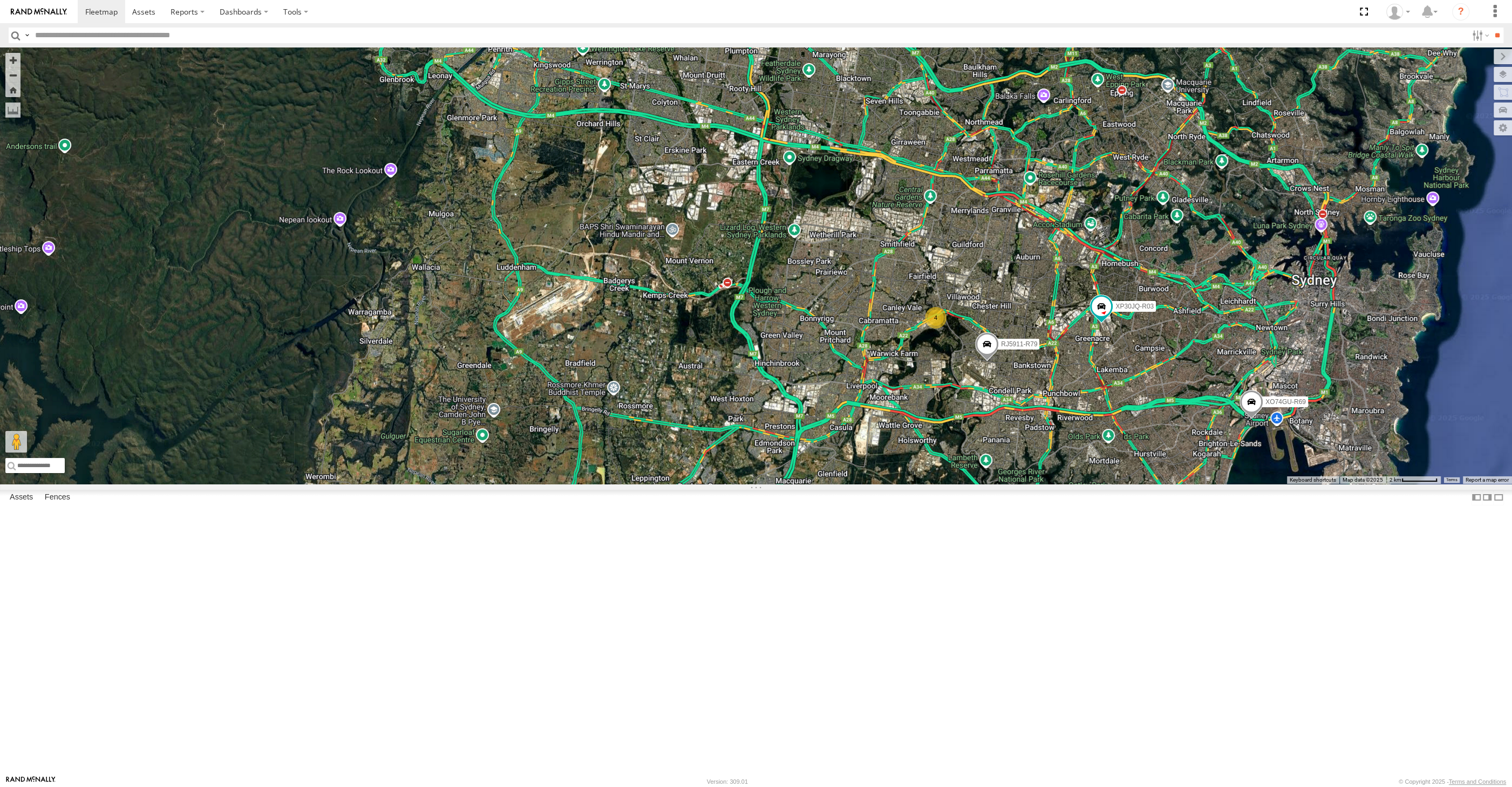
drag, startPoint x: 1056, startPoint y: 529, endPoint x: 1045, endPoint y: 526, distance: 11.4
click at [1045, 483] on div "XP30JQ-R03 XSNDHU-R04 4 RJ5911-R79 XO74GU-R69" at bounding box center [756, 266] width 1512 height 436
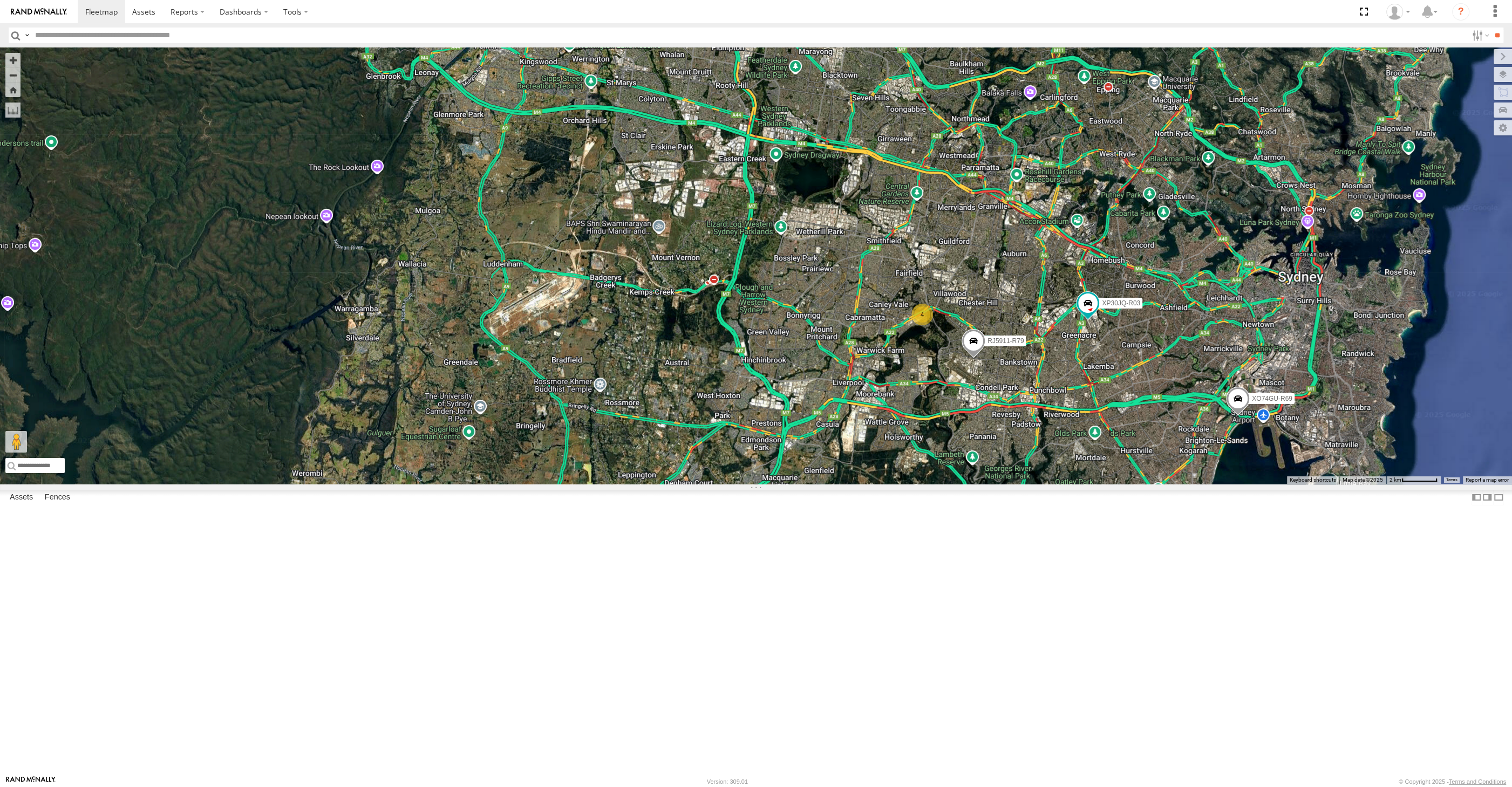
click at [1199, 483] on div "XP30JQ-R03 XSNDHU-R04 4 RJ5911-R79 XO74GU-R69" at bounding box center [756, 266] width 1512 height 436
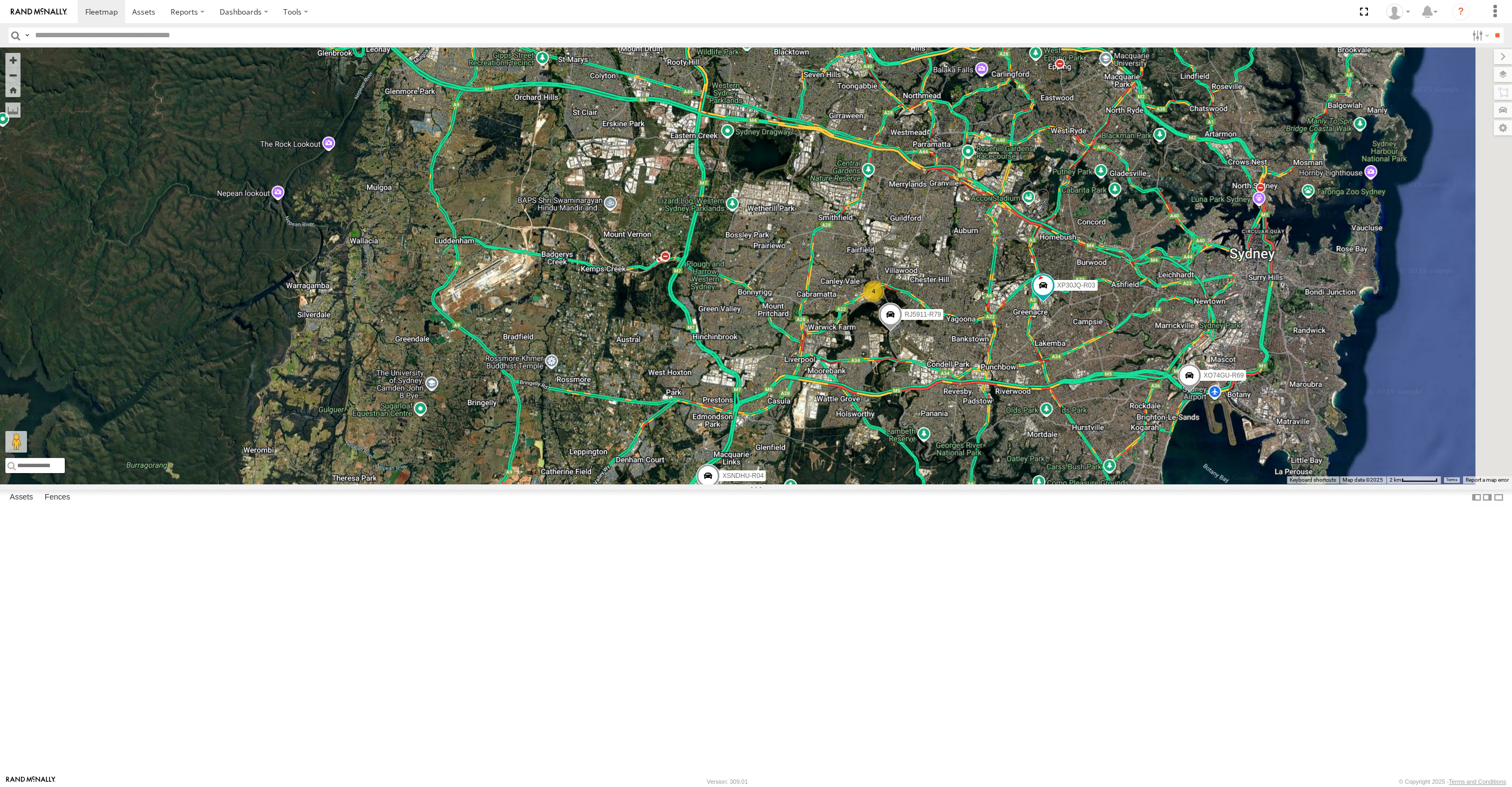
drag, startPoint x: 902, startPoint y: 658, endPoint x: 896, endPoint y: 656, distance: 6.3
click at [896, 483] on div "XP30JQ-R03 XSNDHU-R04 RJ5911-R79 XO74GU-R69 4" at bounding box center [756, 266] width 1512 height 436
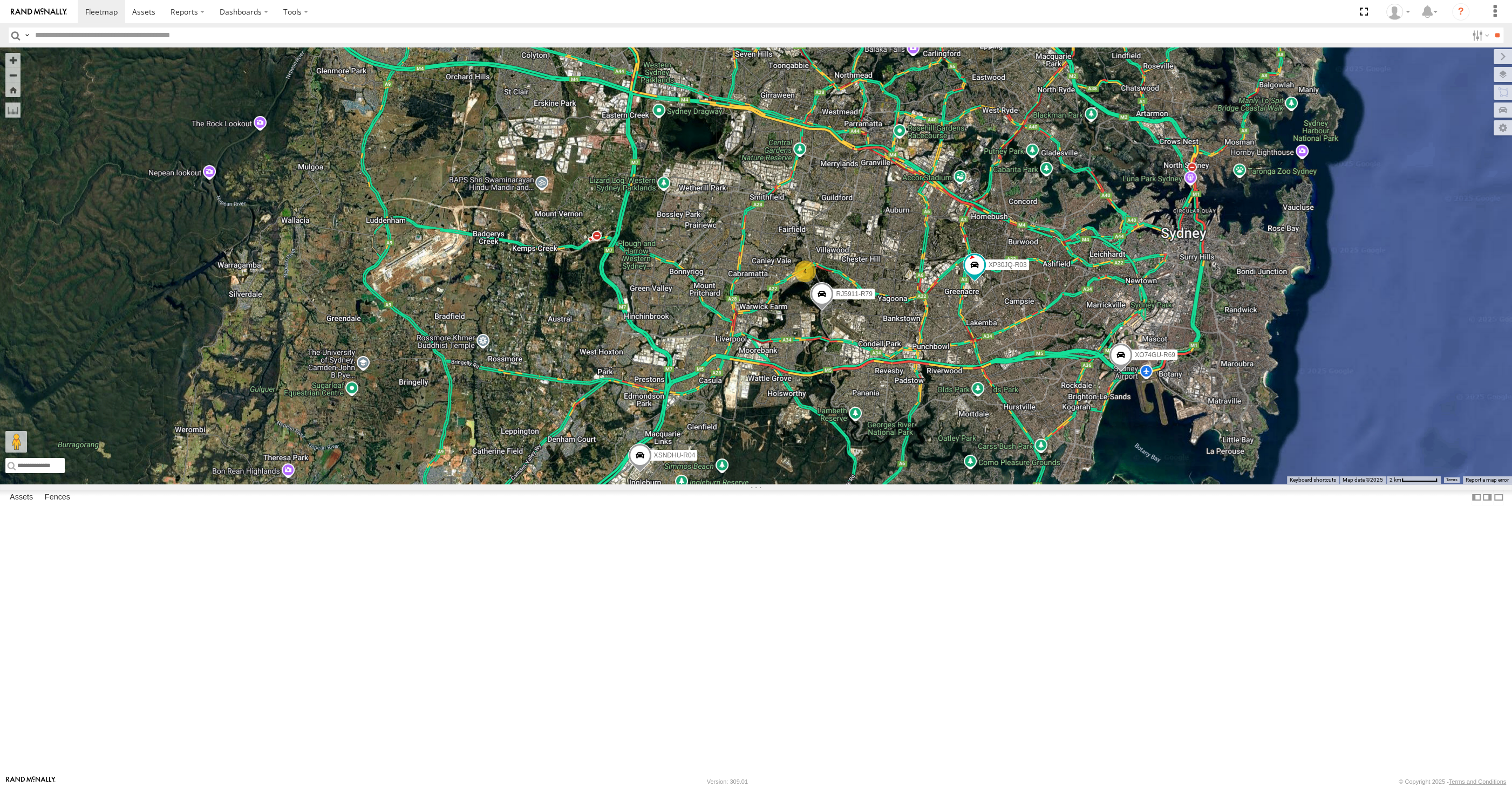
drag, startPoint x: 981, startPoint y: 573, endPoint x: 975, endPoint y: 569, distance: 7.2
click at [978, 483] on div "XP30JQ-R03 XSNDHU-R04 RJ5911-R79 XO74GU-R69 4" at bounding box center [756, 266] width 1512 height 436
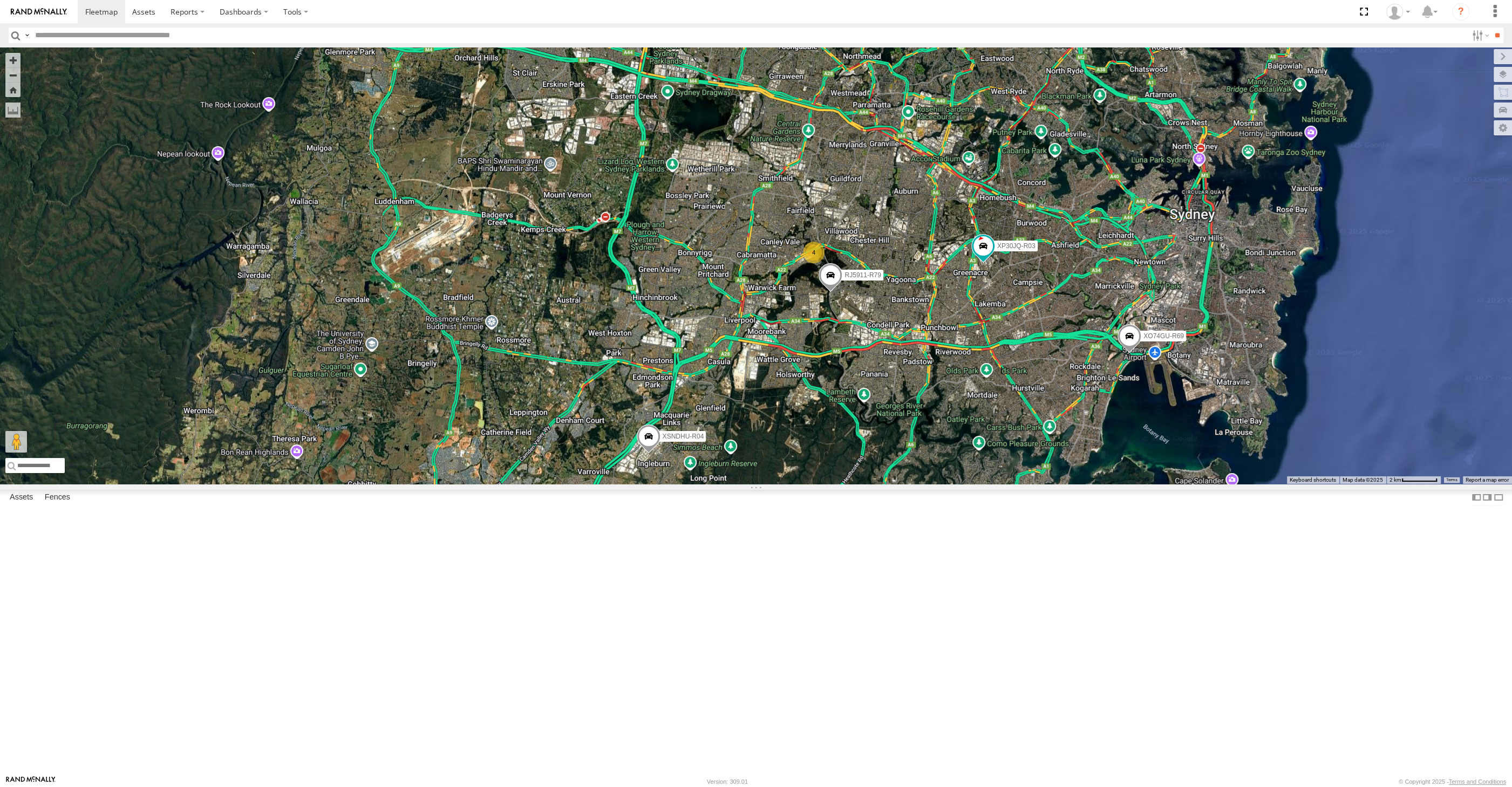
drag, startPoint x: 1018, startPoint y: 561, endPoint x: 1035, endPoint y: 548, distance: 21.4
click at [1035, 483] on div "XP30JQ-R03 XSNDHU-R04 RJ5911-R79 XO74GU-R69 4" at bounding box center [756, 266] width 1512 height 436
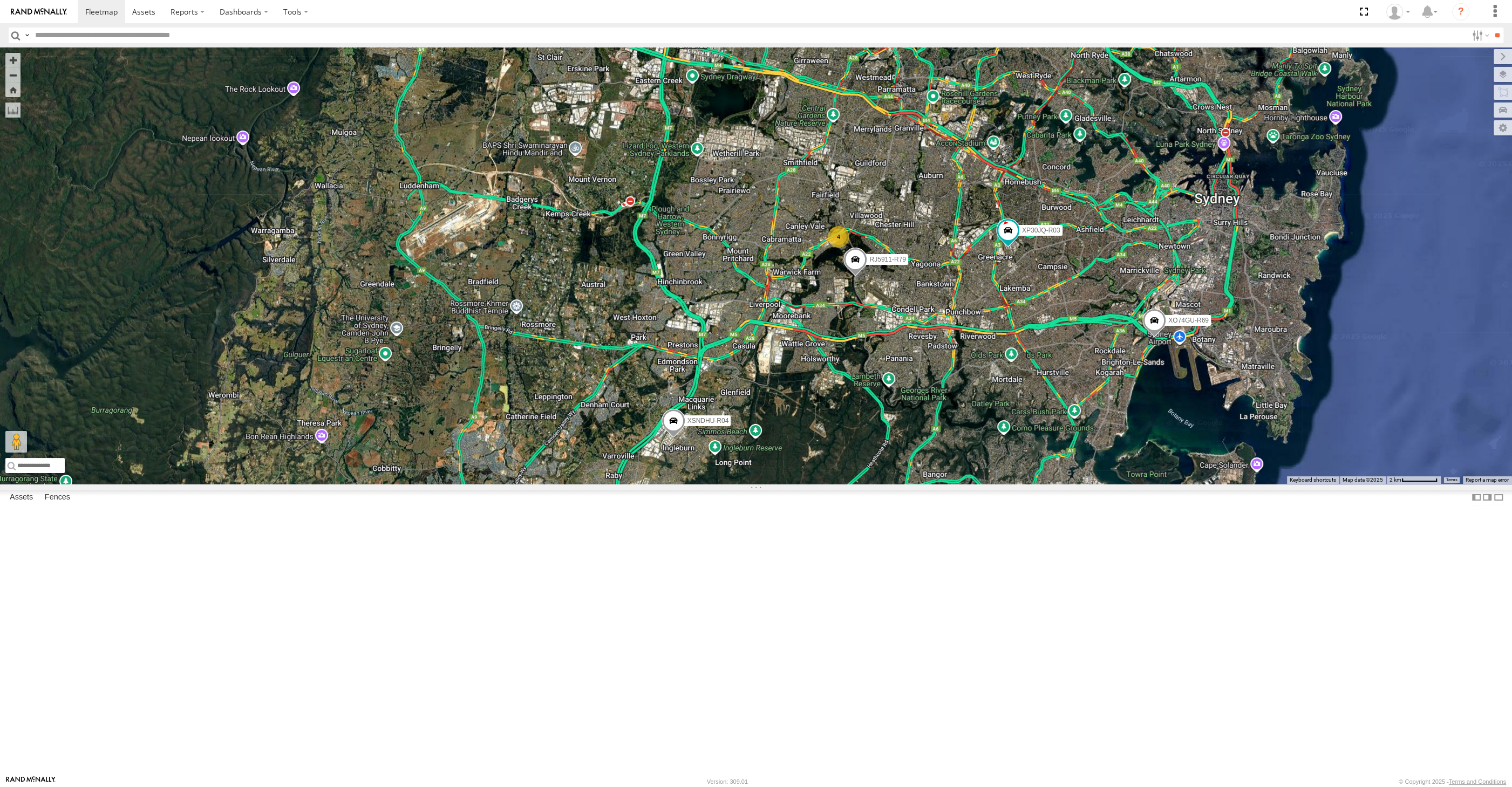
drag, startPoint x: 1039, startPoint y: 585, endPoint x: 1061, endPoint y: 586, distance: 22.0
click at [1066, 483] on div "XP30JQ-R03 XSNDHU-R04 RJ5911-R79 XO74GU-R69 4" at bounding box center [756, 266] width 1512 height 436
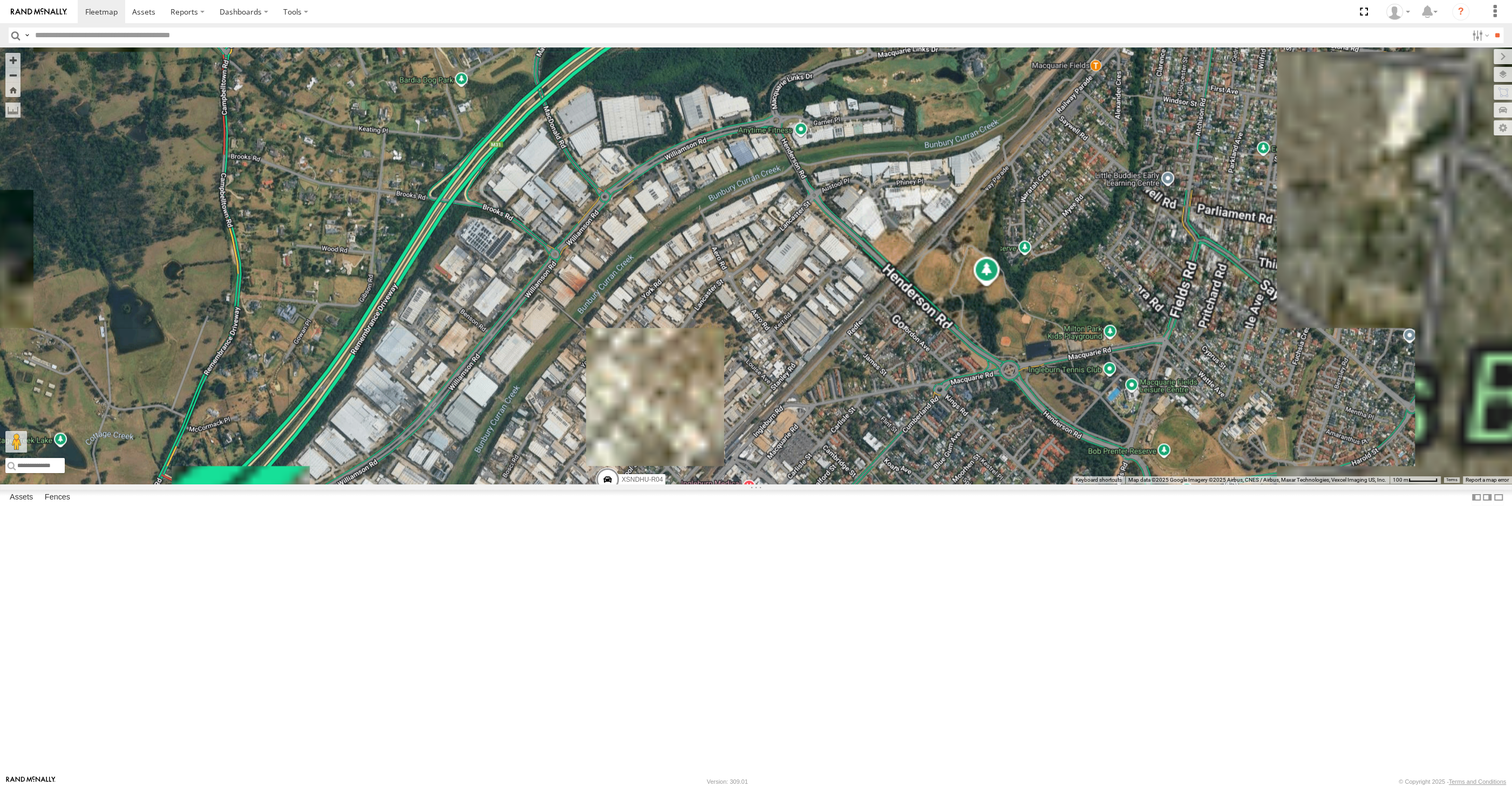
drag, startPoint x: 653, startPoint y: 642, endPoint x: 657, endPoint y: 638, distance: 5.7
click at [656, 483] on div "XP30JQ-R03 XSNDHU-R04 RJ5911-R79 XO74GU-R69" at bounding box center [756, 266] width 1512 height 436
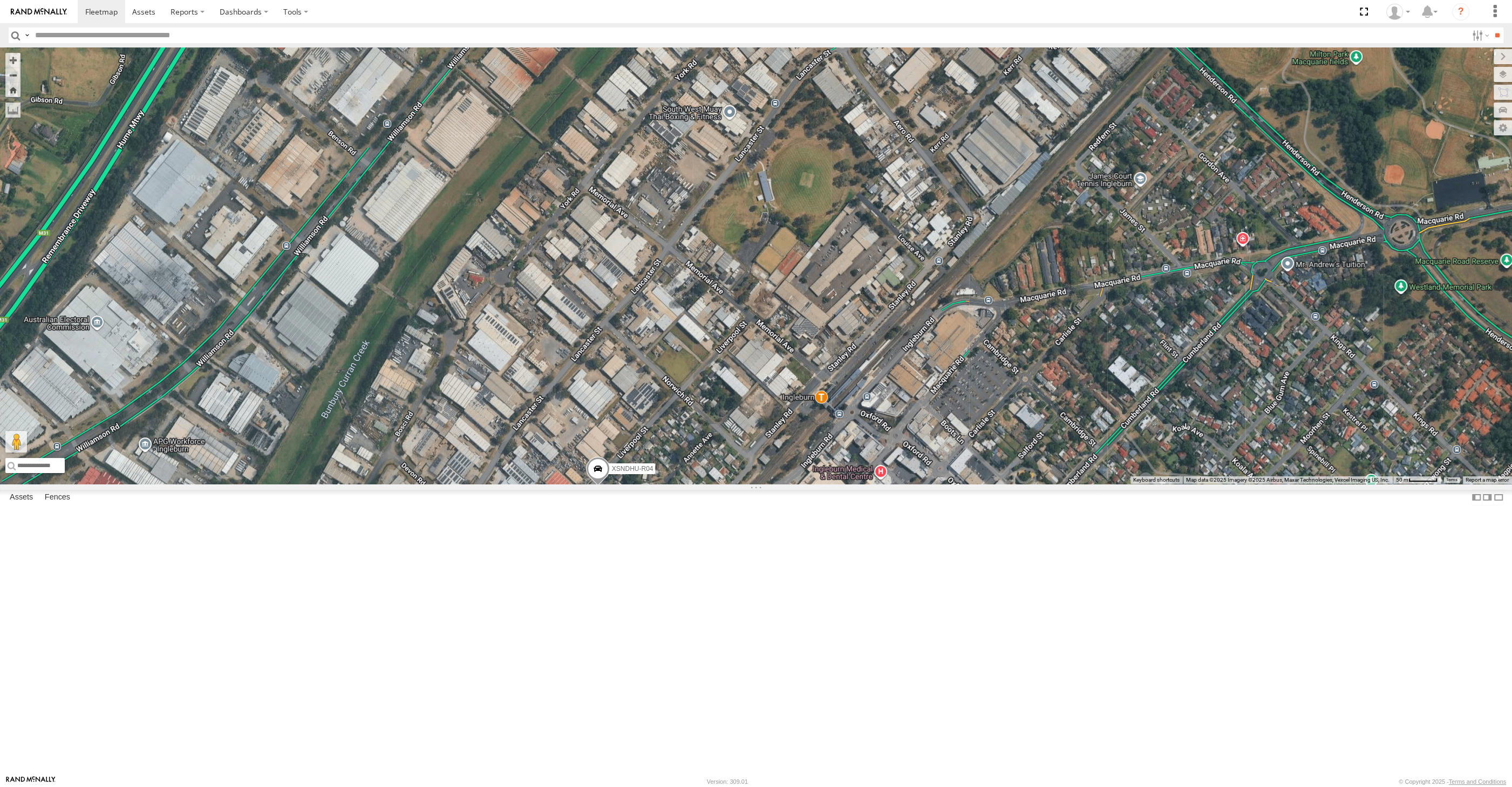
drag, startPoint x: 689, startPoint y: 667, endPoint x: 673, endPoint y: 638, distance: 33.1
click at [682, 483] on div "XP30JQ-R03 XSNDHU-R04 RJ5911-R79 XO74GU-R69" at bounding box center [756, 266] width 1512 height 436
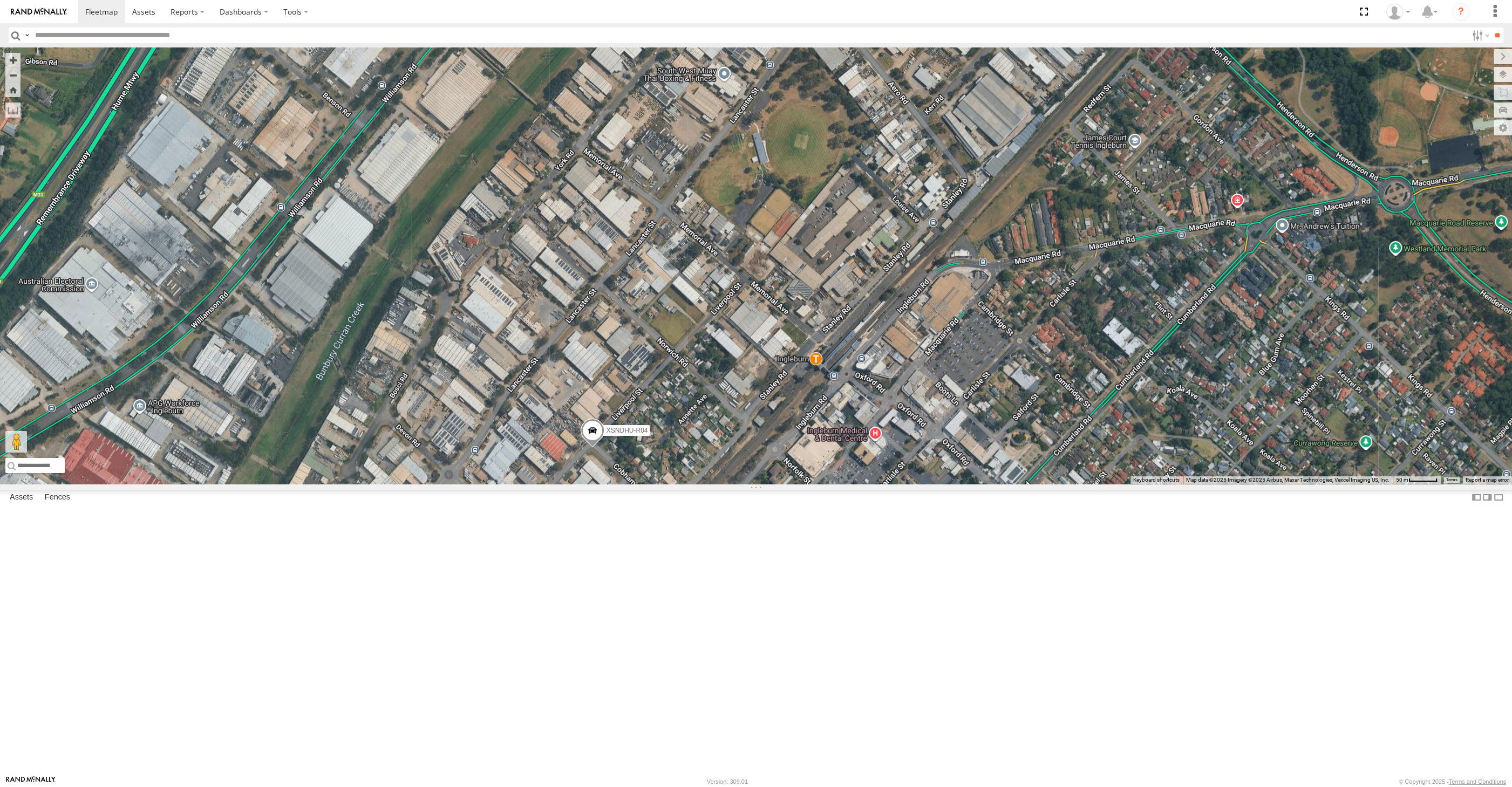
drag, startPoint x: 693, startPoint y: 669, endPoint x: 715, endPoint y: 641, distance: 35.6
click at [714, 483] on div "XP30JQ-R03 XSNDHU-R04 RJ5911-R79 XO74GU-R69" at bounding box center [756, 266] width 1512 height 436
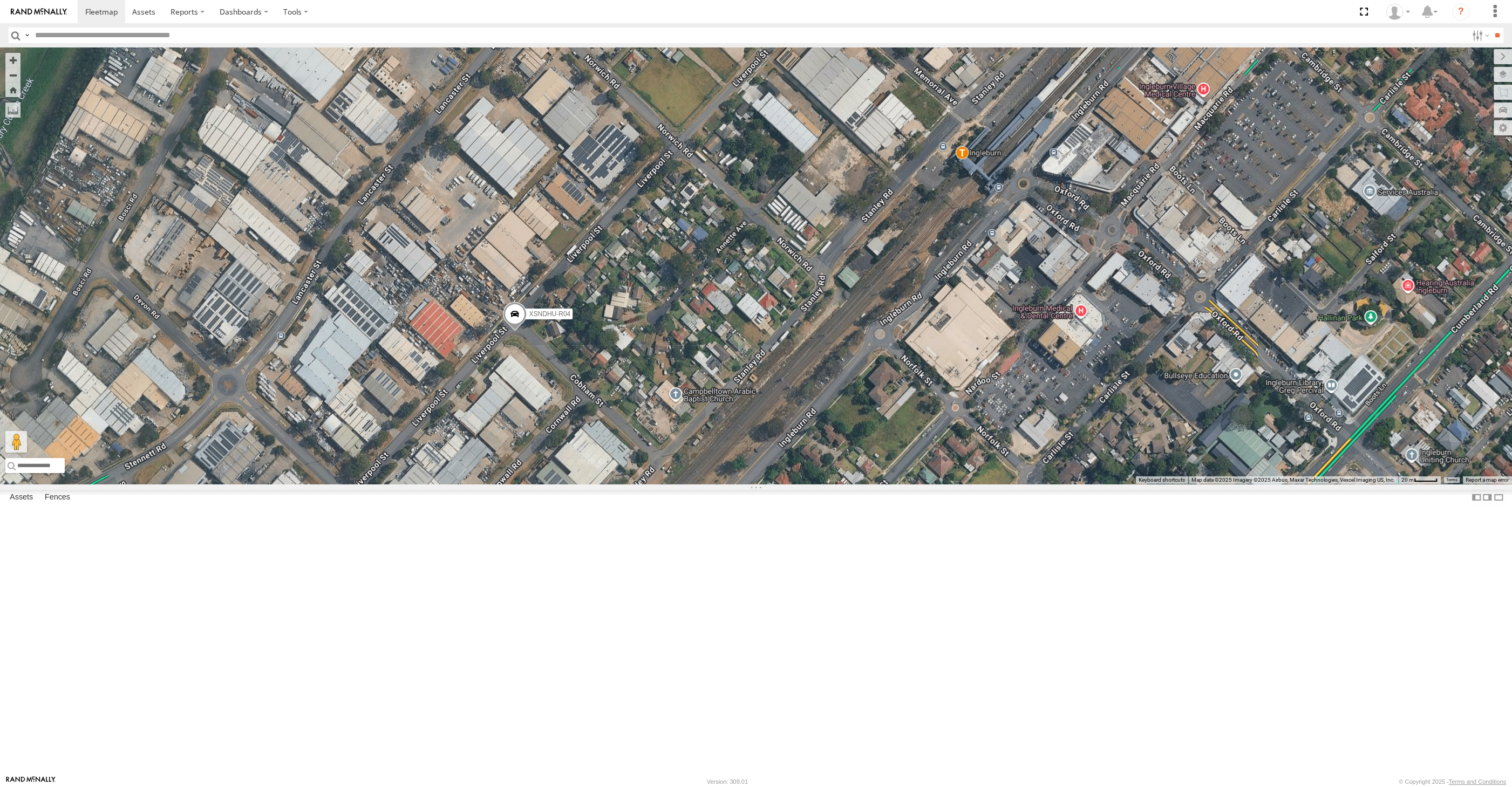
drag, startPoint x: 970, startPoint y: 474, endPoint x: 911, endPoint y: 460, distance: 60.6
click at [959, 471] on div "XP30JQ-R03 XSNDHU-R04 RJ5911-R79 XO74GU-R69" at bounding box center [756, 266] width 1512 height 436
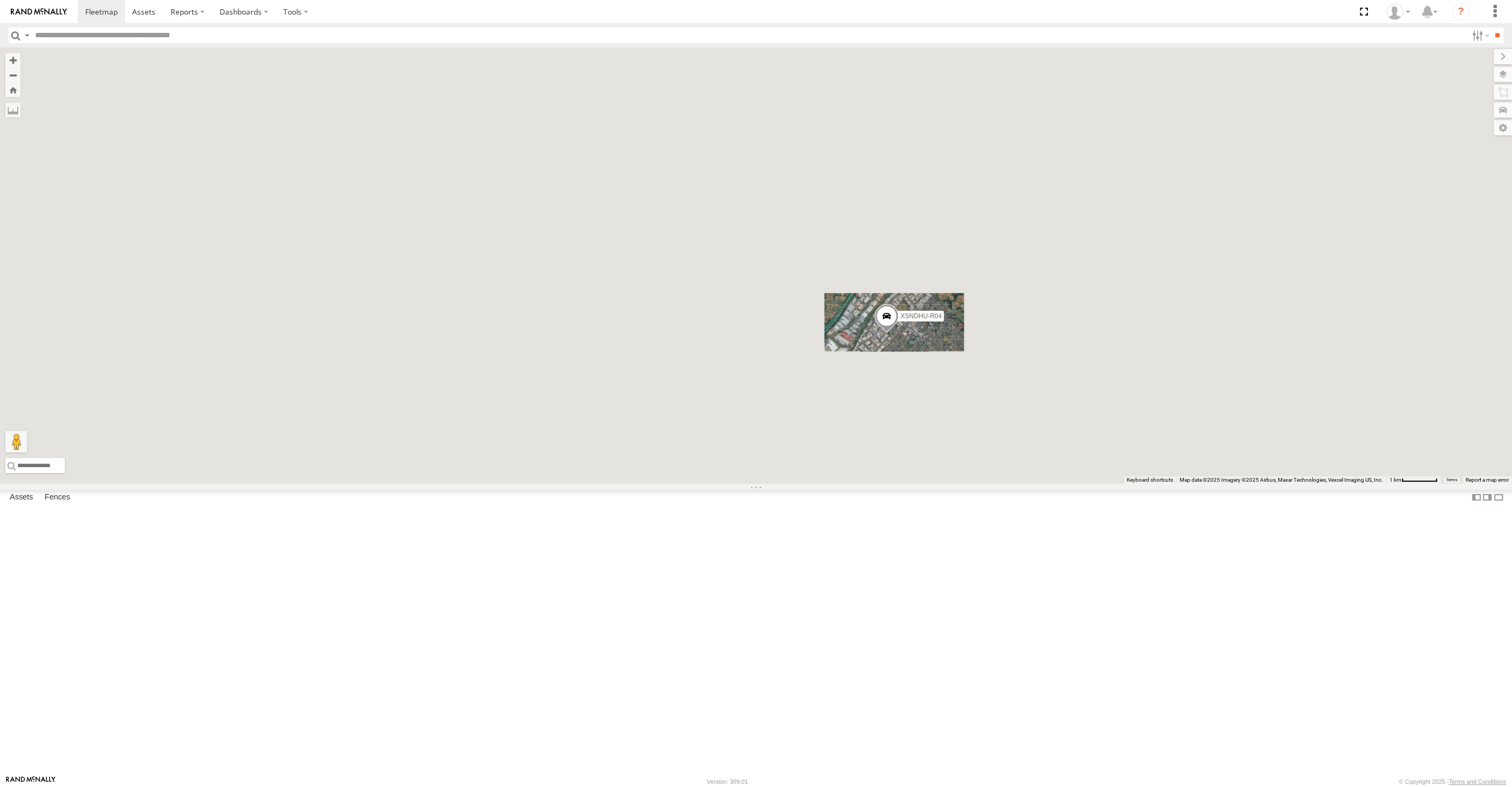
drag, startPoint x: 973, startPoint y: 583, endPoint x: 910, endPoint y: 565, distance: 65.5
click at [936, 483] on div "XP30JQ-R03 XSNDHU-R04 RJ5911-R79 XO74GU-R69" at bounding box center [756, 266] width 1512 height 436
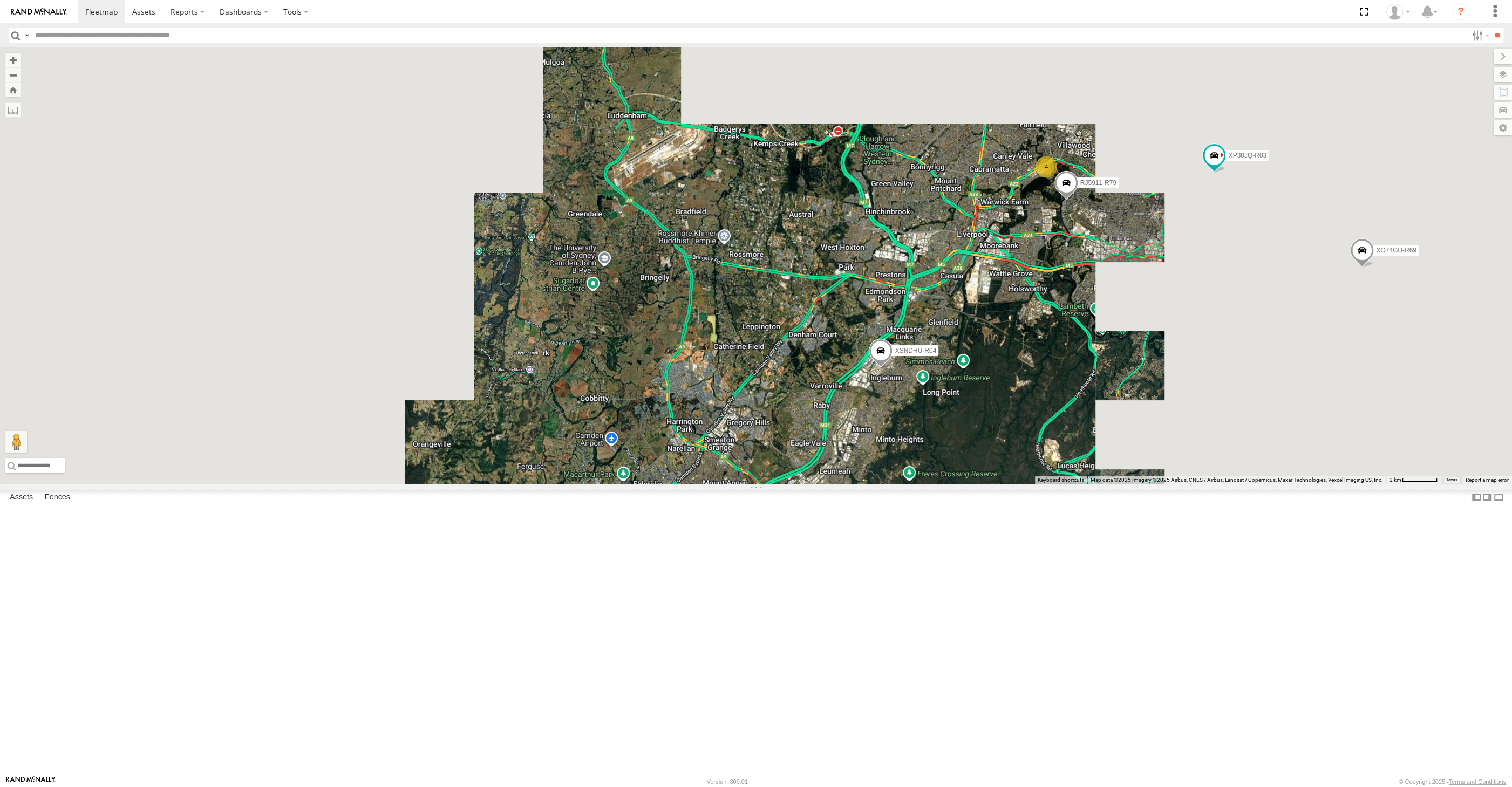
drag, startPoint x: 1003, startPoint y: 540, endPoint x: 995, endPoint y: 532, distance: 11.3
click at [995, 483] on div "XP30JQ-R03 XSNDHU-R04 RJ5911-R79 XO74GU-R69 4" at bounding box center [756, 266] width 1512 height 436
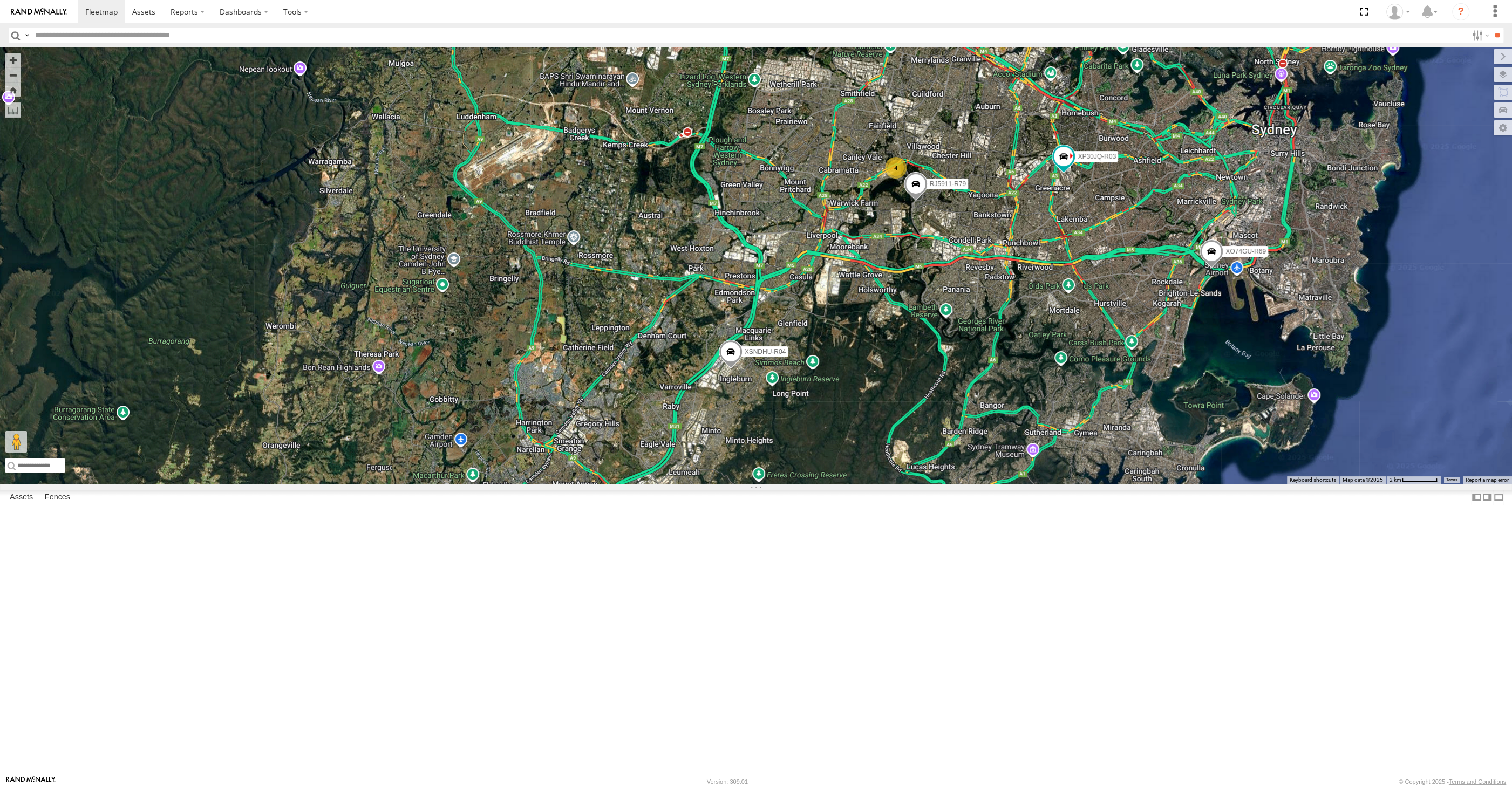
drag, startPoint x: 1009, startPoint y: 362, endPoint x: 996, endPoint y: 378, distance: 20.6
click at [996, 378] on div "XP30JQ-R03 XSNDHU-R04 RJ5911-R79 XO74GU-R69 4" at bounding box center [756, 266] width 1512 height 436
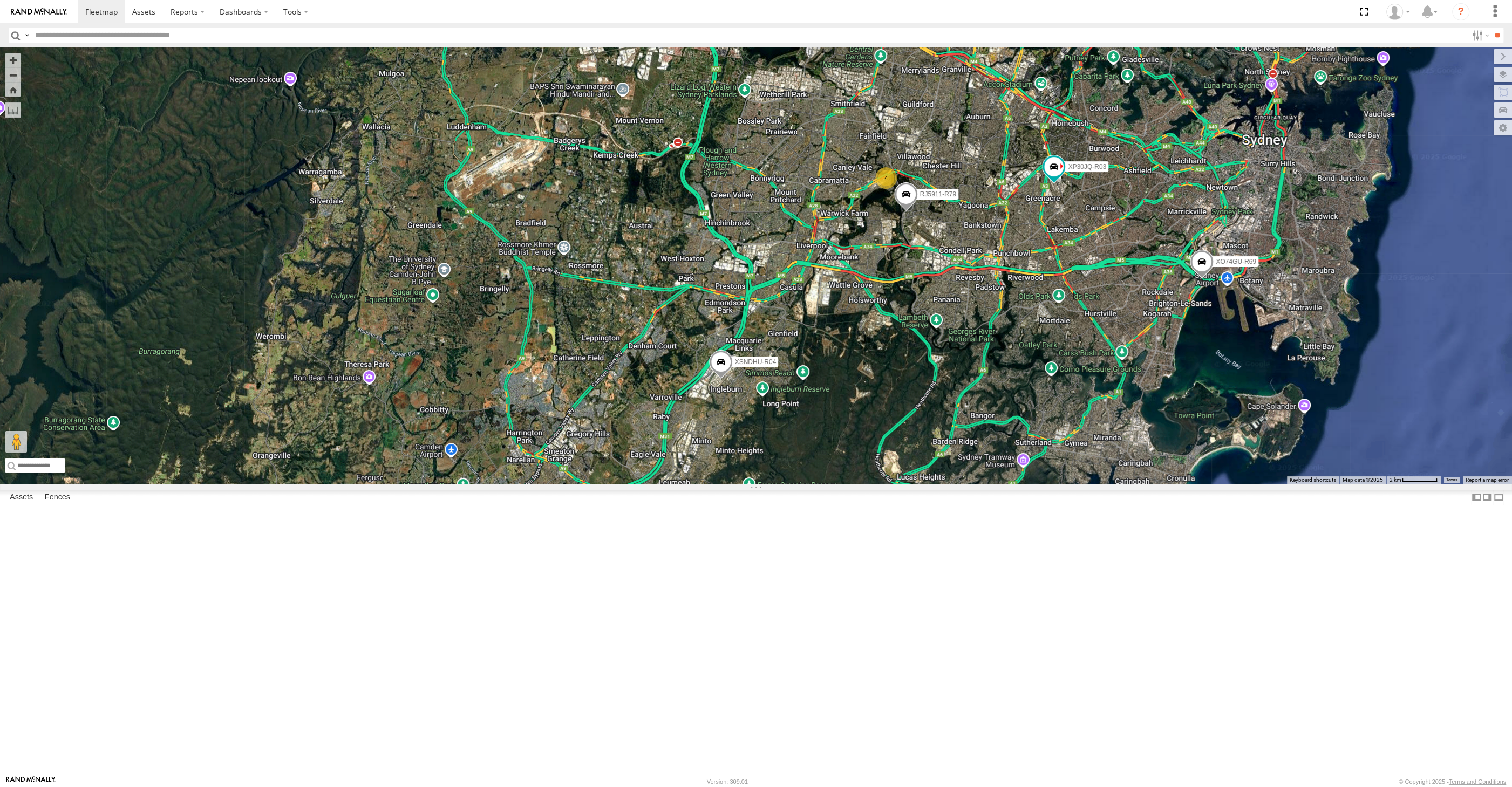
drag, startPoint x: 1105, startPoint y: 486, endPoint x: 1101, endPoint y: 489, distance: 5.0
click at [1101, 483] on div "XP30JQ-R03 XSNDHU-R04 RJ5911-R79 XO74GU-R69 4" at bounding box center [756, 266] width 1512 height 436
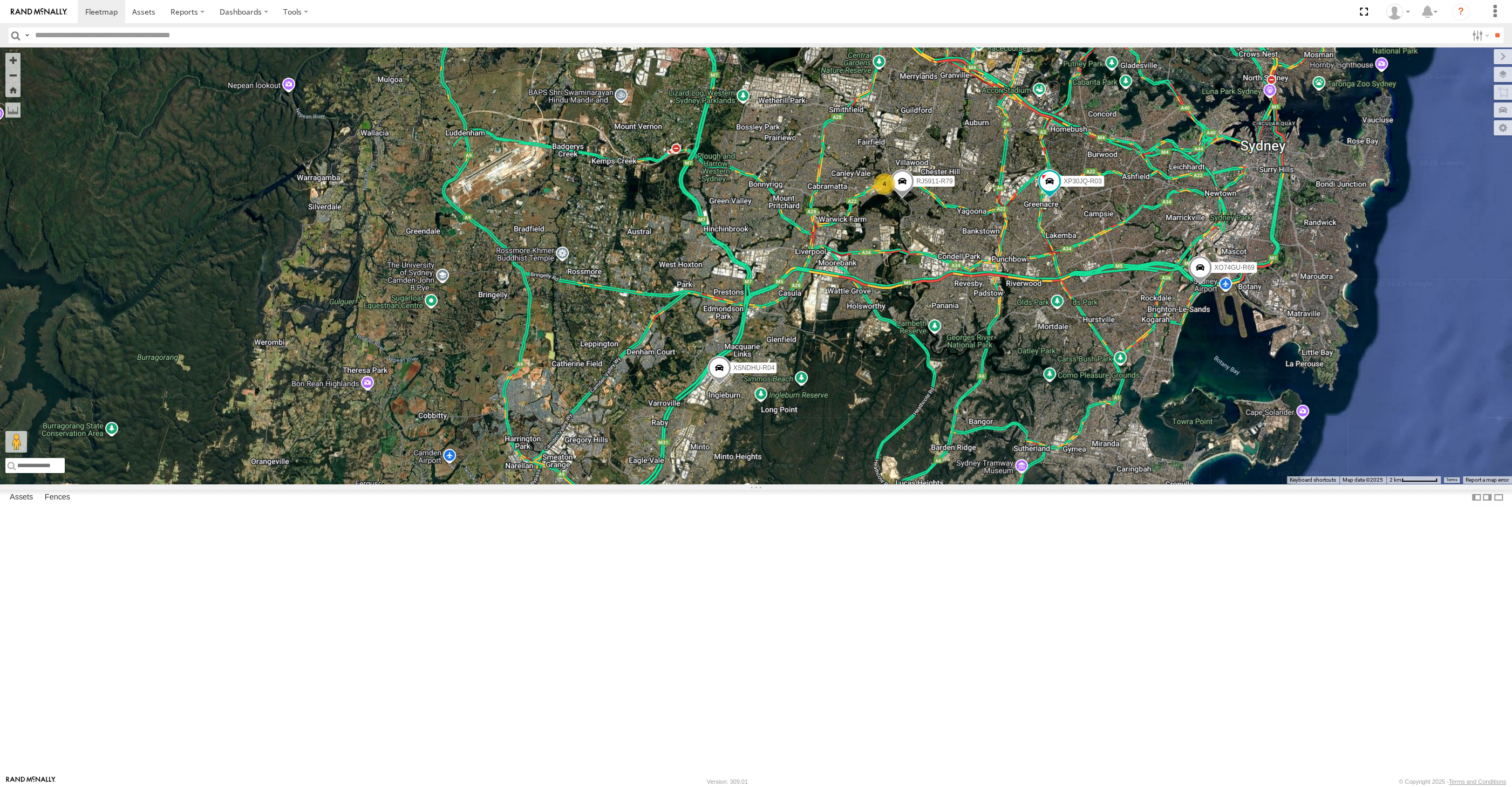
drag, startPoint x: 998, startPoint y: 520, endPoint x: 996, endPoint y: 529, distance: 9.2
click at [996, 483] on div "XP30JQ-R03 XSNDHU-R04 RJ5911-R79 XO74GU-R69 4" at bounding box center [756, 266] width 1512 height 436
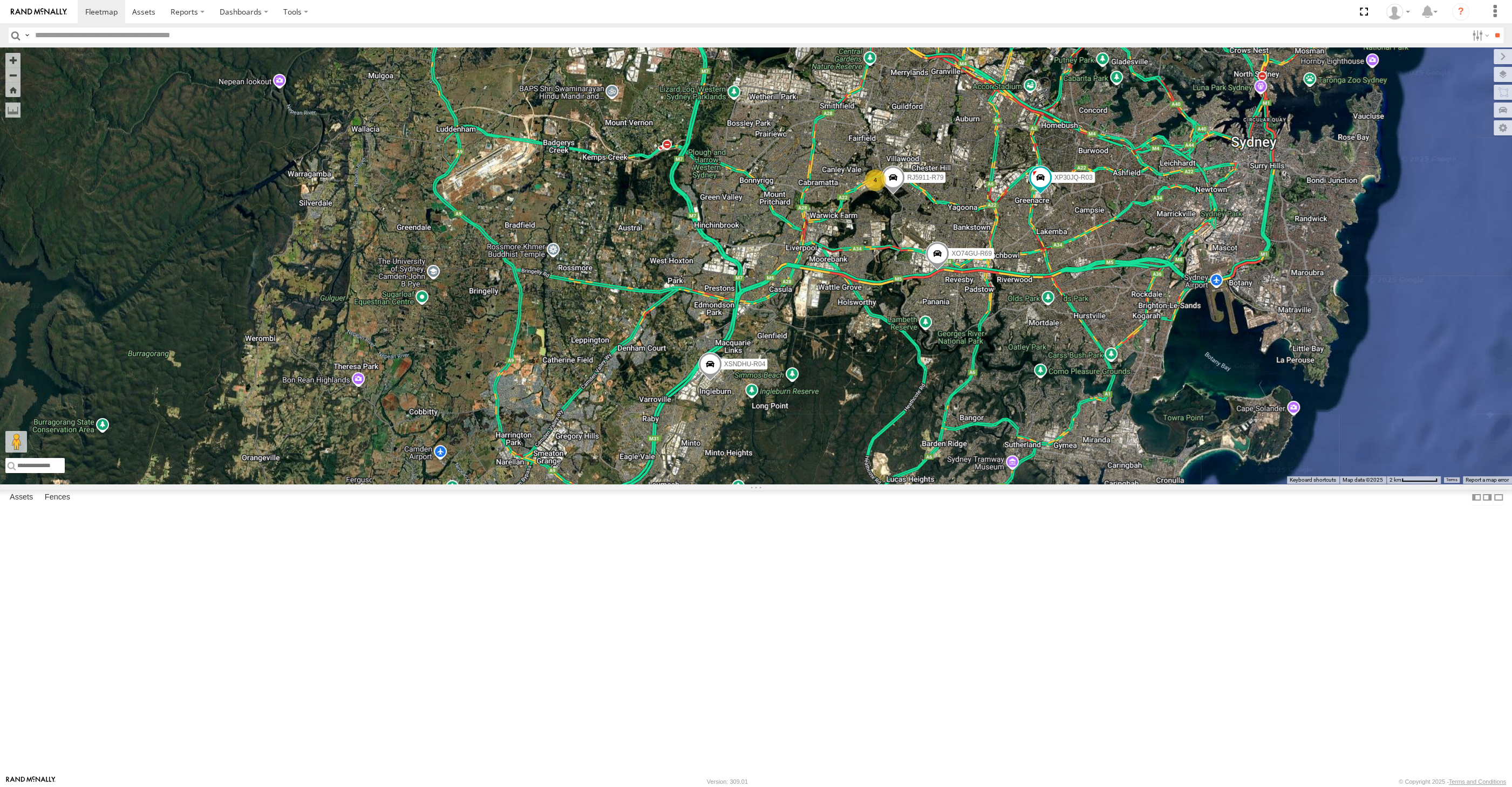
drag, startPoint x: 866, startPoint y: 547, endPoint x: 857, endPoint y: 536, distance: 14.2
click at [857, 483] on div "XP30JQ-R03 XSNDHU-R04 RJ5911-R79 XO74GU-R69 4" at bounding box center [756, 266] width 1512 height 436
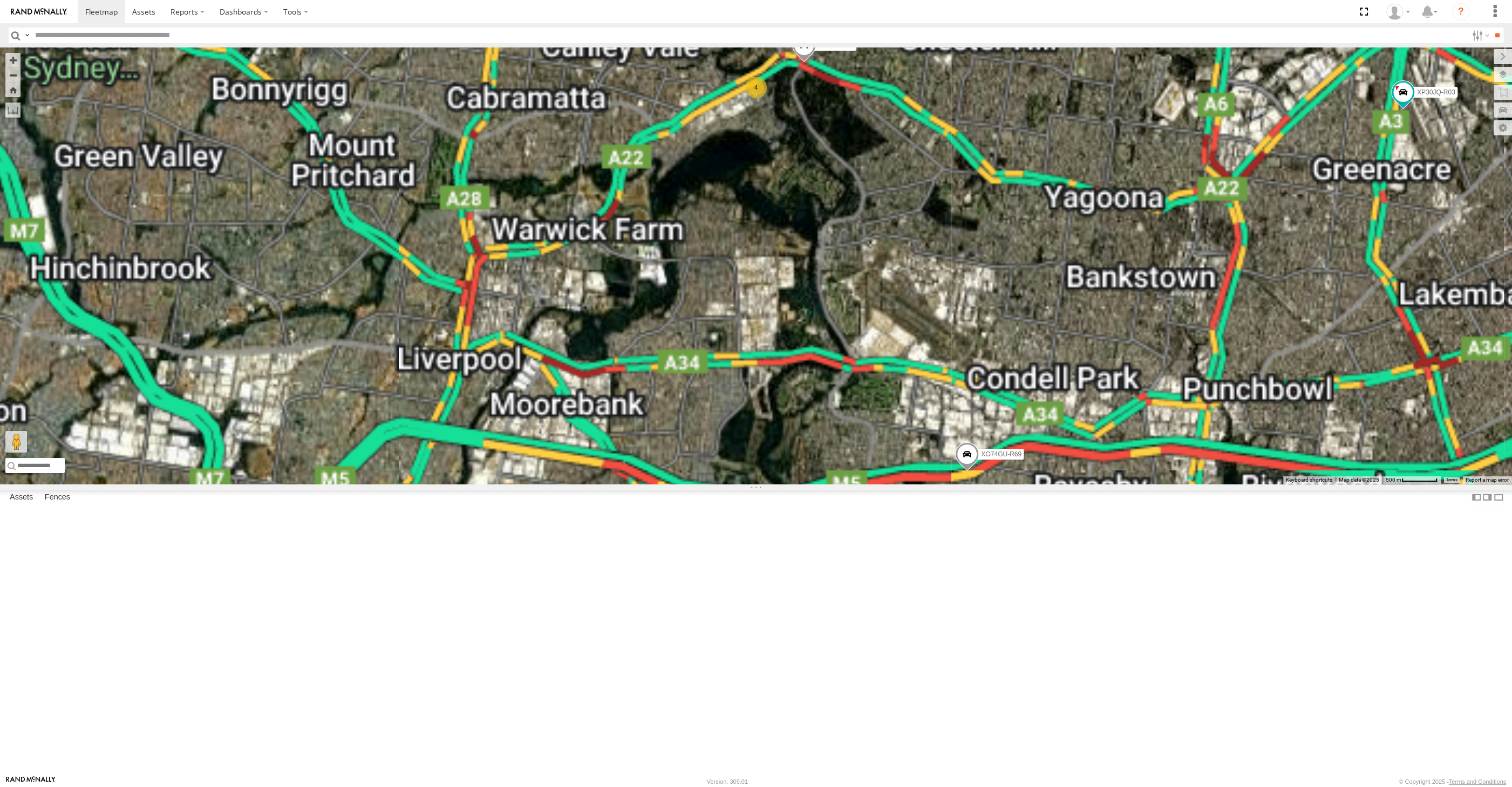
drag, startPoint x: 884, startPoint y: 318, endPoint x: 888, endPoint y: 329, distance: 11.7
click at [887, 328] on div "XP30JQ-R03 XSNDHU-R04 RJ5911-R79 XO74GU-R69 4" at bounding box center [756, 266] width 1512 height 436
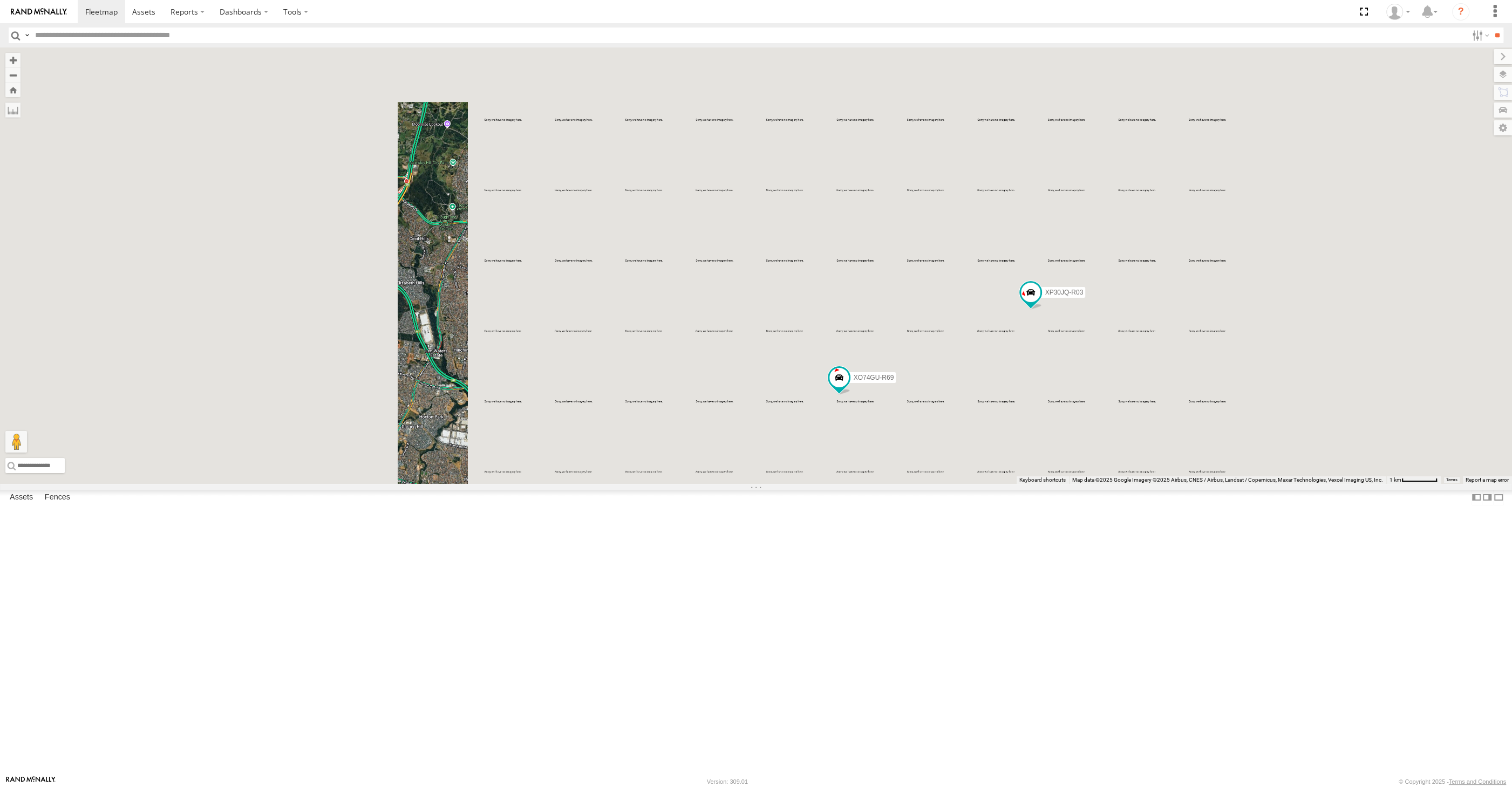
click at [820, 483] on div "XP30JQ-R03 XO74GU-R69" at bounding box center [756, 266] width 1512 height 436
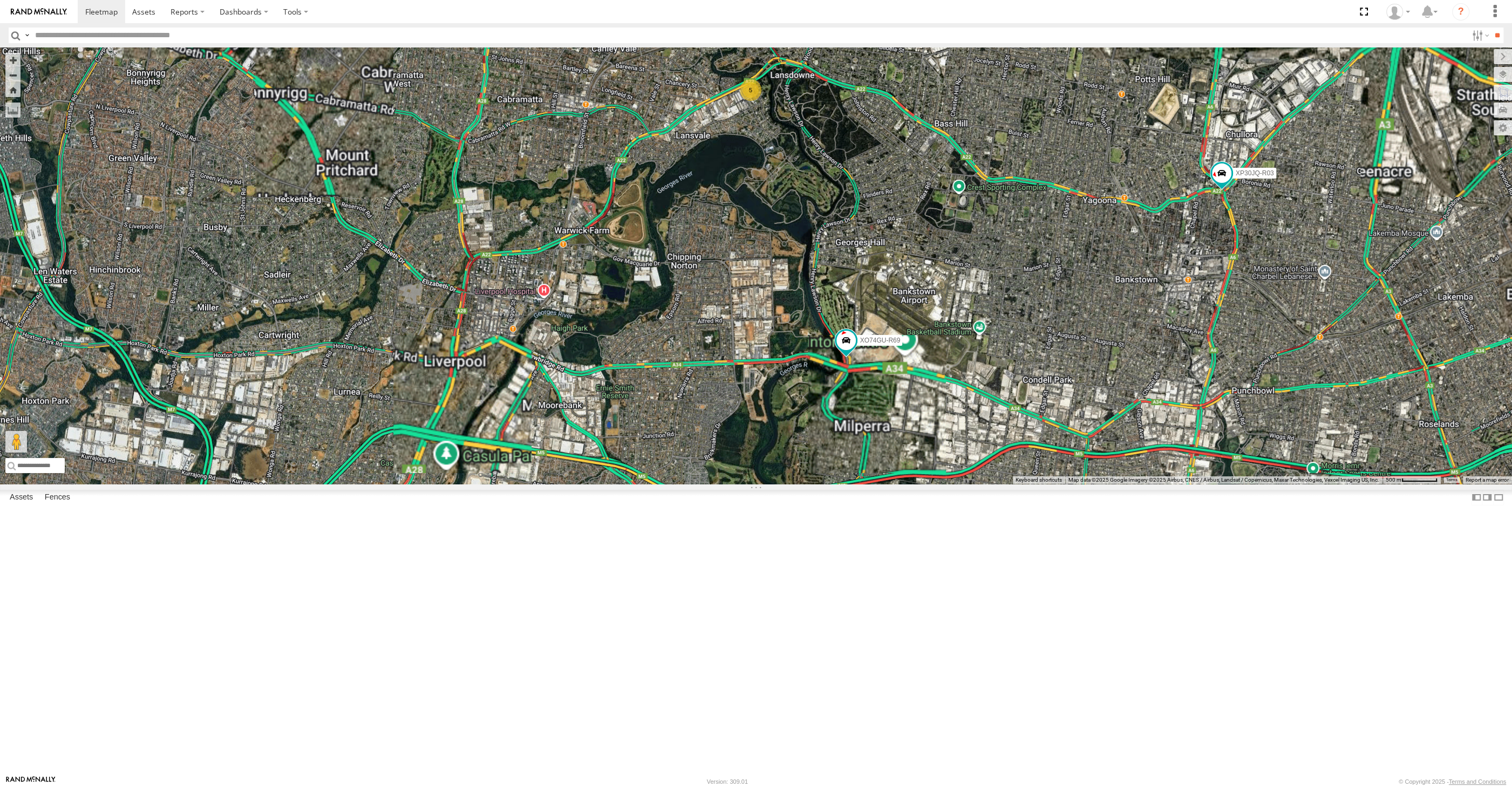
drag, startPoint x: 851, startPoint y: 566, endPoint x: 841, endPoint y: 548, distance: 20.6
click at [843, 483] on div "XP30JQ-R03 XO74GU-R69 XSNDHU-R04 5" at bounding box center [756, 266] width 1512 height 436
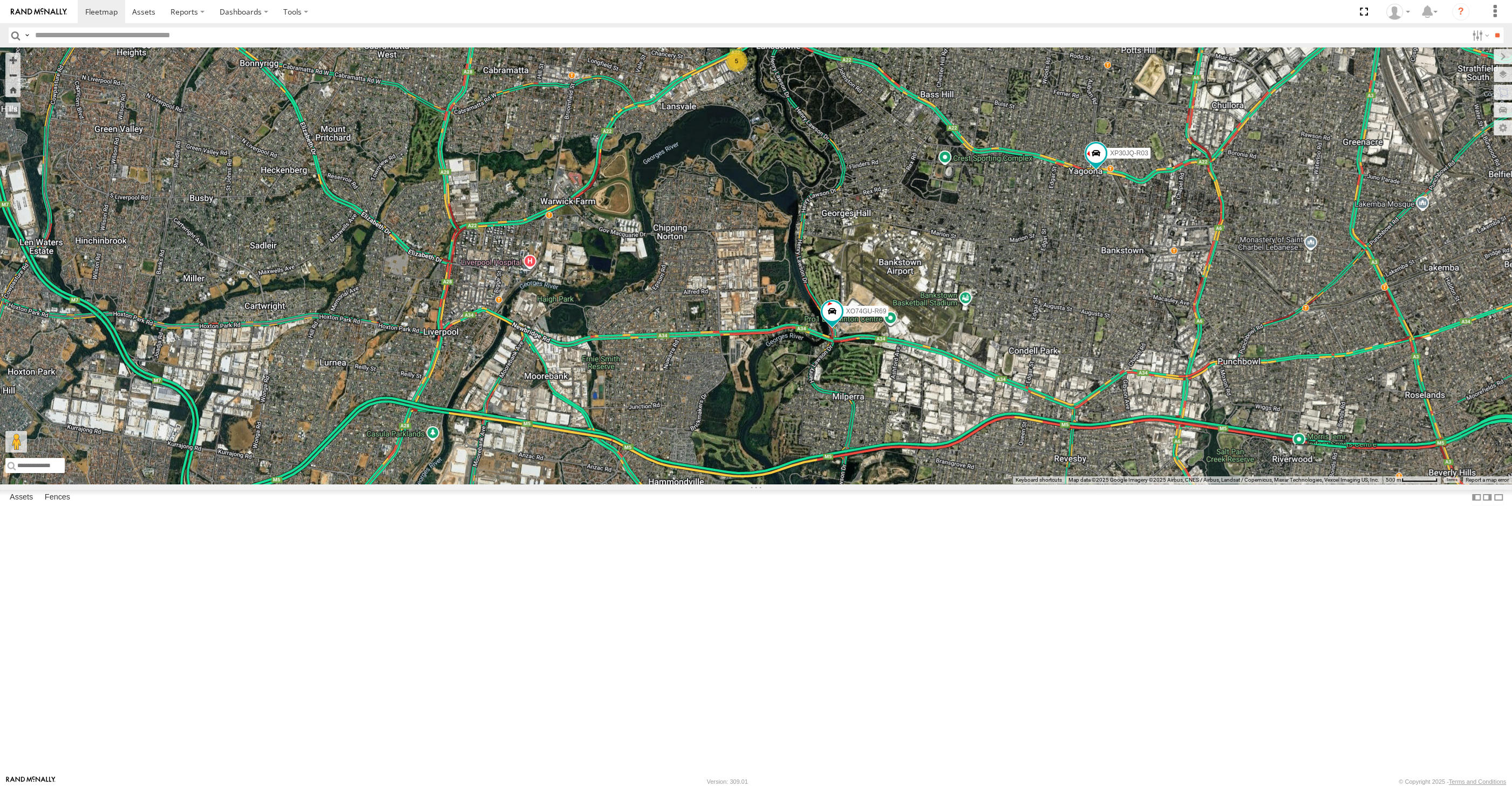
click at [997, 340] on div "XP30JQ-R03 XO74GU-R69 5" at bounding box center [756, 266] width 1512 height 436
drag, startPoint x: 1076, startPoint y: 502, endPoint x: 1031, endPoint y: 506, distance: 45.2
click at [1033, 483] on div "XP30JQ-R03 XO74GU-R69 5" at bounding box center [756, 266] width 1512 height 436
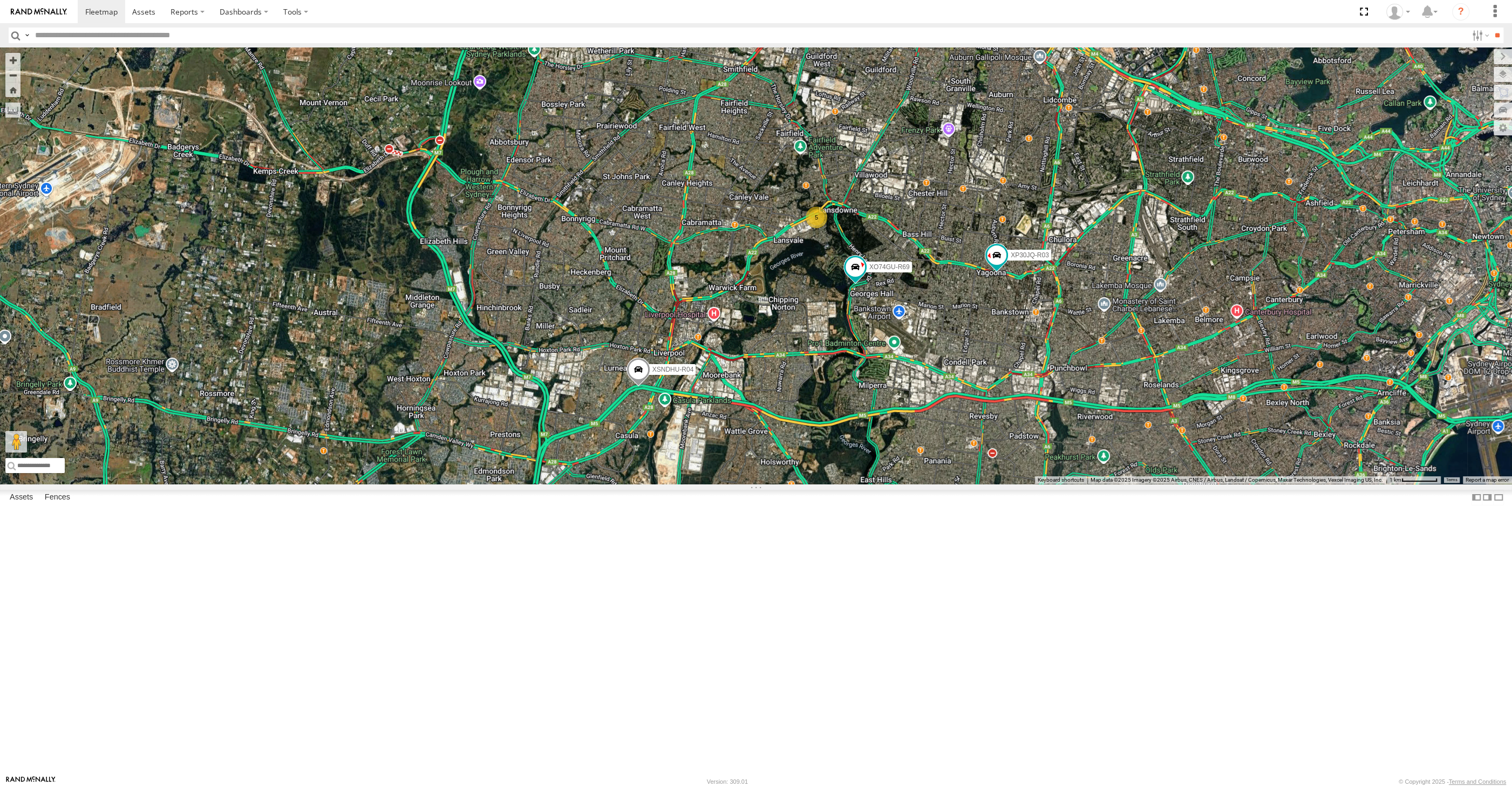
drag, startPoint x: 1021, startPoint y: 519, endPoint x: 986, endPoint y: 501, distance: 39.4
click at [990, 483] on div "XP30JQ-R03 XSNDHU-R04 XO74GU-R69 5" at bounding box center [756, 266] width 1512 height 436
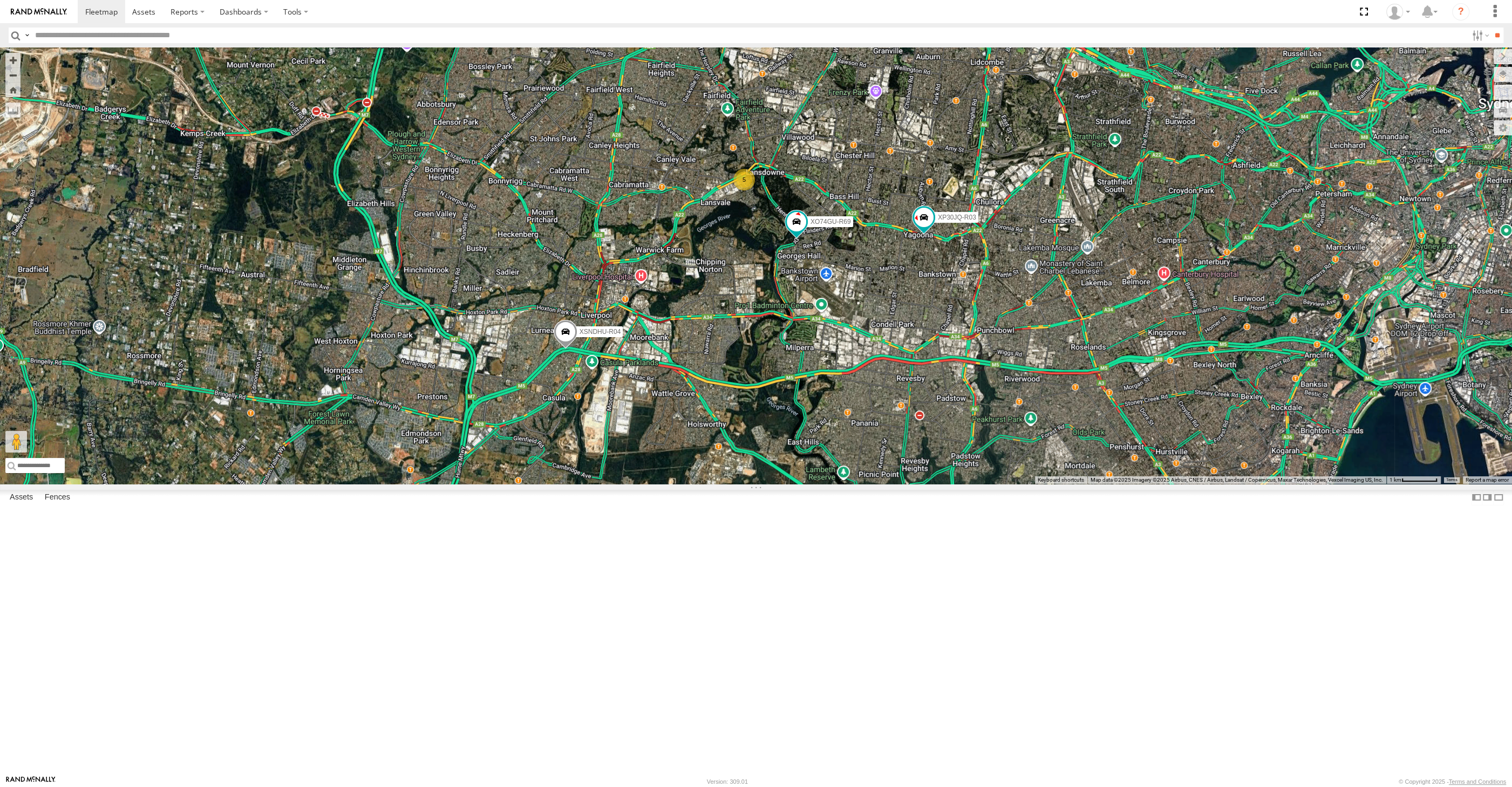
drag, startPoint x: 961, startPoint y: 609, endPoint x: 952, endPoint y: 602, distance: 11.4
click at [959, 483] on div "XP30JQ-R03 XSNDHU-R04 XO74GU-R69 5" at bounding box center [756, 266] width 1512 height 436
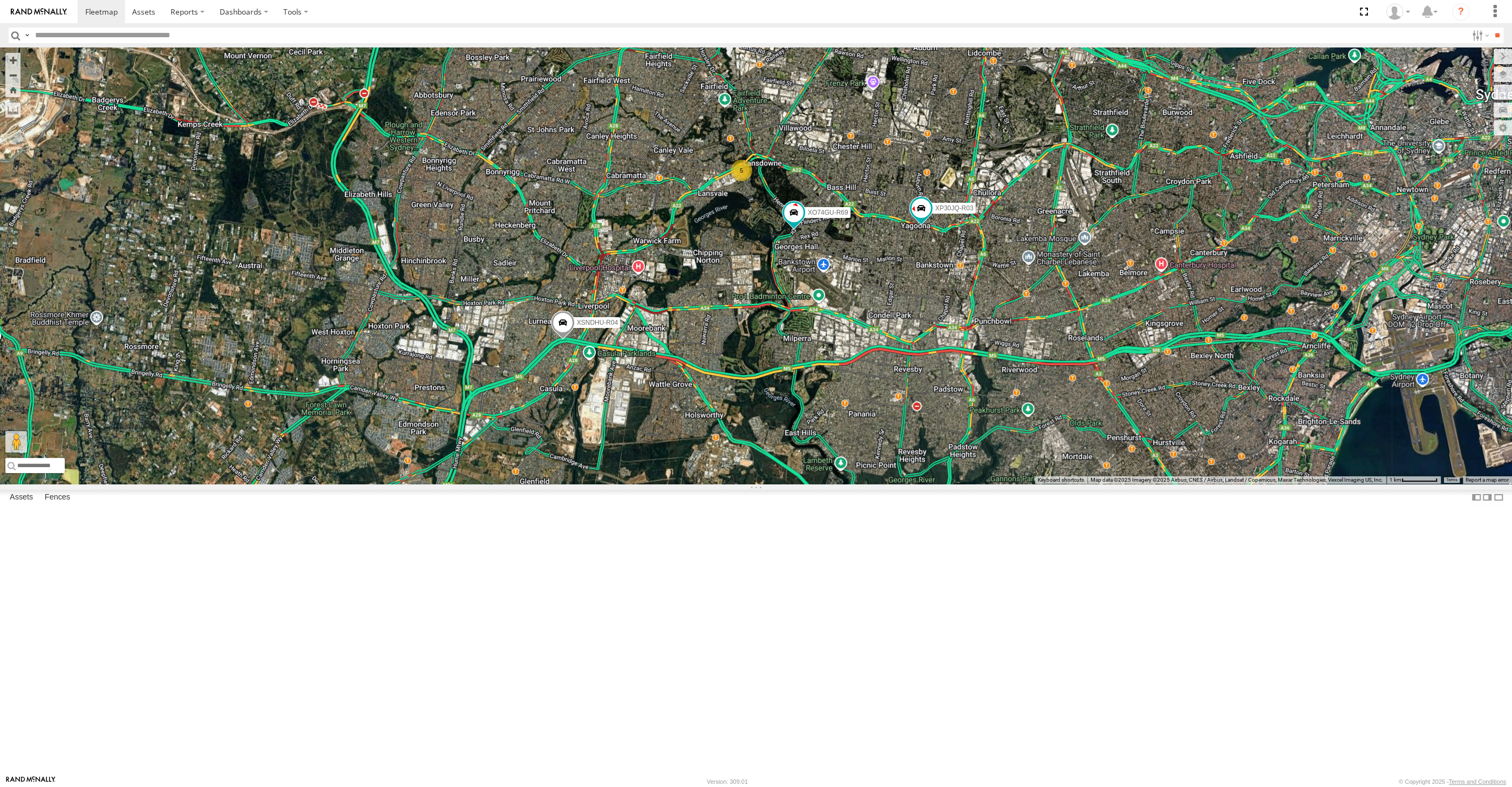
click at [979, 483] on div "XP30JQ-R03 XSNDHU-R04 XO74GU-R69 5" at bounding box center [756, 266] width 1512 height 436
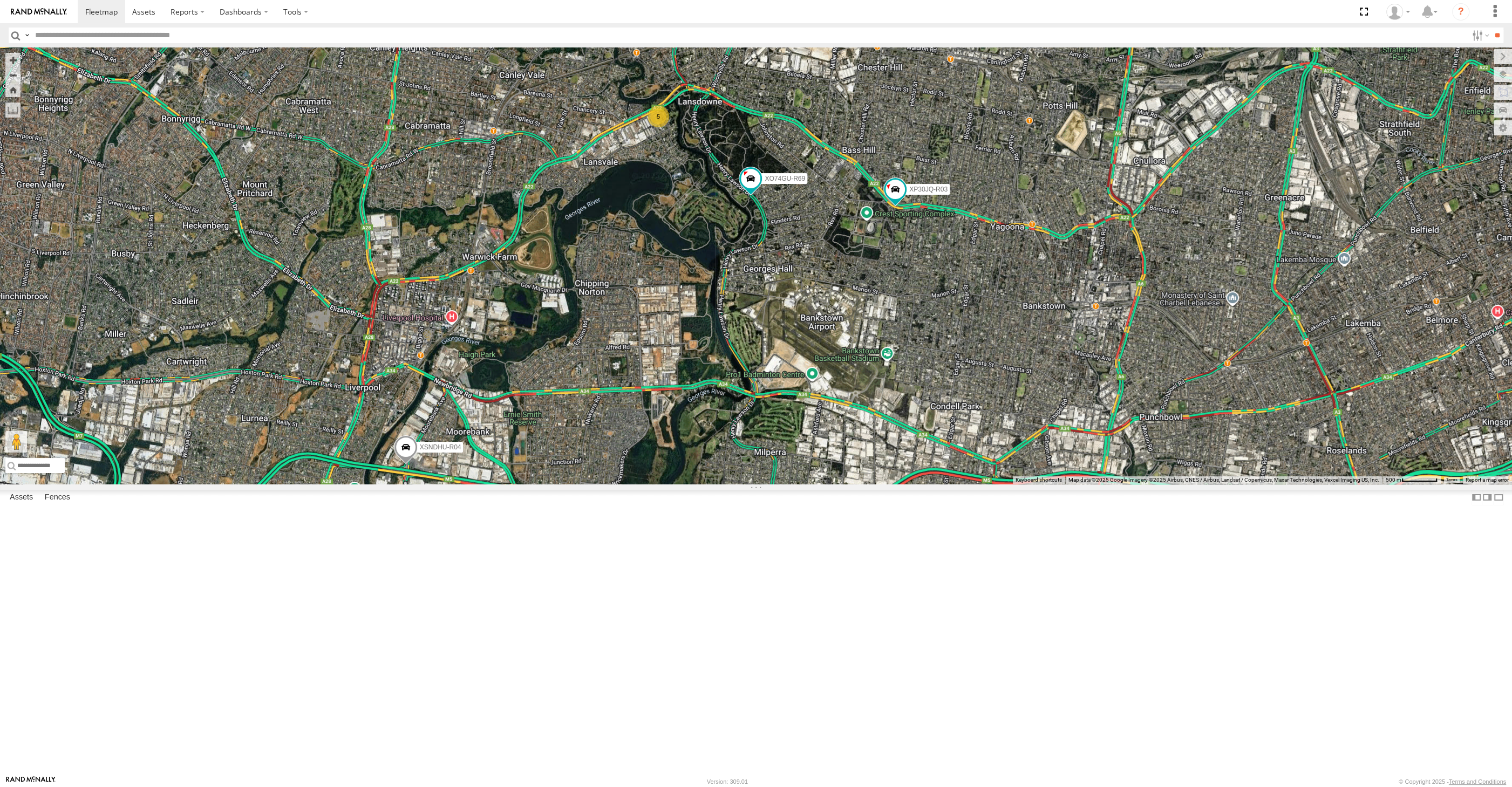
drag, startPoint x: 690, startPoint y: 308, endPoint x: 696, endPoint y: 344, distance: 36.5
click at [696, 344] on div "XP30JQ-R03 XSNDHU-R04 XO74GU-R69 5" at bounding box center [756, 266] width 1512 height 436
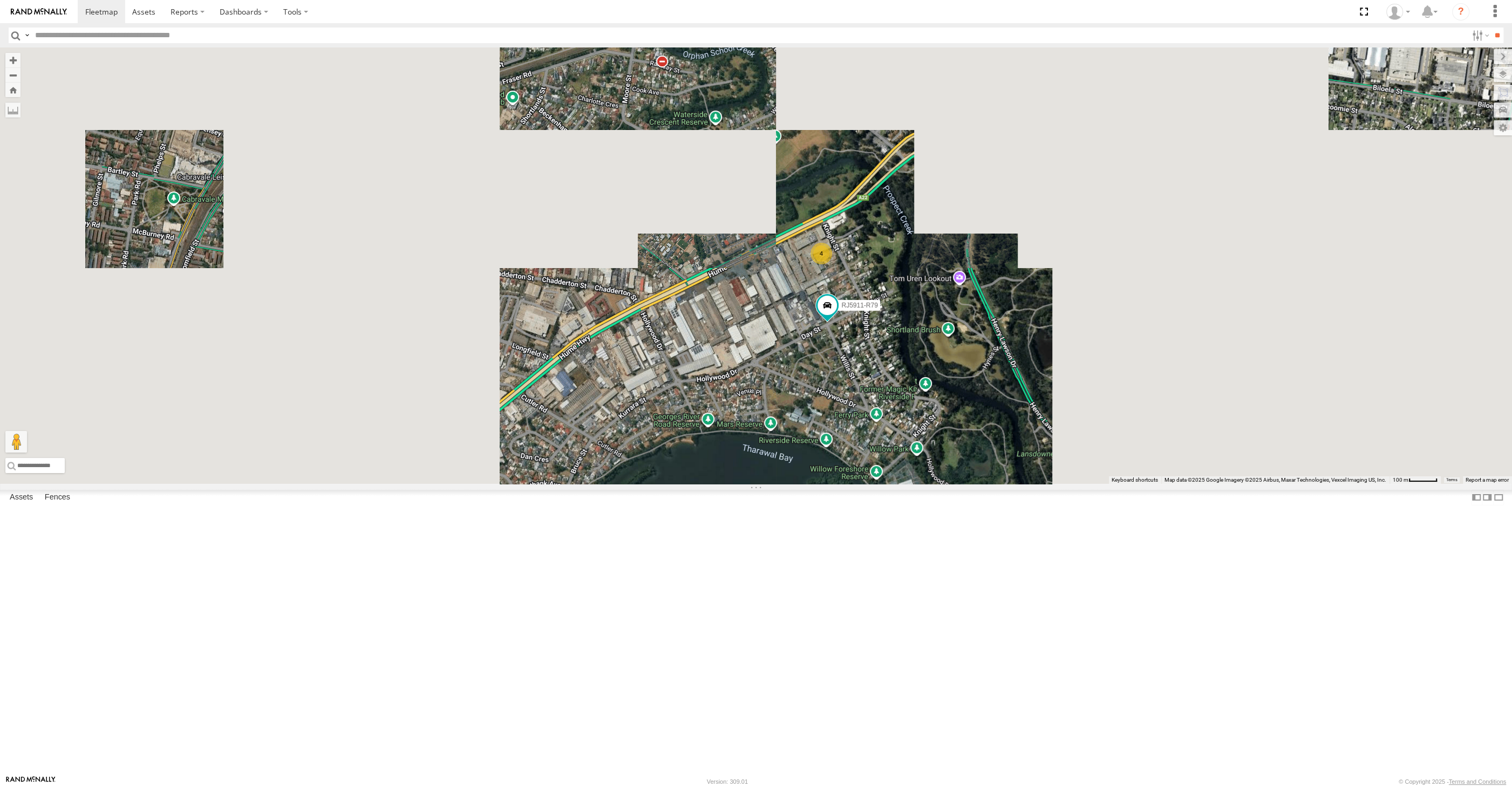
click at [899, 483] on div "XP30JQ-R03 XSNDHU-R04 XO74GU-R69 RJ5911-R79 4" at bounding box center [756, 266] width 1512 height 436
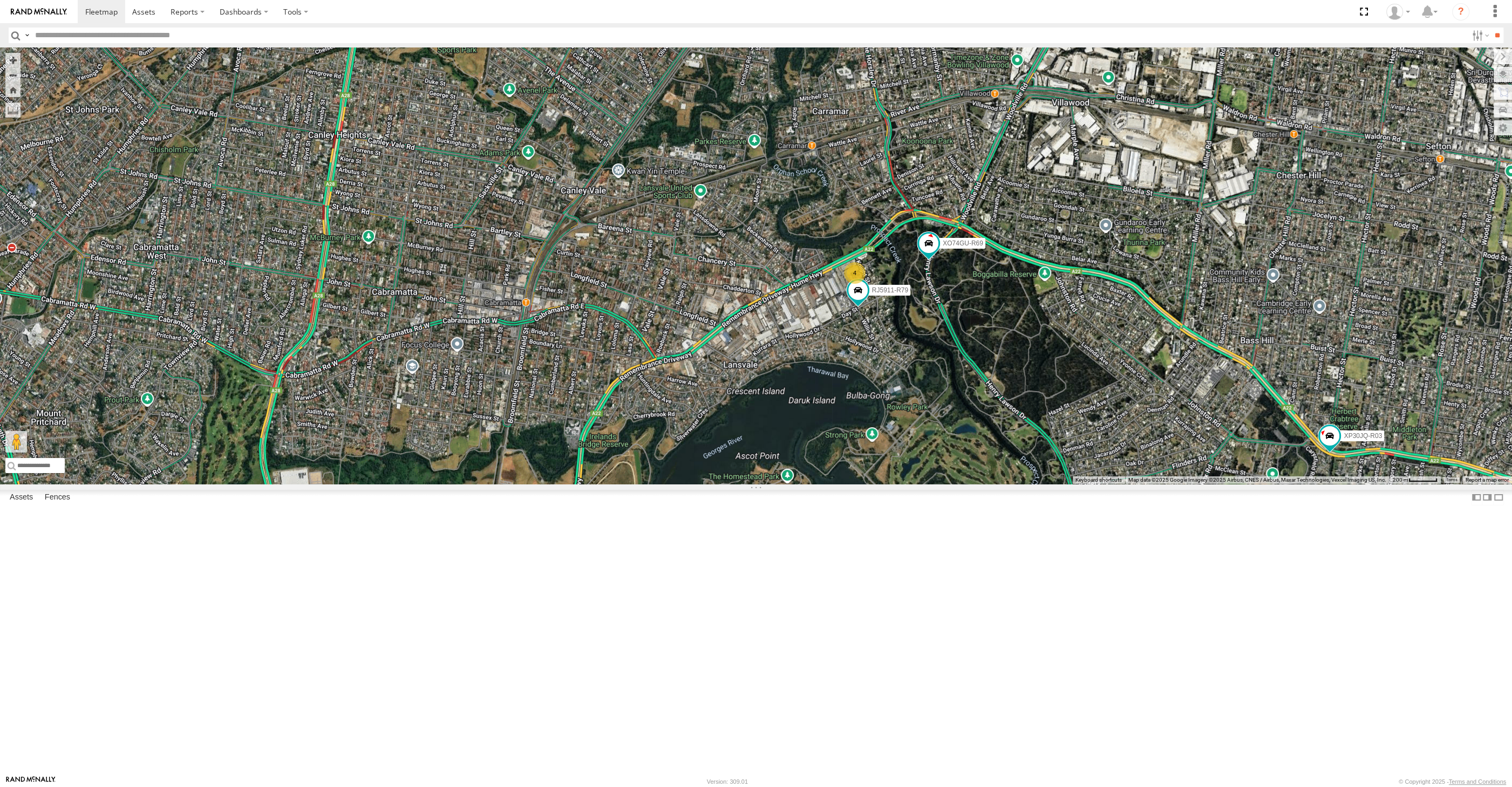
click at [971, 483] on div "XP30JQ-R03 XSNDHU-R04 XO74GU-R69 RJ5911-R79 4" at bounding box center [756, 266] width 1512 height 436
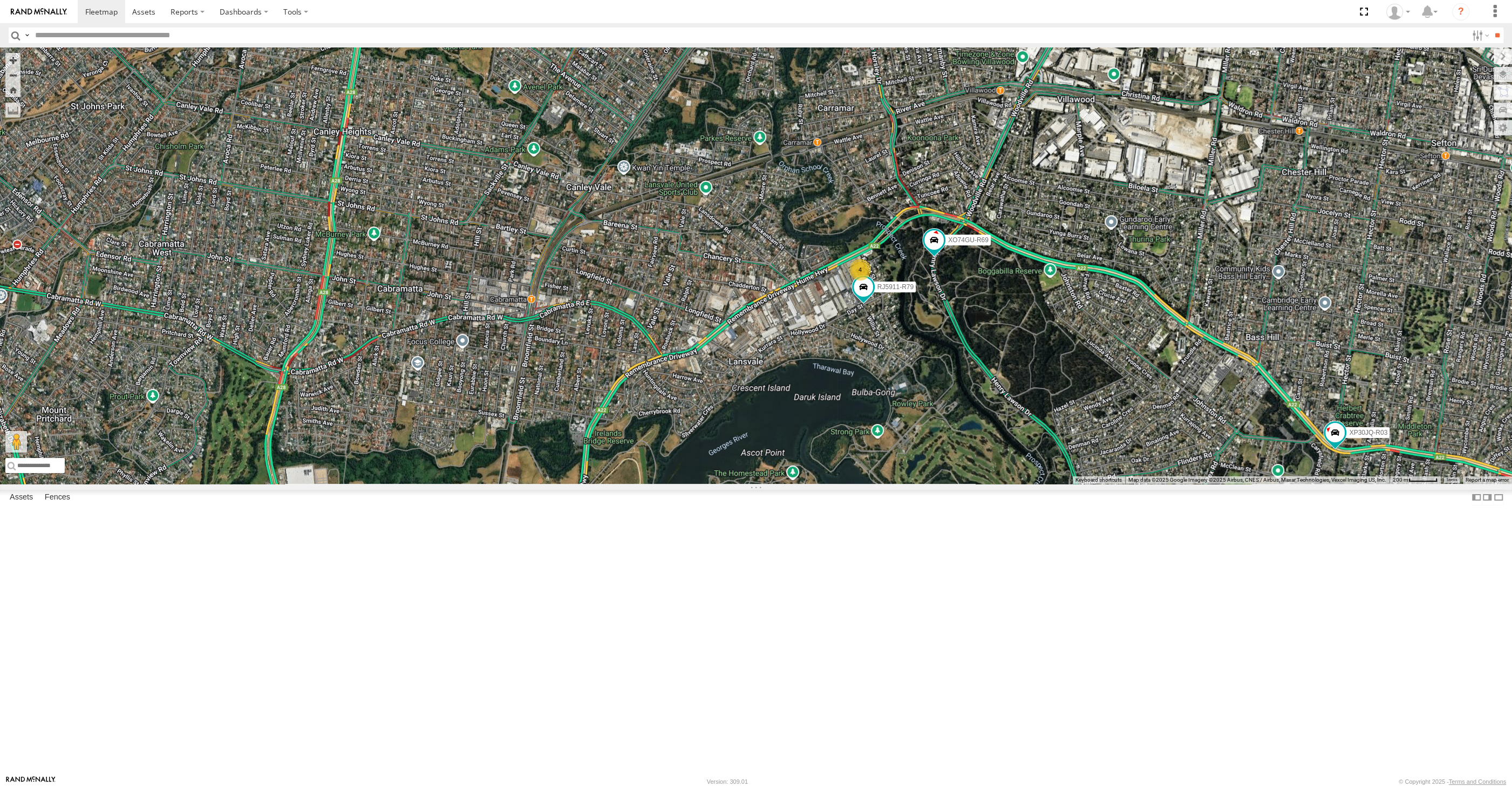
click at [1054, 483] on div "XP30JQ-R03 XSNDHU-R04 XO74GU-R69 RJ5911-R79 4" at bounding box center [756, 266] width 1512 height 436
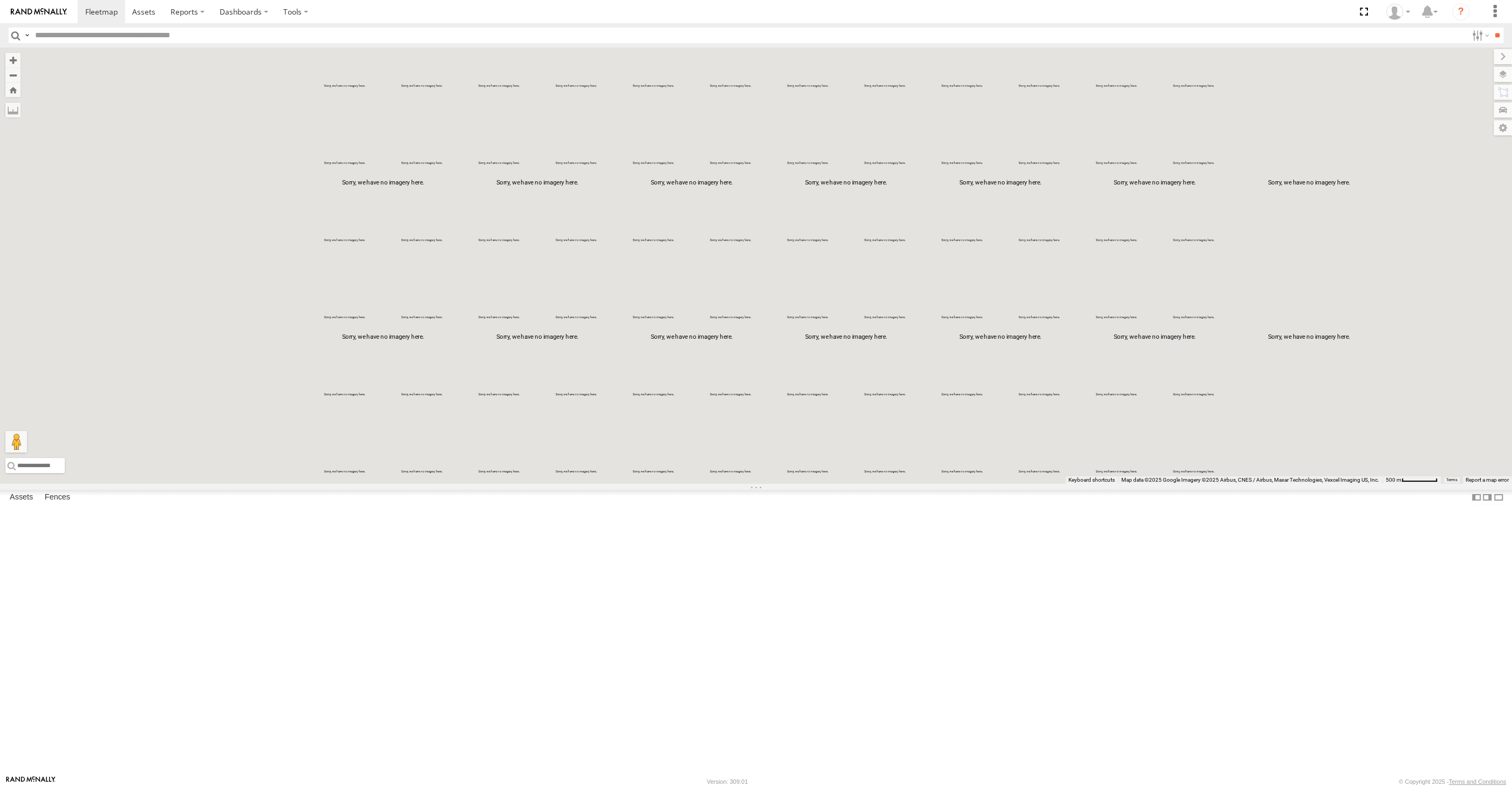
click at [862, 483] on div at bounding box center [756, 266] width 1512 height 436
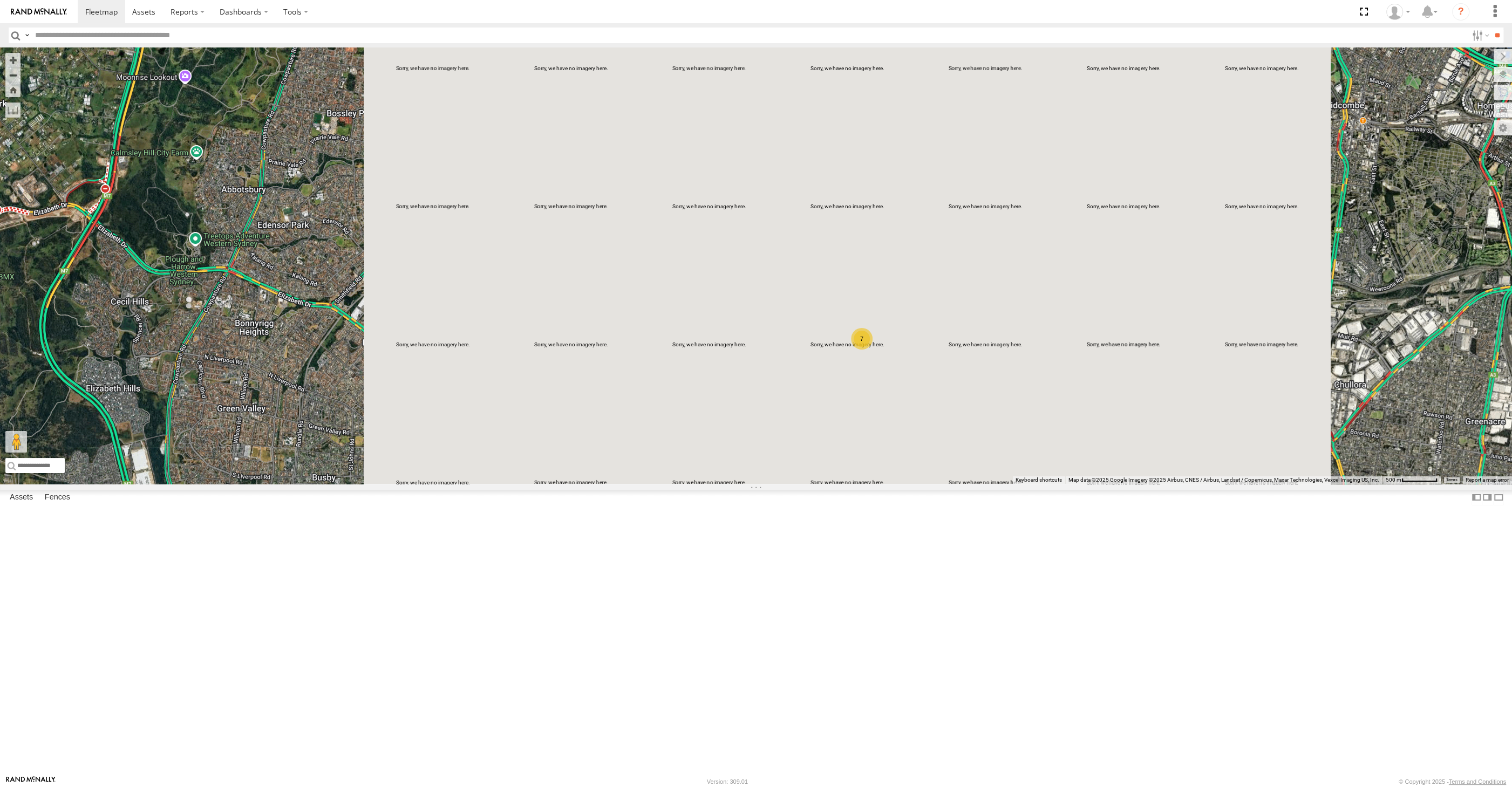
drag, startPoint x: 853, startPoint y: 558, endPoint x: 835, endPoint y: 496, distance: 64.6
click at [848, 483] on div "7 XSNDHU-R04" at bounding box center [756, 266] width 1512 height 436
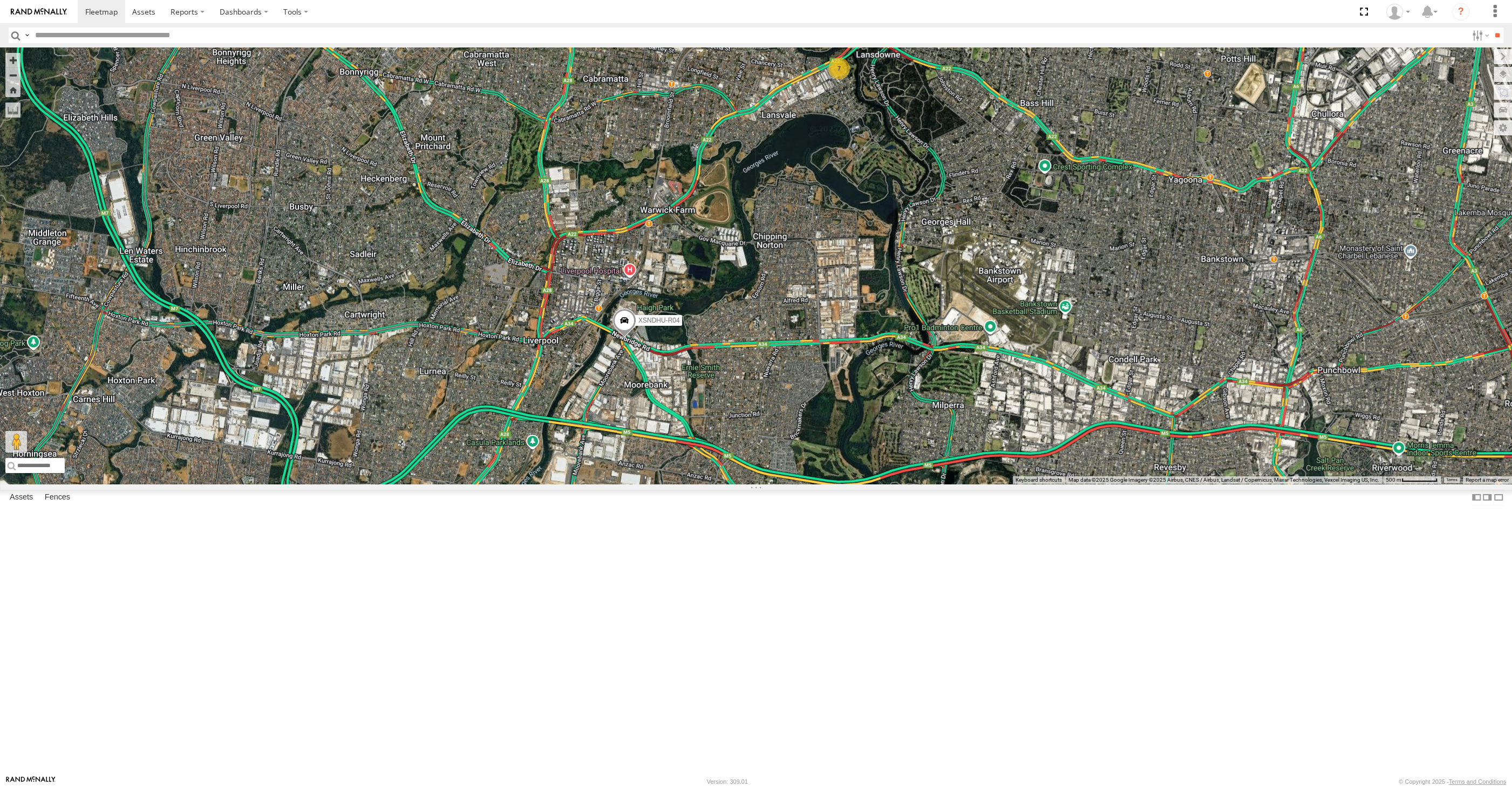
click at [705, 483] on div "7 XSNDHU-R04" at bounding box center [756, 266] width 1512 height 436
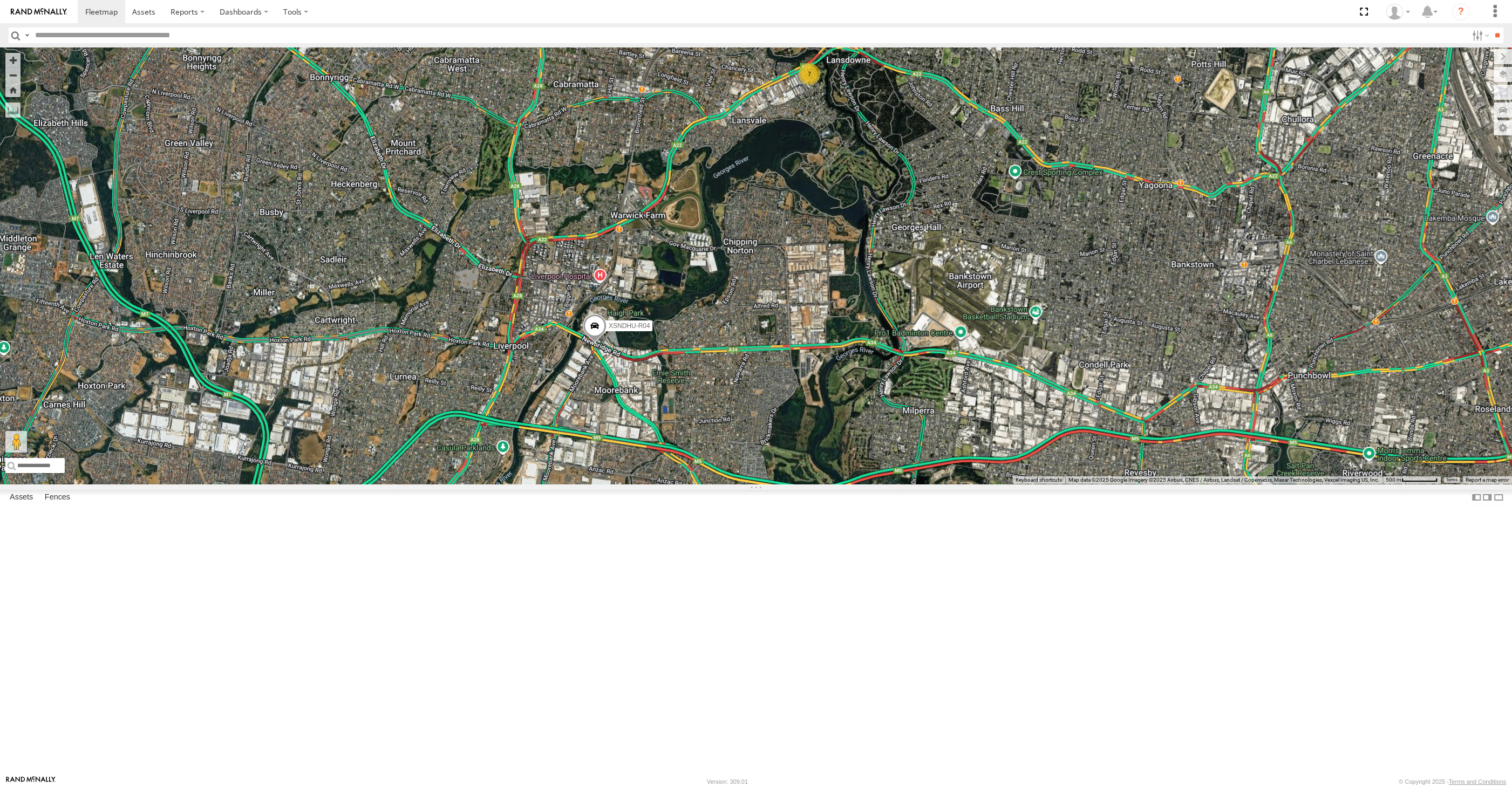
drag, startPoint x: 1078, startPoint y: 552, endPoint x: 949, endPoint y: 543, distance: 129.3
click at [967, 483] on div "7 XSNDHU-R04" at bounding box center [756, 266] width 1512 height 436
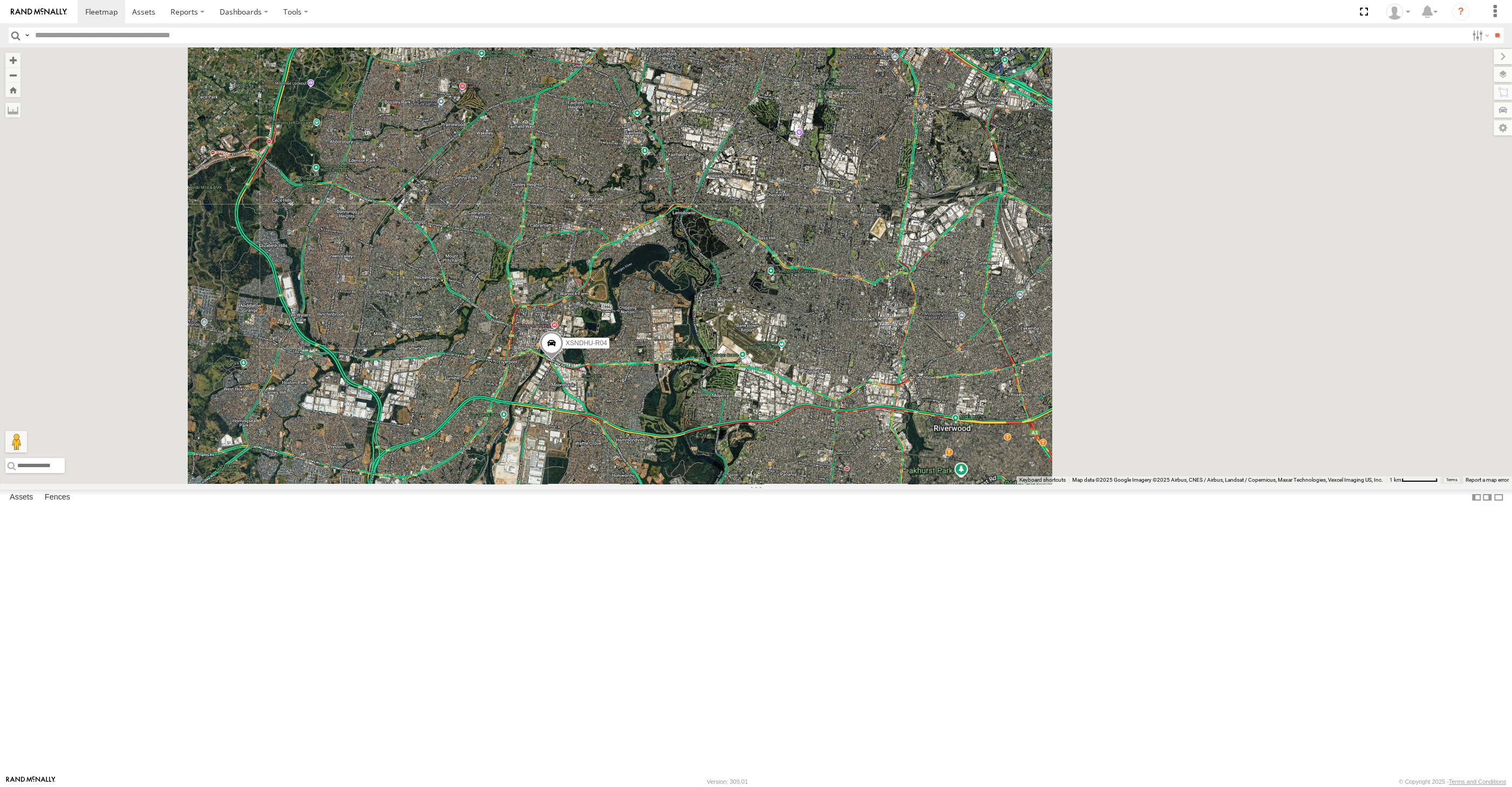
click at [928, 483] on div "XSNDHU-R04" at bounding box center [756, 266] width 1512 height 436
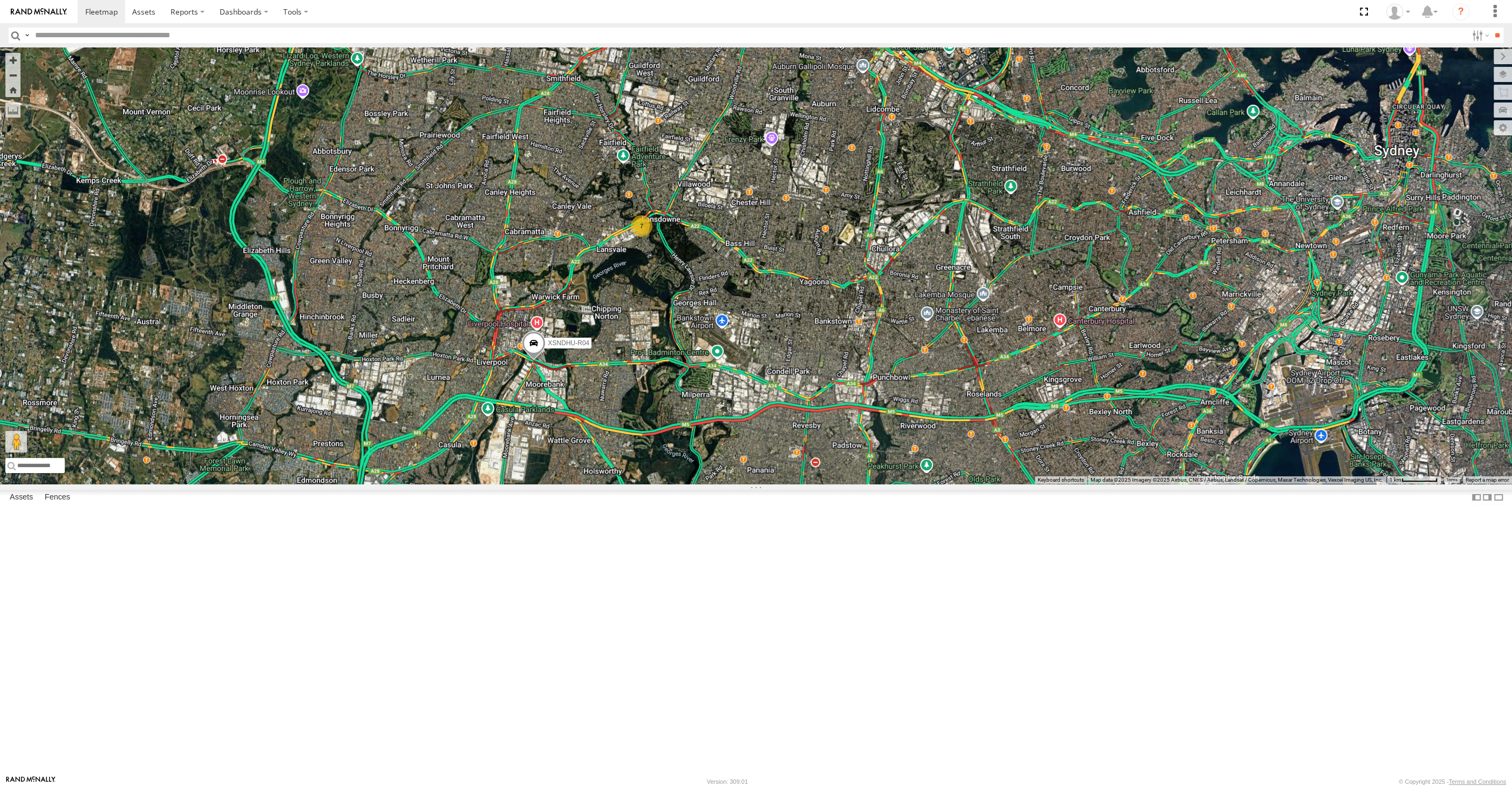
drag, startPoint x: 860, startPoint y: 491, endPoint x: 804, endPoint y: 479, distance: 57.3
click at [807, 479] on div "XSNDHU-R04 7" at bounding box center [756, 266] width 1512 height 436
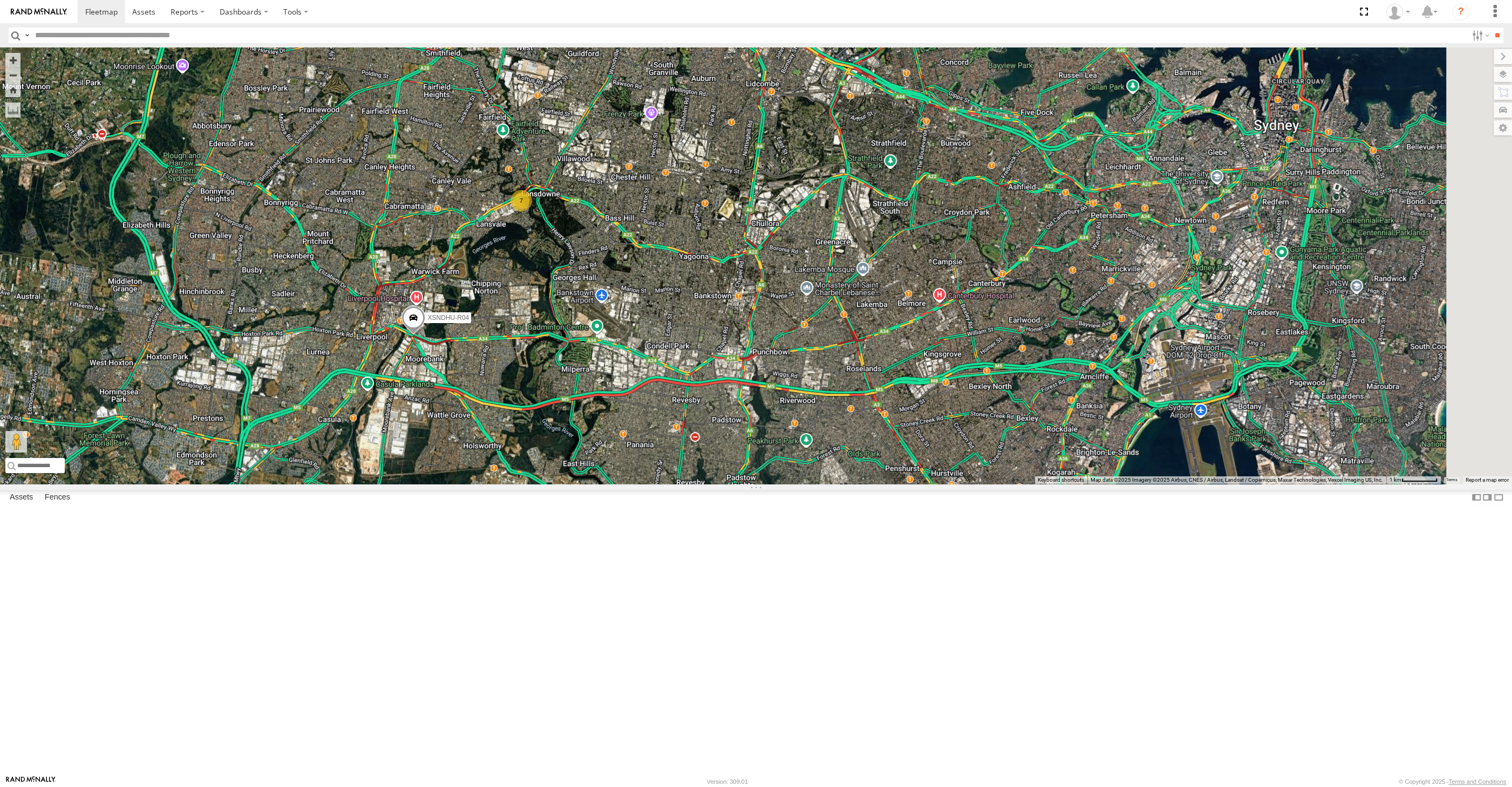
click at [852, 483] on div "XSNDHU-R04 7" at bounding box center [756, 266] width 1512 height 436
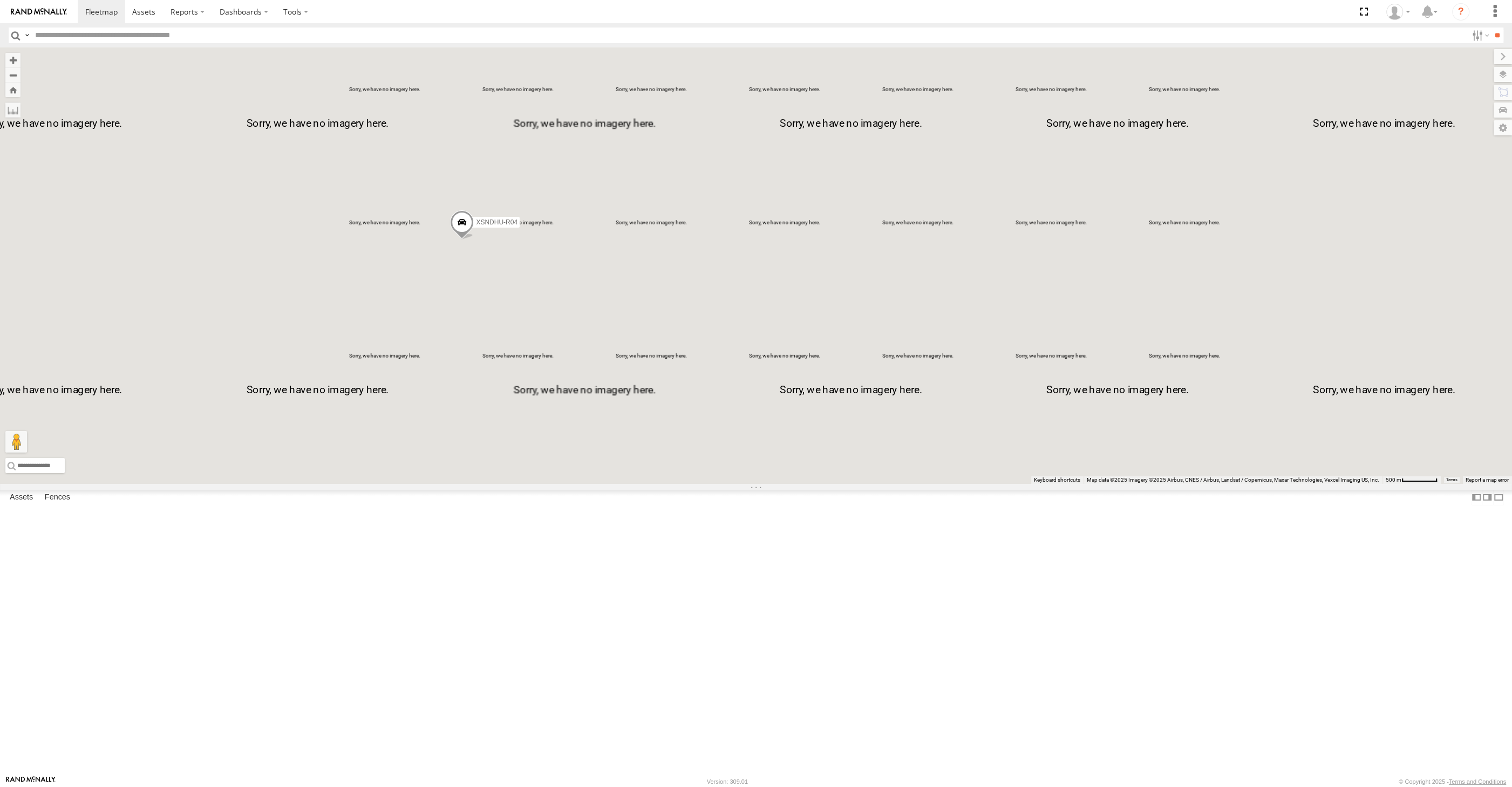
click at [630, 483] on div "XSNDHU-R04" at bounding box center [756, 266] width 1512 height 436
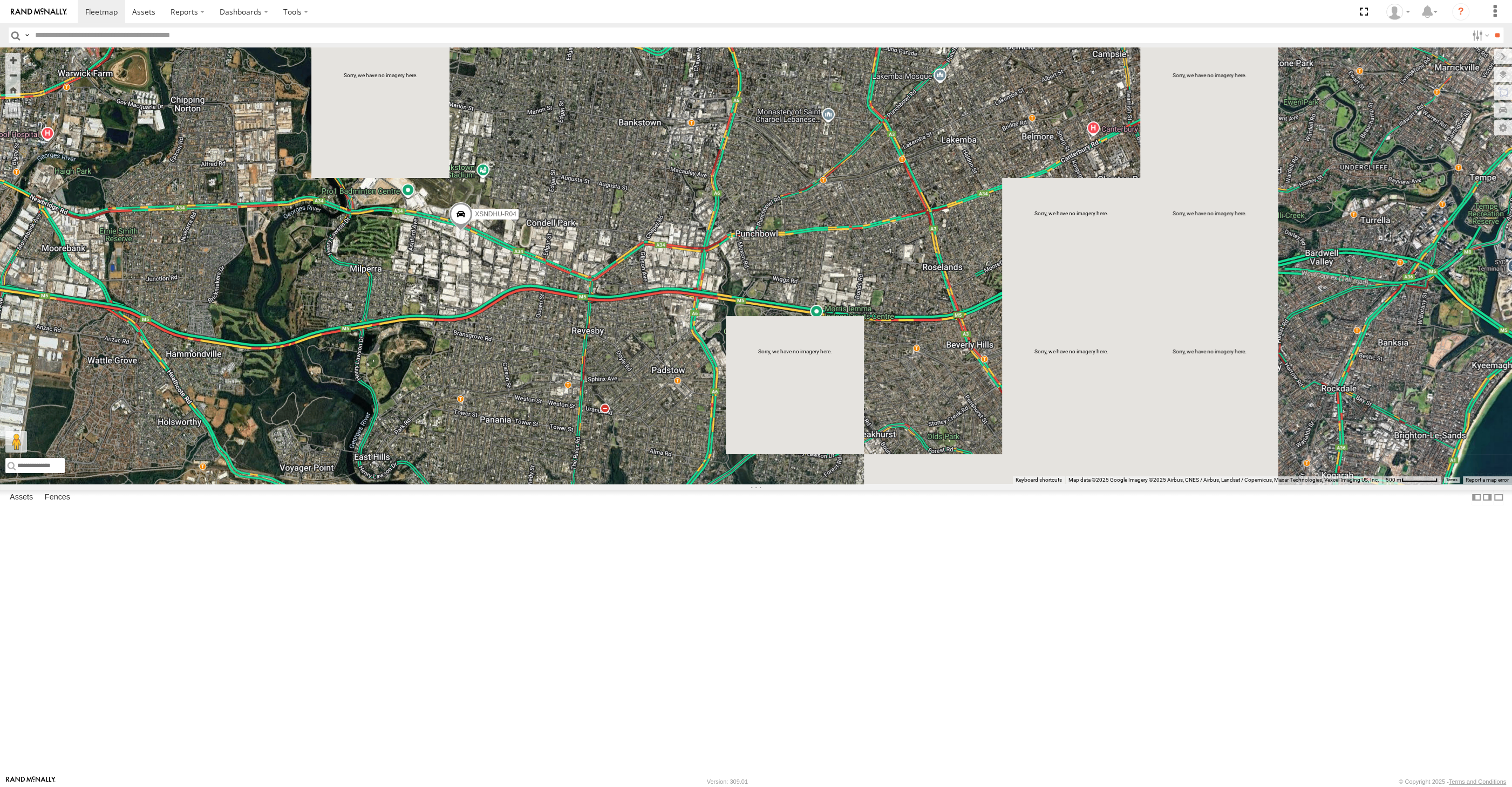
drag, startPoint x: 548, startPoint y: 479, endPoint x: 555, endPoint y: 478, distance: 7.1
click at [555, 478] on div "XSNDHU-R04 7" at bounding box center [756, 266] width 1512 height 436
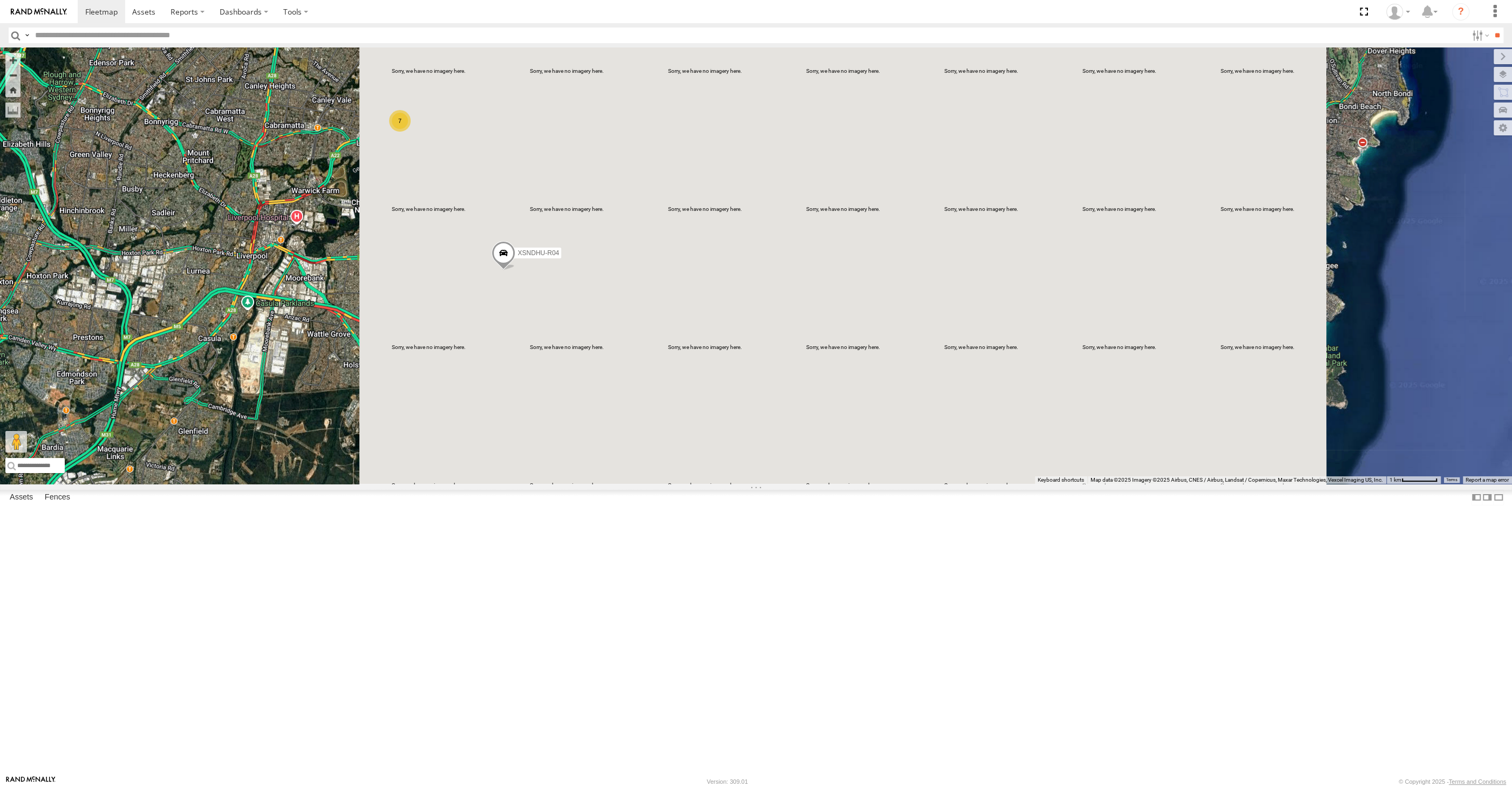
click at [525, 452] on div "7 XSNDHU-R04" at bounding box center [756, 266] width 1512 height 436
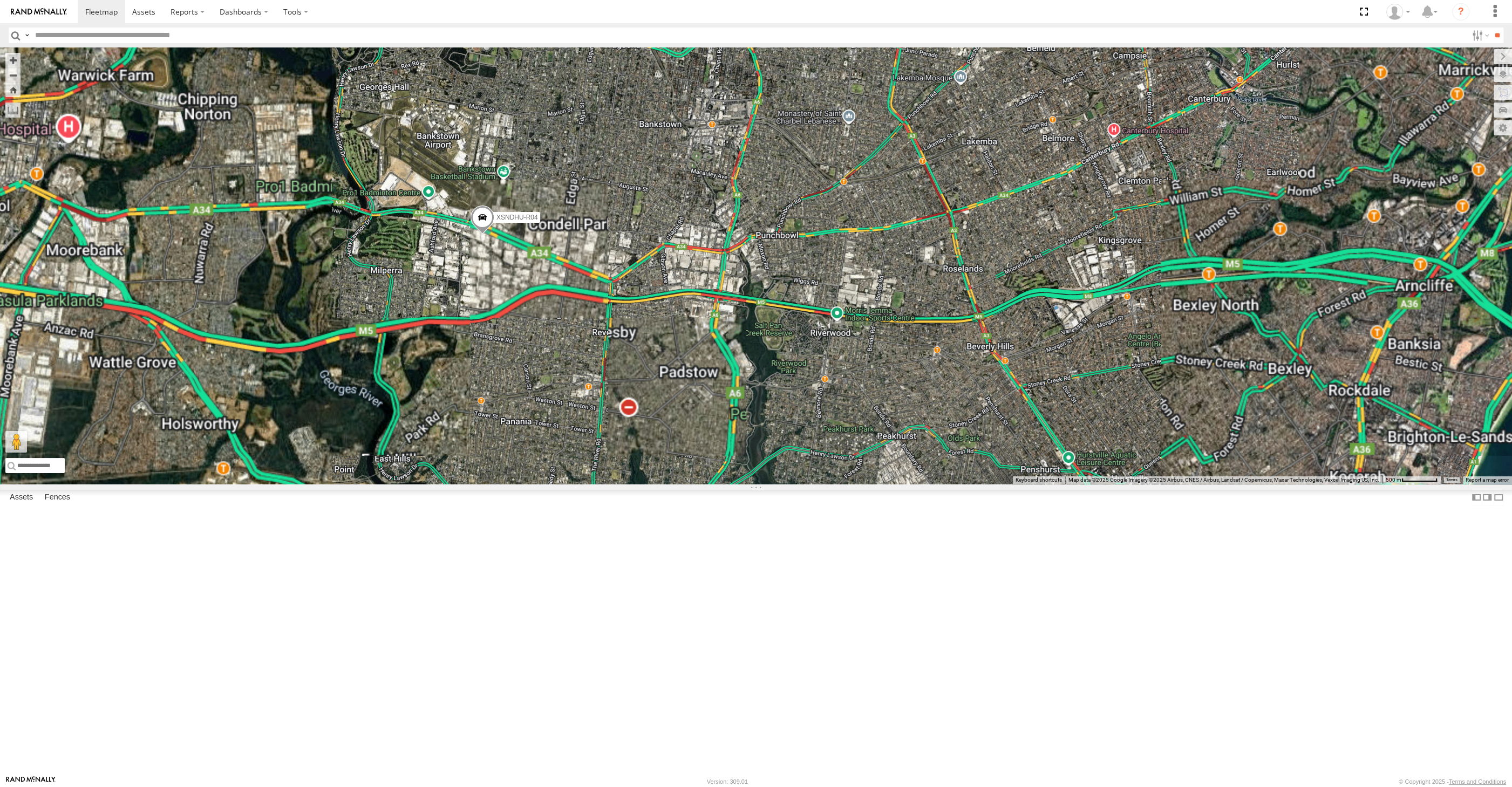
drag, startPoint x: 529, startPoint y: 466, endPoint x: 537, endPoint y: 471, distance: 9.4
click at [536, 470] on div "XSNDHU-R04 7" at bounding box center [756, 266] width 1512 height 436
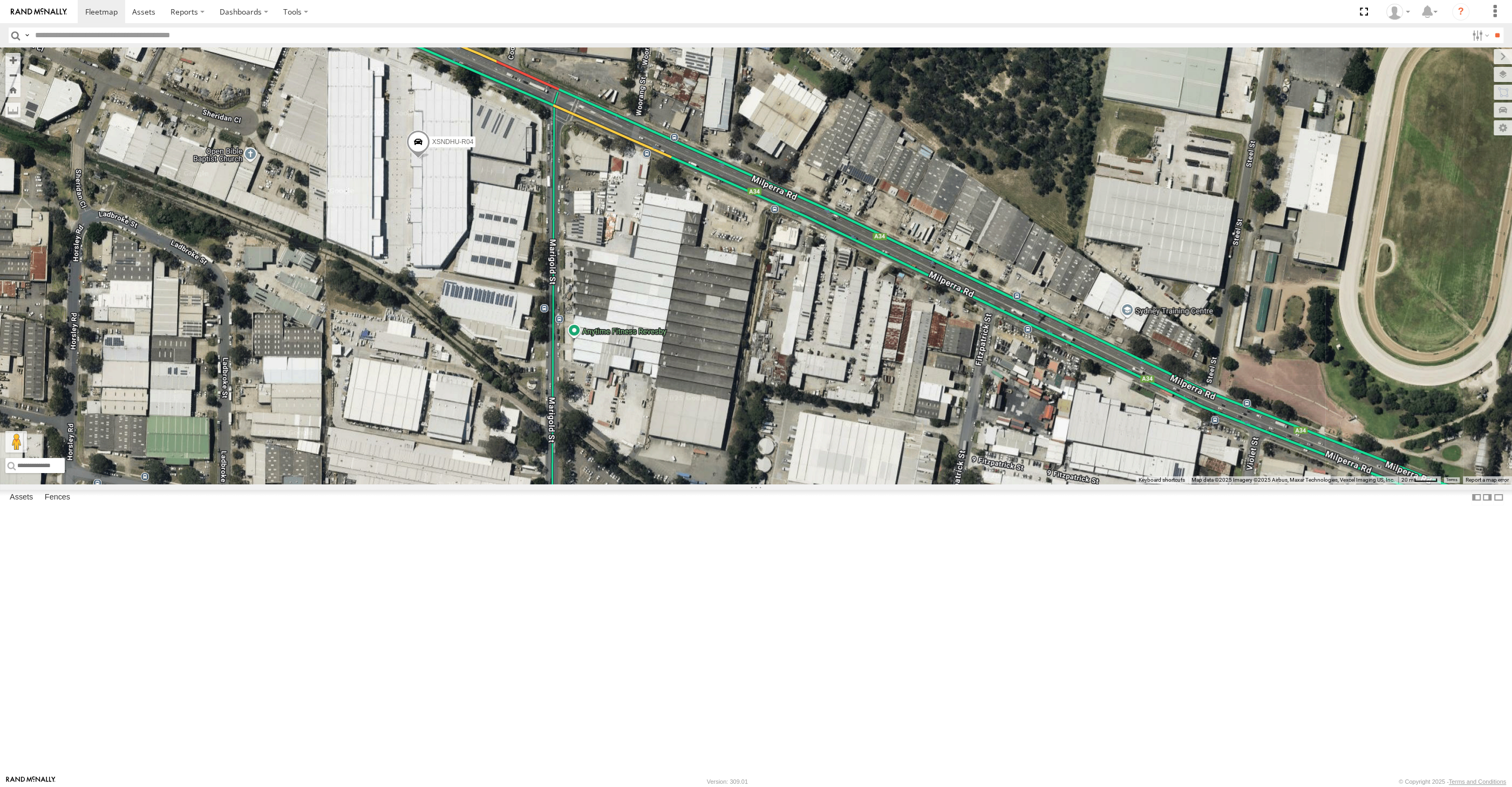
click at [422, 159] on span at bounding box center [418, 145] width 24 height 29
click at [455, 324] on div "XSNDHU-R04 XSNDHU-R04 -33.93238 , 150.99806 South East 3 17:29:51 02/10/2025" at bounding box center [756, 266] width 1512 height 436
click at [1269, 483] on div "XSNDHU-R04" at bounding box center [756, 266] width 1512 height 436
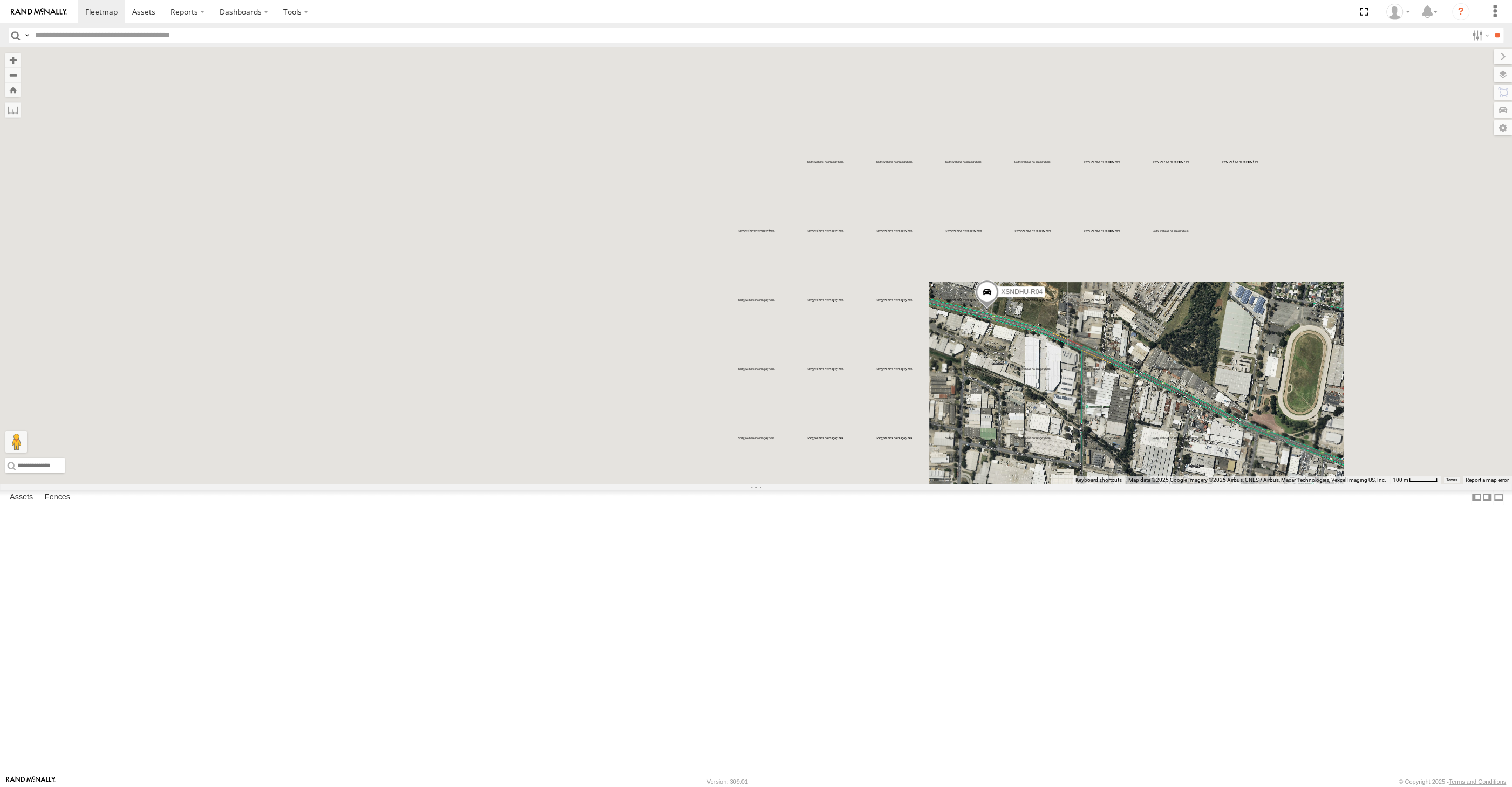
drag, startPoint x: 1291, startPoint y: 603, endPoint x: 1239, endPoint y: 574, distance: 59.5
click at [1244, 483] on div "XSNDHU-R04" at bounding box center [756, 266] width 1512 height 436
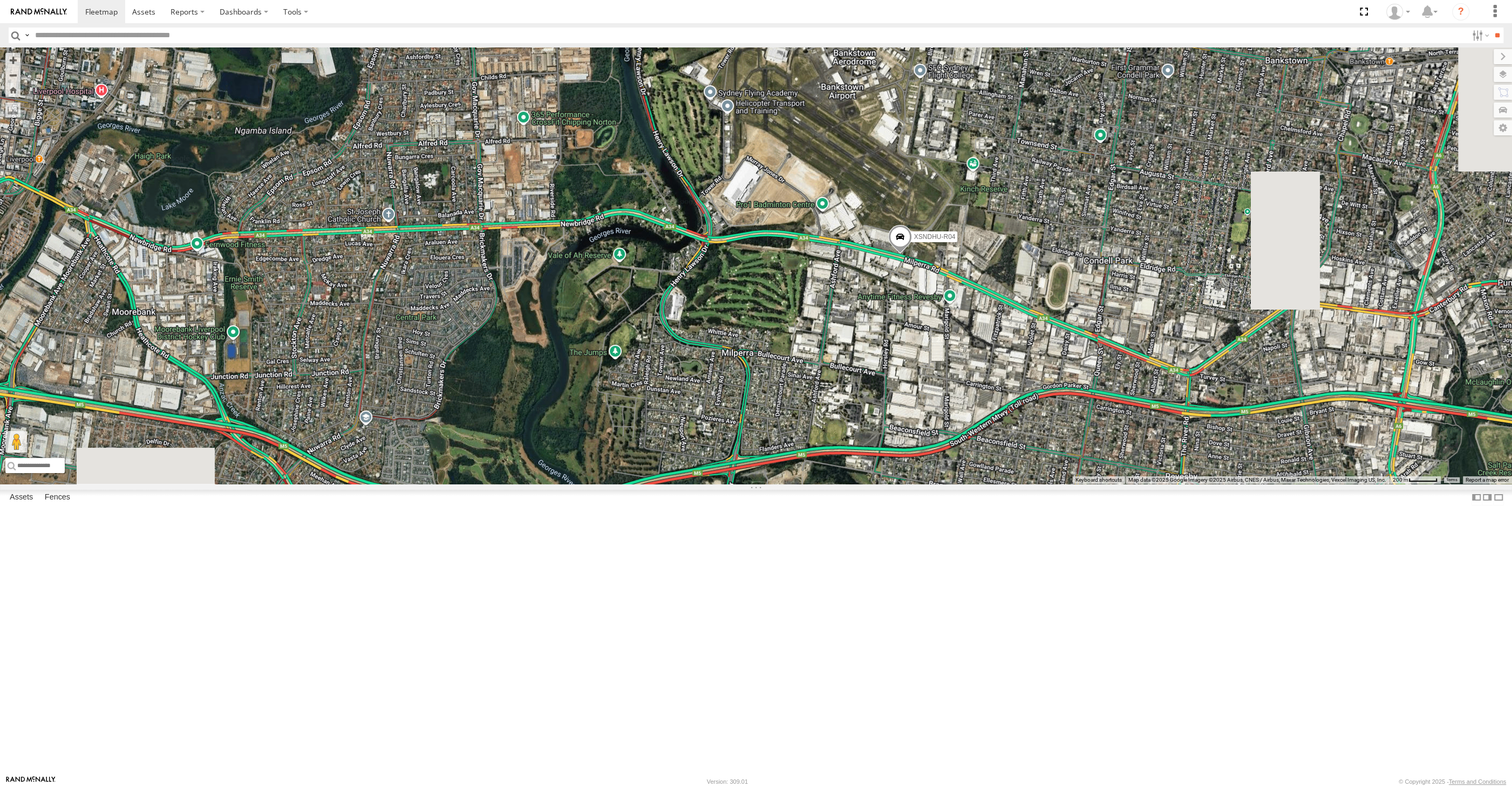
drag, startPoint x: 961, startPoint y: 468, endPoint x: 918, endPoint y: 449, distance: 47.0
click at [919, 445] on div "XSNDHU-R04" at bounding box center [756, 266] width 1512 height 436
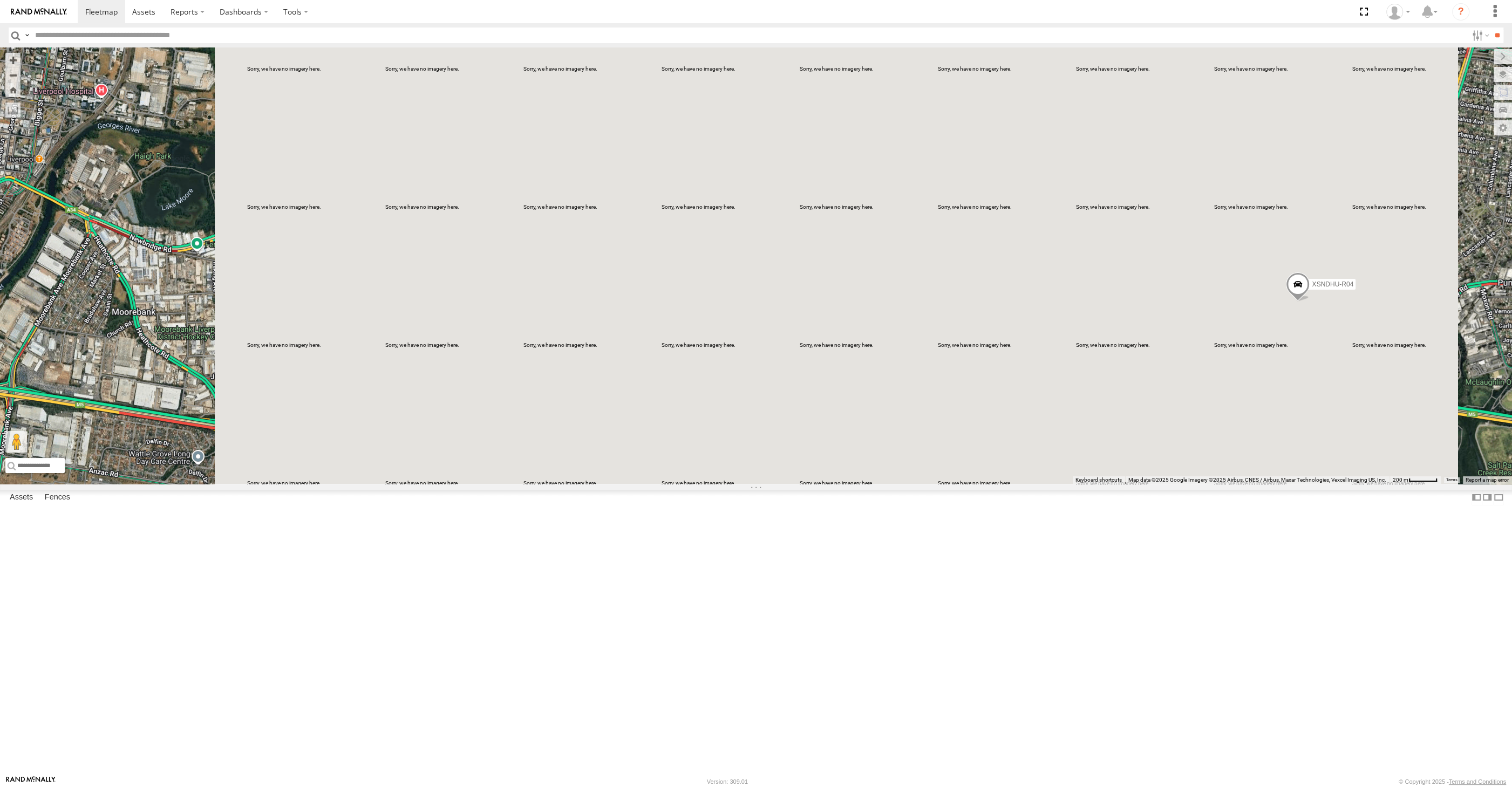
click at [1270, 483] on div "XSNDHU-R04" at bounding box center [756, 266] width 1512 height 436
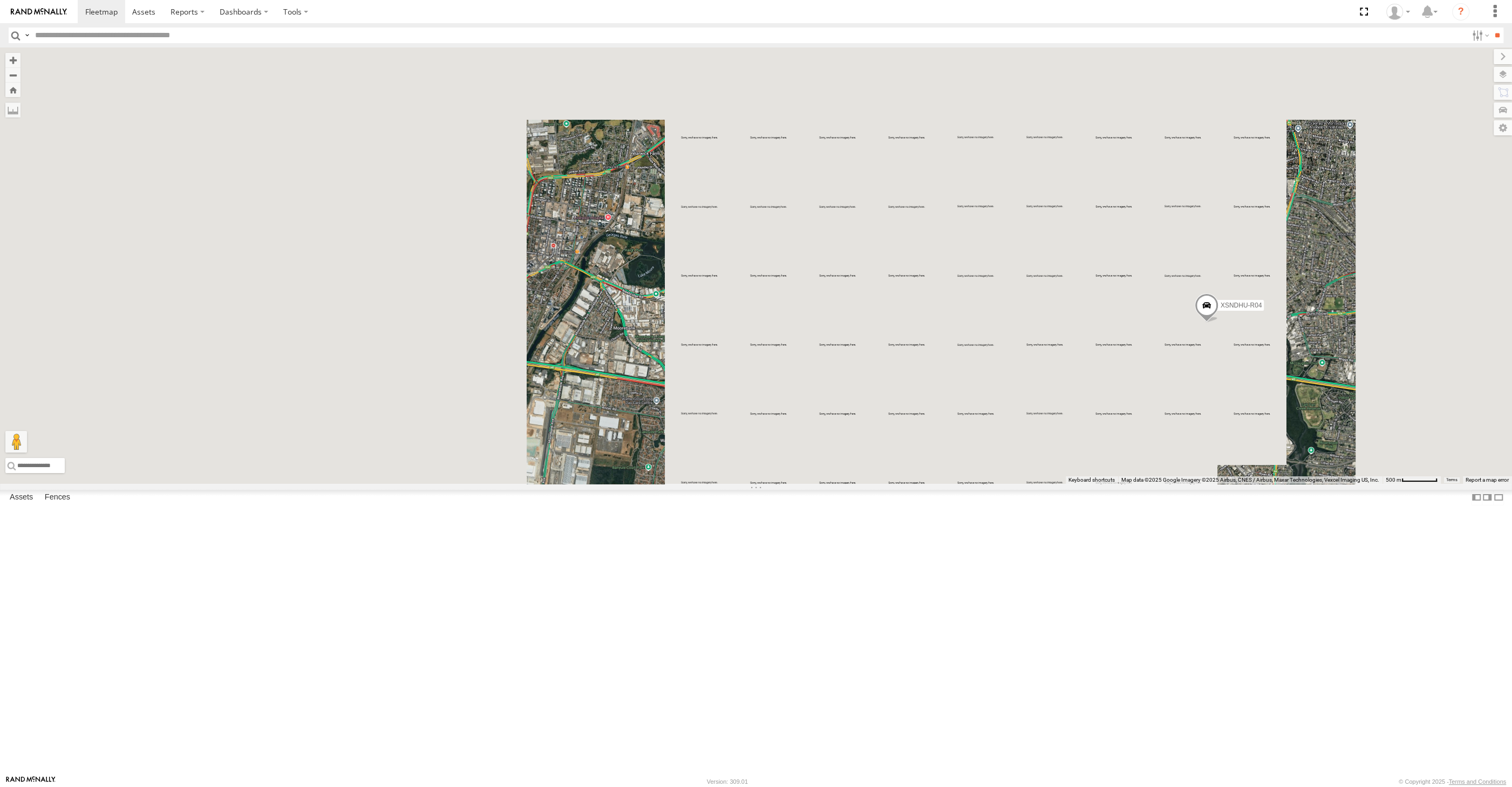
drag, startPoint x: 1277, startPoint y: 558, endPoint x: 1266, endPoint y: 561, distance: 11.4
click at [1268, 483] on div "XSNDHU-R04 7" at bounding box center [756, 266] width 1512 height 436
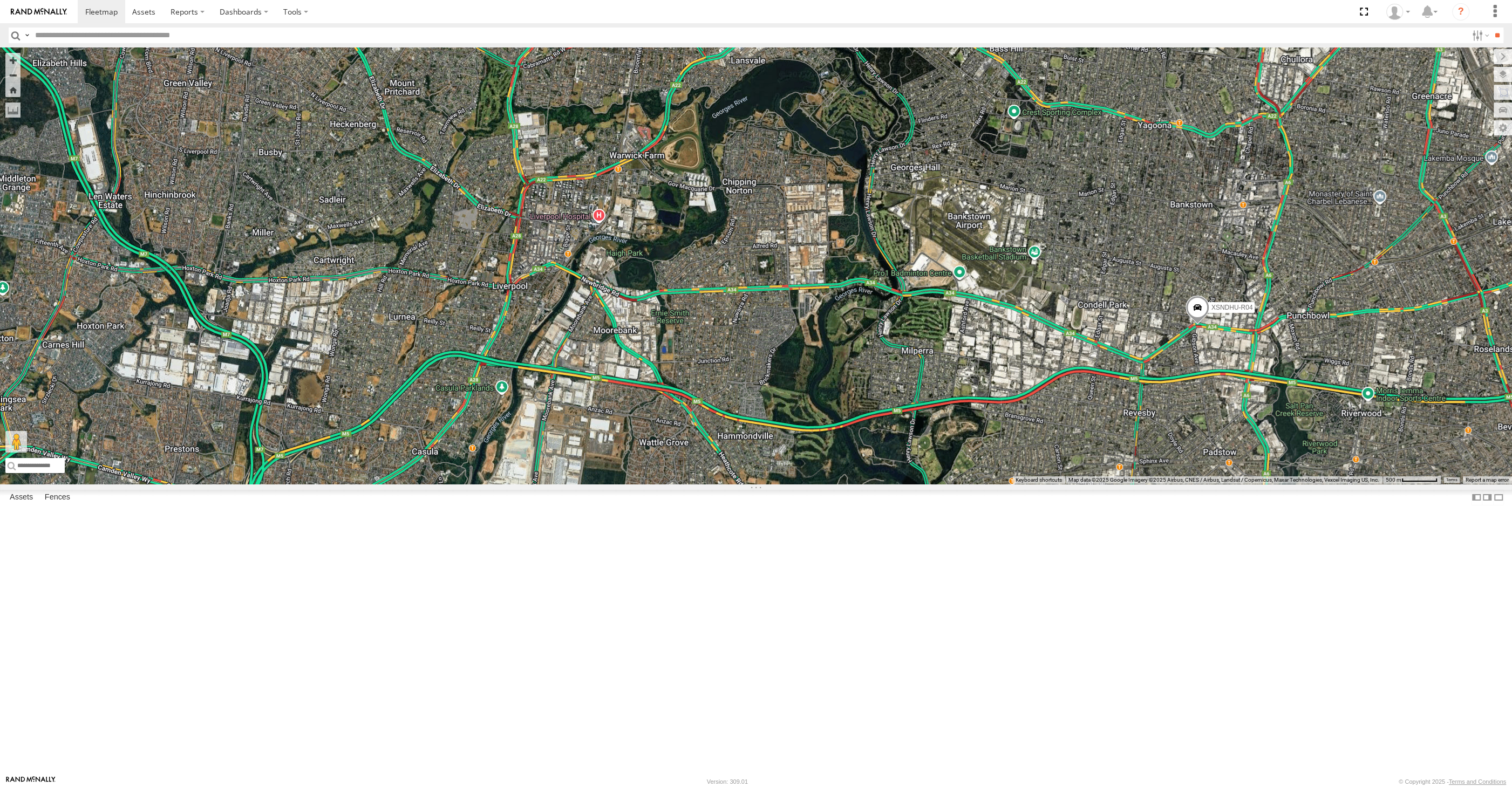
click at [1265, 483] on div "XSNDHU-R04 7" at bounding box center [756, 266] width 1512 height 436
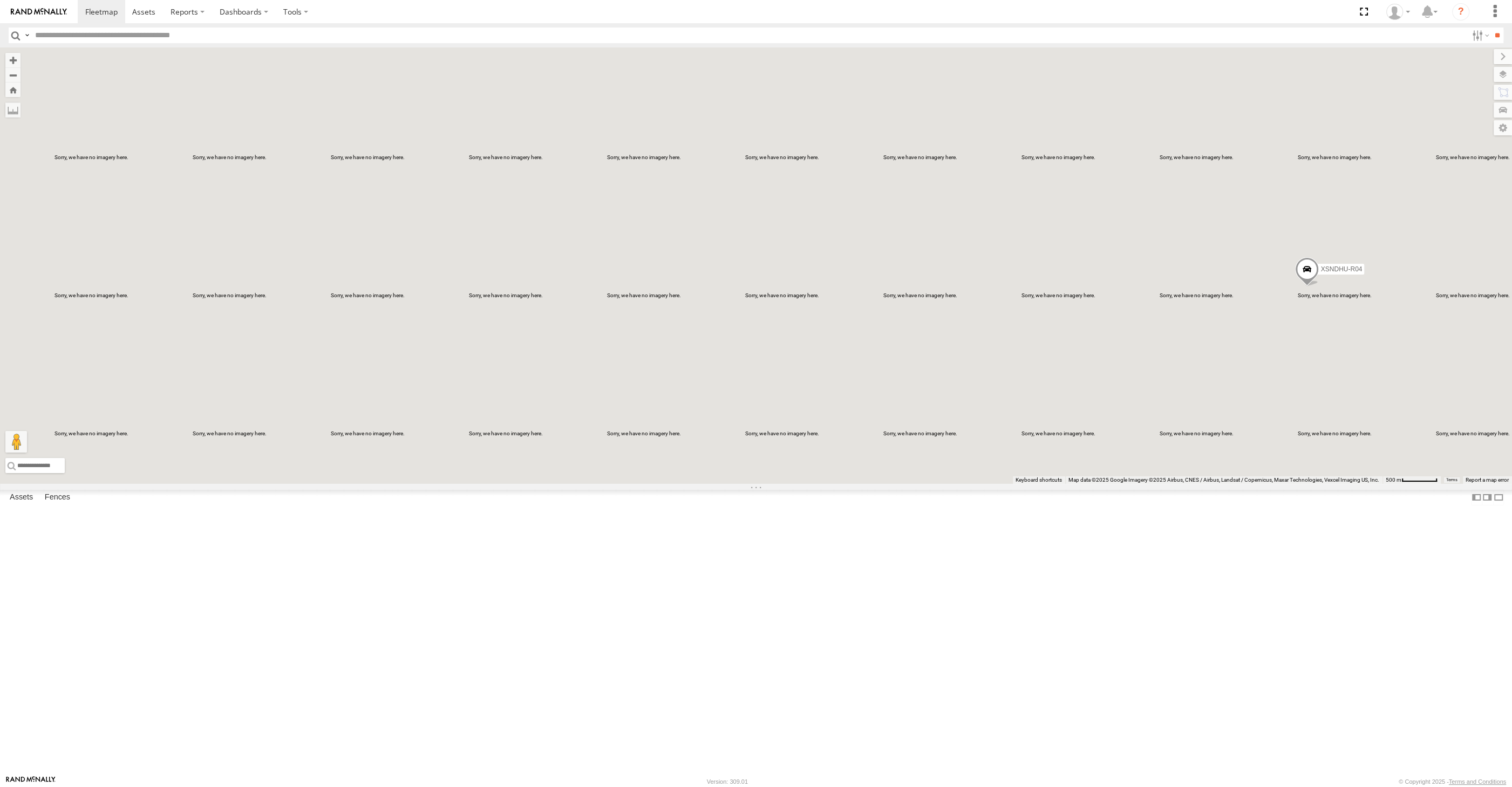
click at [1254, 483] on div "7 XSNDHU-R04" at bounding box center [756, 266] width 1512 height 436
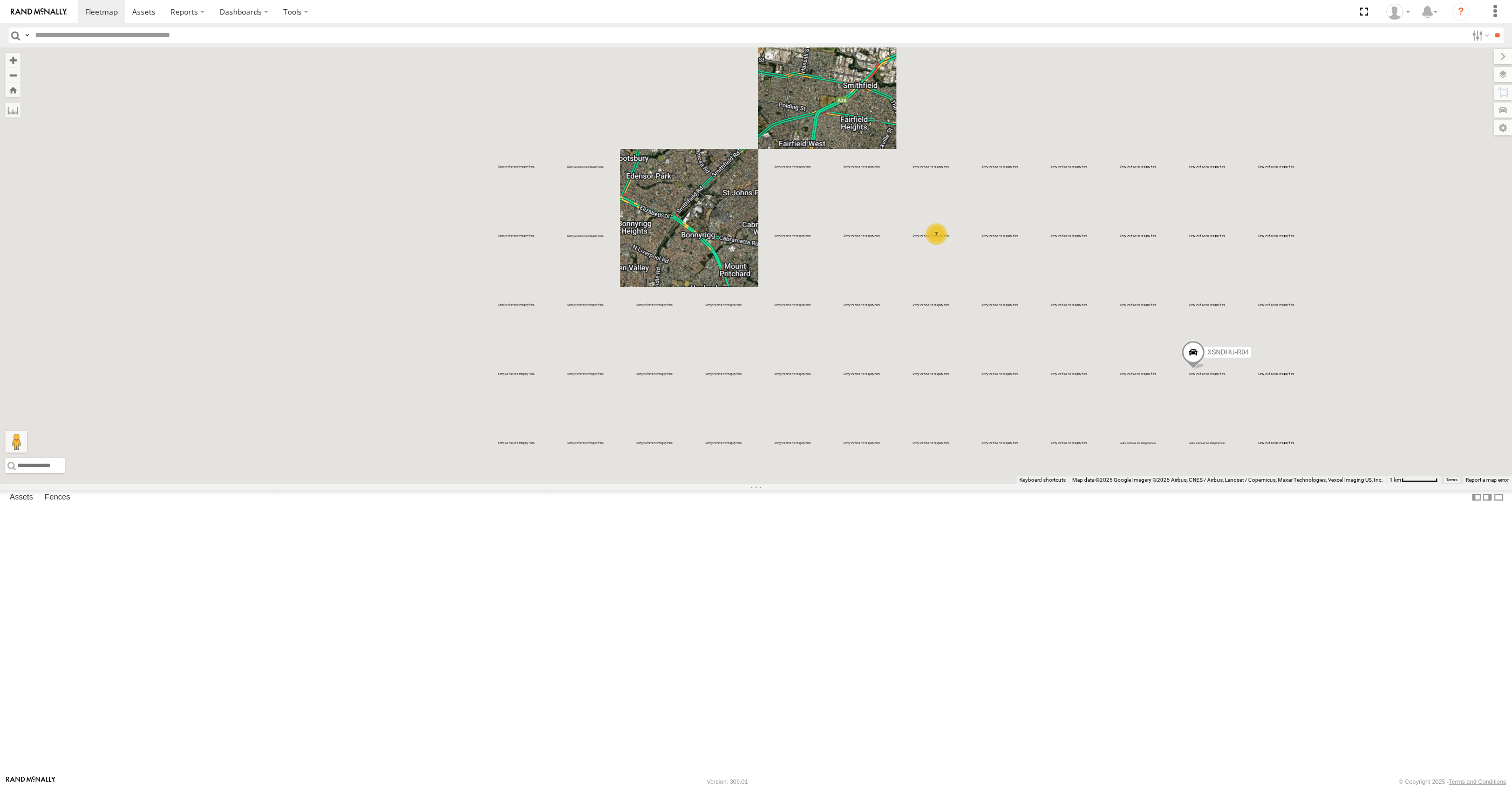
click at [1229, 483] on div "XSNDHU-R04 7" at bounding box center [756, 266] width 1512 height 436
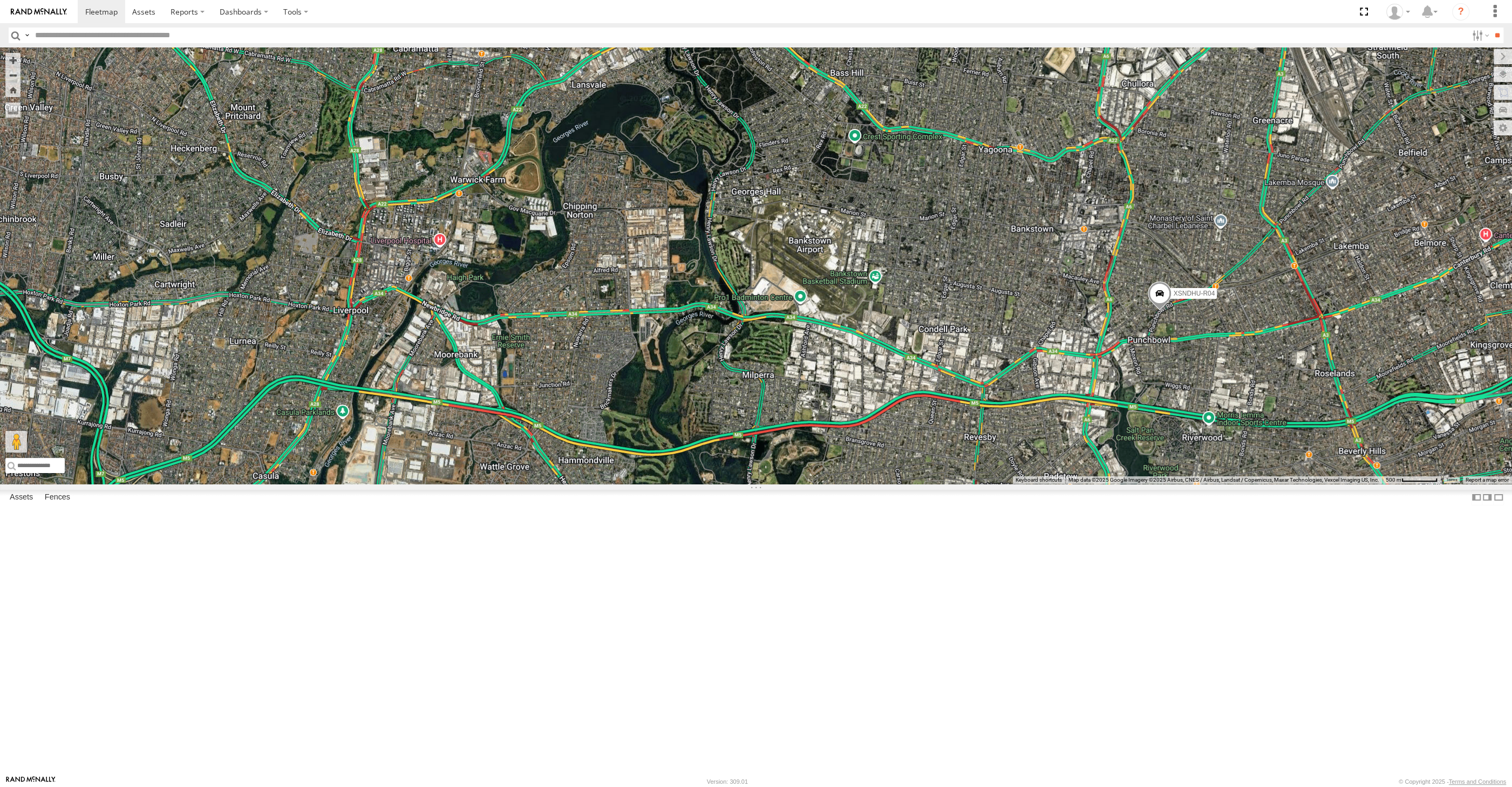
drag, startPoint x: 835, startPoint y: 437, endPoint x: 808, endPoint y: 454, distance: 31.9
click at [819, 449] on div "XSNDHU-R04 7" at bounding box center [756, 266] width 1512 height 436
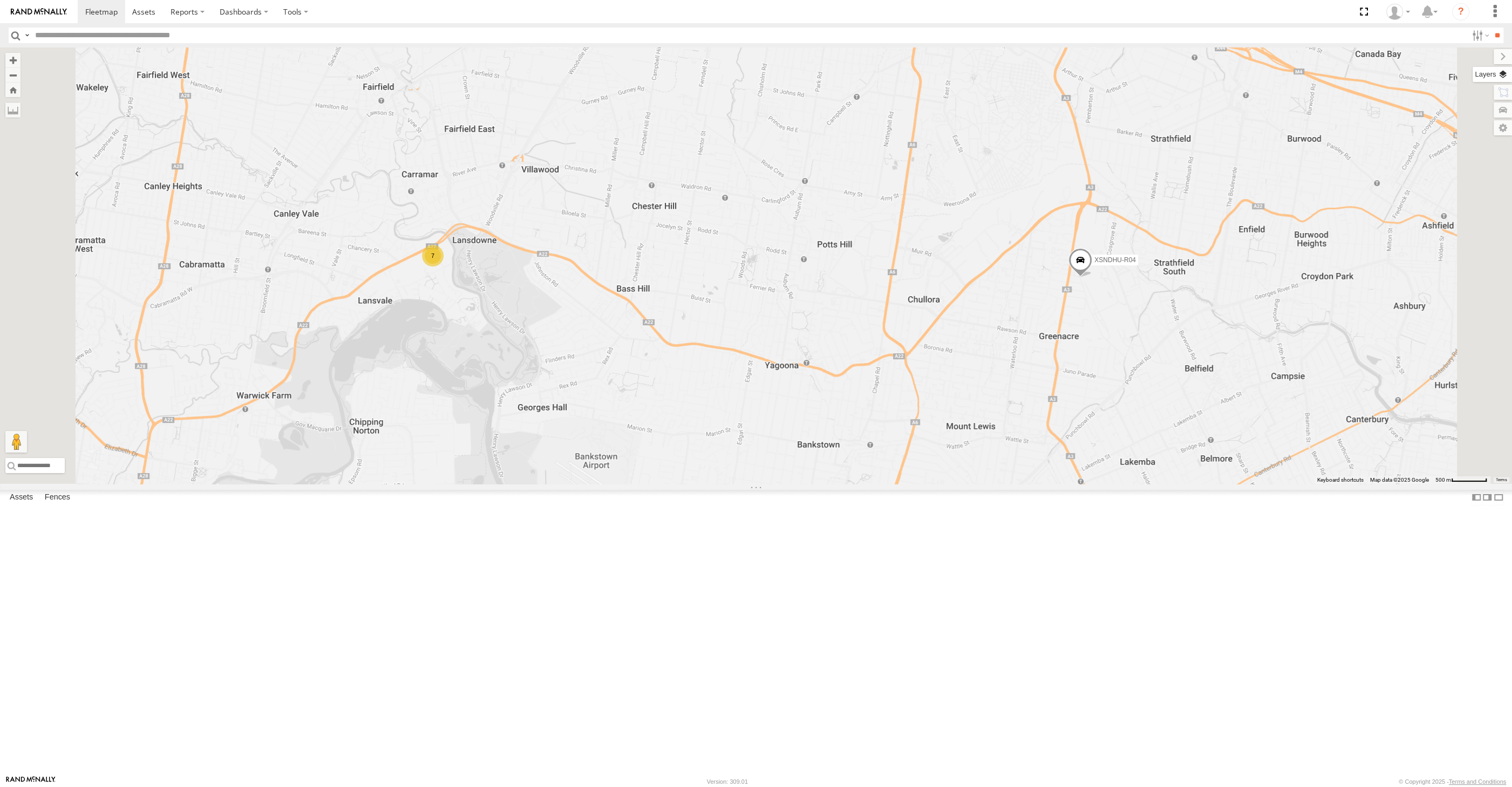
click at [1504, 75] on label at bounding box center [1492, 75] width 39 height 15
click at [0, 0] on span "Basemaps" at bounding box center [0, 0] width 0 height 0
click at [0, 0] on span "Satellite + Roadmap" at bounding box center [0, 0] width 0 height 0
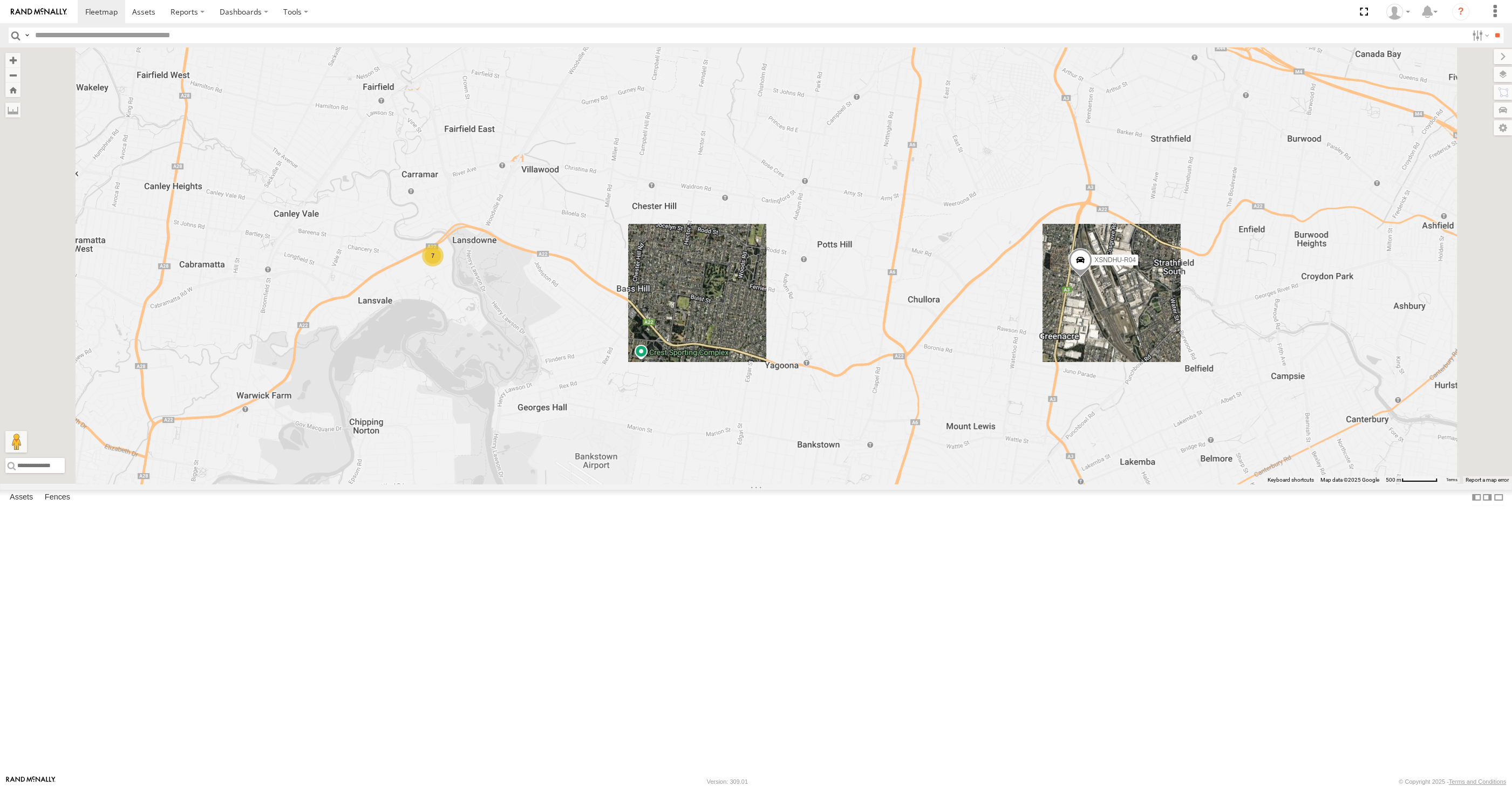
click at [0, 0] on span "Overlays" at bounding box center [0, 0] width 0 height 0
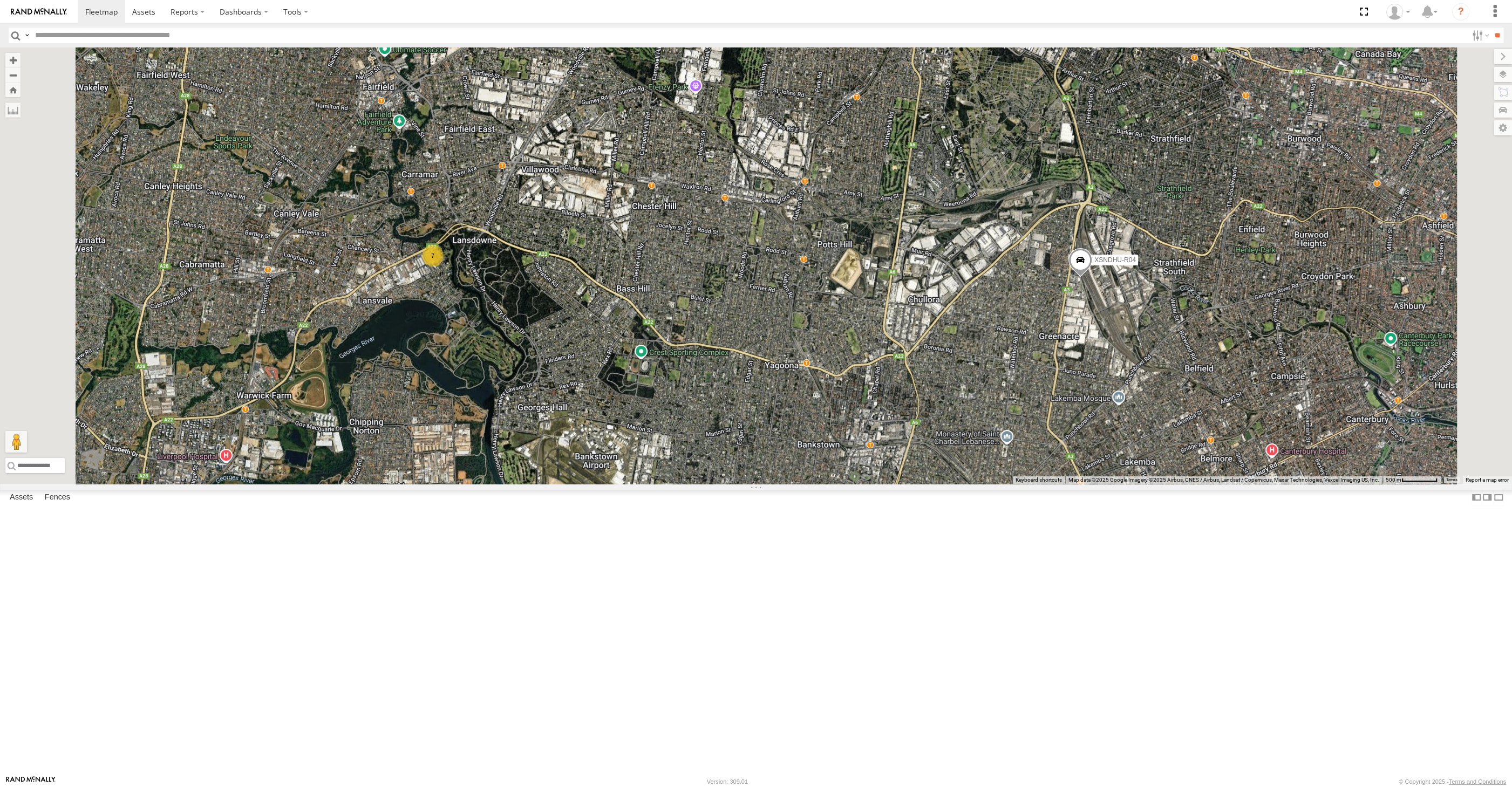
click at [0, 0] on span "Traffic" at bounding box center [0, 0] width 0 height 0
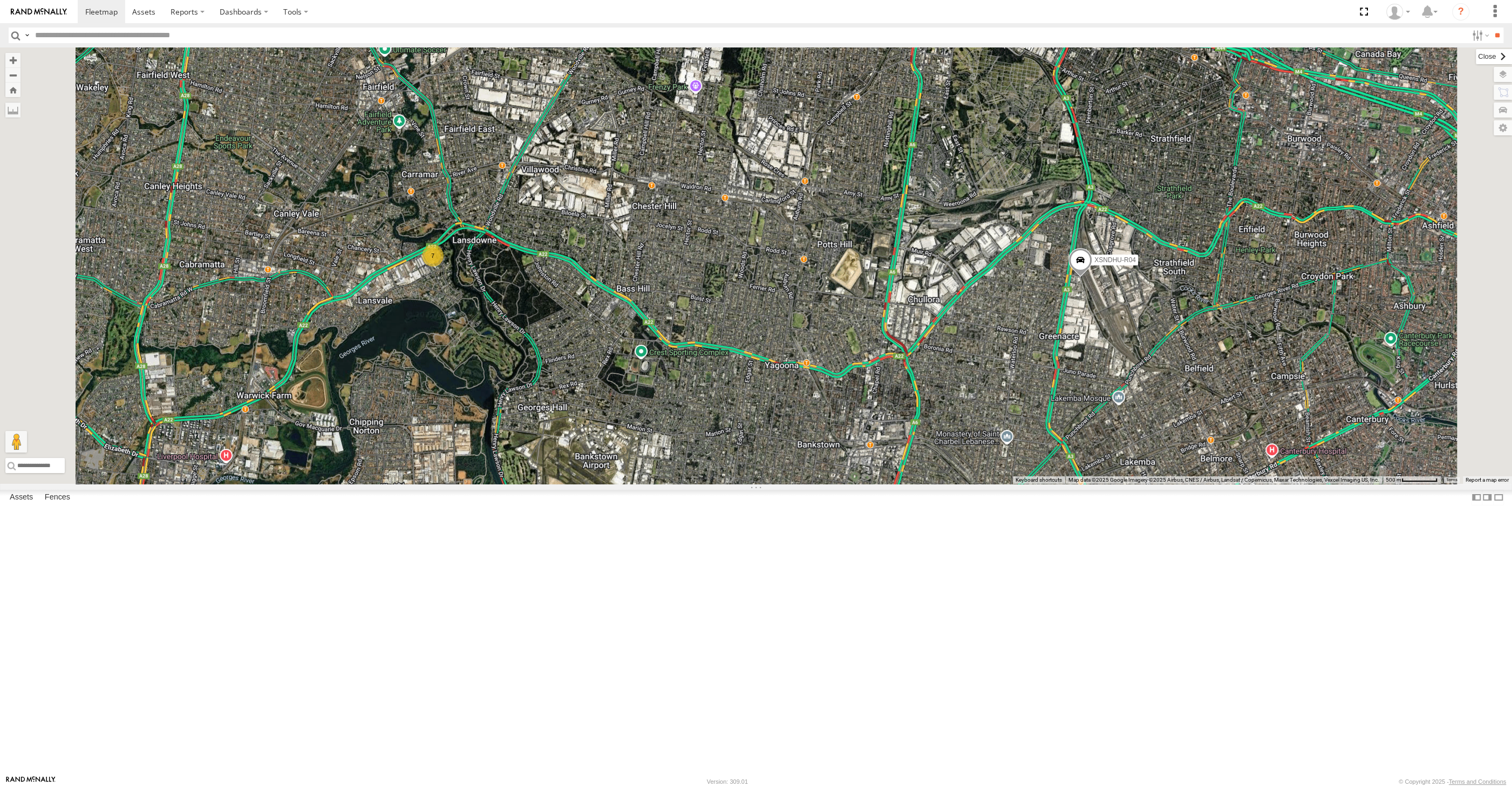
click at [1476, 57] on label at bounding box center [1494, 56] width 36 height 15
click at [1493, 505] on label at bounding box center [1498, 498] width 11 height 16
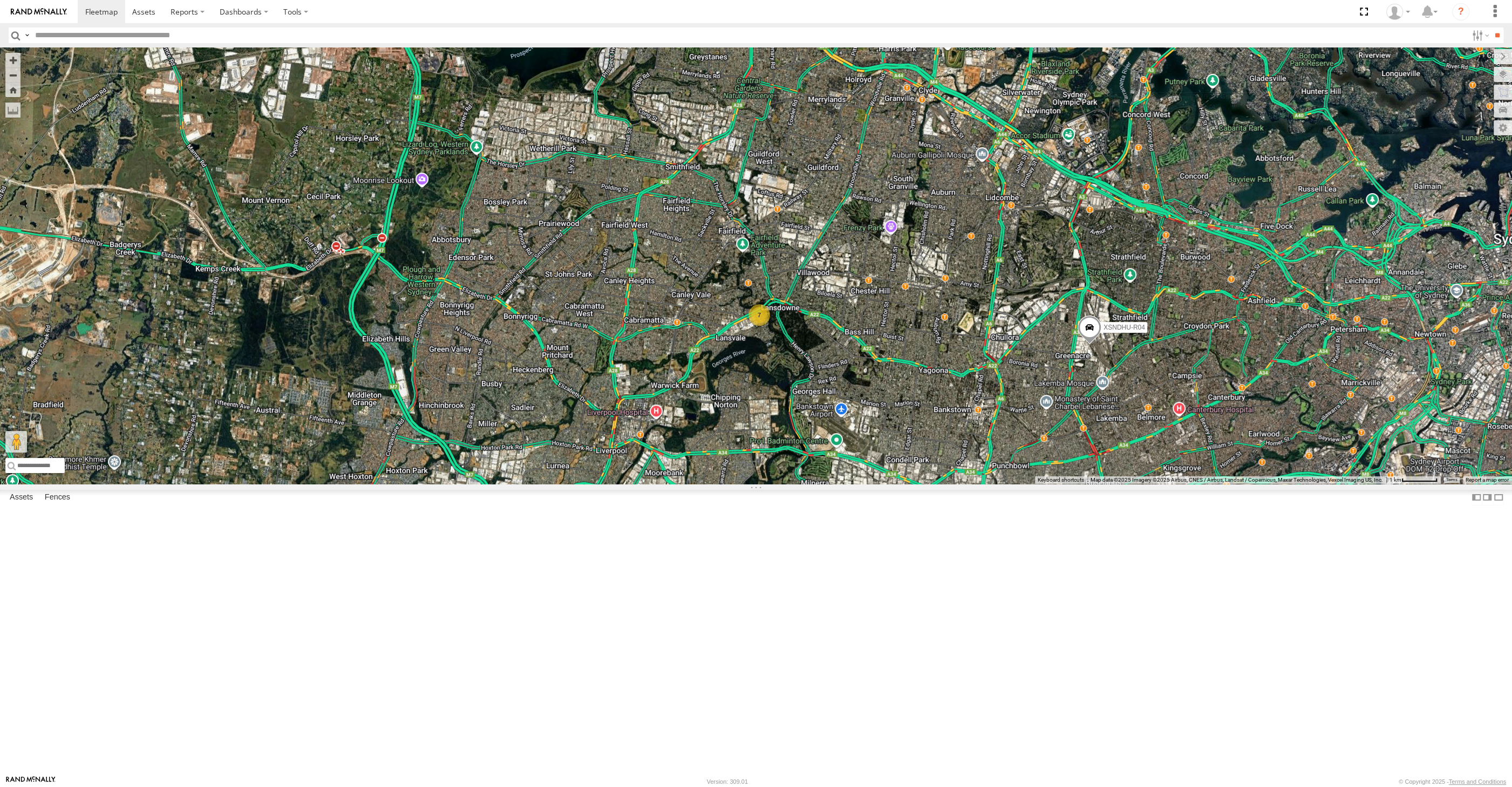
click at [983, 483] on div "XSNDHU-R04 7" at bounding box center [756, 266] width 1512 height 436
